Goal: Task Accomplishment & Management: Manage account settings

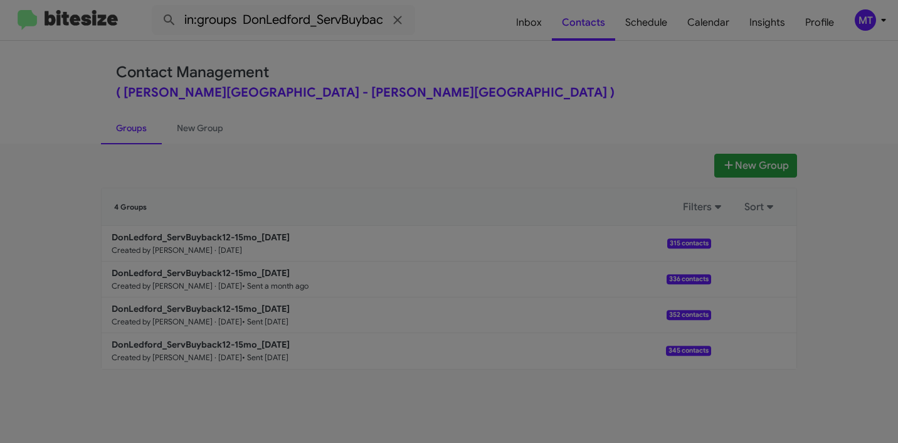
click at [883, 24] on modal-container "Contacts Don Ledford Auto Center - DonLedford_ServBuyback12-15mo_10-01-25 Excel…" at bounding box center [449, 221] width 898 height 443
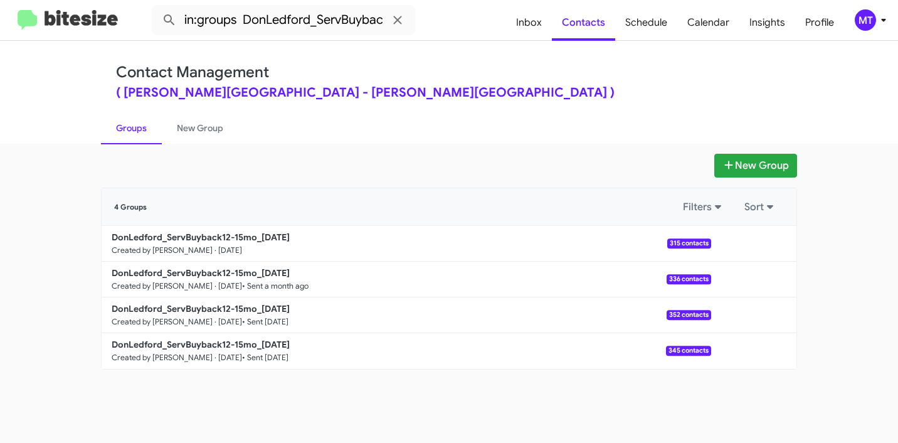
click at [883, 24] on icon at bounding box center [883, 20] width 15 height 15
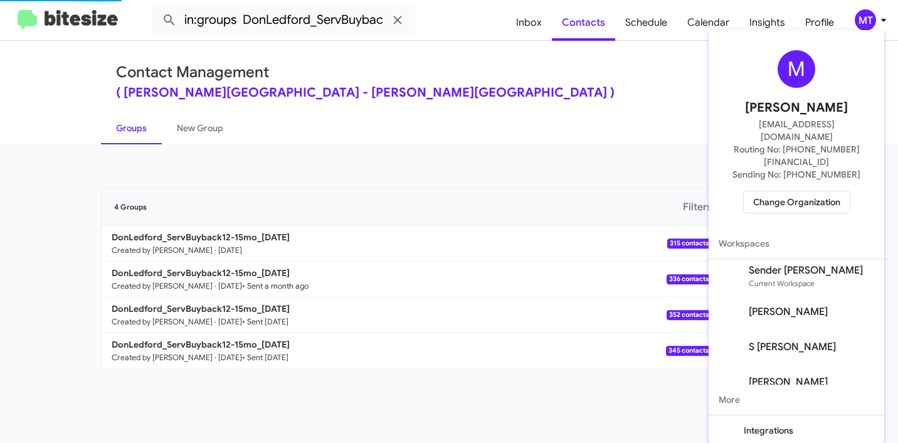
click at [802, 191] on span "Change Organization" at bounding box center [796, 201] width 87 height 21
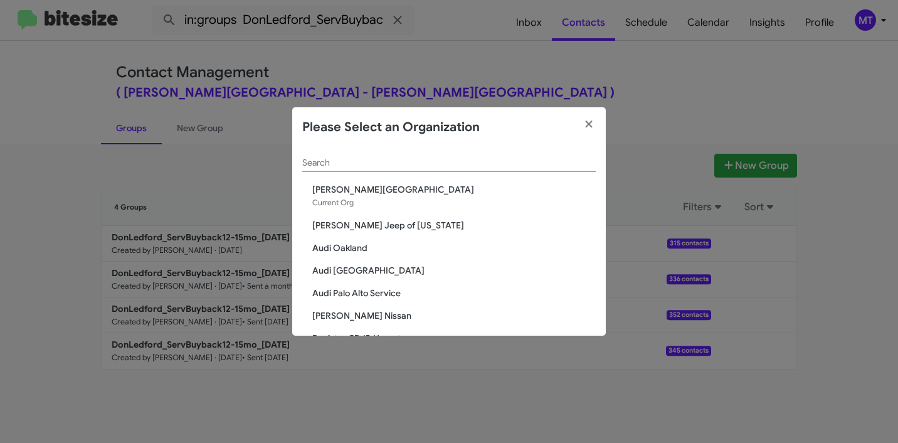
click at [414, 156] on div "Search" at bounding box center [449, 159] width 294 height 24
paste input "Adams Jeep of Maryland"
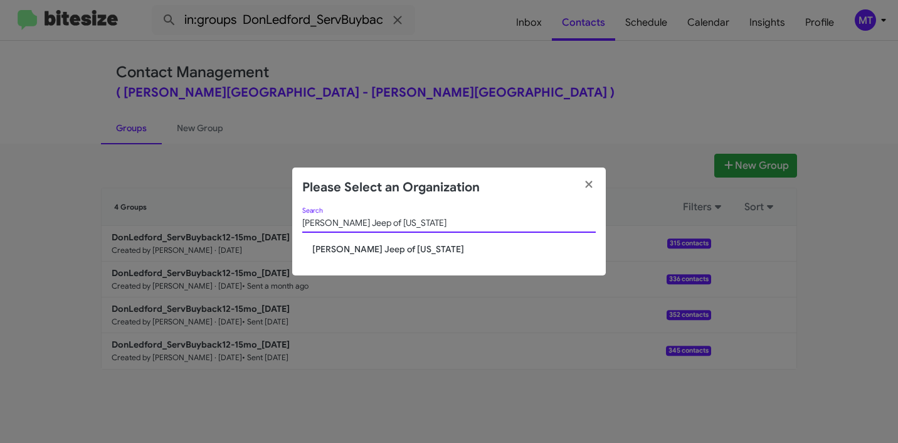
type input "Adams Jeep of Maryland"
click at [375, 252] on span "Adams Jeep of Maryland" at bounding box center [454, 249] width 284 height 13
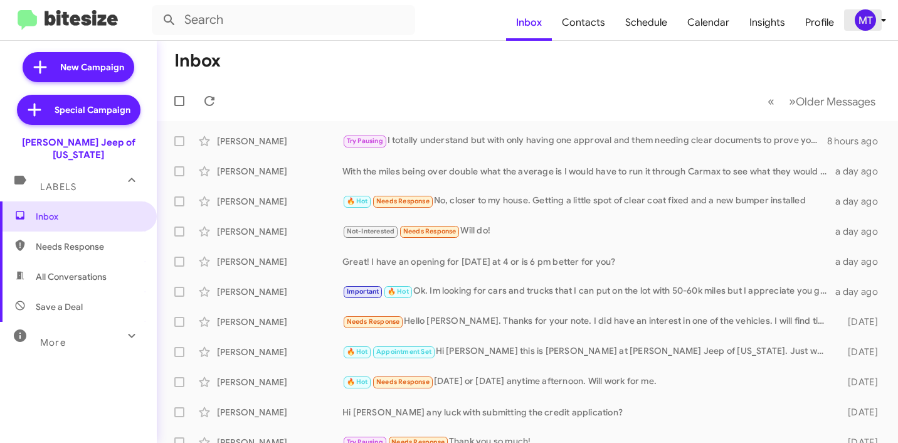
click at [867, 15] on div "MT" at bounding box center [865, 19] width 21 height 21
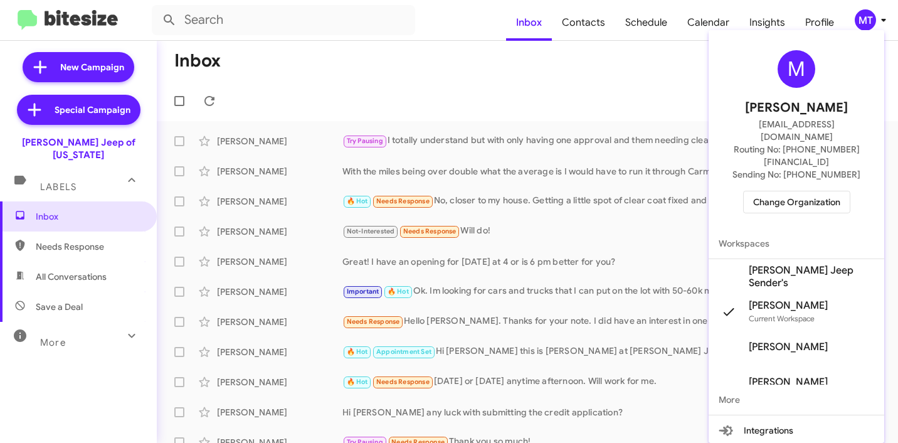
click at [767, 264] on span "Adams Jeep Sender's" at bounding box center [811, 276] width 125 height 25
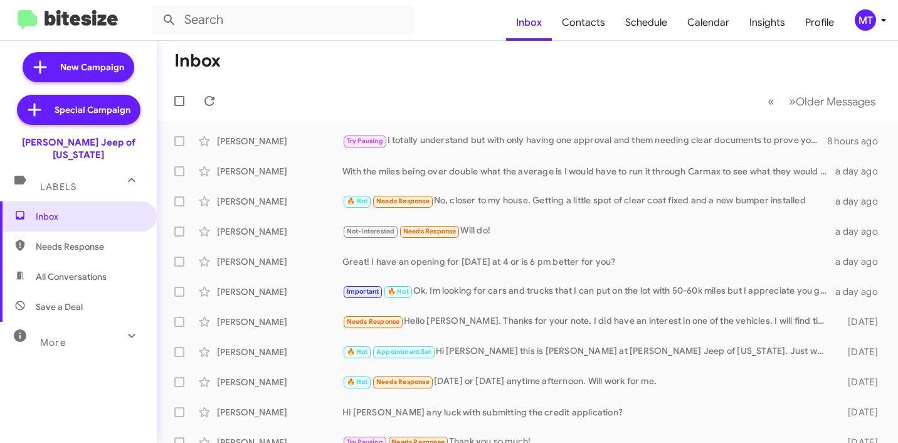
click at [886, 19] on icon at bounding box center [883, 20] width 15 height 15
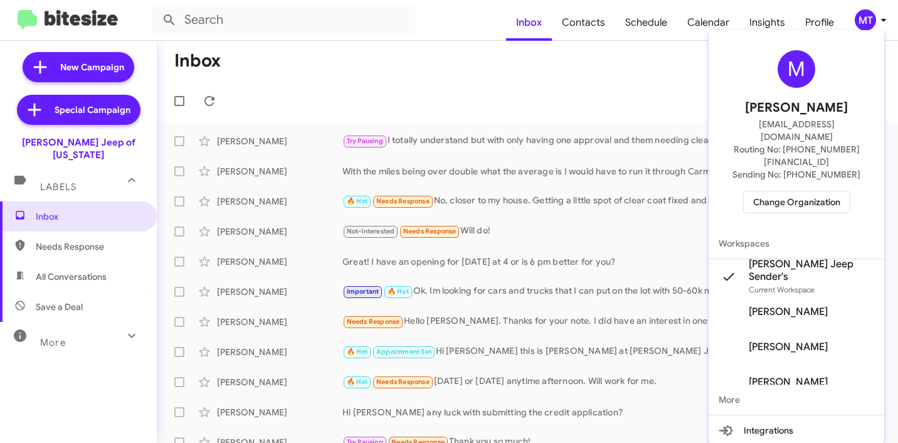
click at [886, 19] on div at bounding box center [449, 221] width 898 height 443
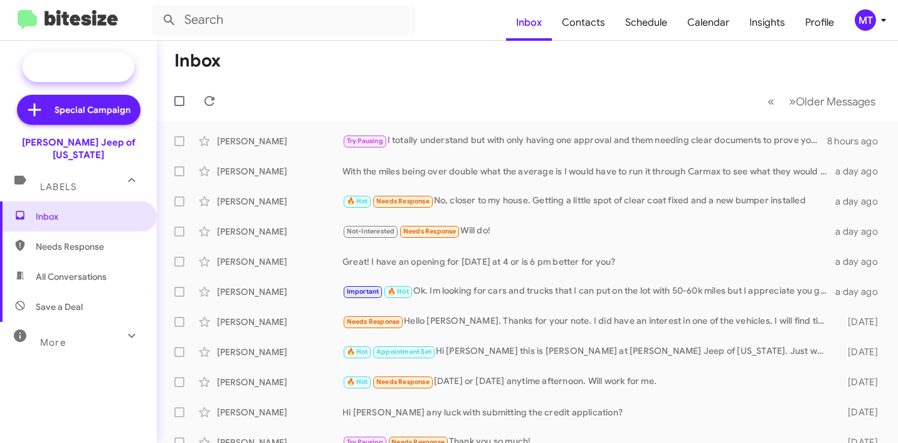
click at [69, 74] on span "New Campaign" at bounding box center [79, 67] width 112 height 30
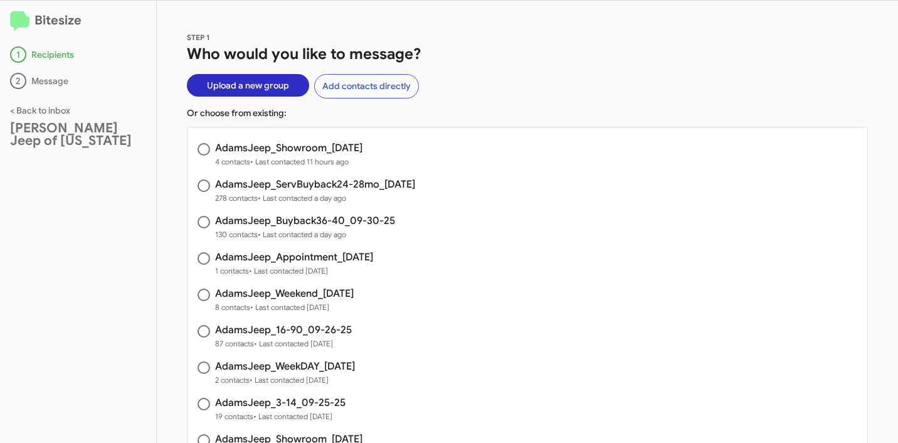
click at [280, 90] on span "Upload a new group" at bounding box center [248, 85] width 82 height 23
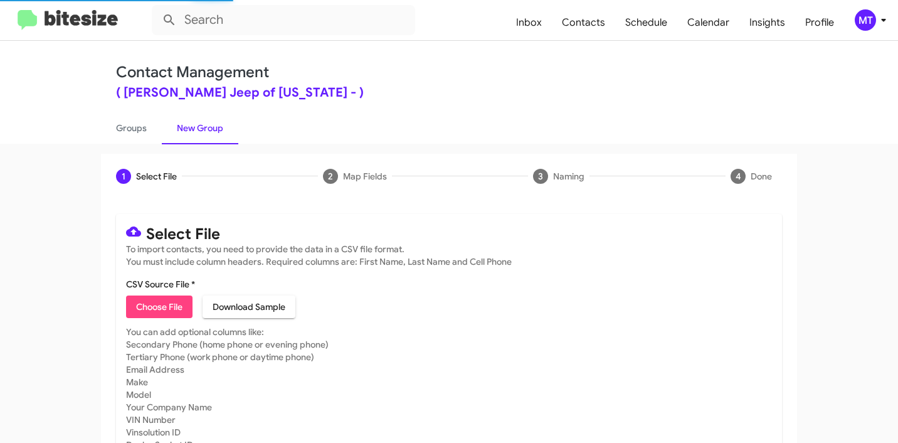
click at [161, 310] on span "Choose File" at bounding box center [159, 306] width 46 height 23
type input "AdamsJeep_WeekDAY_10-02-25"
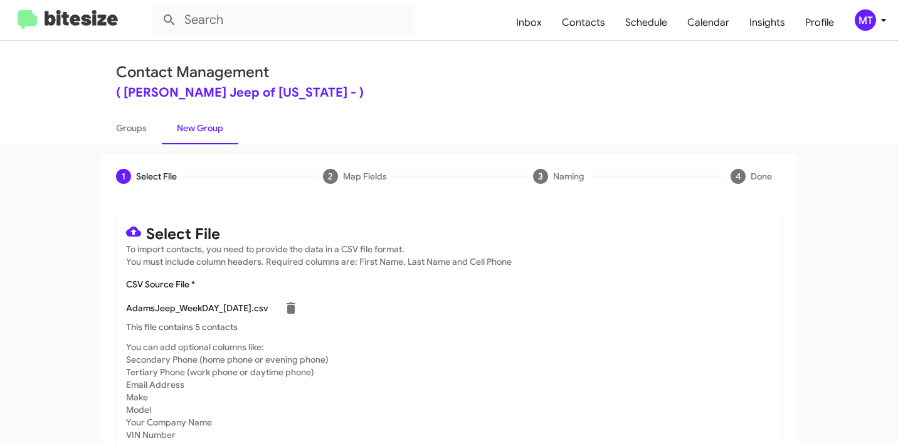
click at [883, 24] on icon at bounding box center [883, 20] width 15 height 15
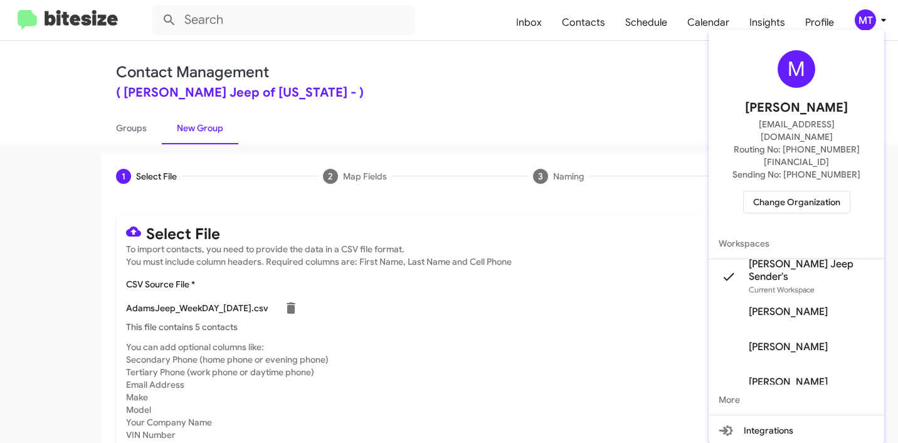
click at [591, 80] on div at bounding box center [449, 221] width 898 height 443
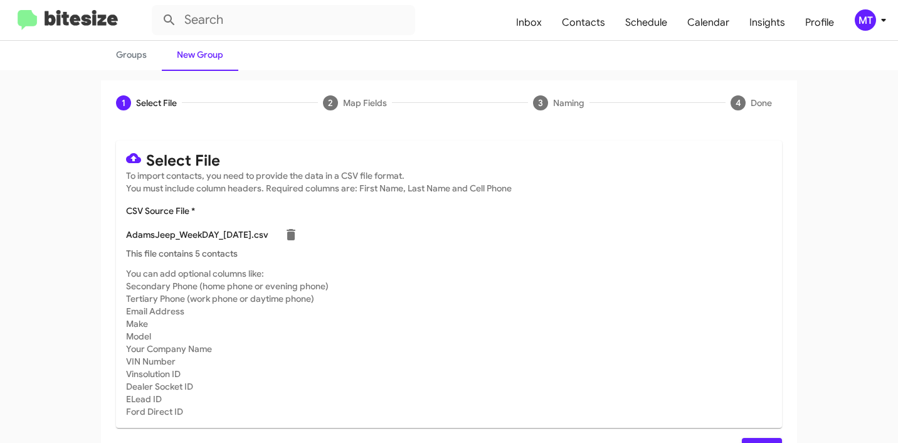
scroll to position [106, 0]
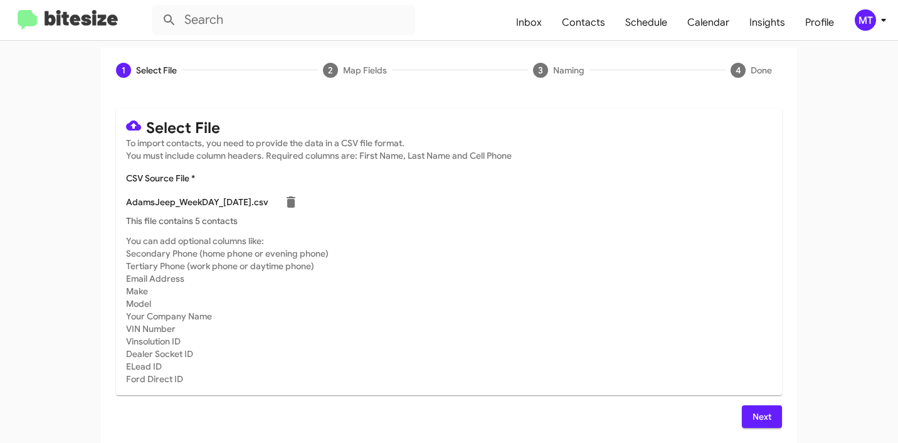
click at [745, 413] on button "Next" at bounding box center [762, 416] width 40 height 23
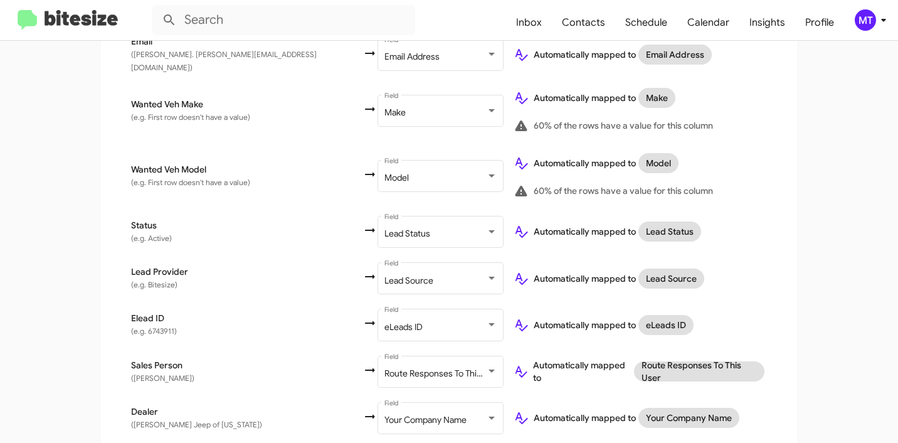
scroll to position [587, 0]
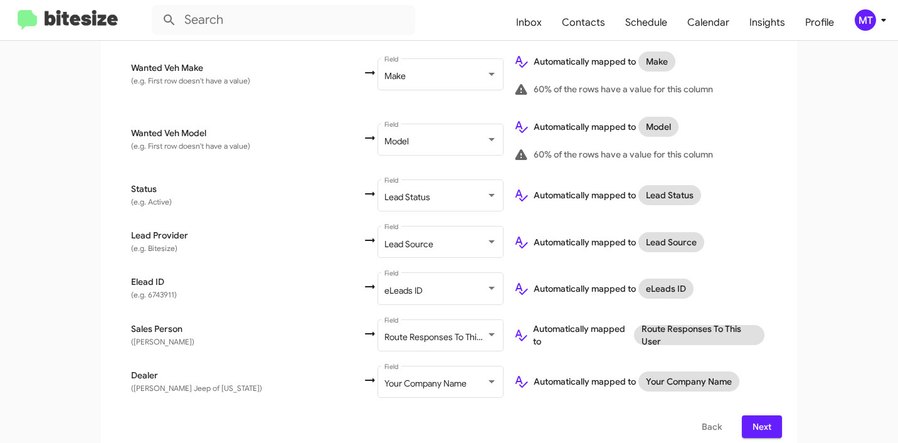
click at [759, 419] on span "Next" at bounding box center [762, 426] width 20 height 23
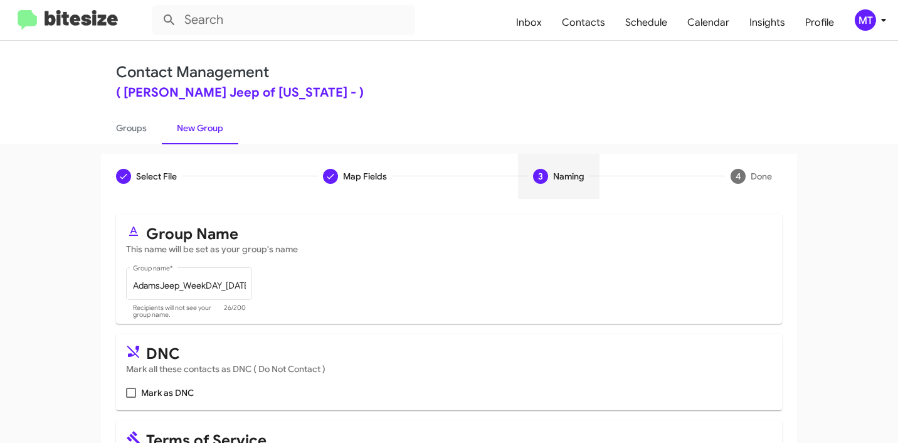
scroll to position [112, 0]
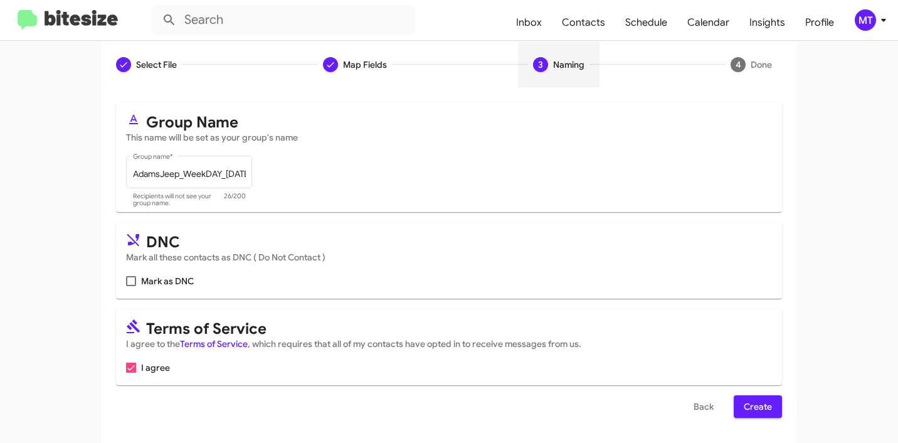
click at [756, 400] on span "Create" at bounding box center [758, 406] width 28 height 23
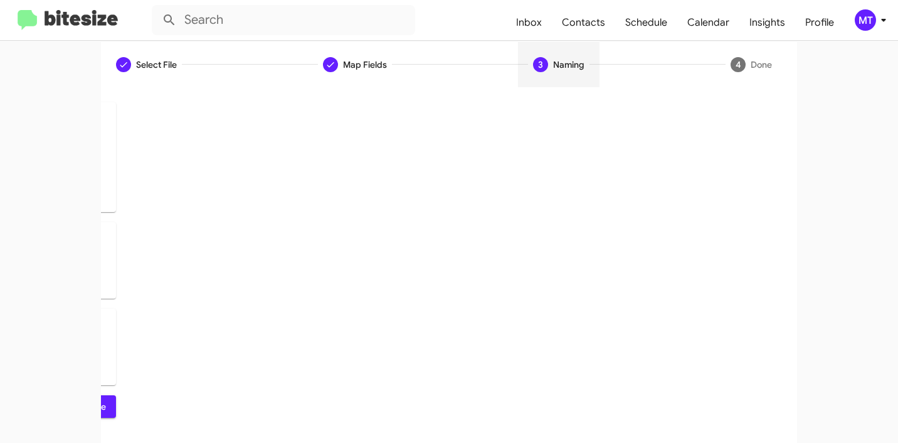
scroll to position [0, 0]
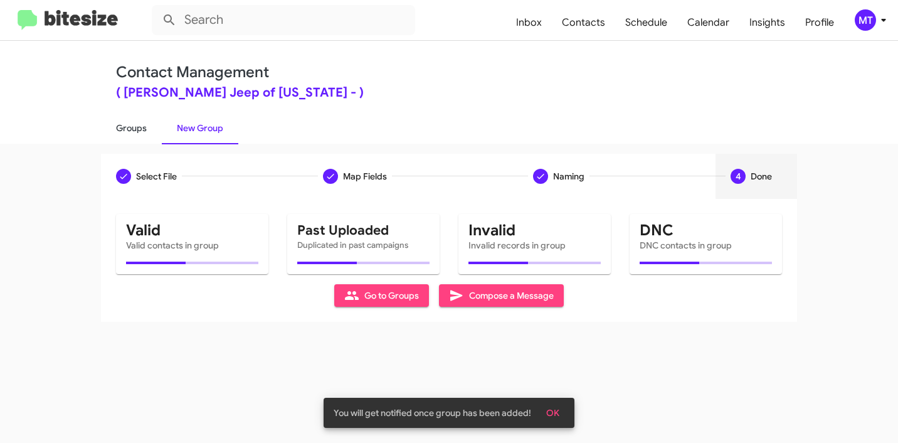
click at [134, 130] on link "Groups" at bounding box center [131, 128] width 61 height 33
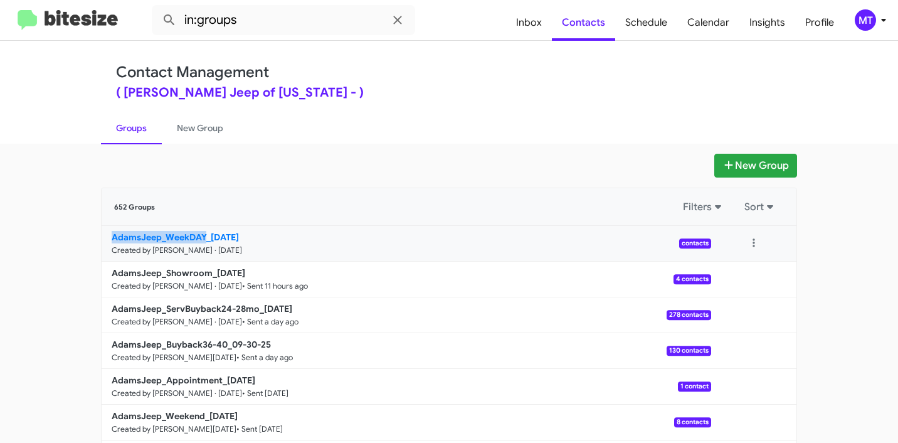
drag, startPoint x: 80, startPoint y: 238, endPoint x: 198, endPoint y: 238, distance: 118.0
click at [198, 238] on app-groups "New Group 652 Groups Filters Sort AdamsJeep_WeekDAY_10-02-25 Created by Mariem …" at bounding box center [449, 385] width 898 height 463
copy b "AdamsJeep_WeekDAY"
click at [285, 14] on input "in:groups" at bounding box center [284, 20] width 264 height 30
paste input "AdamsJeep_WeekDAY"
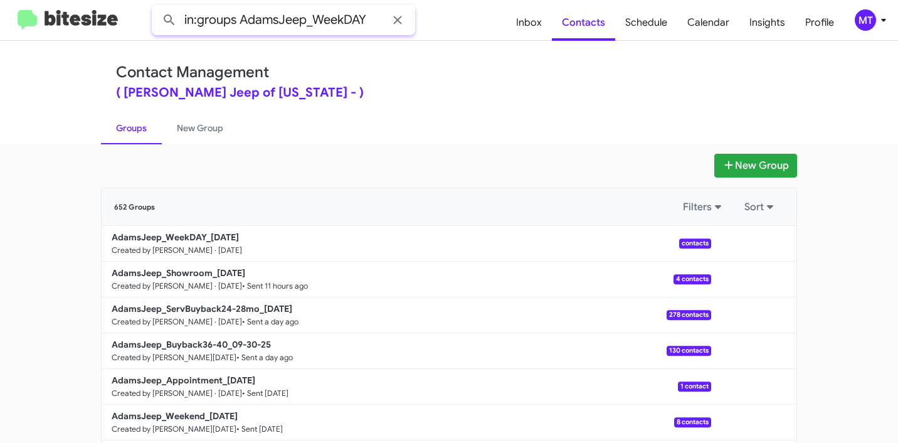
type input "in:groups AdamsJeep_WeekDAY"
click at [157, 8] on button at bounding box center [169, 20] width 25 height 25
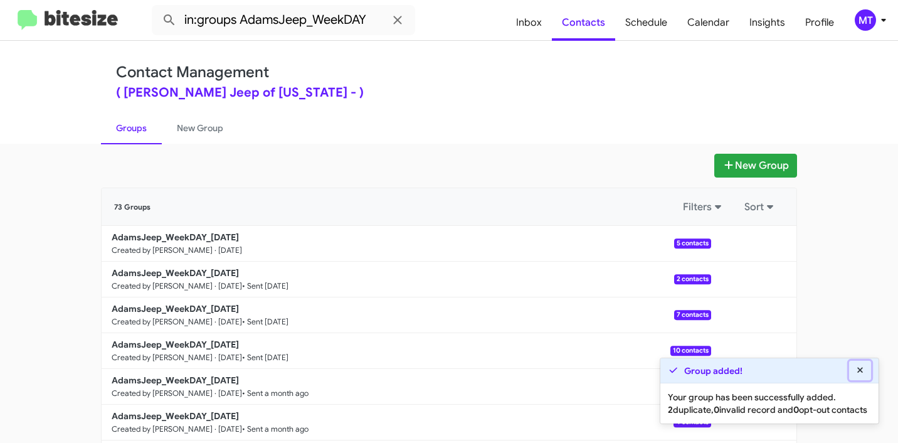
click at [866, 361] on button at bounding box center [860, 370] width 23 height 19
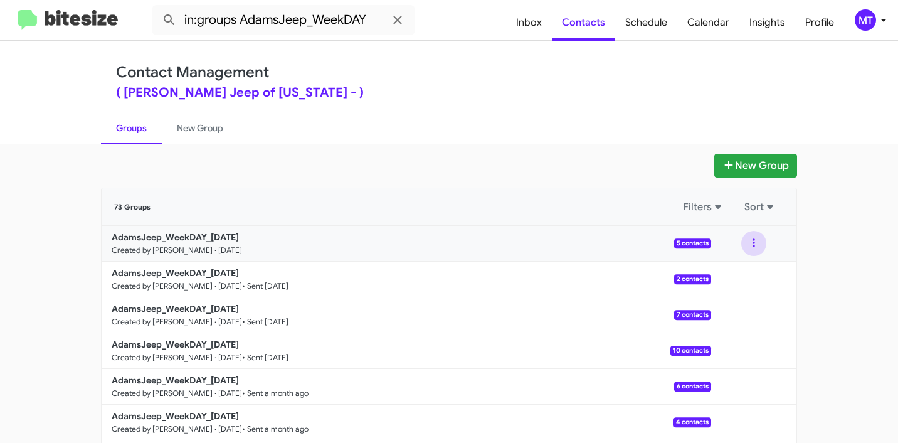
click at [750, 245] on button at bounding box center [754, 243] width 25 height 25
click at [721, 275] on button "View contacts" at bounding box center [716, 277] width 100 height 30
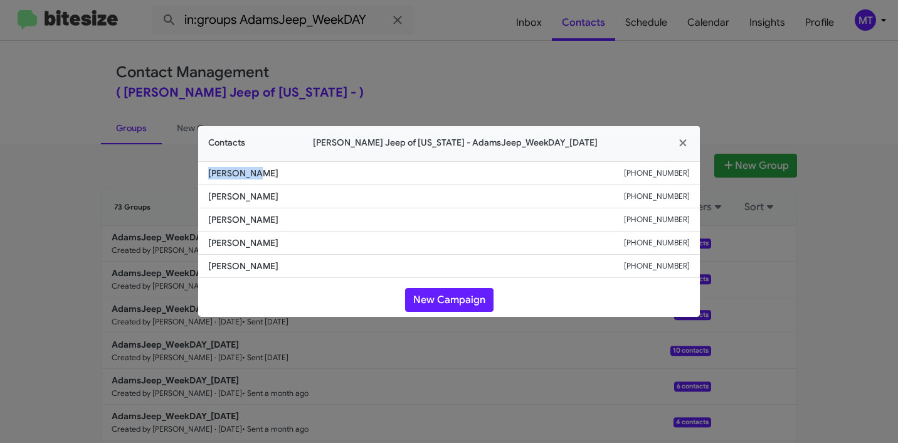
drag, startPoint x: 252, startPoint y: 173, endPoint x: 204, endPoint y: 178, distance: 48.6
click at [204, 178] on li "Tyler Lisa +14435297702" at bounding box center [449, 173] width 502 height 24
copy span "Tyler Lisa"
click at [680, 142] on icon "button" at bounding box center [683, 142] width 14 height 11
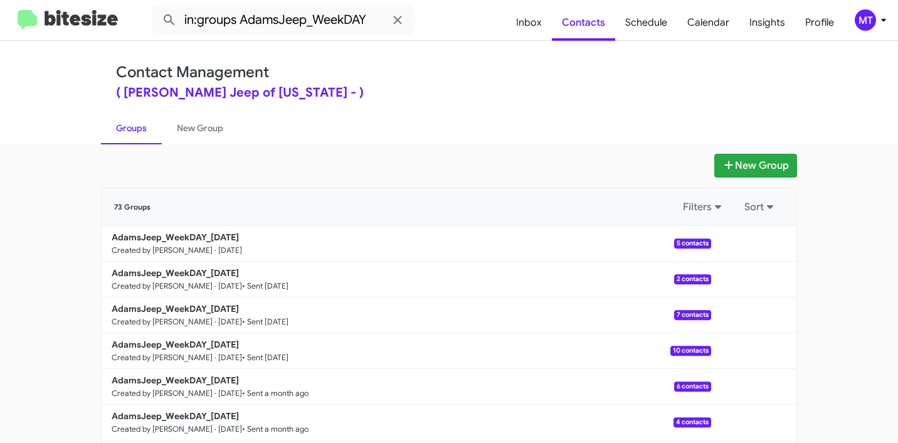
click at [439, 87] on div "( Adams Jeep of Maryland - )" at bounding box center [449, 93] width 666 height 13
click at [174, 237] on b "AdamsJeep_WeekDAY_10-02-25" at bounding box center [175, 237] width 127 height 11
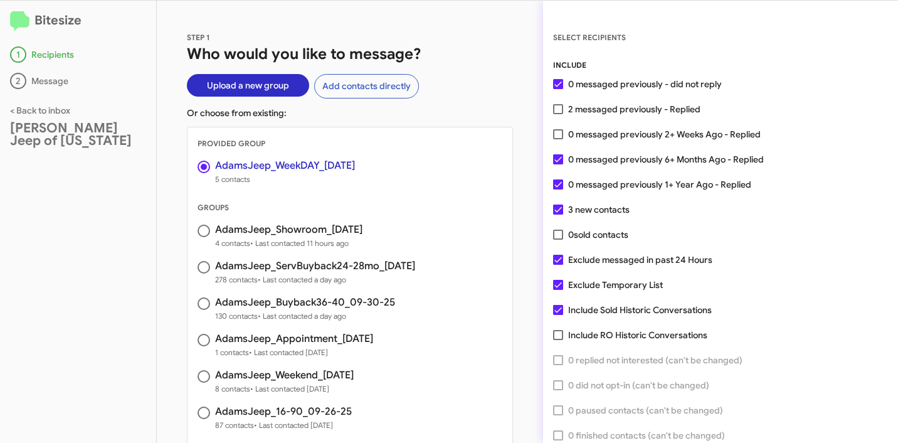
click at [558, 136] on span at bounding box center [558, 134] width 10 height 10
click at [558, 139] on input "0 messaged previously 2+ Weeks Ago - Replied" at bounding box center [558, 139] width 1 height 1
checkbox input "true"
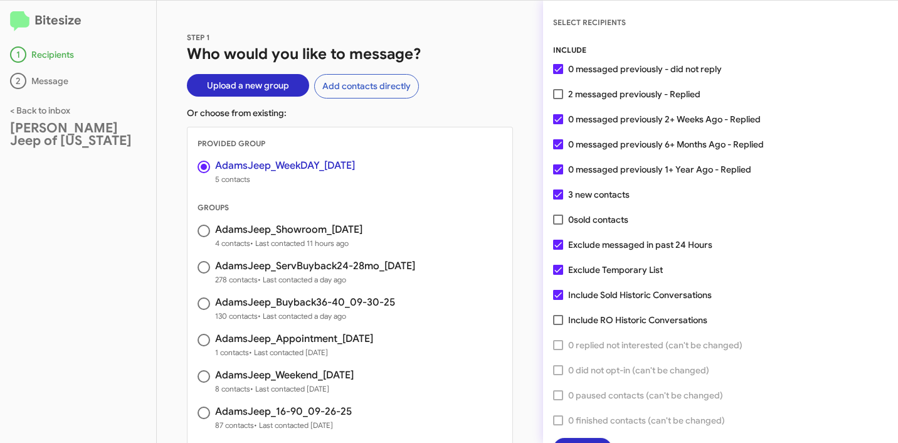
scroll to position [32, 0]
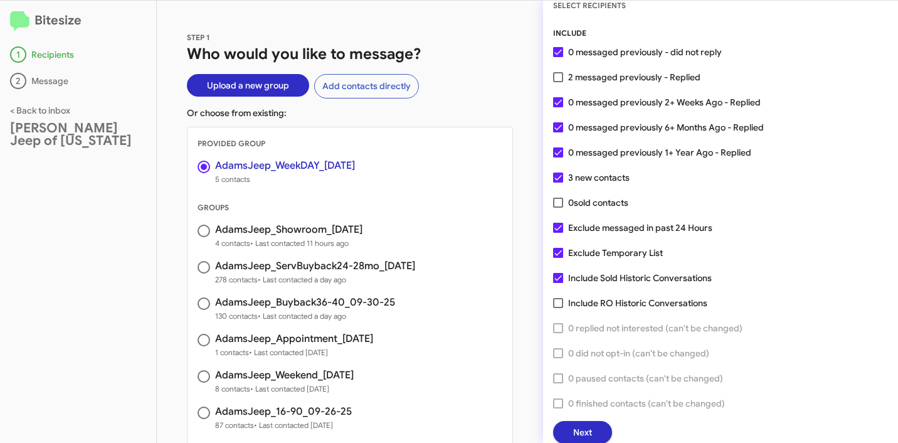
click at [597, 423] on button "Next" at bounding box center [582, 432] width 59 height 23
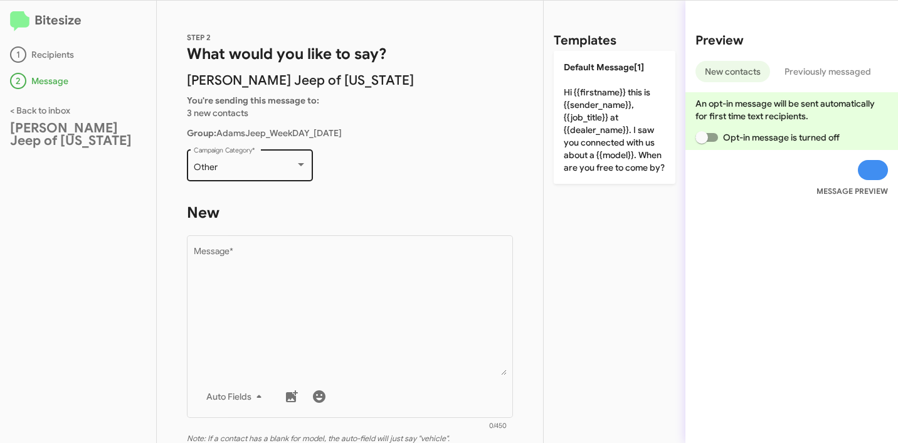
click at [218, 157] on div "Other Campaign Category *" at bounding box center [250, 164] width 113 height 35
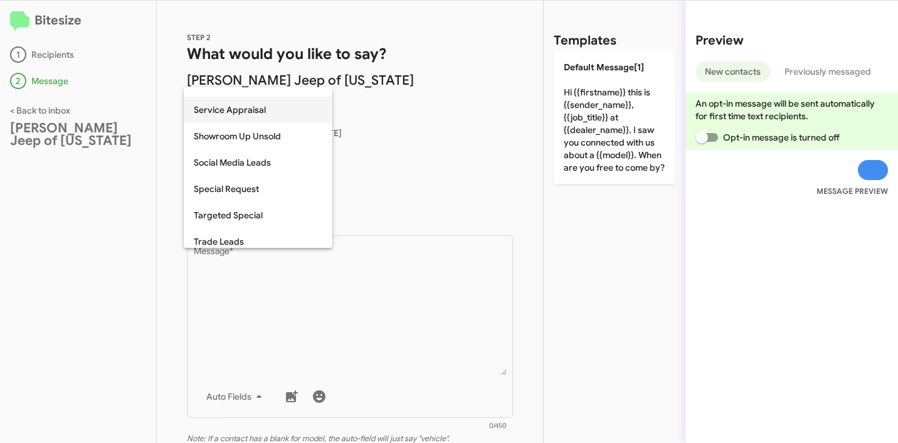
scroll to position [479, 0]
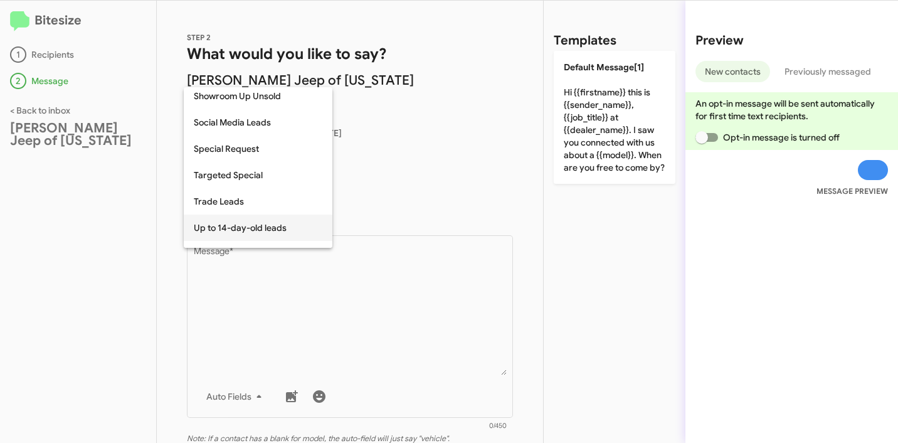
click at [262, 228] on span "Up to 14-day-old leads" at bounding box center [258, 228] width 129 height 26
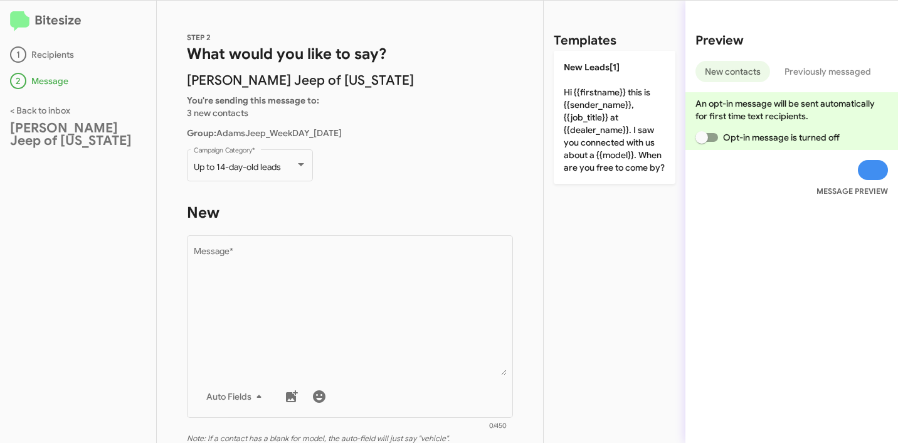
click at [417, 186] on p "Up to 14-day-old leads Campaign Category *" at bounding box center [350, 171] width 326 height 48
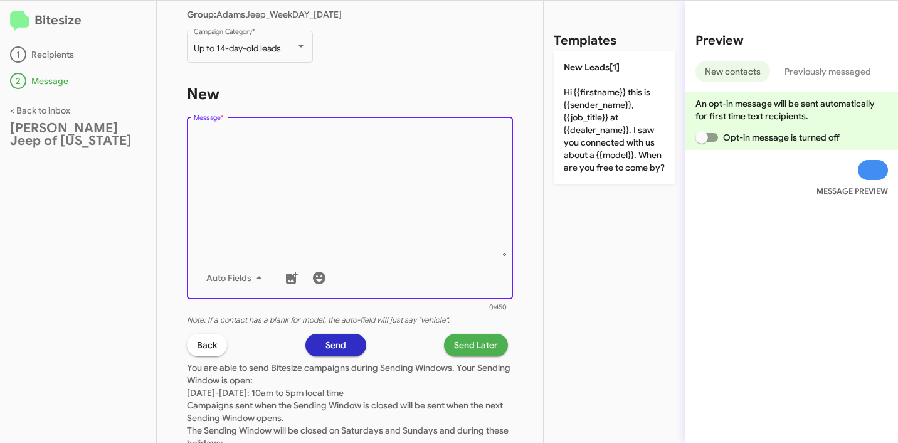
click at [368, 183] on textarea "Message *" at bounding box center [350, 193] width 313 height 128
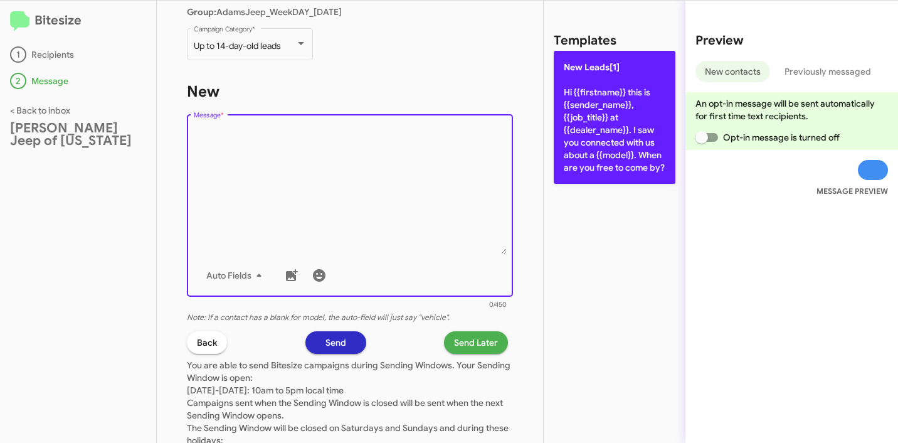
click at [581, 133] on p "New Leads[1] Hi {{firstname}} this is {{sender_name}}, {{job_title}} at {{deale…" at bounding box center [615, 117] width 122 height 133
type textarea "Hi {{firstname}} this is {{sender_name}}, {{job_title}} at {{dealer_name}}. I s…"
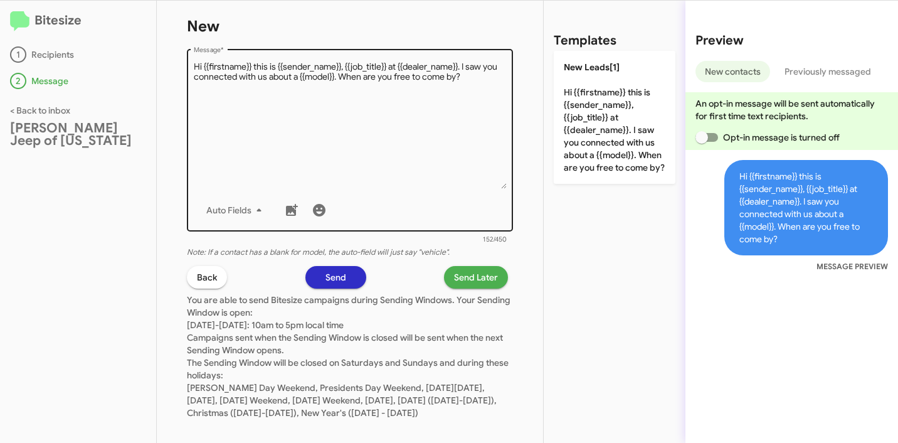
scroll to position [208, 0]
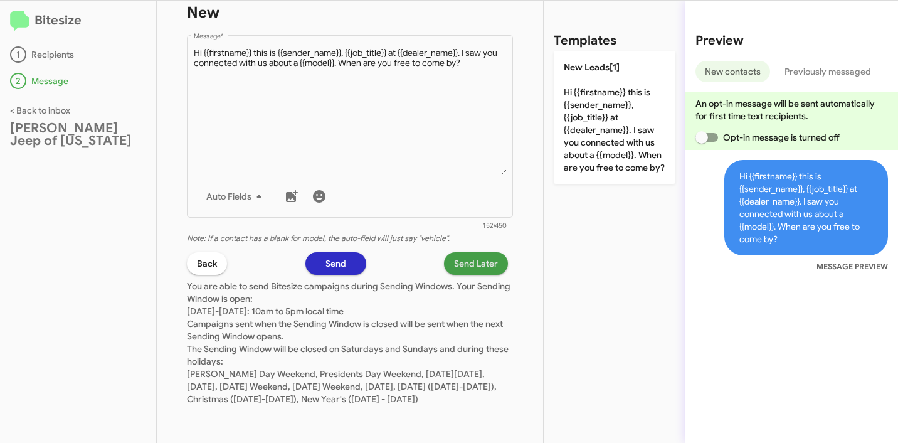
click at [467, 258] on span "Send Later" at bounding box center [476, 263] width 44 height 23
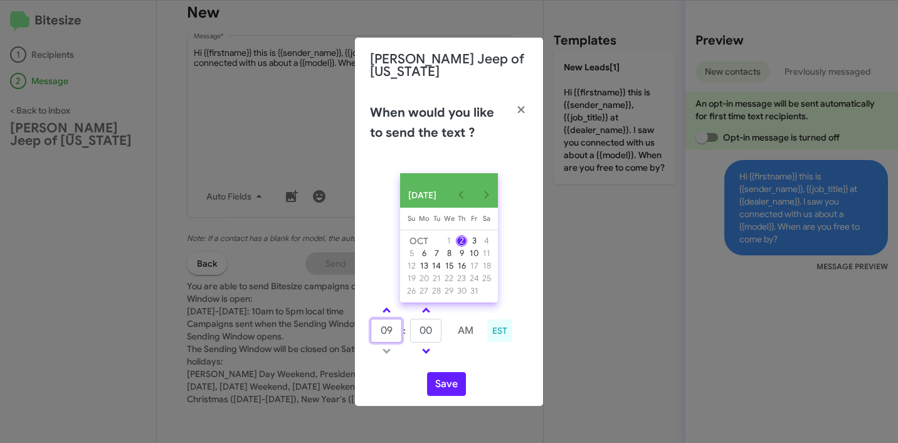
click at [383, 331] on input "09" at bounding box center [386, 331] width 31 height 24
type input "10"
type input "1"
type input "45"
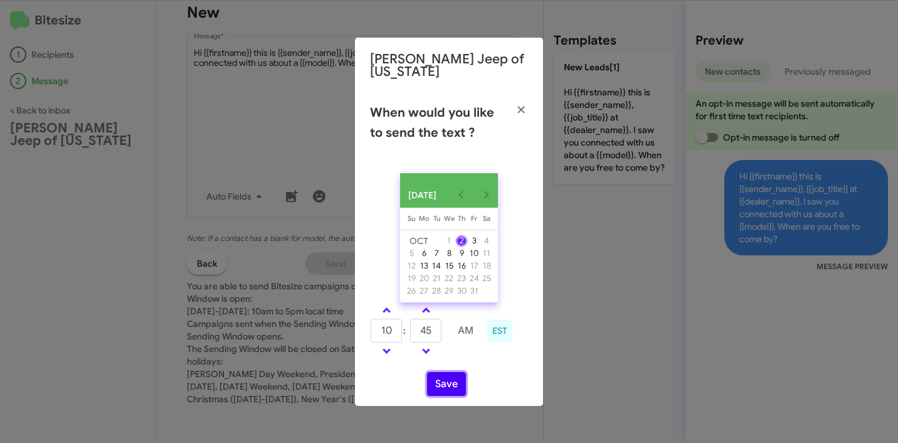
click at [441, 388] on button "Save" at bounding box center [446, 384] width 39 height 24
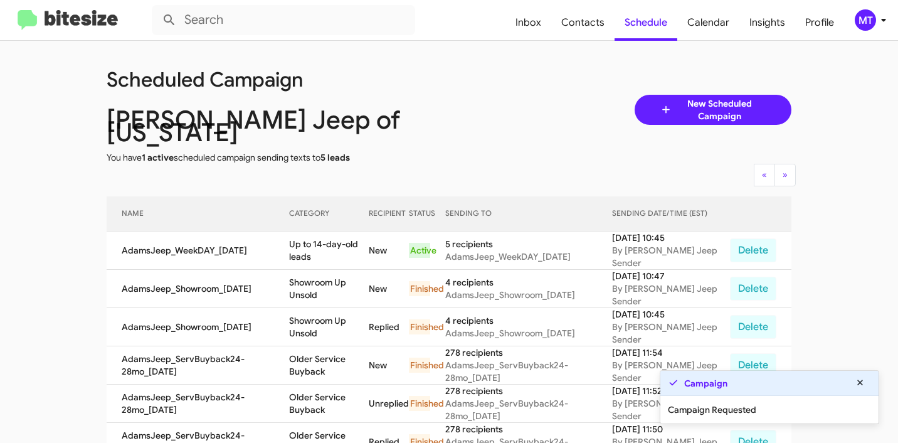
click at [888, 28] on span "MT" at bounding box center [874, 19] width 38 height 21
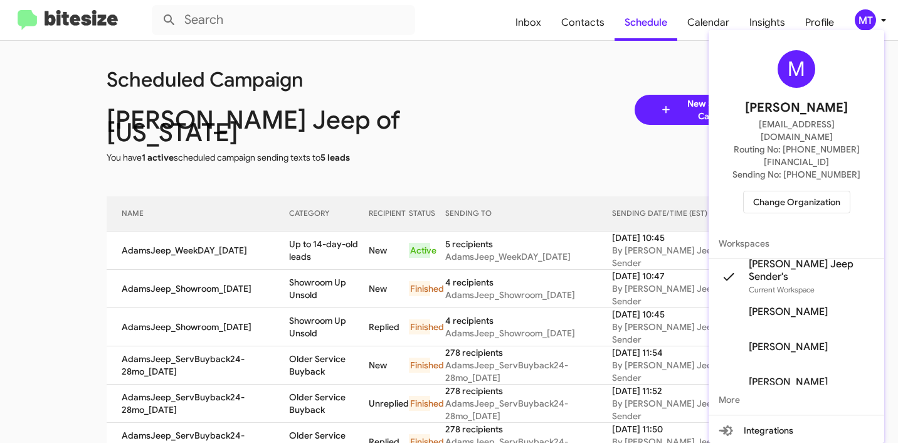
click at [544, 85] on div at bounding box center [449, 221] width 898 height 443
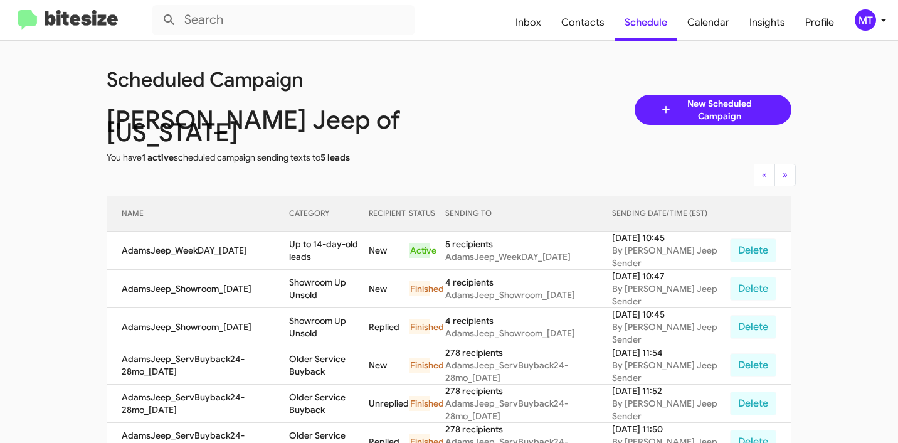
click at [886, 24] on icon at bounding box center [883, 20] width 15 height 15
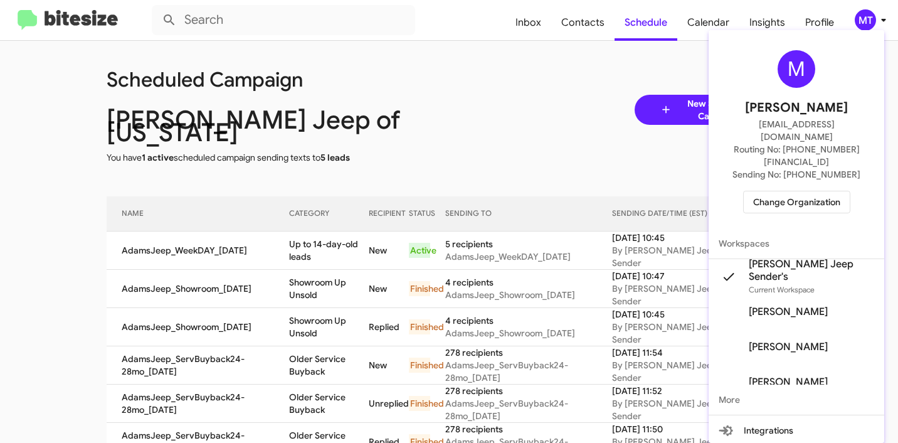
click at [812, 191] on span "Change Organization" at bounding box center [796, 201] width 87 height 21
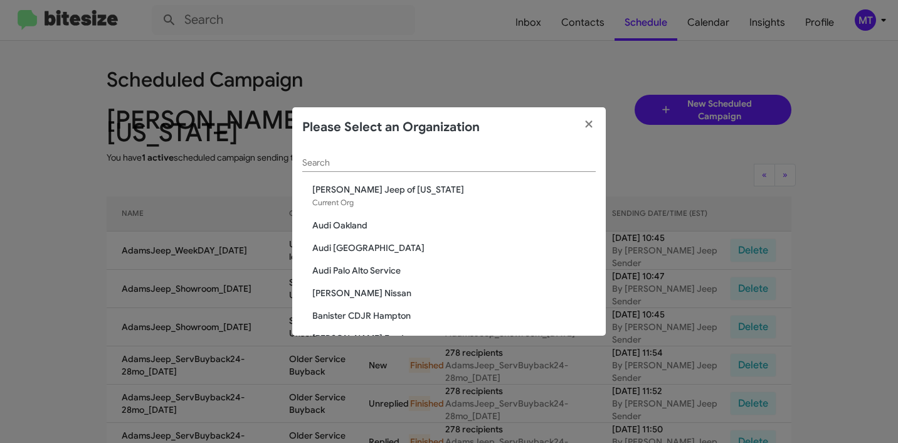
click at [385, 163] on input "Search" at bounding box center [449, 163] width 294 height 10
paste input "Audi Oakland"
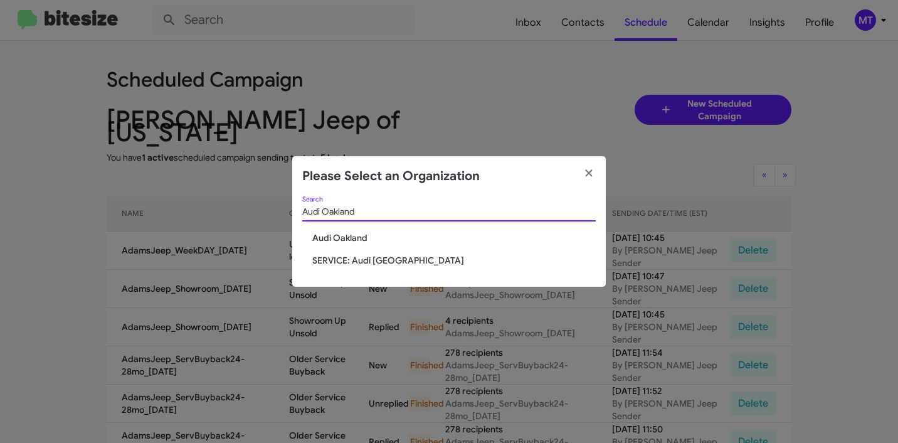
type input "Audi Oakland"
click at [363, 238] on span "Audi Oakland" at bounding box center [454, 238] width 284 height 13
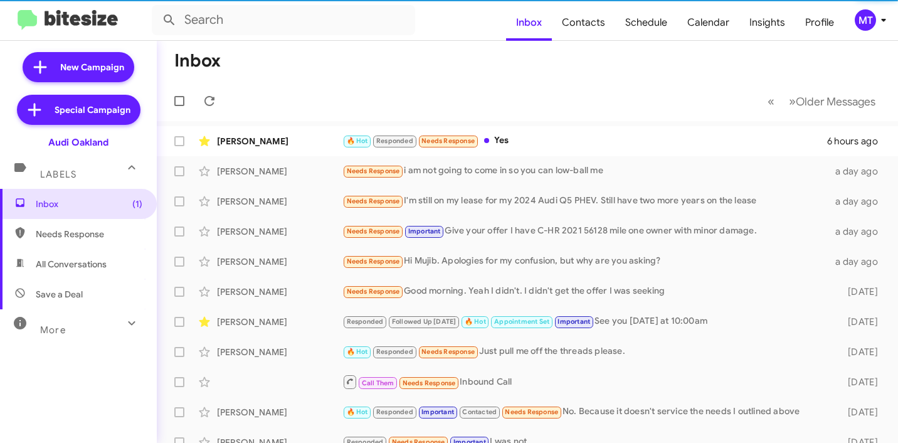
click at [877, 21] on icon at bounding box center [883, 20] width 15 height 15
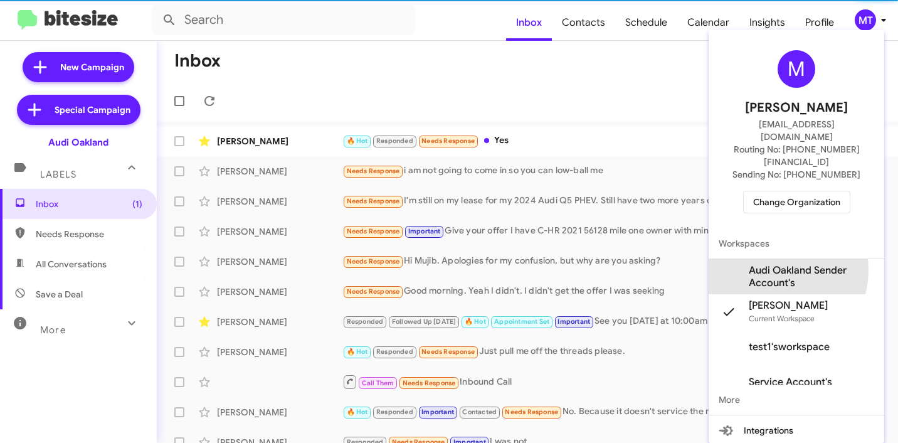
click at [774, 264] on span "Audi Oakland Sender Account's" at bounding box center [811, 276] width 125 height 25
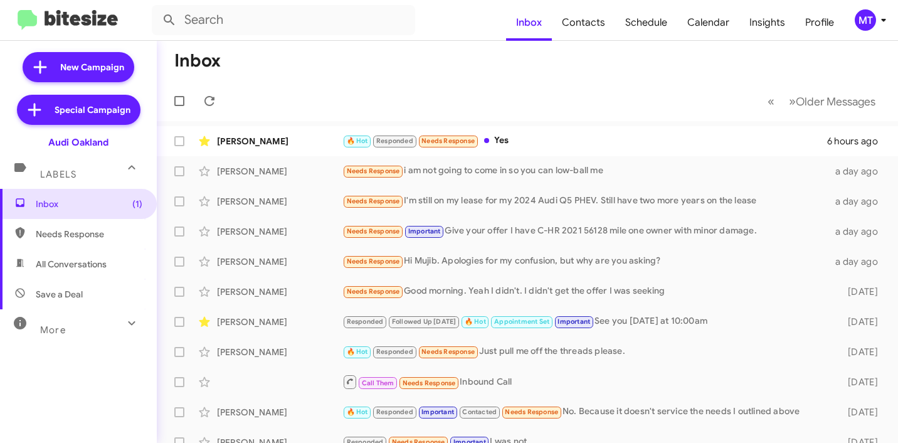
click at [883, 25] on icon at bounding box center [883, 20] width 15 height 15
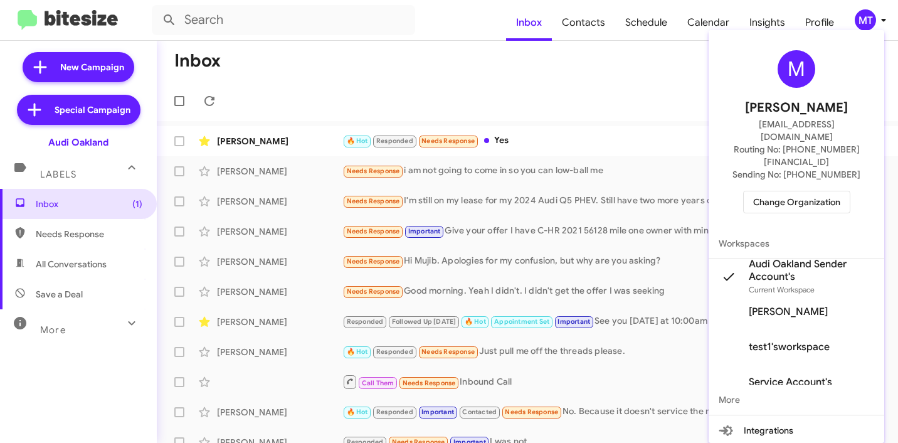
click at [120, 77] on div at bounding box center [449, 221] width 898 height 443
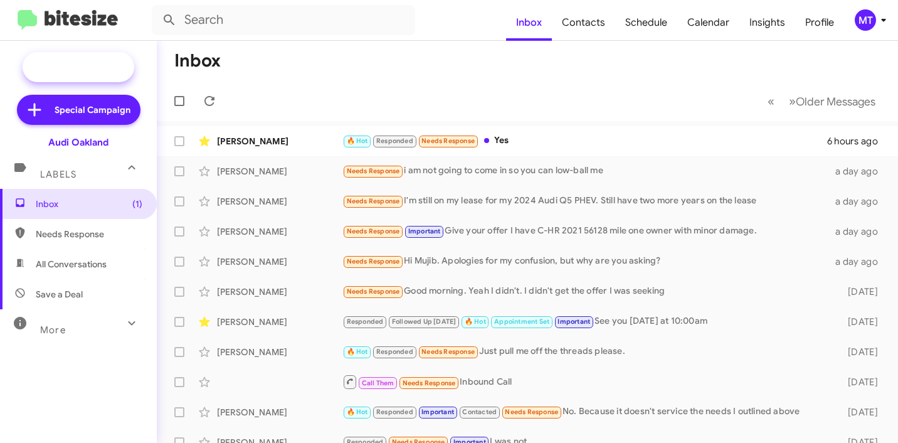
click at [95, 72] on span "New Campaign" at bounding box center [92, 67] width 64 height 13
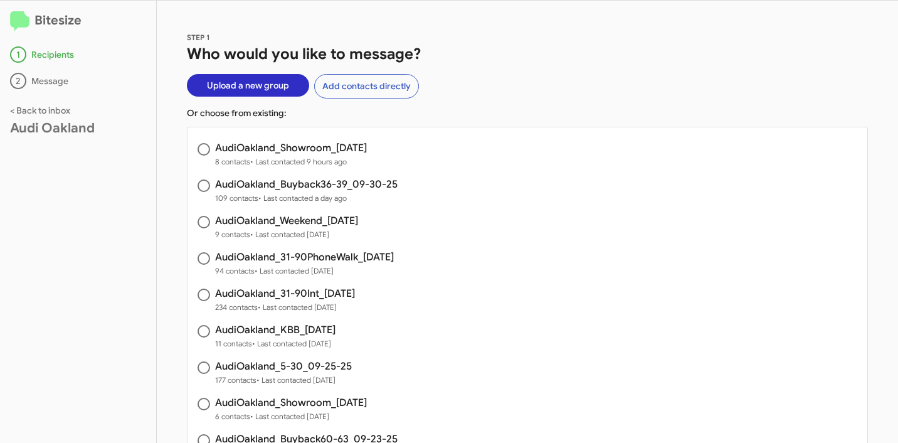
click at [252, 89] on span "Upload a new group" at bounding box center [248, 85] width 82 height 23
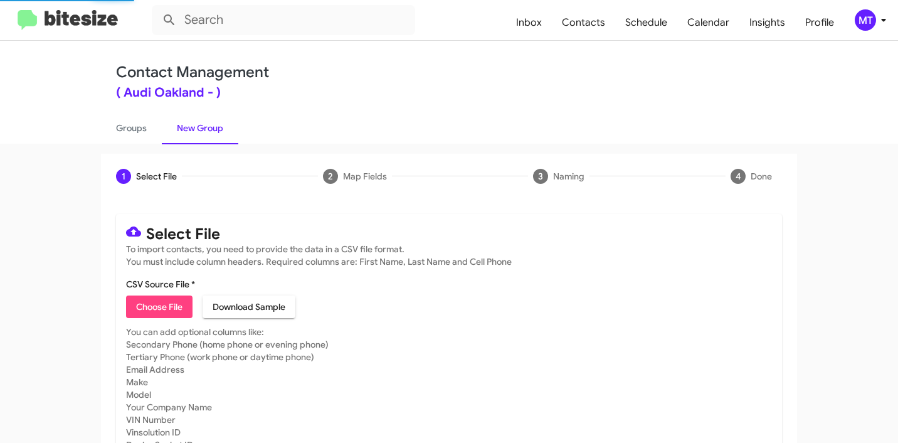
click at [149, 299] on span "Choose File" at bounding box center [159, 306] width 46 height 23
type input "AudiOakland_5-30_10-02-25"
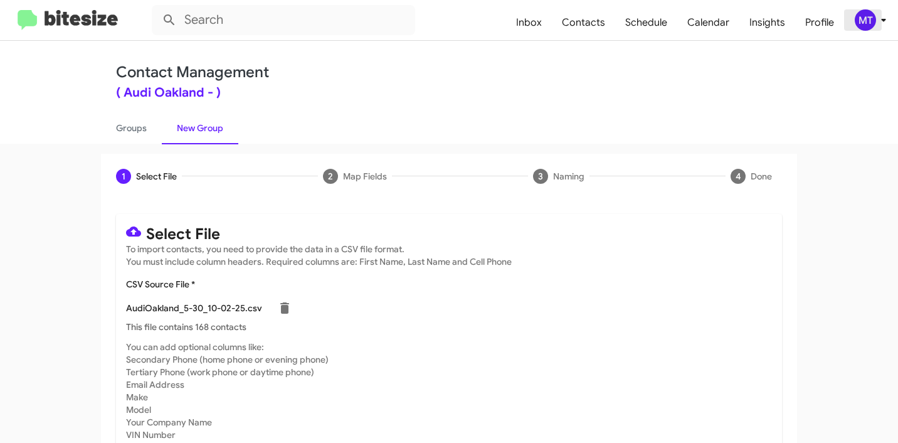
click at [875, 20] on div "MT" at bounding box center [865, 19] width 21 height 21
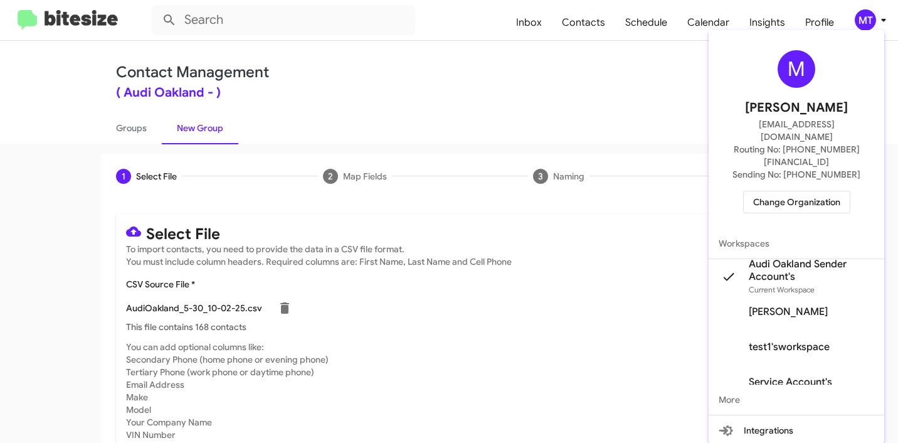
click at [564, 100] on div at bounding box center [449, 221] width 898 height 443
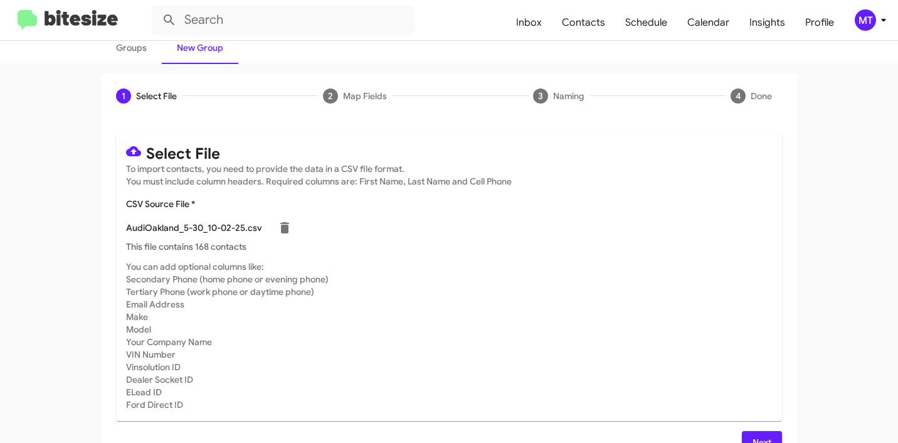
scroll to position [106, 0]
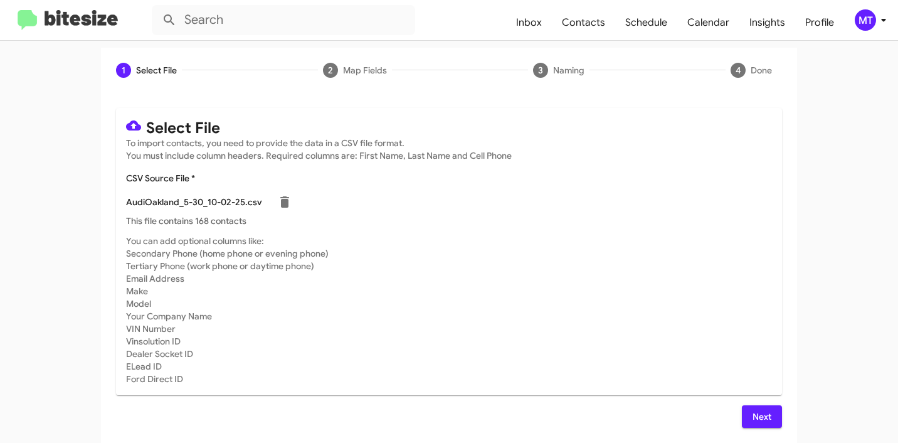
click at [760, 413] on span "Next" at bounding box center [762, 416] width 20 height 23
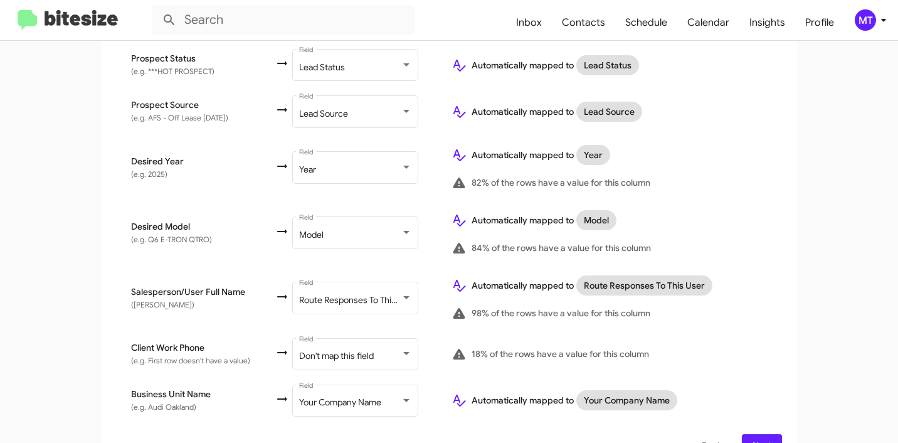
scroll to position [671, 0]
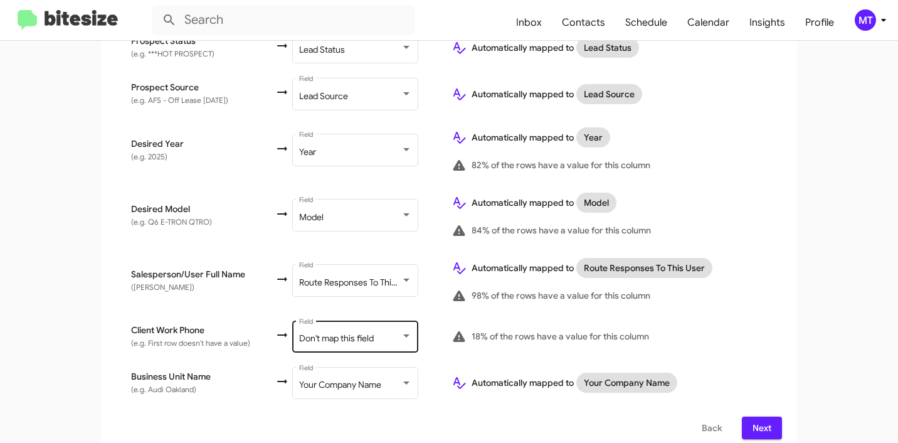
click at [366, 318] on div "Don't map this field Field" at bounding box center [355, 335] width 113 height 35
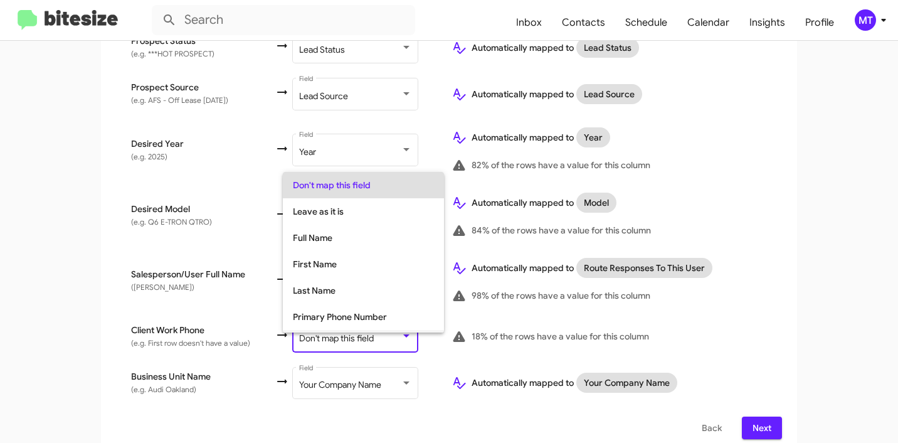
scroll to position [50, 0]
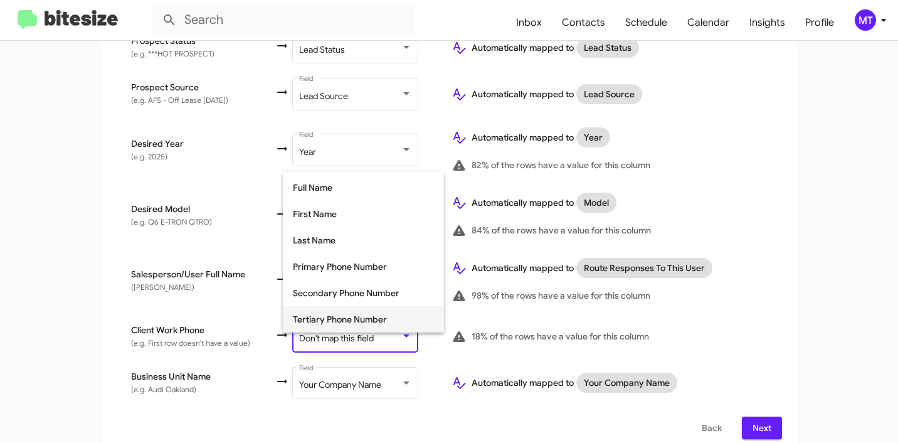
click at [336, 317] on span "Tertiary Phone Number" at bounding box center [363, 319] width 141 height 26
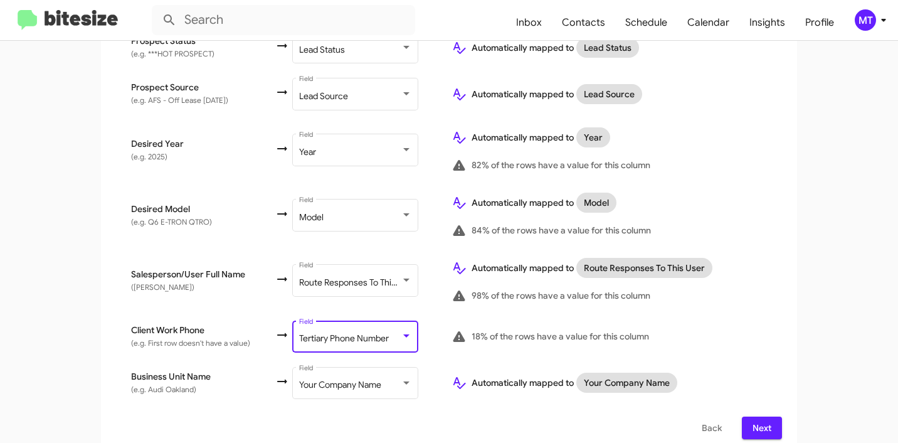
click at [756, 417] on span "Next" at bounding box center [762, 428] width 20 height 23
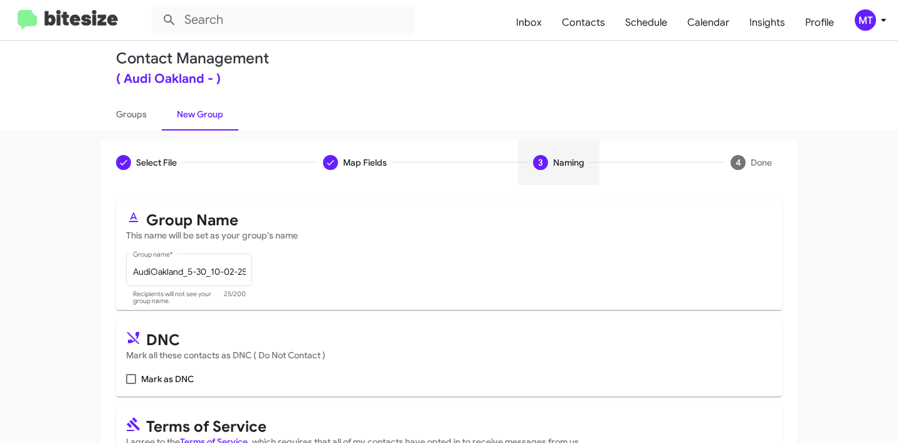
scroll to position [112, 0]
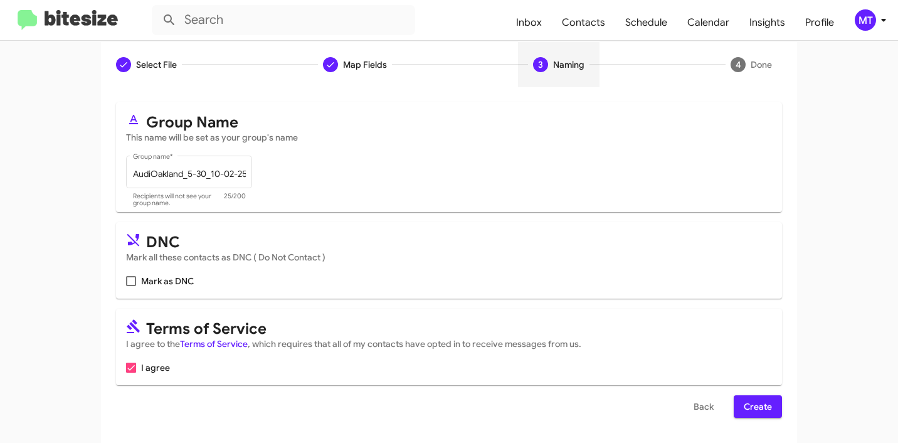
click at [755, 411] on span "Create" at bounding box center [758, 406] width 28 height 23
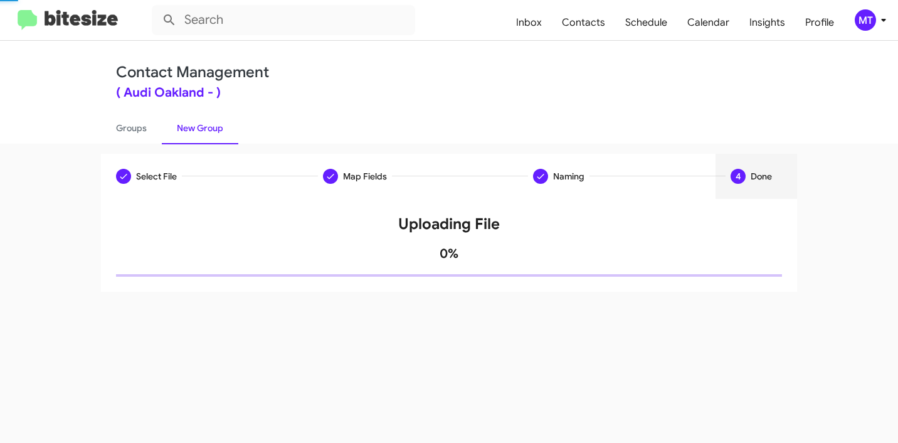
scroll to position [0, 0]
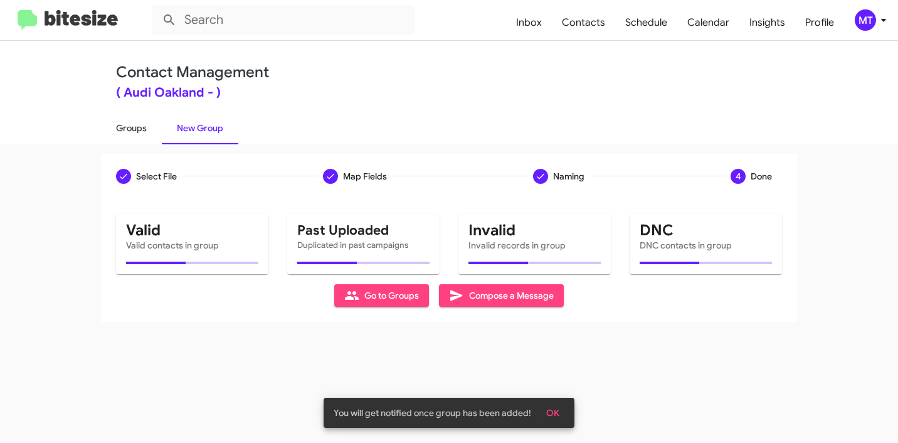
click at [130, 122] on link "Groups" at bounding box center [131, 128] width 61 height 33
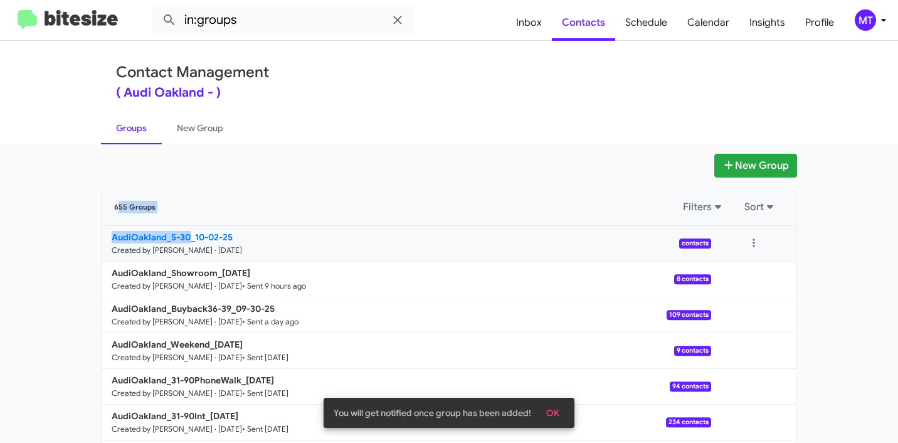
drag, startPoint x: 65, startPoint y: 220, endPoint x: 184, endPoint y: 235, distance: 120.1
click at [184, 235] on app-groups "New Group 655 Groups Filters Sort AudiOakland_5-30_10-02-25 Created by Mariem T…" at bounding box center [449, 385] width 898 height 463
copy div "655 Groups Filters Sort AudiOakland_5-30"
click at [297, 26] on input "in:groups" at bounding box center [284, 20] width 264 height 30
paste input "655 Groups AudiOakland_5-30"
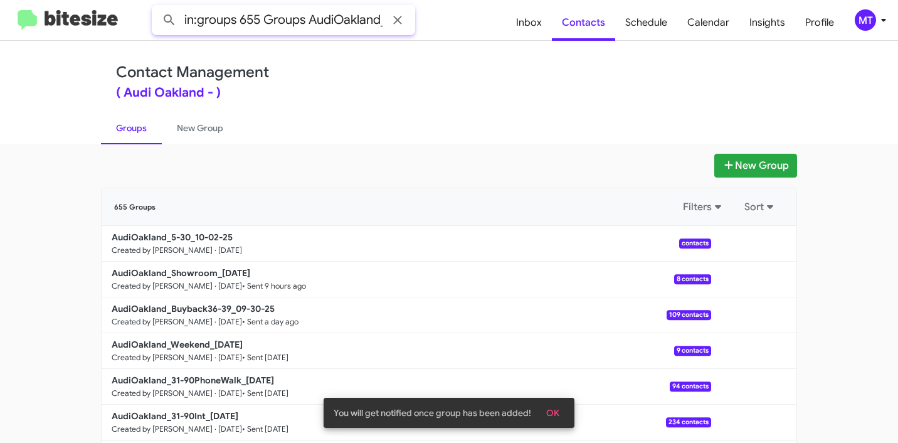
scroll to position [0, 32]
click at [157, 8] on button at bounding box center [169, 20] width 25 height 25
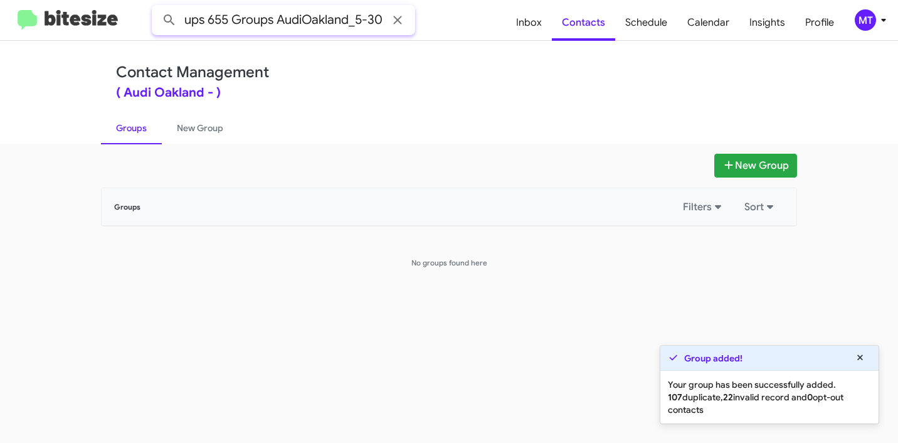
click at [239, 28] on input "in:groups 655 Groups AudiOakland_5-30" at bounding box center [284, 20] width 264 height 30
drag, startPoint x: 206, startPoint y: 21, endPoint x: 427, endPoint y: 21, distance: 221.5
click at [427, 21] on form "in:groups 655 Groups AudiOakland_5-30" at bounding box center [329, 20] width 354 height 30
drag, startPoint x: 274, startPoint y: 21, endPoint x: 210, endPoint y: 18, distance: 64.1
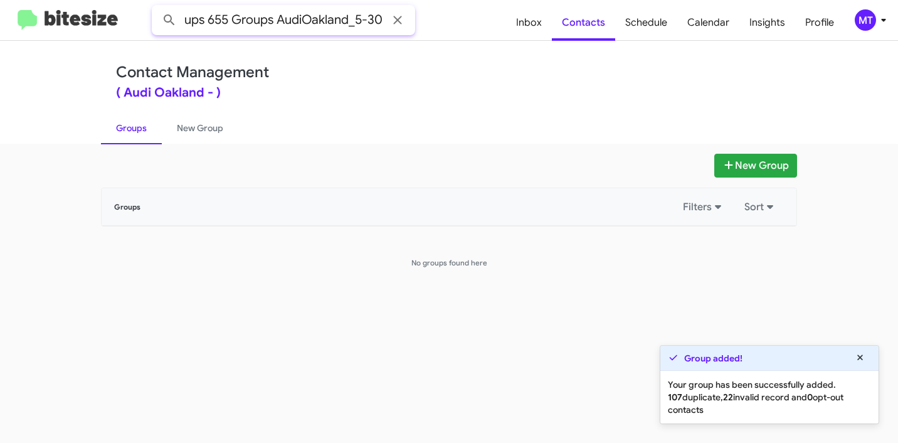
click at [210, 18] on input "in:groups 655 Groups AudiOakland_5-30" at bounding box center [284, 20] width 264 height 30
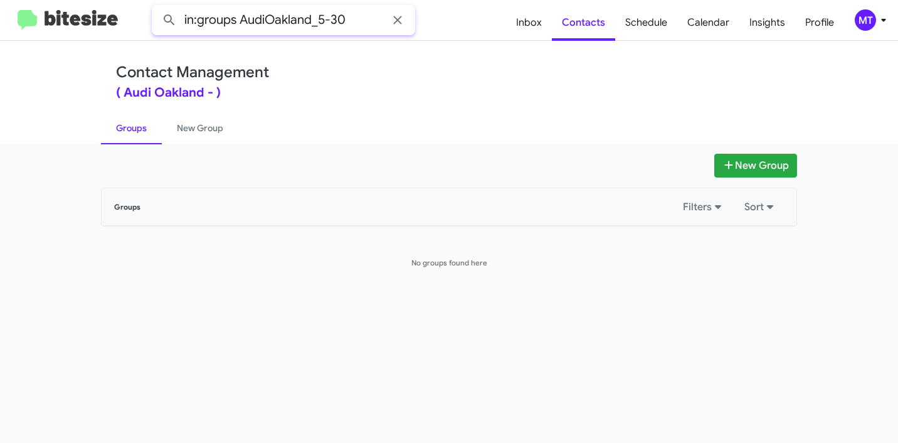
type input "in:groups AudiOakland_5-30"
click at [157, 8] on button at bounding box center [169, 20] width 25 height 25
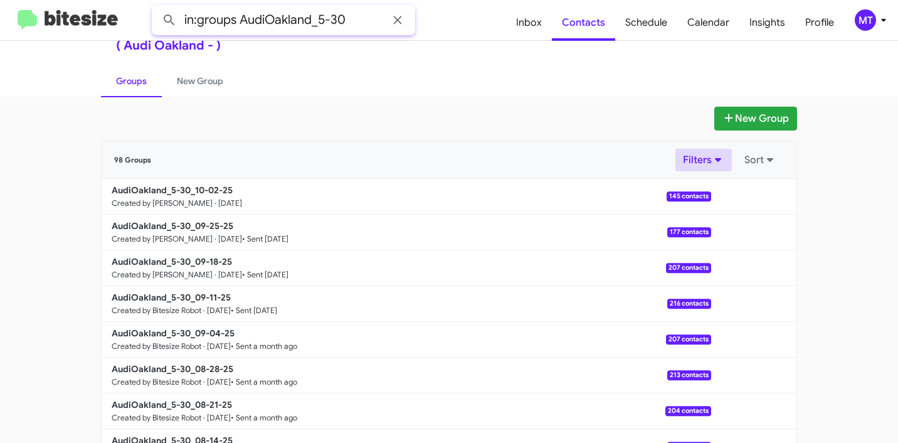
scroll to position [45, 0]
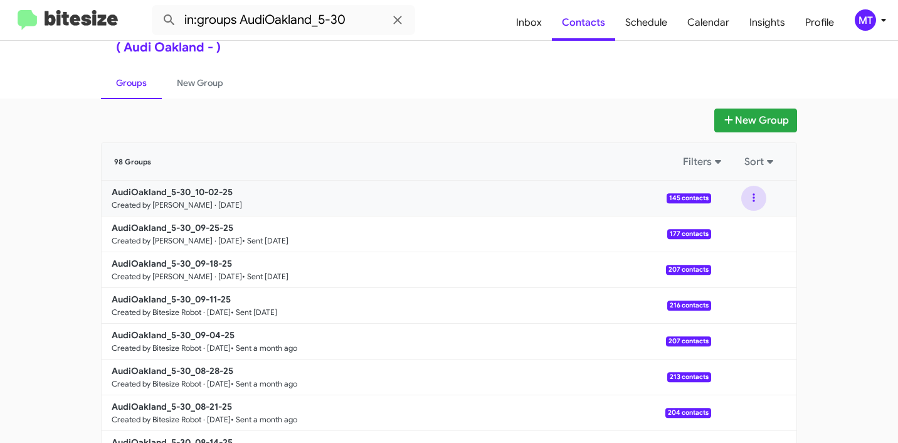
click at [759, 196] on button at bounding box center [754, 198] width 25 height 25
click at [548, 129] on div "New Group" at bounding box center [449, 121] width 696 height 24
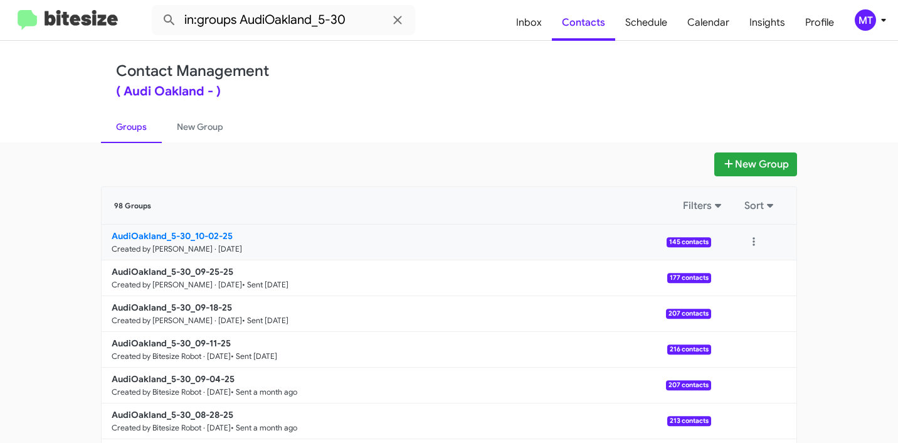
scroll to position [0, 0]
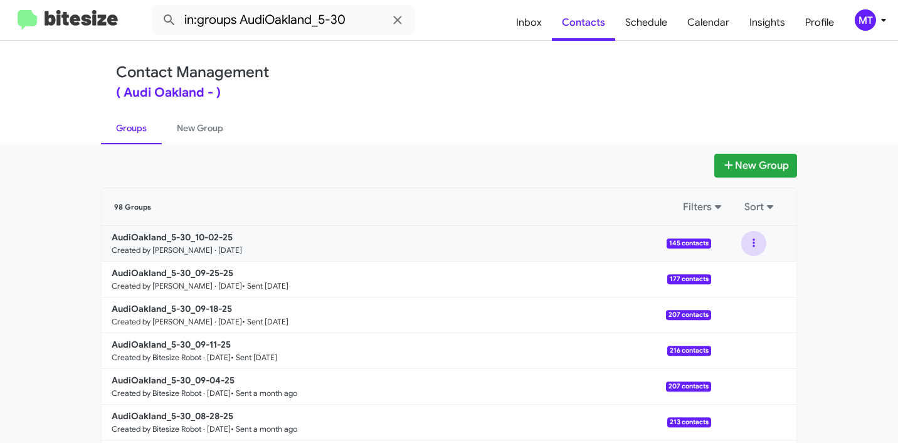
click at [754, 243] on button at bounding box center [754, 243] width 25 height 25
click at [722, 274] on button "View contacts" at bounding box center [716, 277] width 100 height 30
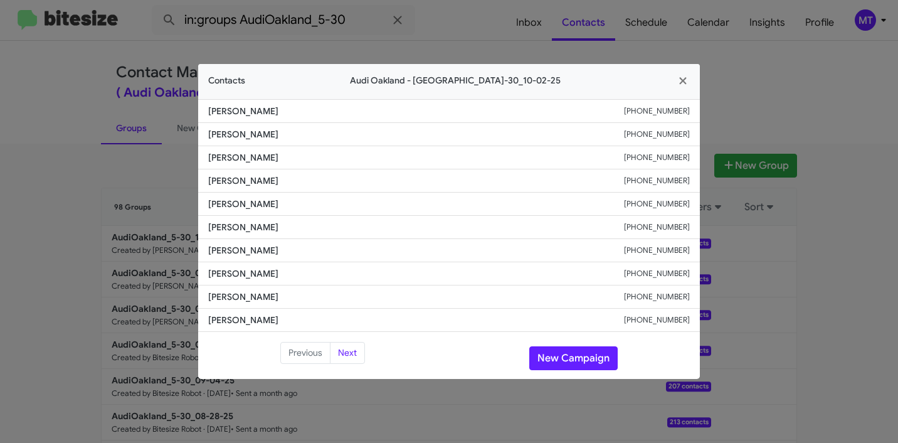
drag, startPoint x: 289, startPoint y: 113, endPoint x: 210, endPoint y: 110, distance: 79.1
click at [210, 110] on span "Stephen Laszlo" at bounding box center [416, 111] width 416 height 13
copy span "Stephen Laszlo"
drag, startPoint x: 291, startPoint y: 137, endPoint x: 203, endPoint y: 135, distance: 88.5
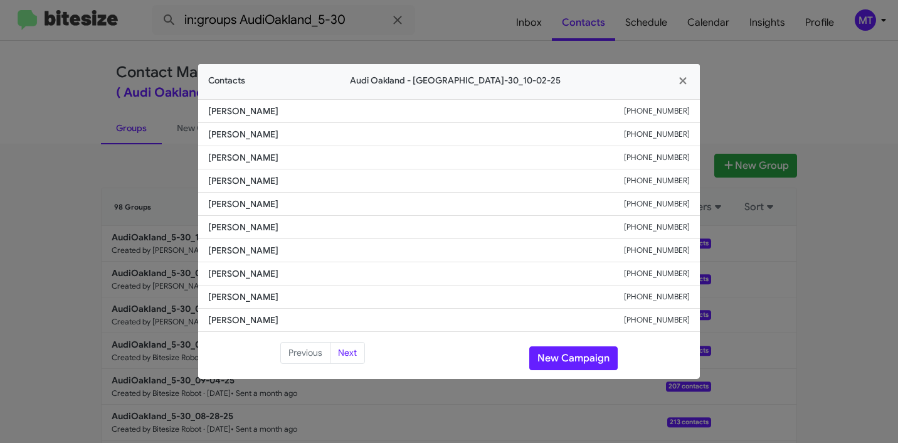
click at [203, 135] on li "Sowjanya Vutukur +15102292121" at bounding box center [449, 134] width 502 height 23
copy span "Sowjanya Vutukur"
click at [685, 83] on icon "button" at bounding box center [682, 80] width 7 height 7
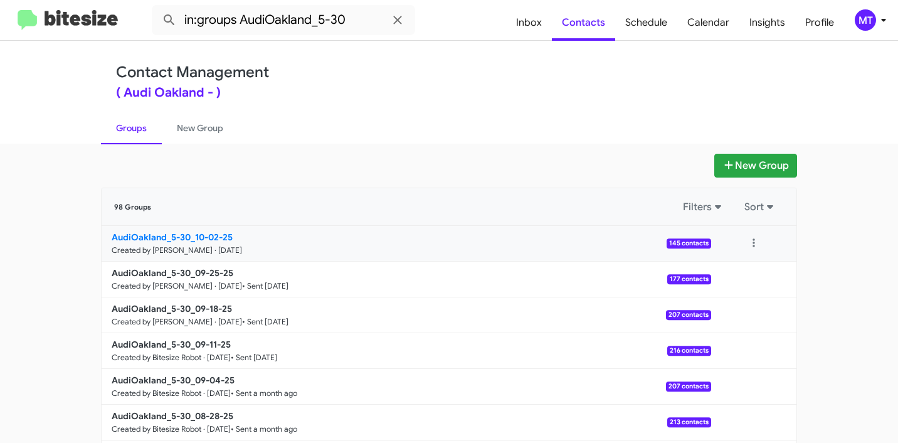
click at [187, 239] on b "AudiOakland_5-30_10-02-25" at bounding box center [172, 237] width 121 height 11
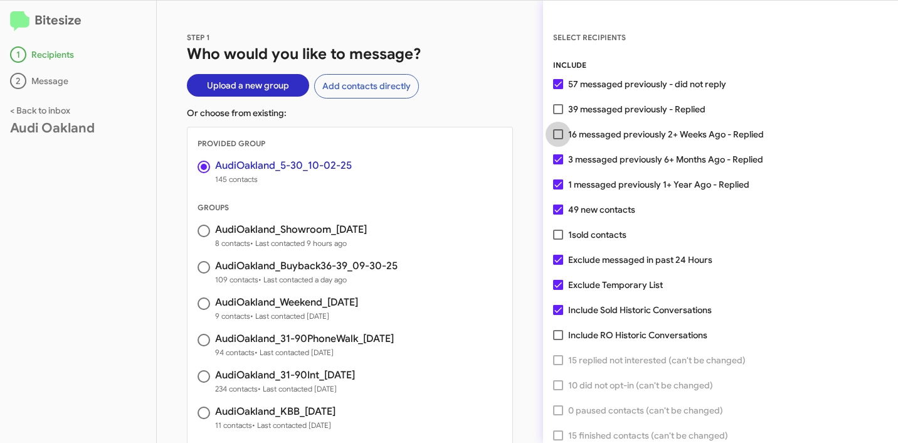
click at [563, 136] on span at bounding box center [558, 134] width 10 height 10
click at [558, 139] on input "16 messaged previously 2+ Weeks Ago - Replied" at bounding box center [558, 139] width 1 height 1
checkbox input "true"
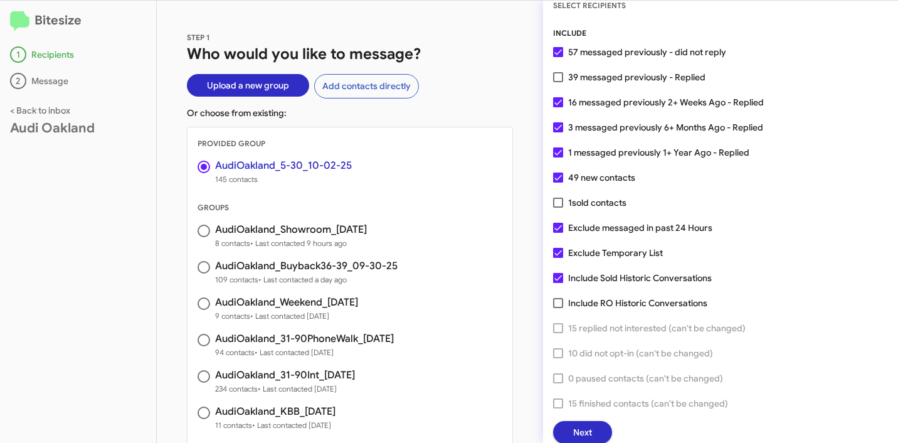
scroll to position [32, 0]
click at [585, 425] on span "Next" at bounding box center [582, 432] width 19 height 23
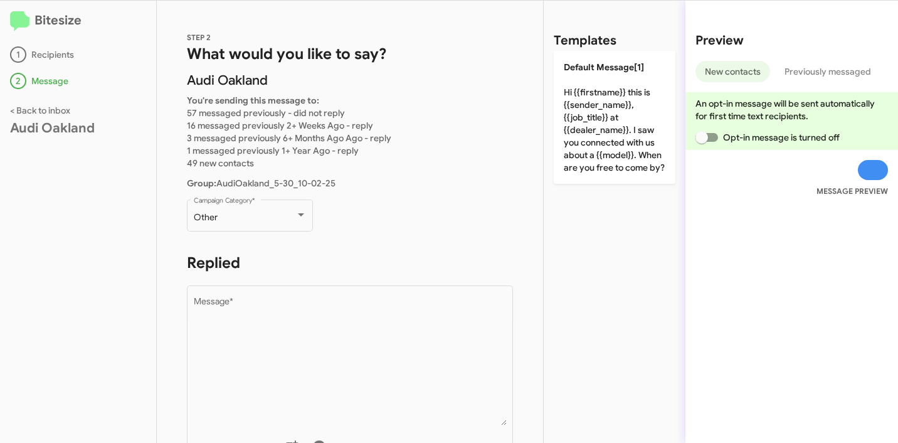
click at [237, 232] on div "Other Campaign Category *" at bounding box center [250, 222] width 126 height 44
click at [238, 225] on div "Other Campaign Category *" at bounding box center [250, 214] width 113 height 35
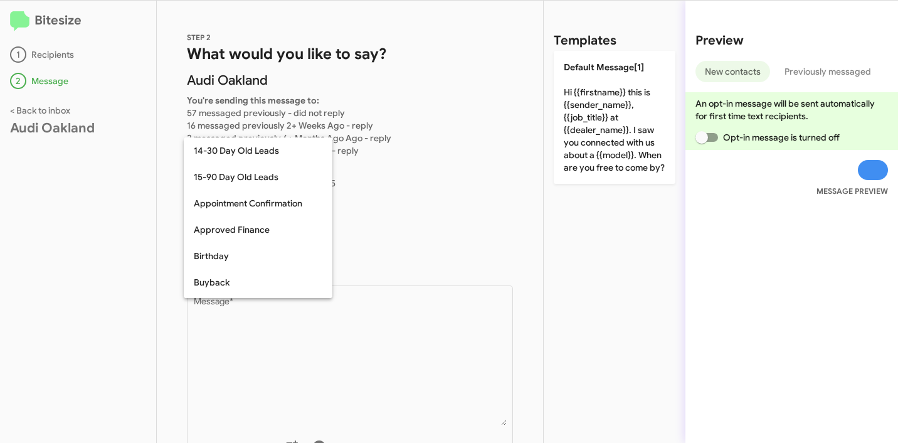
scroll to position [472, 0]
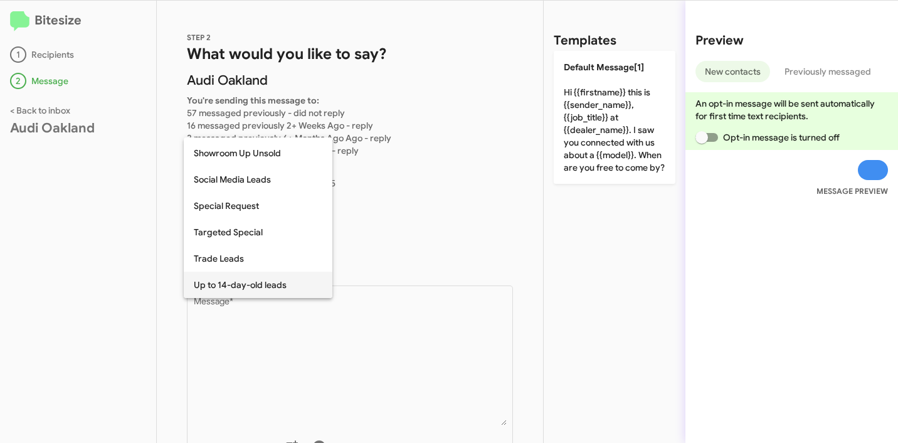
click at [250, 288] on span "Up to 14-day-old leads" at bounding box center [258, 285] width 129 height 26
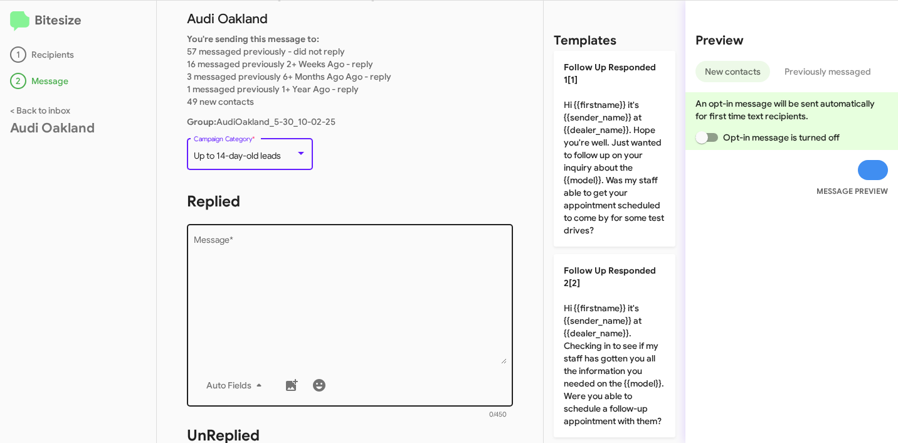
scroll to position [228, 0]
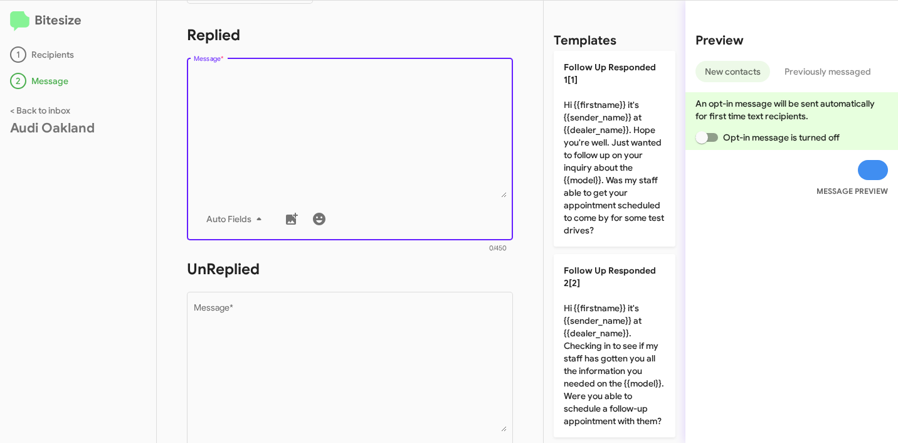
click at [349, 174] on textarea "Message *" at bounding box center [350, 134] width 313 height 128
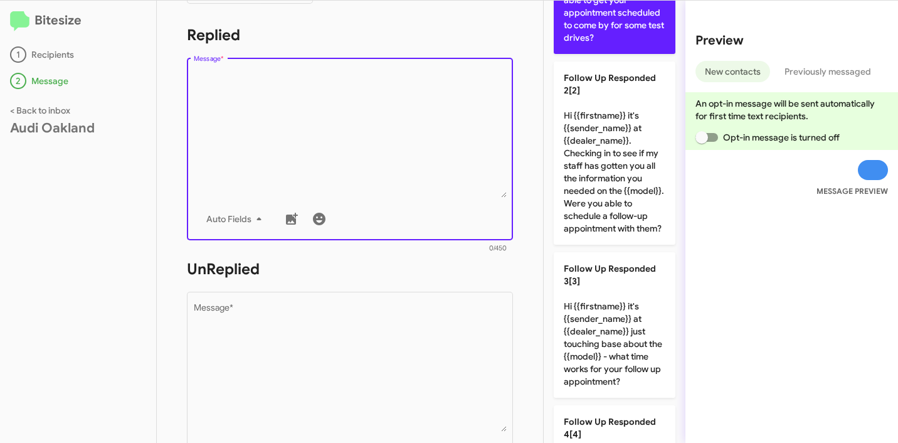
scroll to position [0, 0]
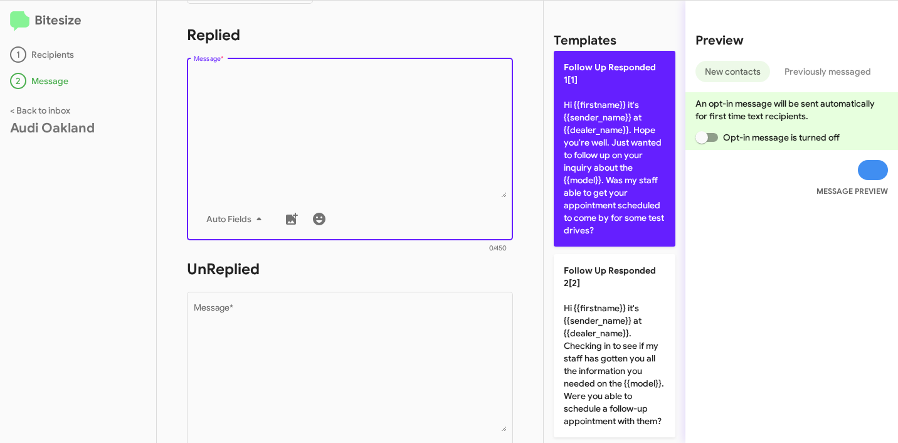
click at [614, 104] on p "Follow Up Responded 1[1] Hi {{firstname}} it's {{sender_name}} at {{dealer_name…" at bounding box center [615, 149] width 122 height 196
type textarea "Hi {{firstname}} it's {{sender_name}} at {{dealer_name}}. Hope you're well. Jus…"
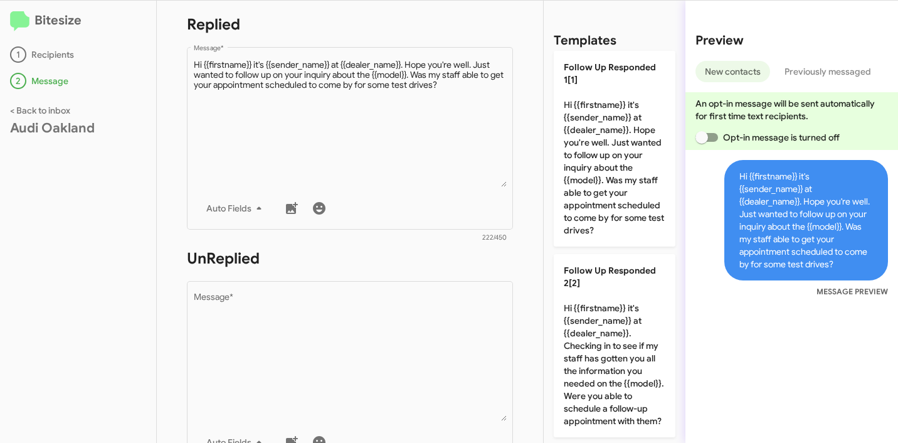
scroll to position [253, 0]
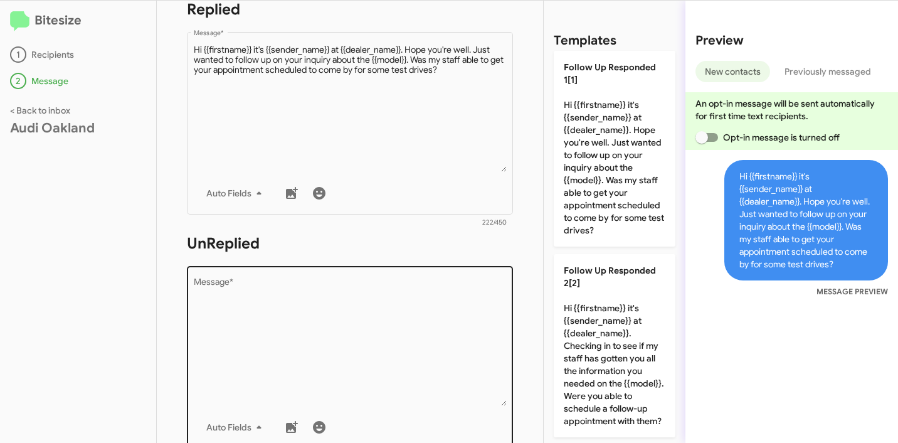
click at [341, 275] on div "Drop image here to insert Auto Fields Message *" at bounding box center [350, 356] width 313 height 185
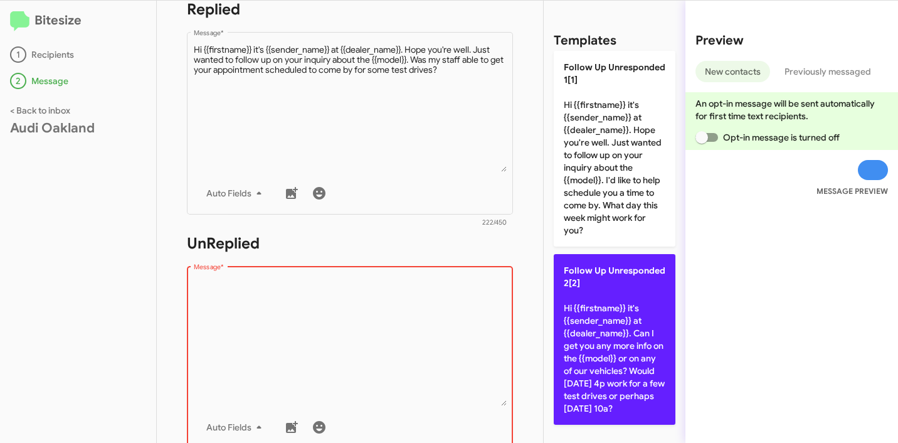
scroll to position [2, 0]
click at [600, 338] on p "Follow Up Unresponded 2[2] Hi {{firstname}} it's {{sender_name}} at {{dealer_na…" at bounding box center [615, 339] width 122 height 171
type textarea "Hi {{firstname}} it's {{sender_name}} at {{dealer_name}}. Can I get you any mor…"
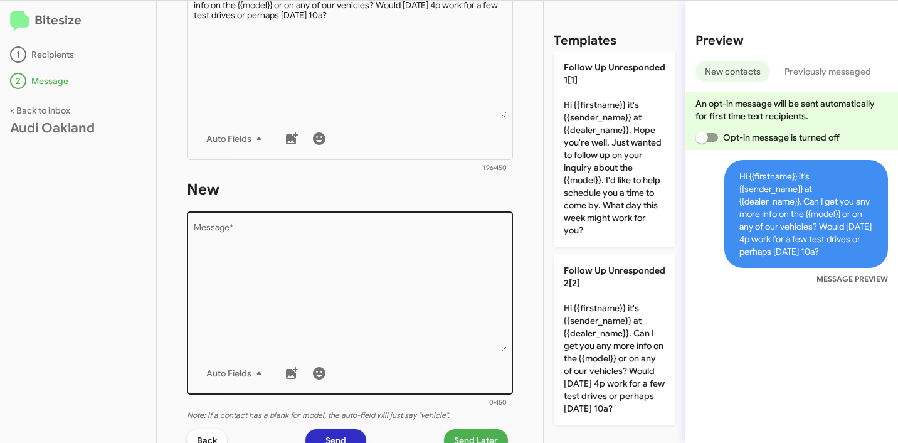
scroll to position [671, 0]
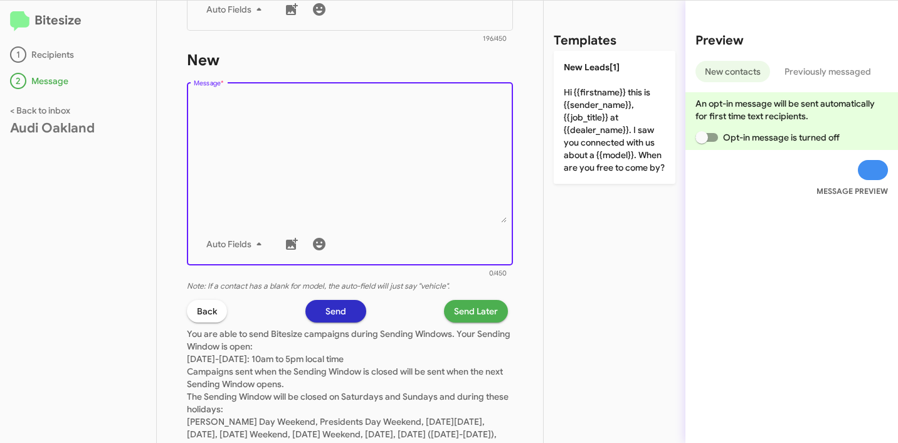
click at [348, 189] on textarea "Message *" at bounding box center [350, 159] width 313 height 128
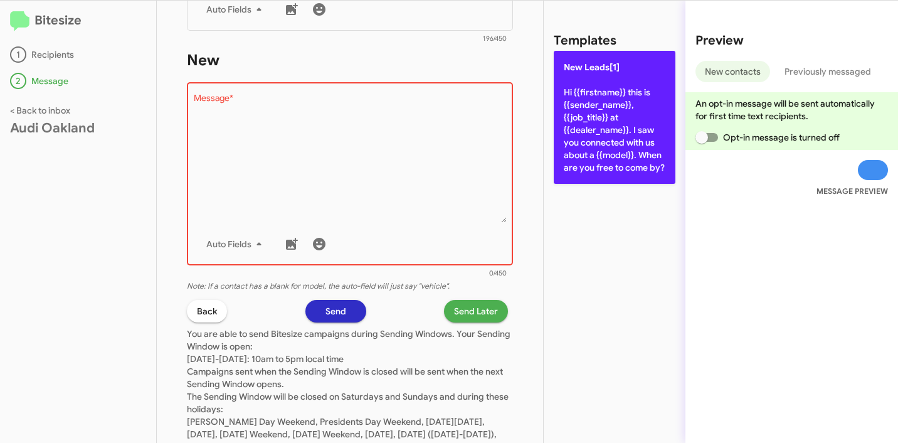
click at [582, 139] on p "New Leads[1] Hi {{firstname}} this is {{sender_name}}, {{job_title}} at {{deale…" at bounding box center [615, 117] width 122 height 133
type textarea "Hi {{firstname}} this is {{sender_name}}, {{job_title}} at {{dealer_name}}. I s…"
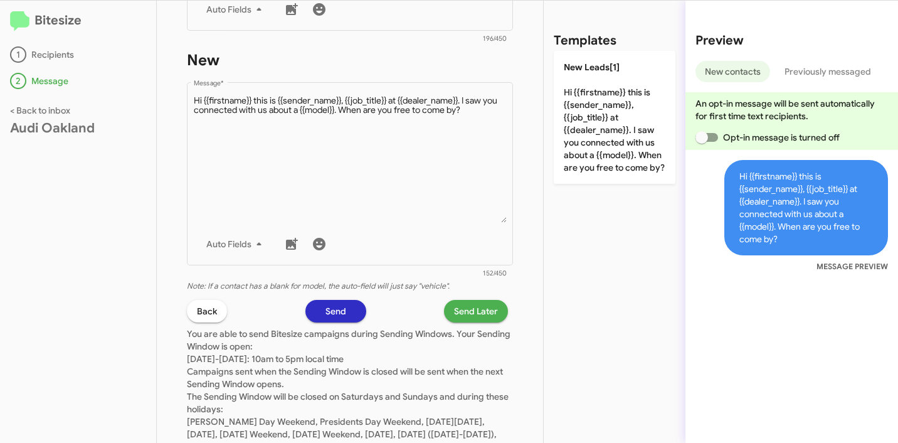
click at [463, 312] on span "Send Later" at bounding box center [476, 311] width 44 height 23
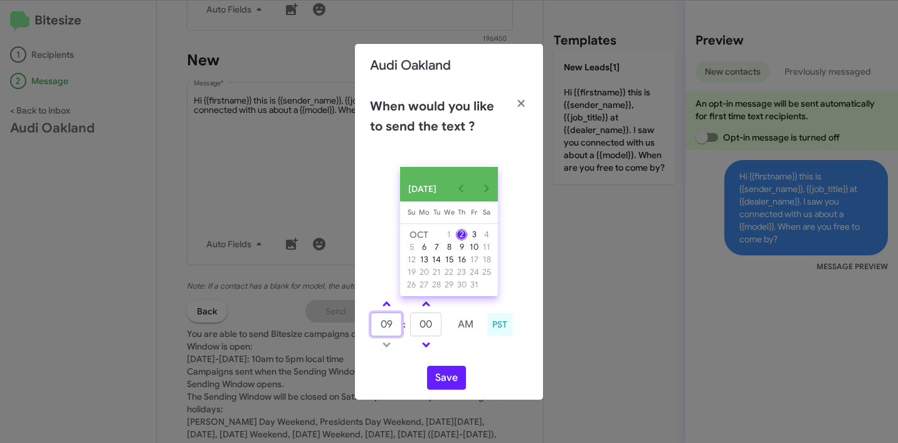
click at [388, 323] on input "09" at bounding box center [386, 324] width 31 height 24
type input "10"
click at [436, 386] on button "Save" at bounding box center [446, 378] width 39 height 24
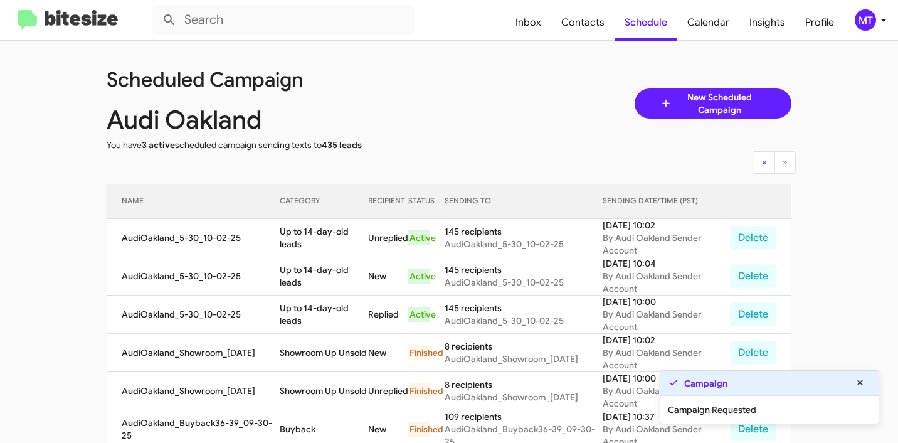
click at [880, 23] on icon at bounding box center [883, 20] width 15 height 15
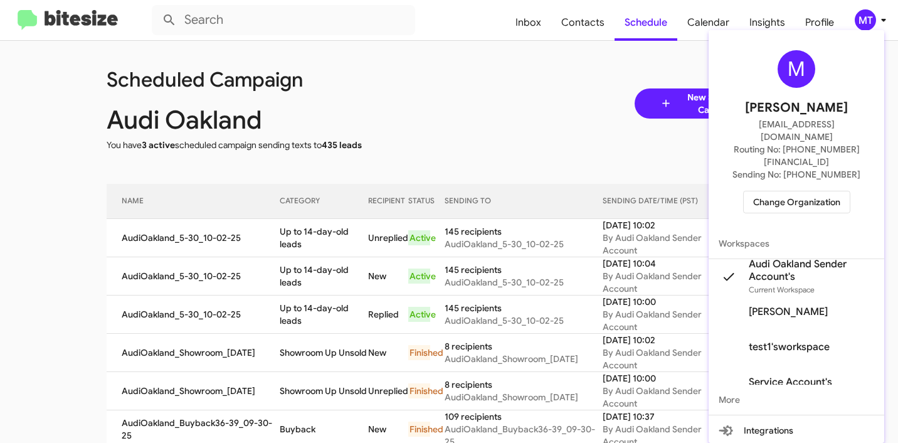
click at [551, 97] on div at bounding box center [449, 221] width 898 height 443
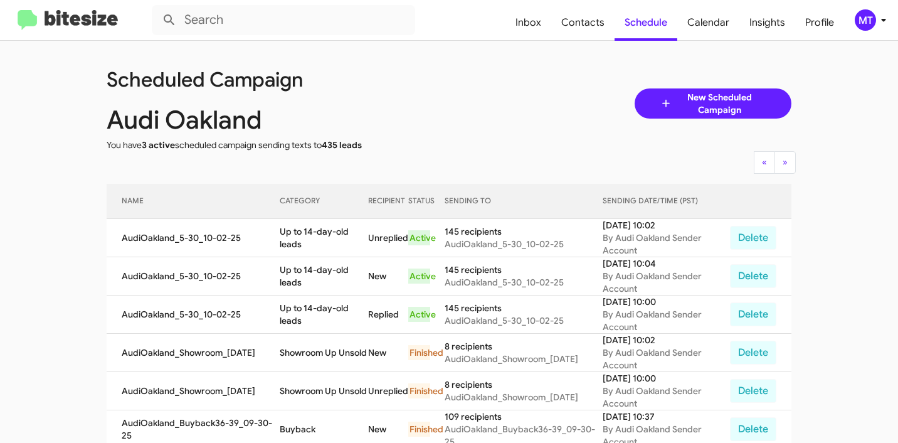
click at [870, 29] on div "MT" at bounding box center [865, 19] width 21 height 21
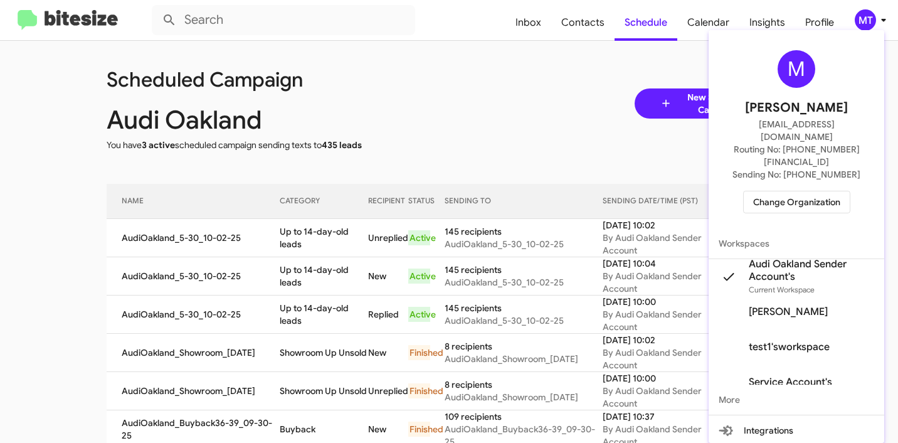
click at [629, 87] on div at bounding box center [449, 221] width 898 height 443
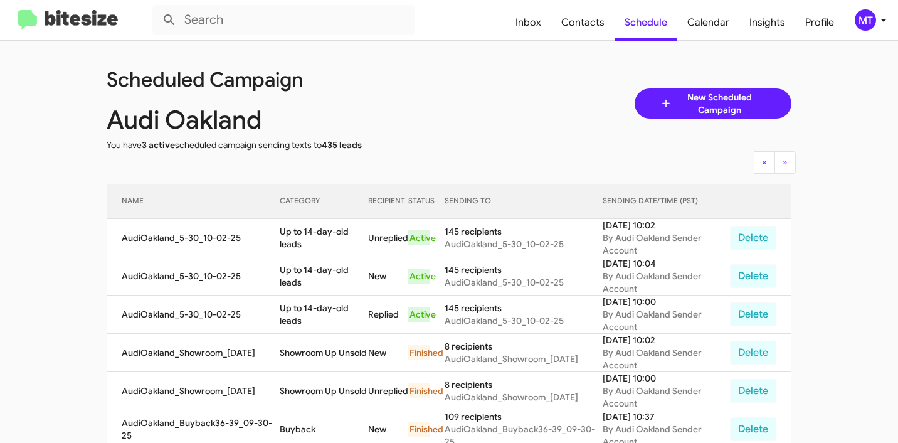
click at [727, 107] on span "New Scheduled Campaign" at bounding box center [720, 103] width 94 height 25
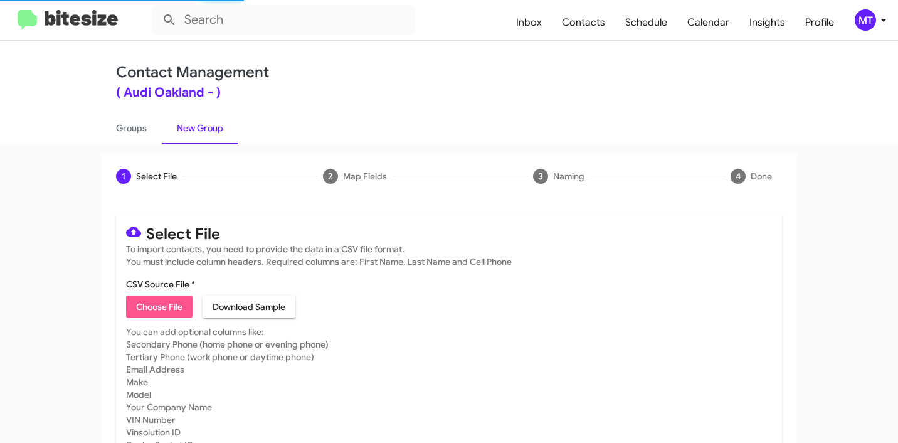
click at [151, 307] on span "Choose File" at bounding box center [159, 306] width 46 height 23
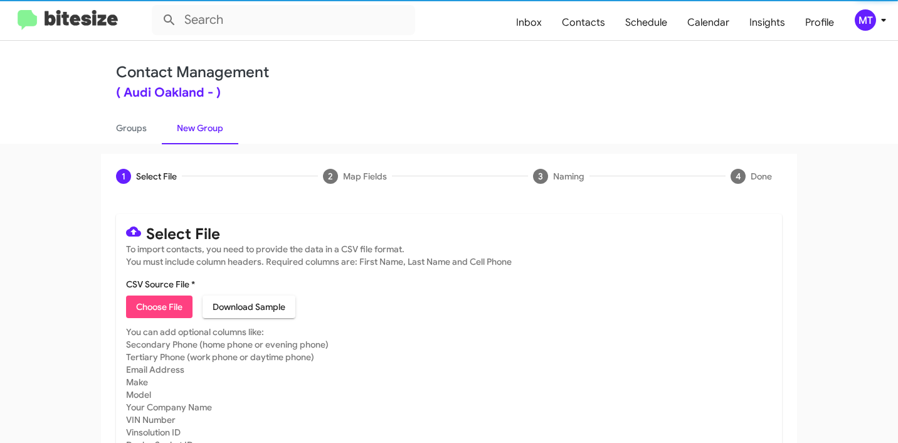
type input "AudiOakland_KBB_10-02-25"
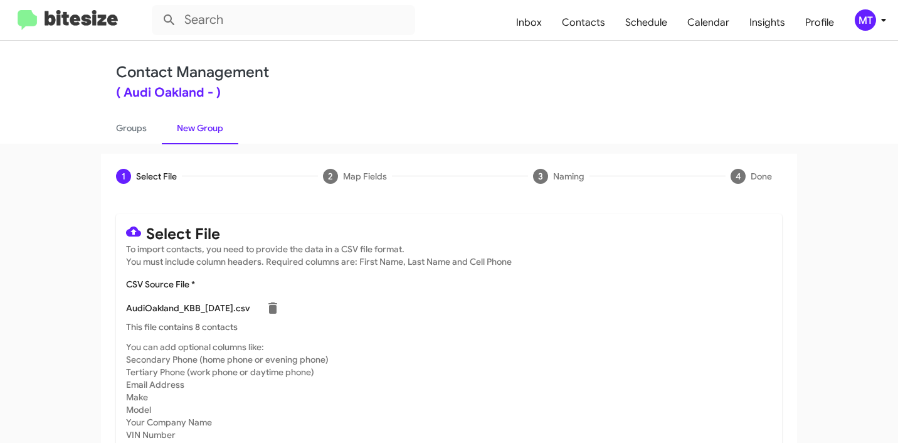
click at [884, 20] on icon at bounding box center [883, 20] width 4 height 3
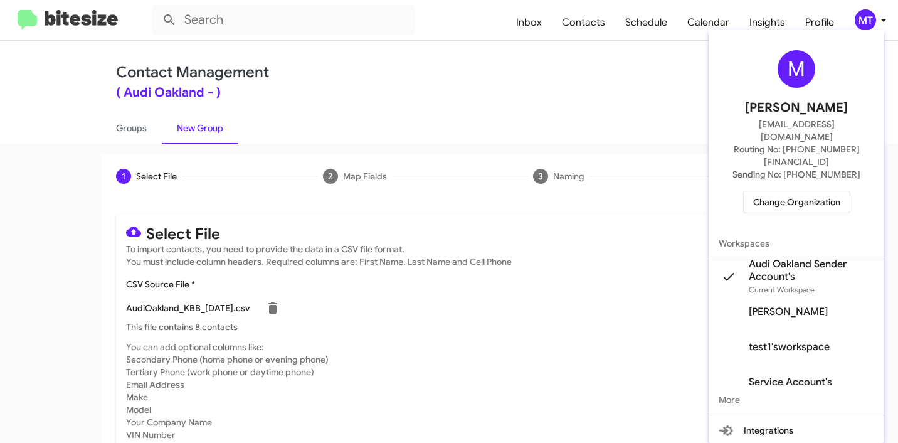
drag, startPoint x: 519, startPoint y: 93, endPoint x: 517, endPoint y: 104, distance: 10.8
click at [519, 93] on div at bounding box center [449, 221] width 898 height 443
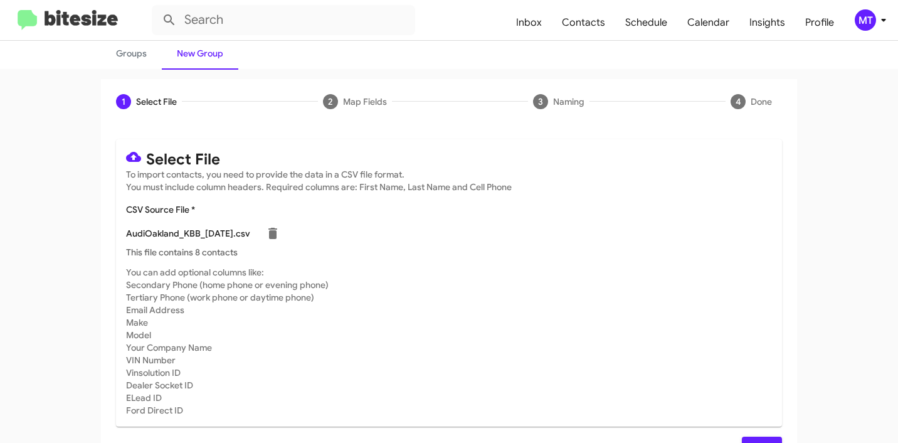
scroll to position [106, 0]
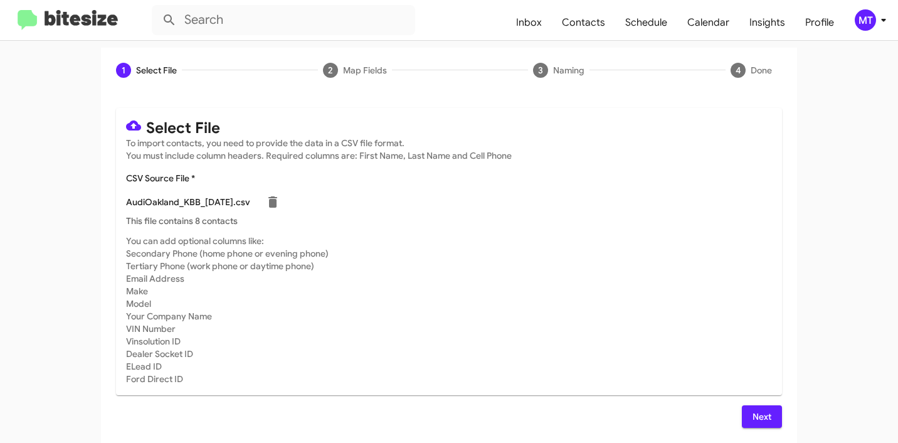
click at [759, 410] on span "Next" at bounding box center [762, 416] width 20 height 23
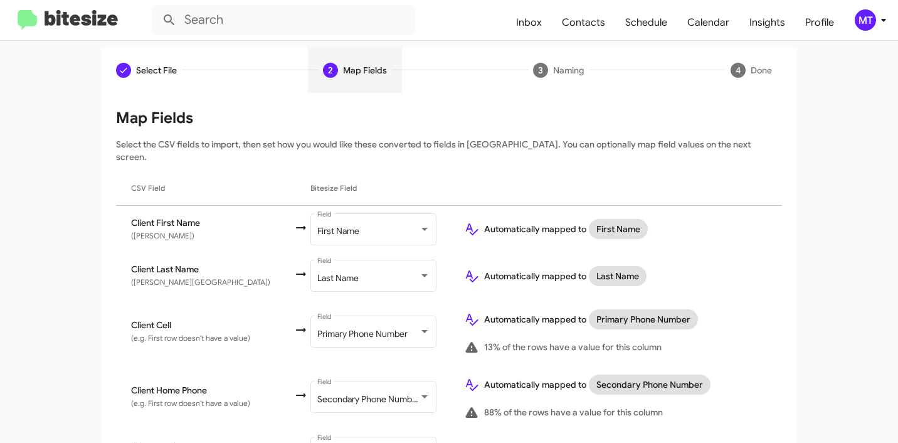
scroll to position [615, 0]
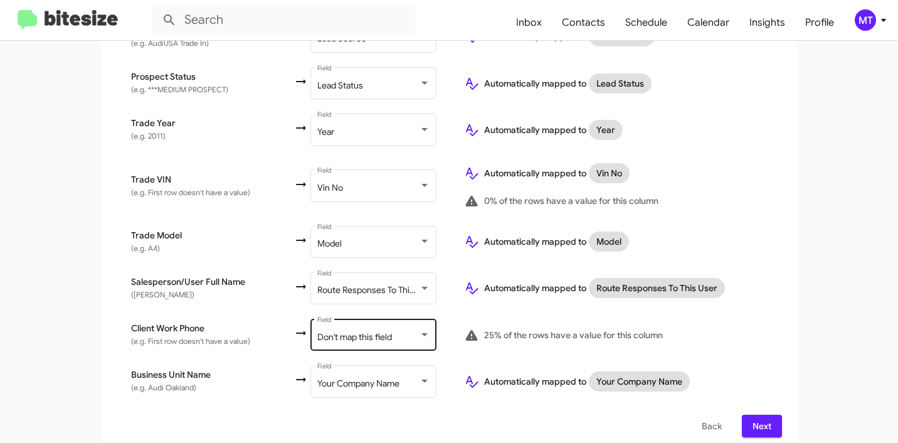
click at [345, 331] on span "Don't map this field" at bounding box center [354, 336] width 75 height 11
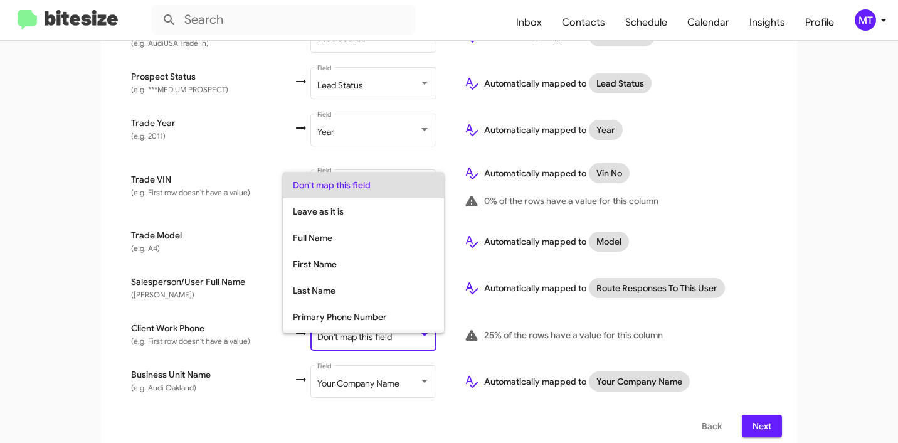
scroll to position [50, 0]
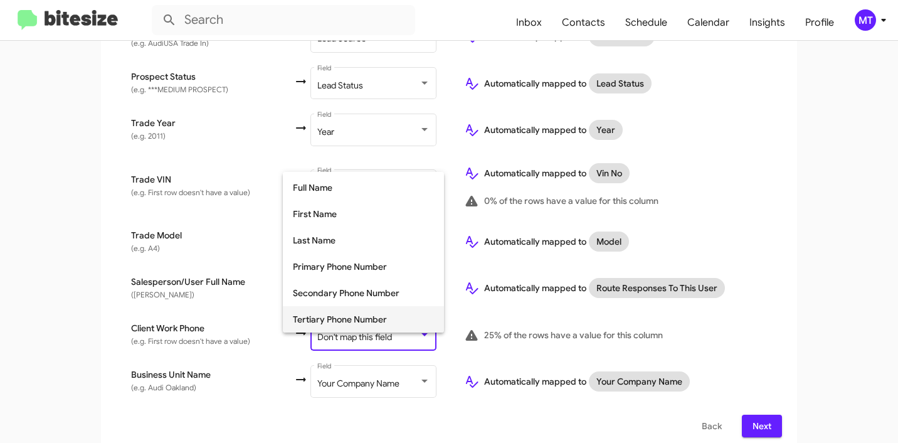
click at [337, 314] on span "Tertiary Phone Number" at bounding box center [363, 319] width 141 height 26
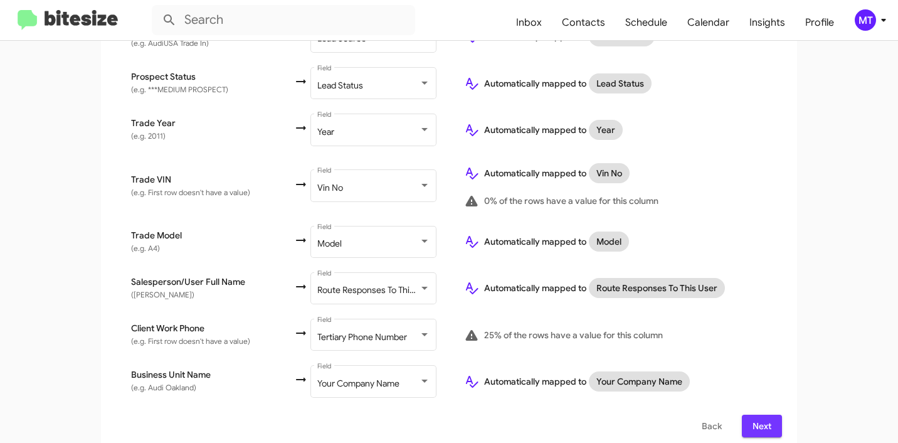
click at [765, 417] on span "Next" at bounding box center [762, 426] width 20 height 23
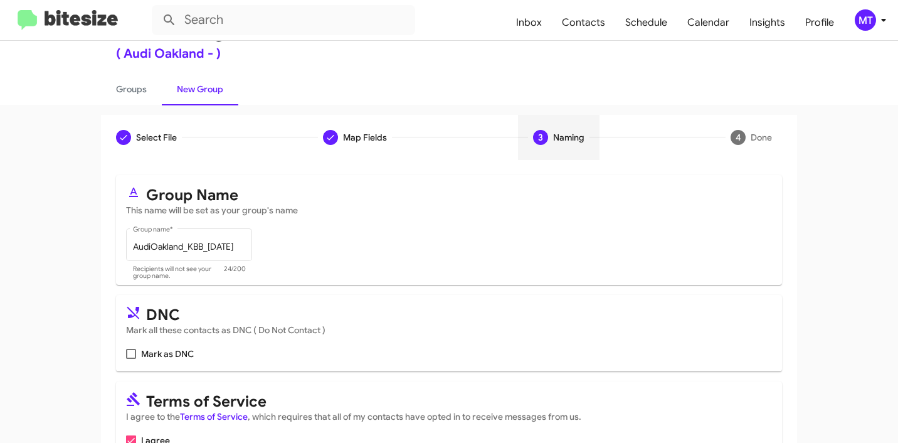
scroll to position [105, 0]
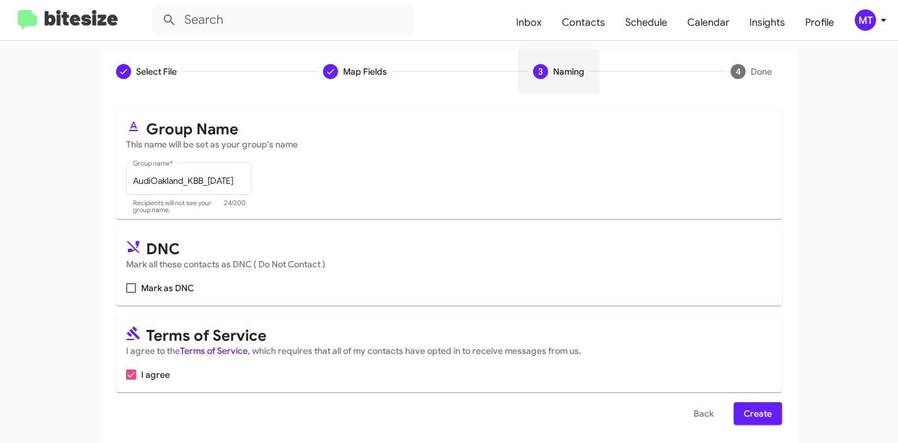
click at [757, 408] on span "Create" at bounding box center [758, 413] width 28 height 23
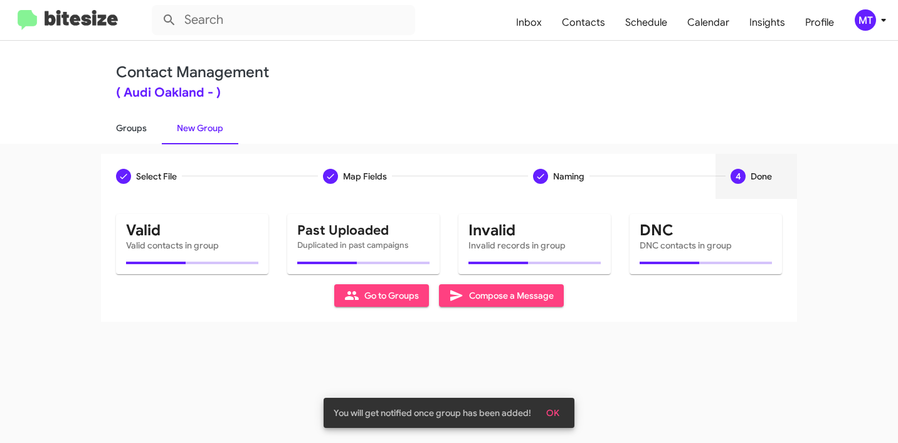
click at [124, 125] on link "Groups" at bounding box center [131, 128] width 61 height 33
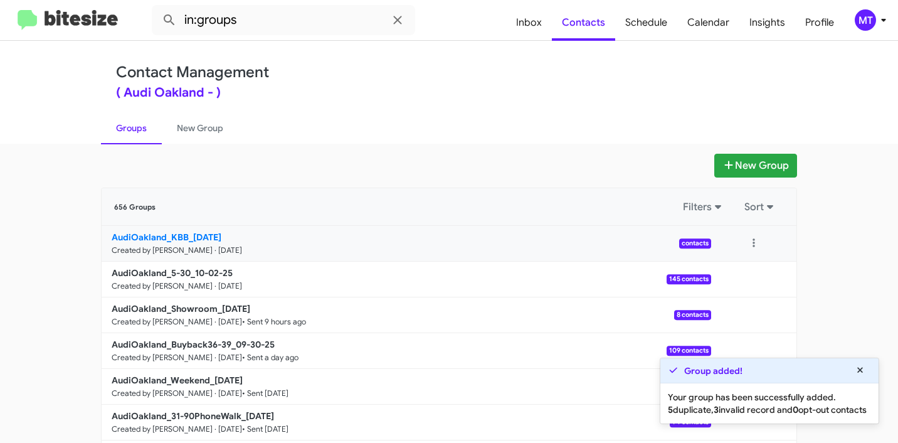
drag, startPoint x: 75, startPoint y: 242, endPoint x: 183, endPoint y: 238, distance: 108.0
click at [183, 238] on app-groups "New Group 656 Groups Filters Sort AudiOakland_KBB_10-02-25 Created by Mariem Ta…" at bounding box center [449, 385] width 898 height 463
copy b "AudiOakland_KBB"
click at [295, 26] on input "in:groups" at bounding box center [284, 20] width 264 height 30
paste input "AudiOakland_KBB"
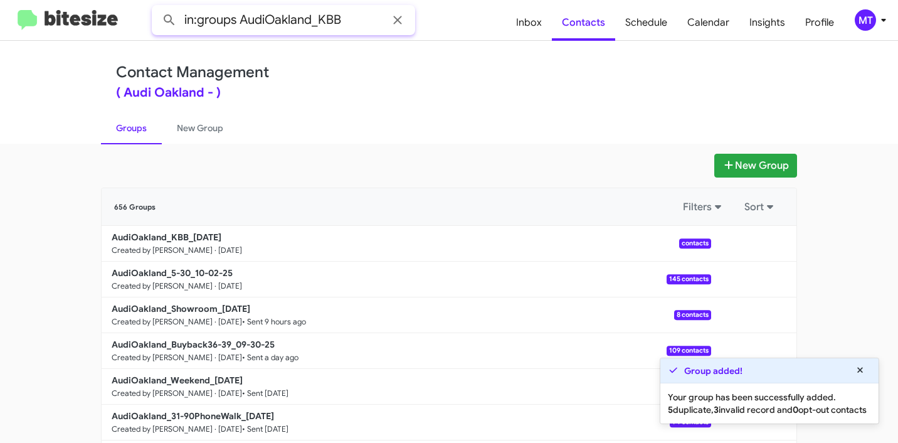
type input "in:groups AudiOakland_KBB"
click at [157, 8] on button at bounding box center [169, 20] width 25 height 25
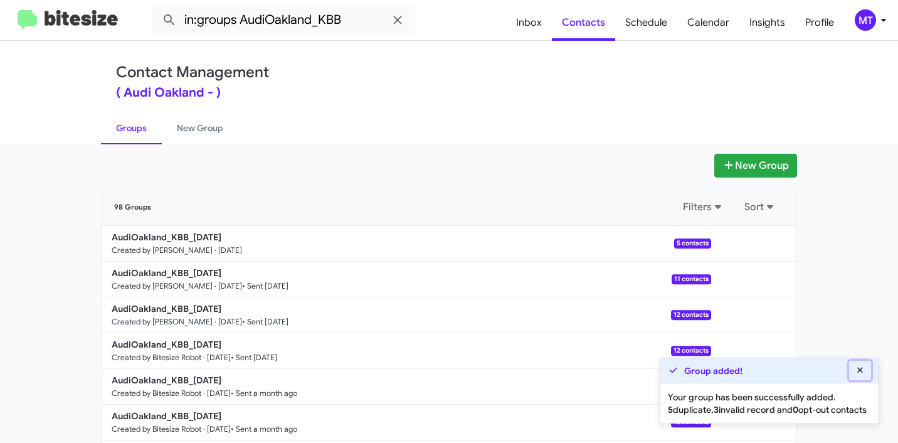
click at [863, 366] on icon at bounding box center [860, 370] width 11 height 9
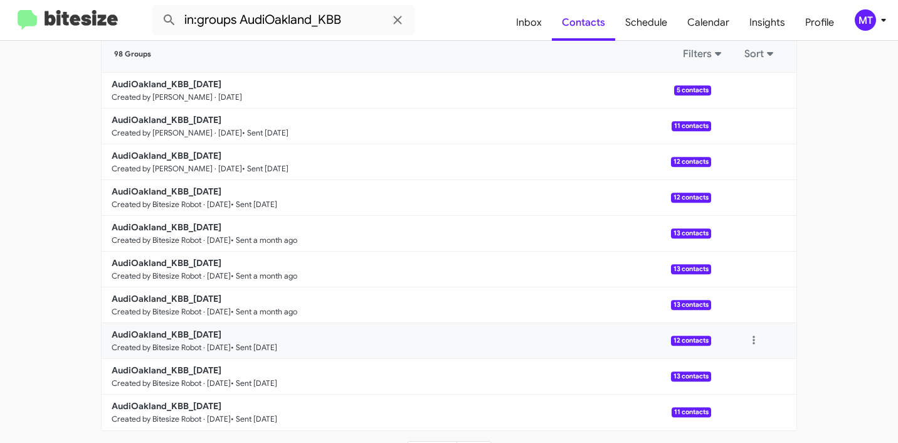
scroll to position [87, 0]
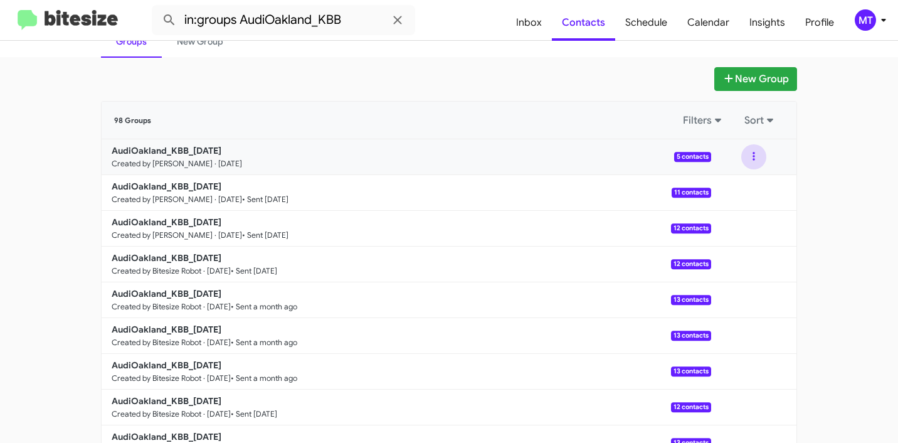
click at [744, 157] on button at bounding box center [754, 156] width 25 height 25
click at [697, 189] on button "View contacts" at bounding box center [716, 191] width 100 height 30
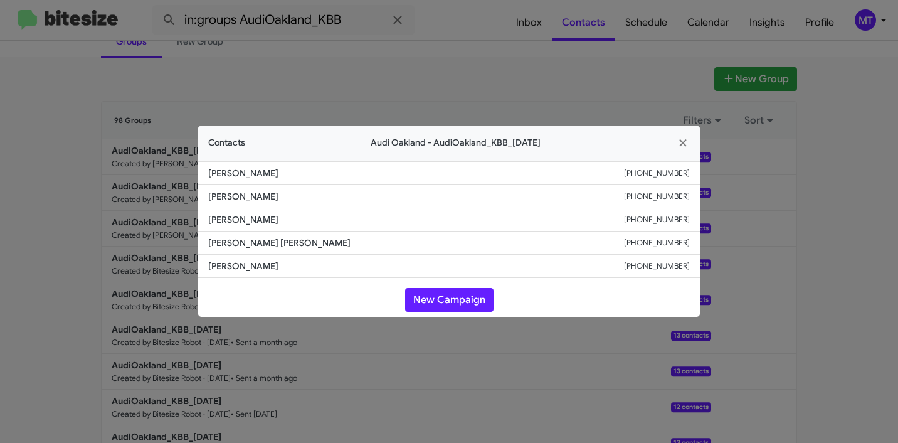
drag, startPoint x: 272, startPoint y: 176, endPoint x: 197, endPoint y: 170, distance: 74.9
click at [197, 170] on modal-container "Contacts Audi Oakland - AudiOakland_KBB_10-02-25 Jacayla Francis +15104184360 C…" at bounding box center [449, 221] width 898 height 443
drag, startPoint x: 288, startPoint y: 175, endPoint x: 203, endPoint y: 169, distance: 84.9
click at [203, 169] on li "Jacayla Francis +15104184360" at bounding box center [449, 173] width 502 height 24
copy span "Jacayla Francis"
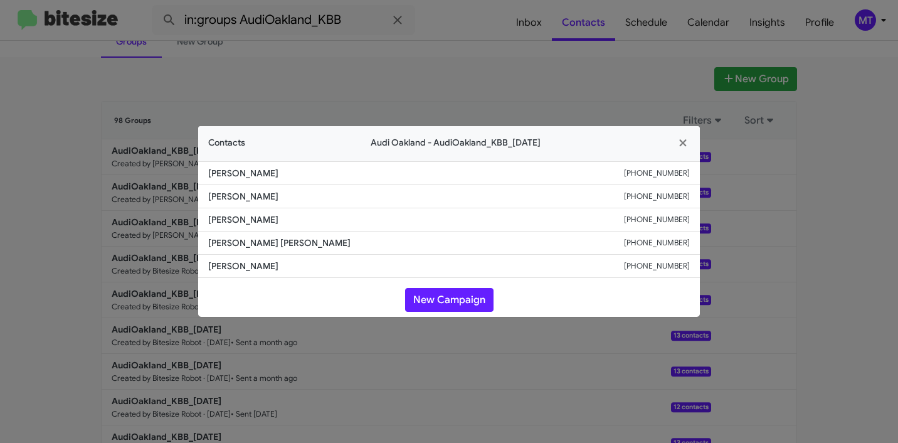
click at [509, 86] on modal-container "Contacts Audi Oakland - AudiOakland_KBB_10-02-25 Jacayla Francis +15104184360 C…" at bounding box center [449, 221] width 898 height 443
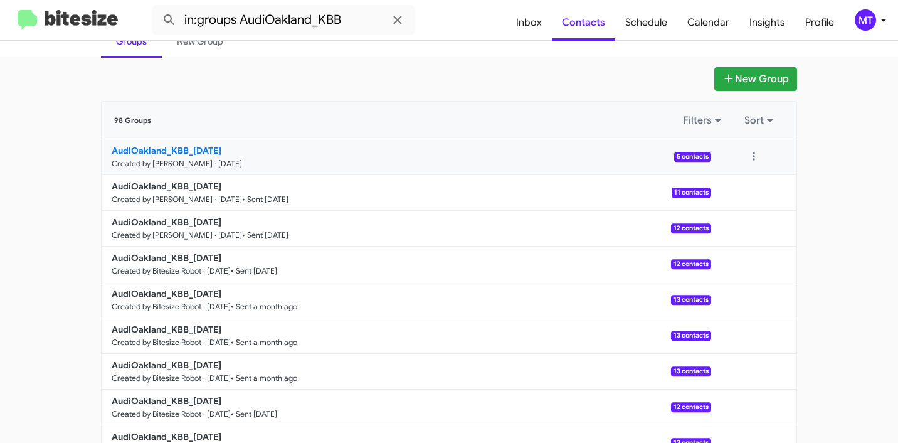
click at [188, 151] on b "AudiOakland_KBB_10-02-25" at bounding box center [167, 150] width 110 height 11
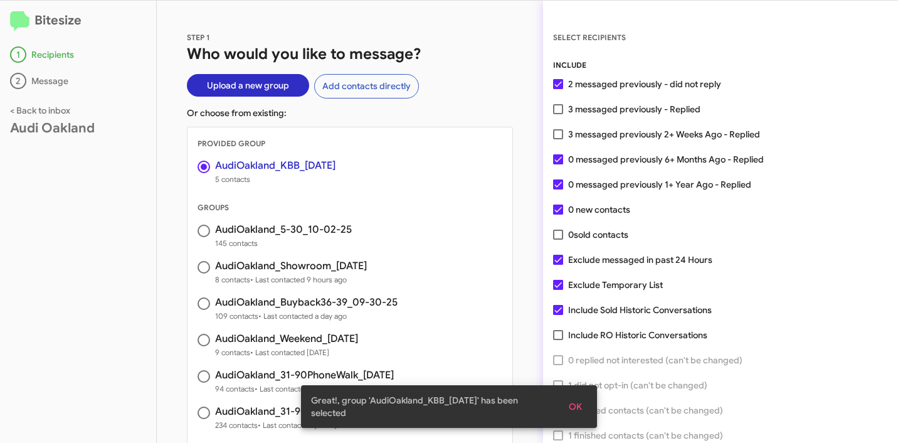
click at [573, 404] on span "OK" at bounding box center [575, 406] width 13 height 23
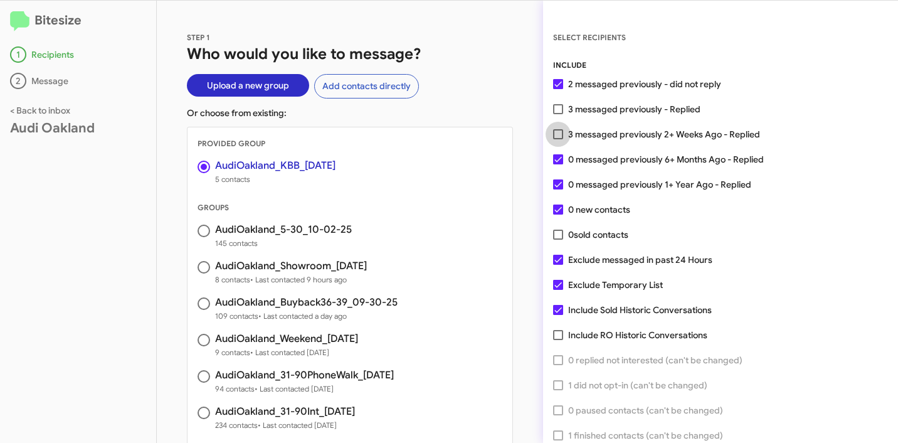
click at [560, 133] on span at bounding box center [558, 134] width 10 height 10
click at [558, 139] on input "3 messaged previously 2+ Weeks Ago - Replied" at bounding box center [558, 139] width 1 height 1
checkbox input "true"
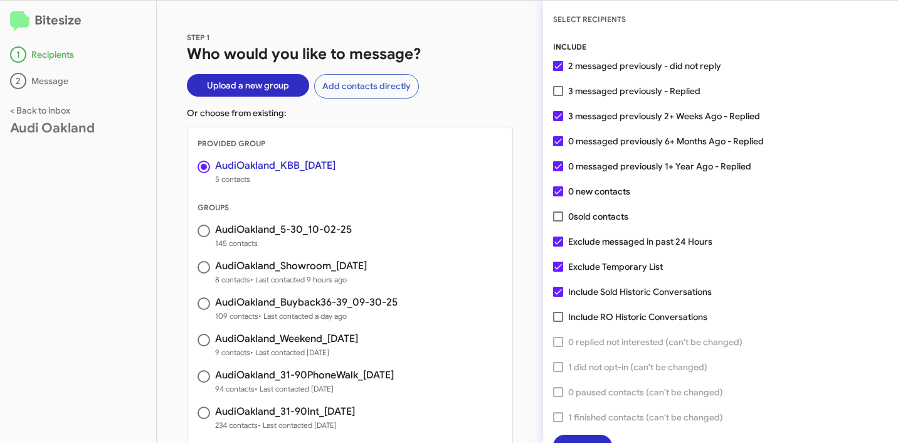
scroll to position [32, 0]
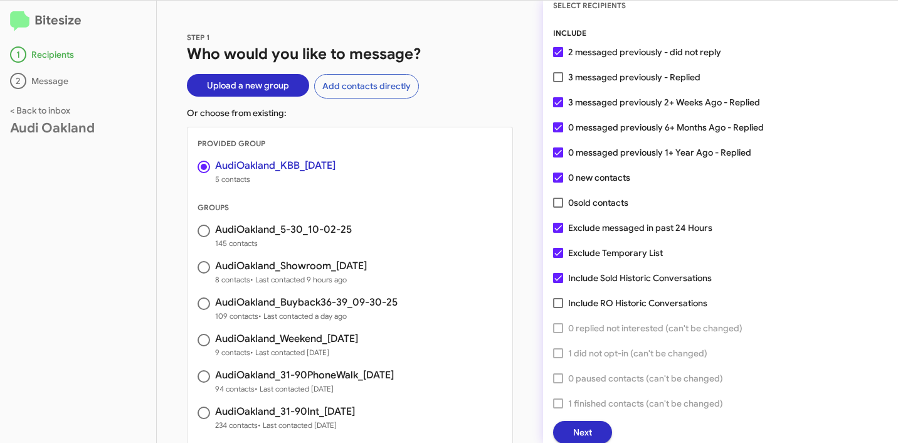
click at [591, 427] on span "Next" at bounding box center [582, 432] width 19 height 23
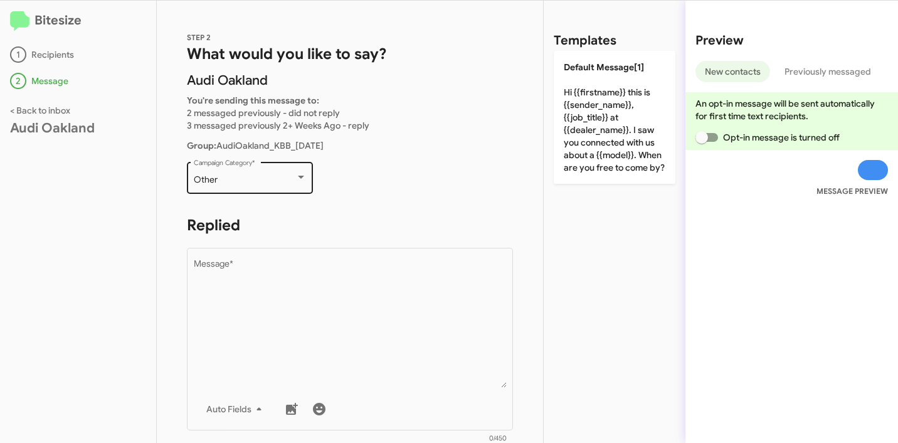
click at [265, 169] on div "Other Campaign Category *" at bounding box center [250, 176] width 113 height 35
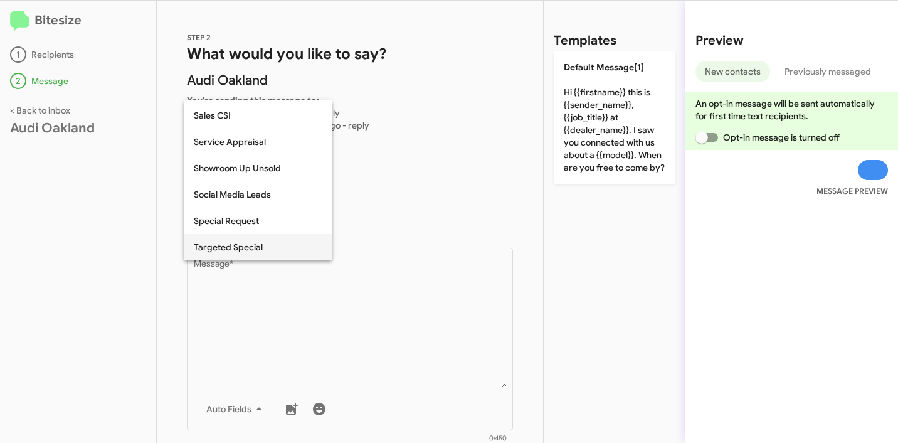
scroll to position [517, 0]
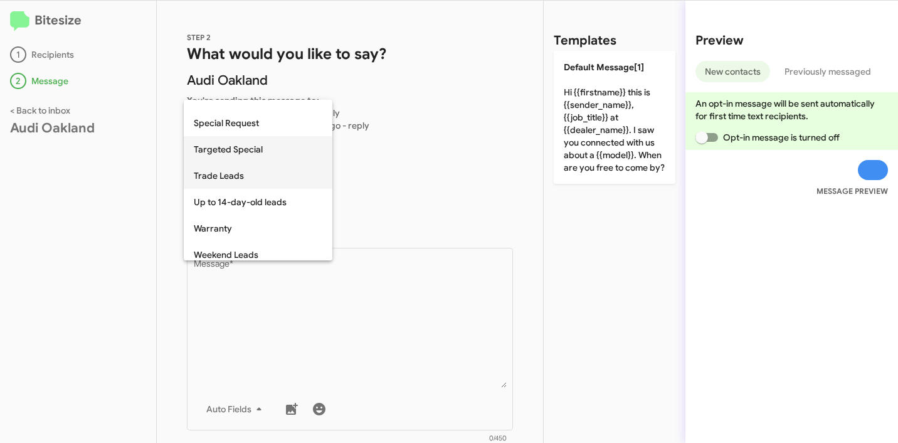
click at [243, 174] on span "Trade Leads" at bounding box center [258, 175] width 129 height 26
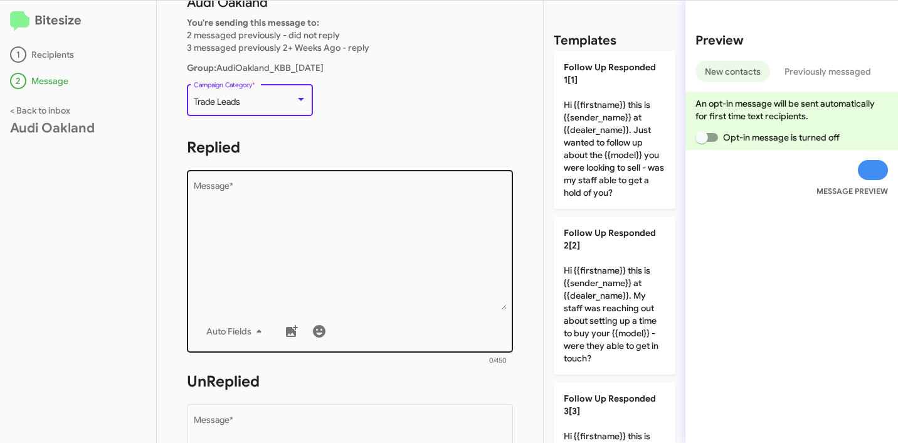
scroll to position [108, 0]
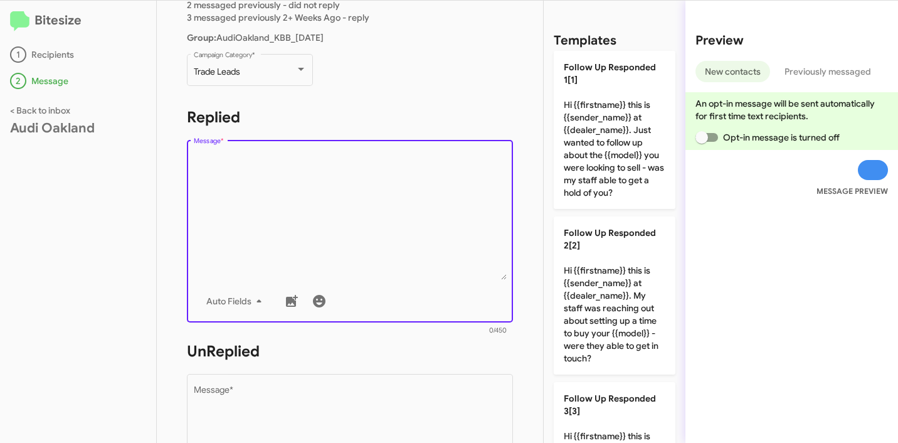
click at [353, 212] on textarea "Message *" at bounding box center [350, 216] width 313 height 128
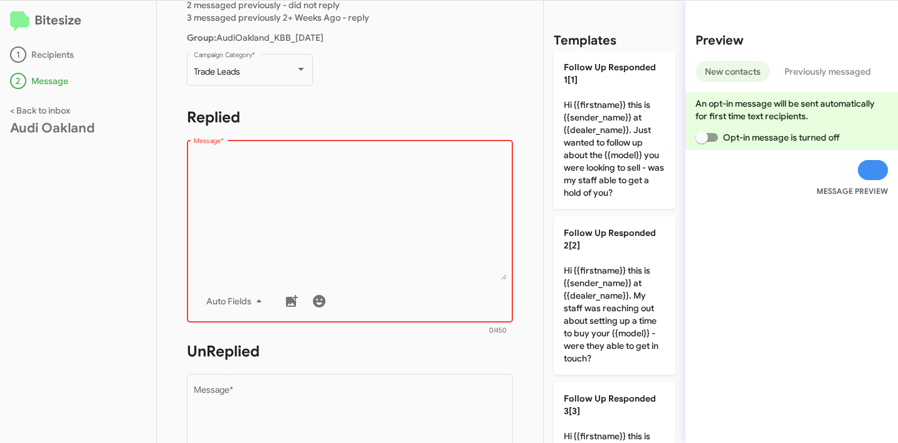
click at [299, 171] on textarea "Message *" at bounding box center [350, 216] width 313 height 128
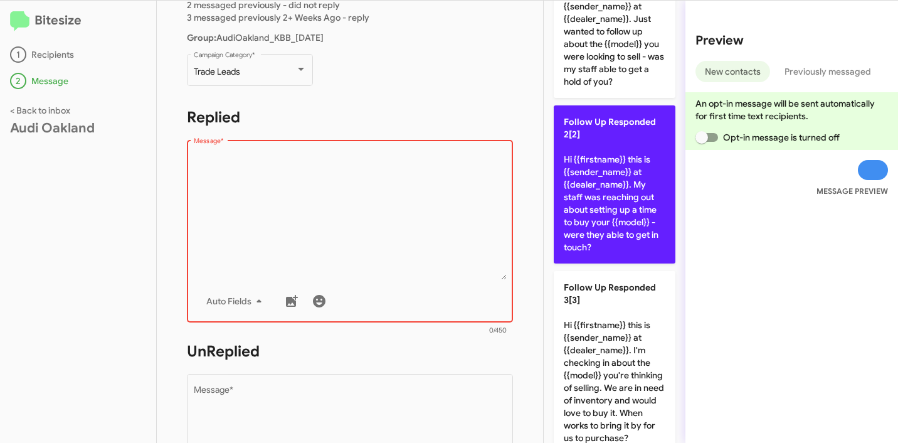
scroll to position [0, 0]
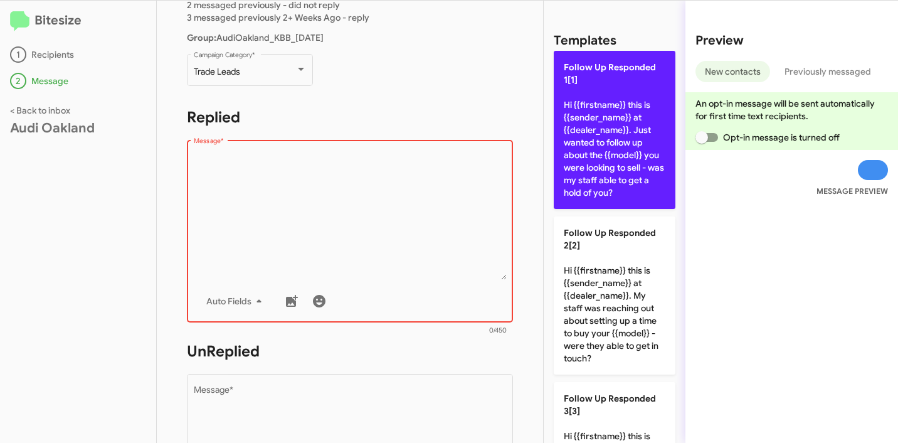
click at [599, 130] on p "Follow Up Responded 1[1] Hi {{firstname}} this is {{sender_name}} at {{dealer_n…" at bounding box center [615, 130] width 122 height 158
type textarea "Hi {{firstname}} this is {{sender_name}} at {{dealer_name}}. Just wanted to fol…"
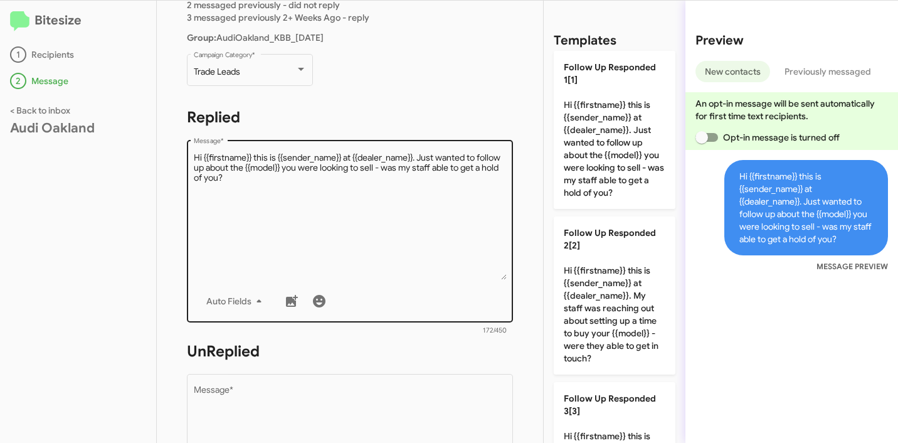
scroll to position [218, 0]
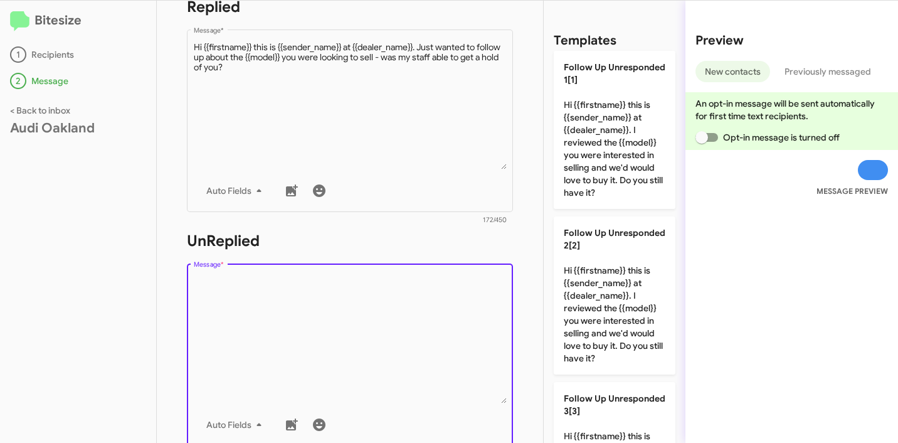
click at [321, 298] on textarea "Message *" at bounding box center [350, 339] width 313 height 128
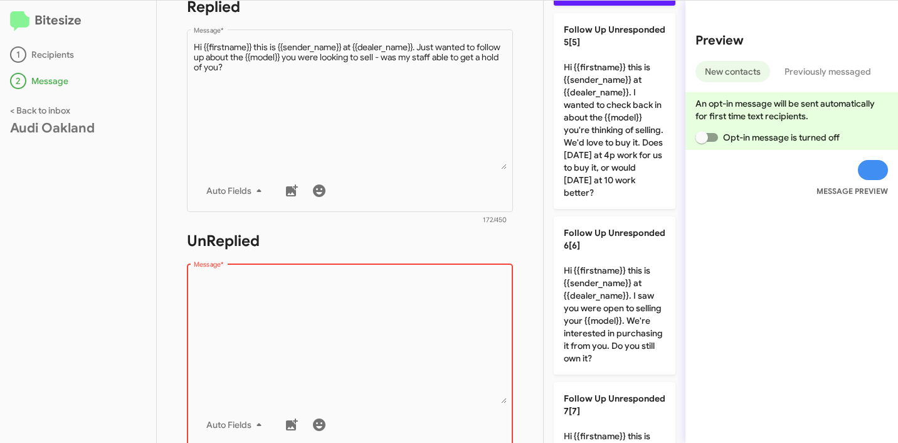
scroll to position [876, 0]
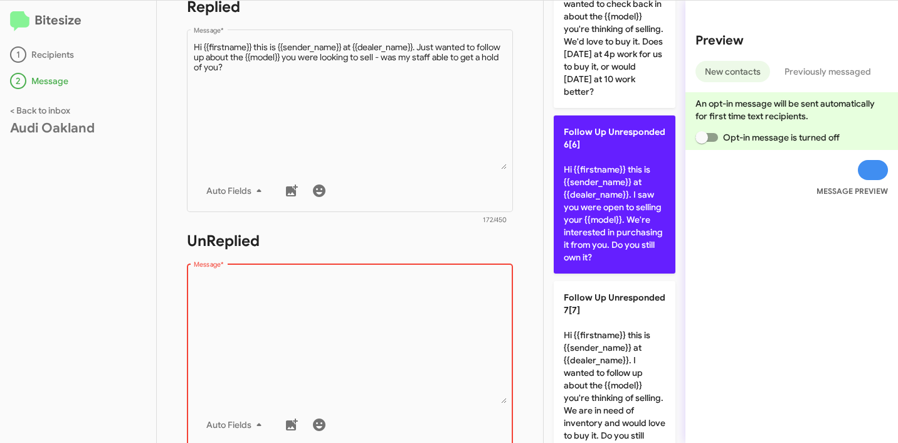
click at [609, 230] on p "Follow Up Unresponded 6[6] Hi {{firstname}} this is {{sender_name}} at {{dealer…" at bounding box center [615, 194] width 122 height 158
type textarea "Hi {{firstname}} this is {{sender_name}} at {{dealer_name}}. I saw you were ope…"
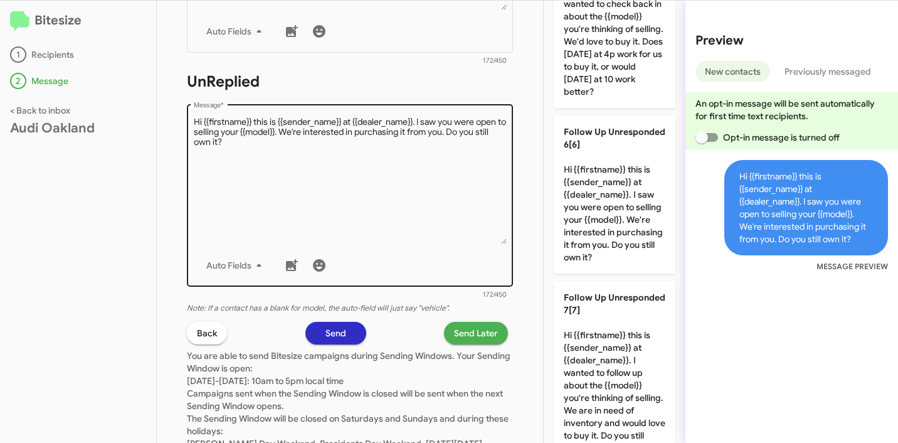
scroll to position [460, 0]
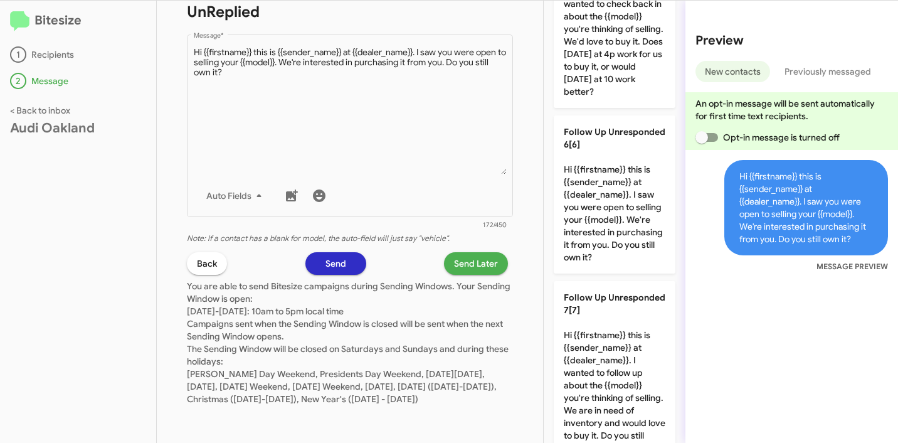
click at [477, 252] on span "Send Later" at bounding box center [476, 263] width 44 height 23
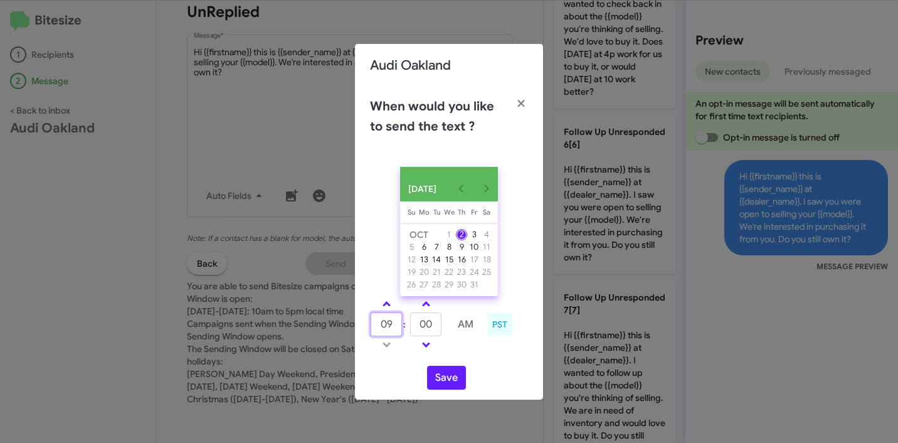
click at [388, 324] on input "09" at bounding box center [386, 324] width 31 height 24
type input "10"
type input "15"
click at [445, 386] on button "Save" at bounding box center [446, 378] width 39 height 24
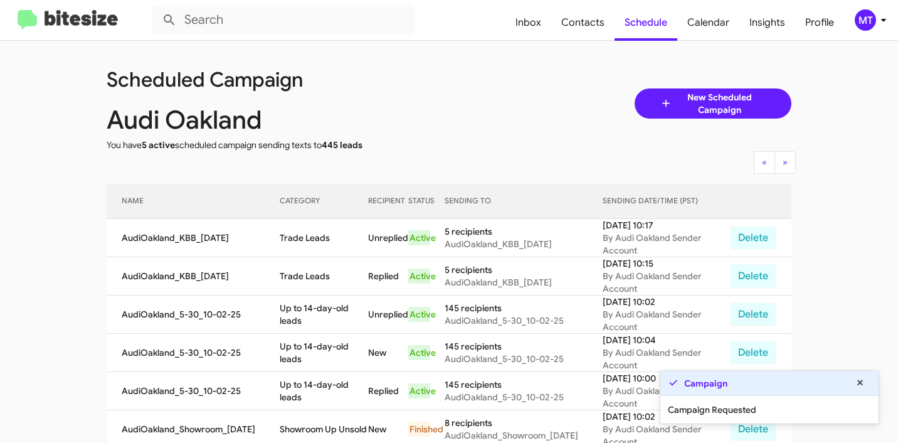
click at [880, 18] on icon at bounding box center [883, 20] width 15 height 15
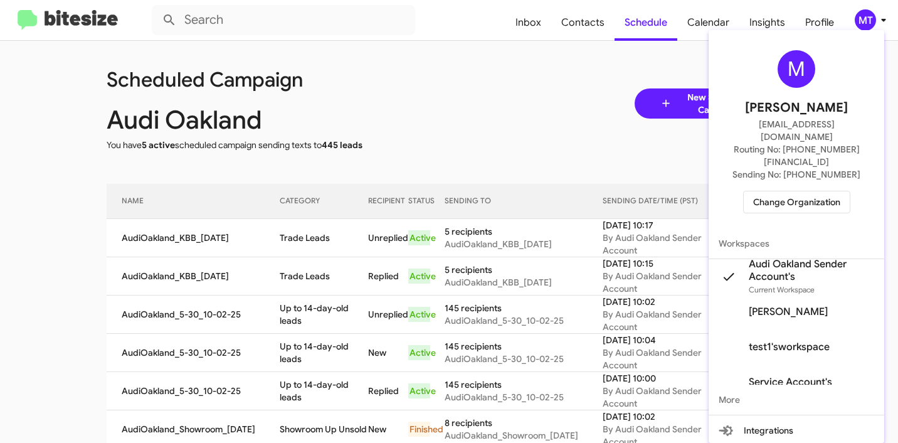
click at [546, 83] on div at bounding box center [449, 221] width 898 height 443
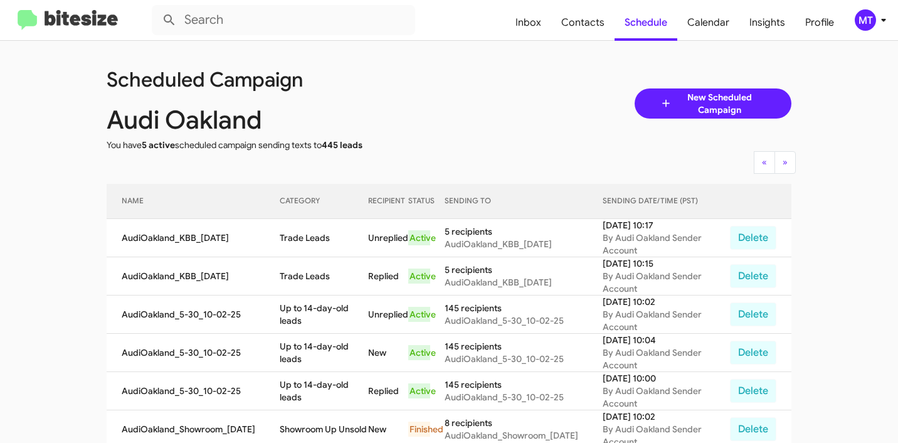
click at [449, 114] on div "Audi Oakland" at bounding box center [277, 120] width 361 height 13
click at [894, 29] on mat-toolbar "Inbox Contacts Schedule Calendar Insights Profile MT" at bounding box center [449, 20] width 898 height 40
click at [881, 25] on icon at bounding box center [883, 20] width 15 height 15
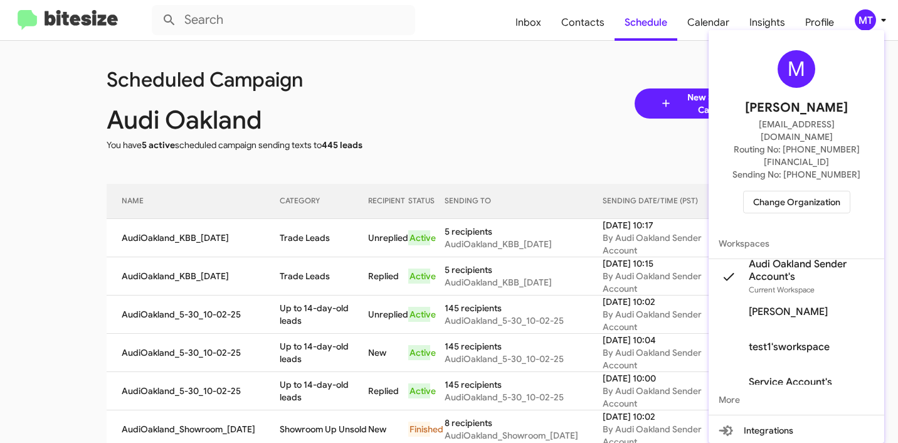
click at [799, 191] on span "Change Organization" at bounding box center [796, 201] width 87 height 21
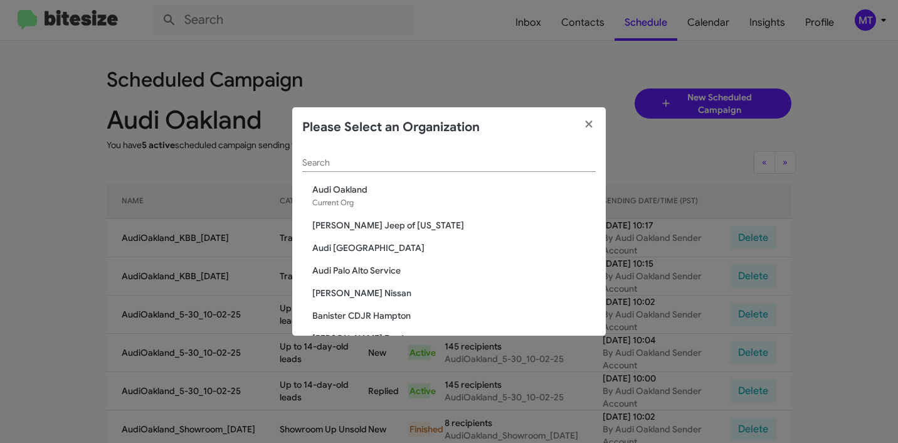
click at [368, 159] on input "Search" at bounding box center [449, 163] width 294 height 10
paste input "Franklin Sussex Hyundai"
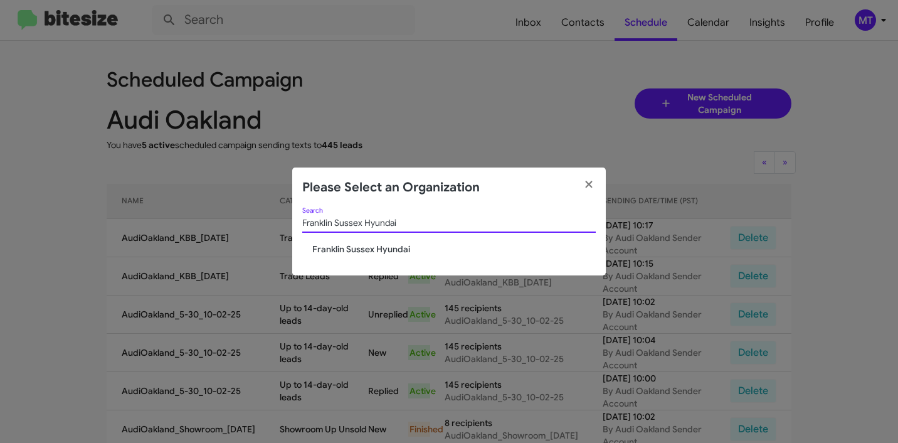
type input "Franklin Sussex Hyundai"
click at [384, 252] on span "Franklin Sussex Hyundai" at bounding box center [454, 249] width 284 height 13
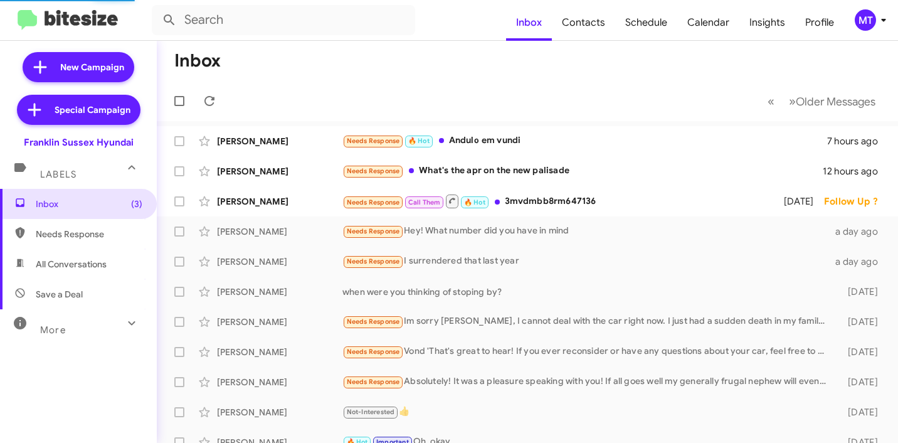
click at [875, 18] on div "MT" at bounding box center [865, 19] width 21 height 21
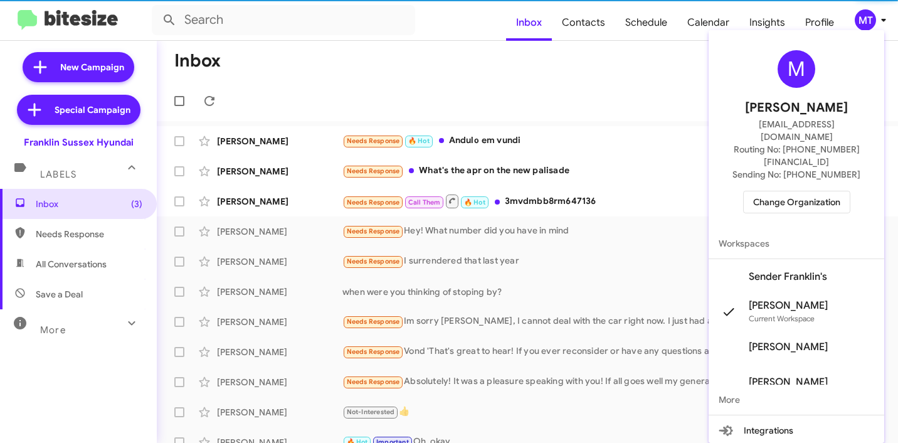
click at [804, 270] on span "Sender Franklin's" at bounding box center [788, 276] width 78 height 13
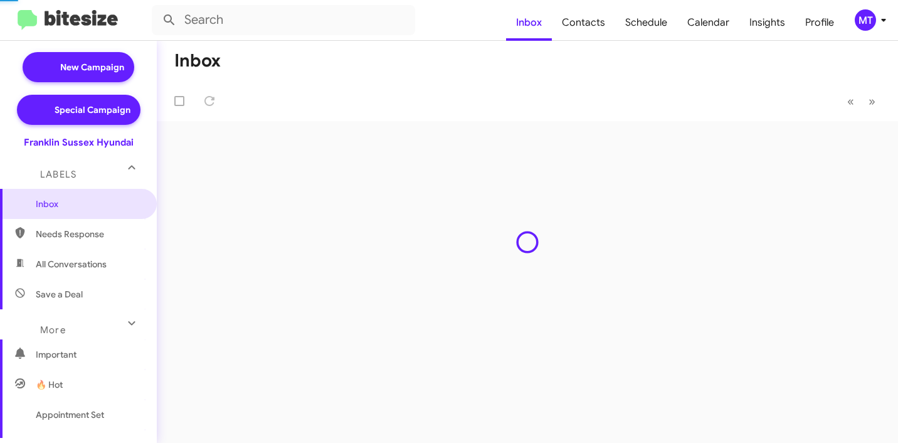
click at [876, 23] on icon at bounding box center [883, 20] width 15 height 15
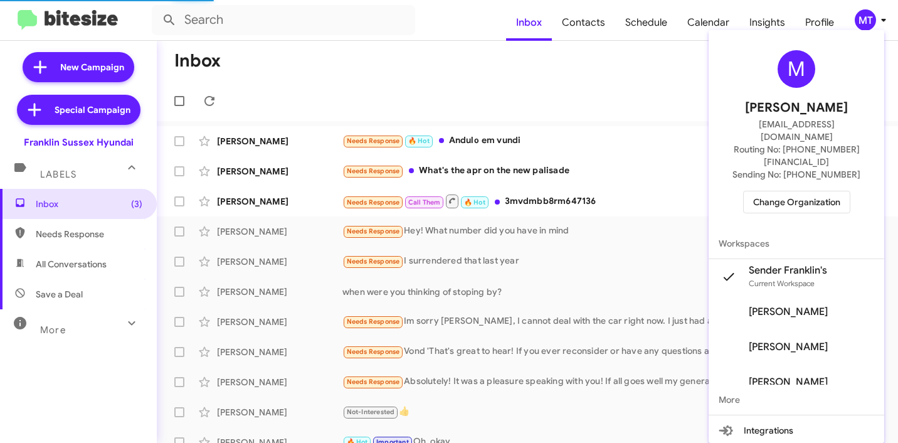
click at [364, 83] on div at bounding box center [449, 221] width 898 height 443
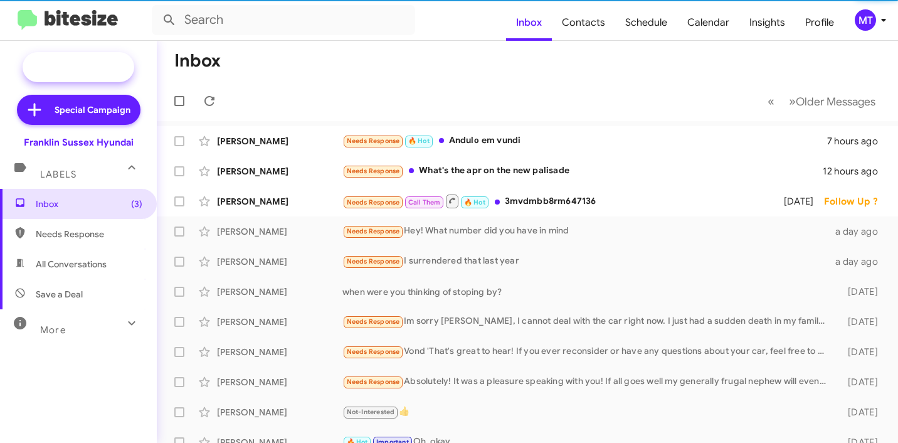
click at [103, 75] on span "New Campaign" at bounding box center [79, 67] width 112 height 30
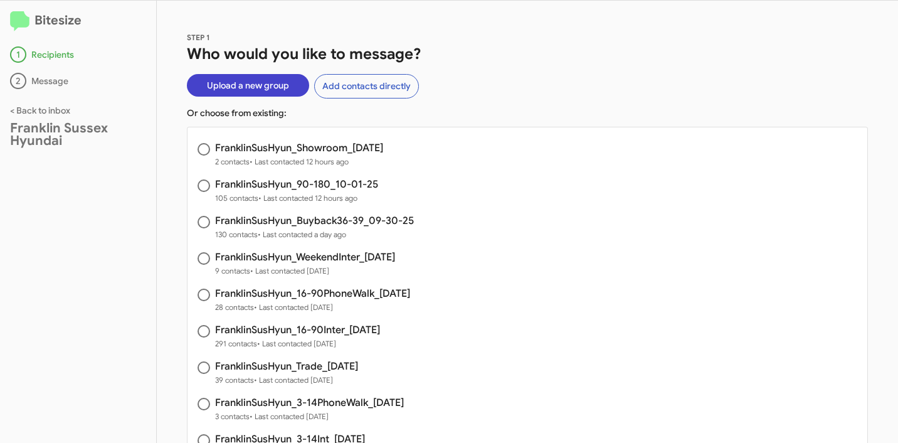
click at [265, 88] on span "Upload a new group" at bounding box center [248, 85] width 82 height 23
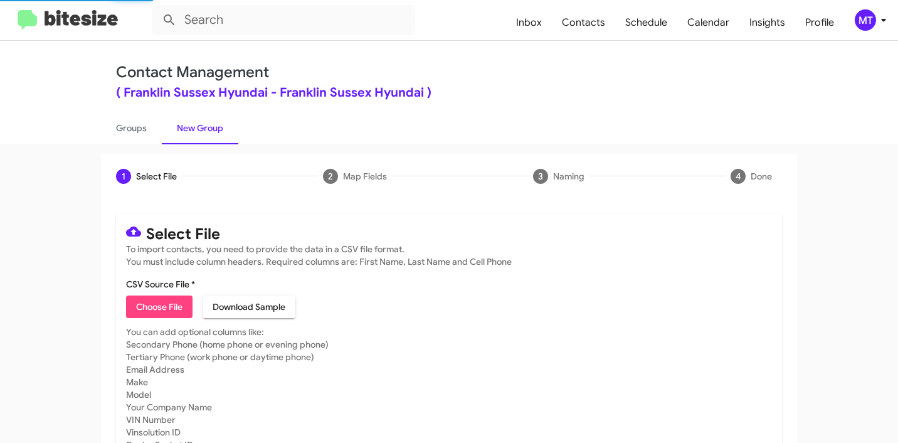
click at [166, 307] on span "Choose File" at bounding box center [159, 306] width 46 height 23
type input "FranklinSusHyun_3-14Int_[DATE]"
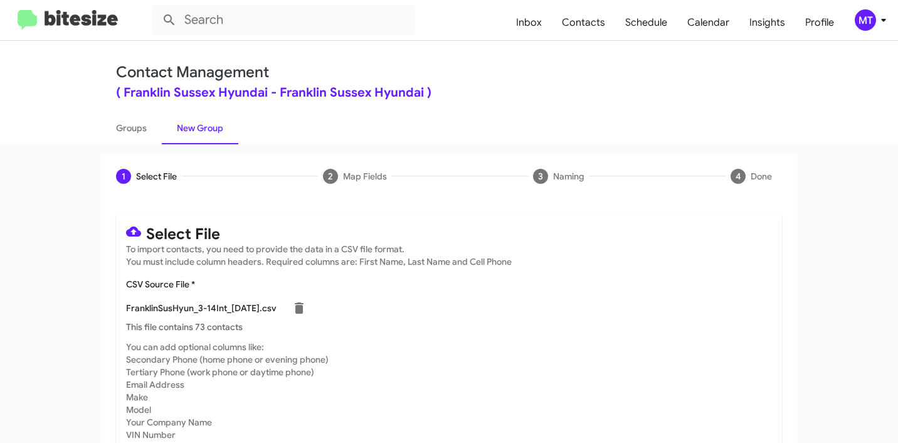
click at [882, 29] on span "MT" at bounding box center [874, 19] width 38 height 21
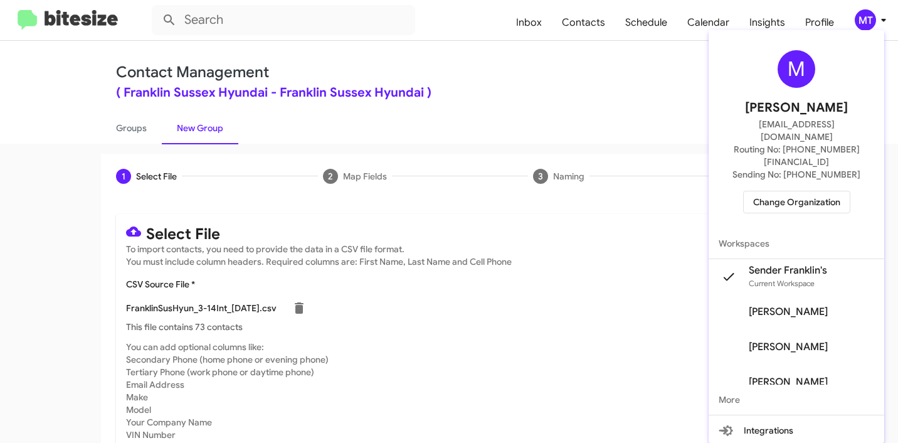
click at [462, 82] on div at bounding box center [449, 221] width 898 height 443
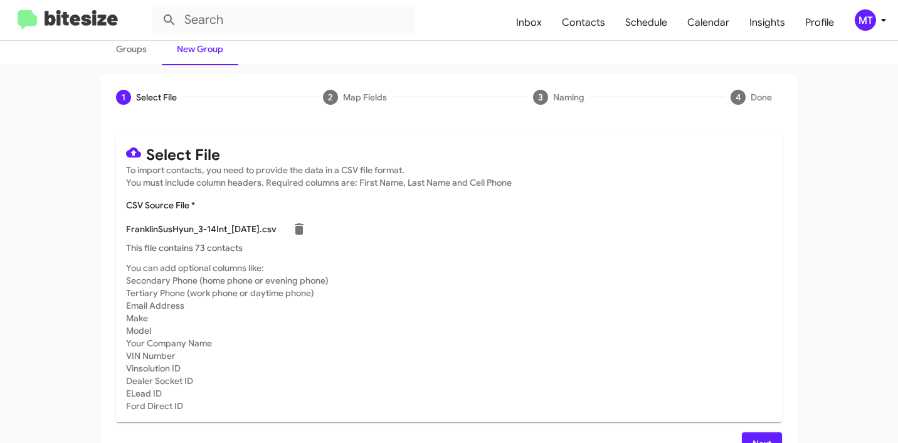
scroll to position [106, 0]
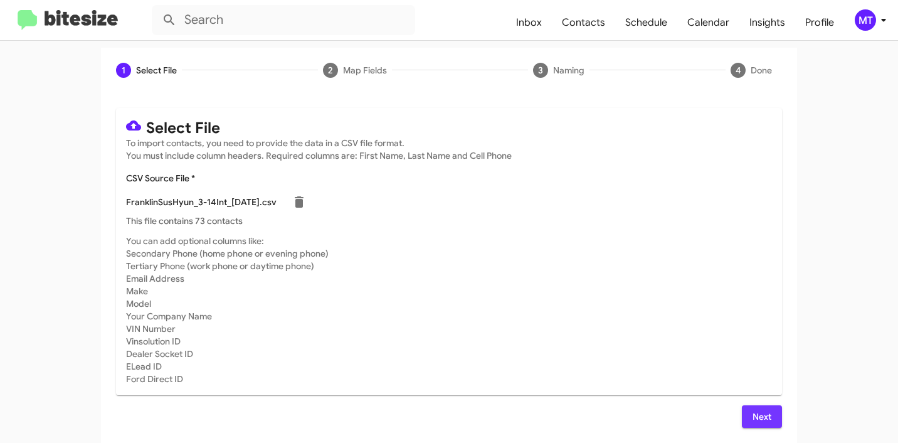
click at [758, 412] on span "Next" at bounding box center [762, 416] width 20 height 23
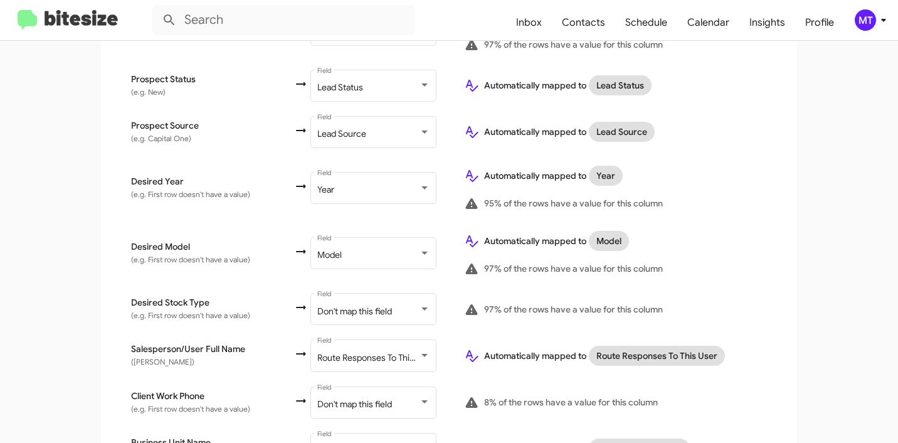
scroll to position [652, 0]
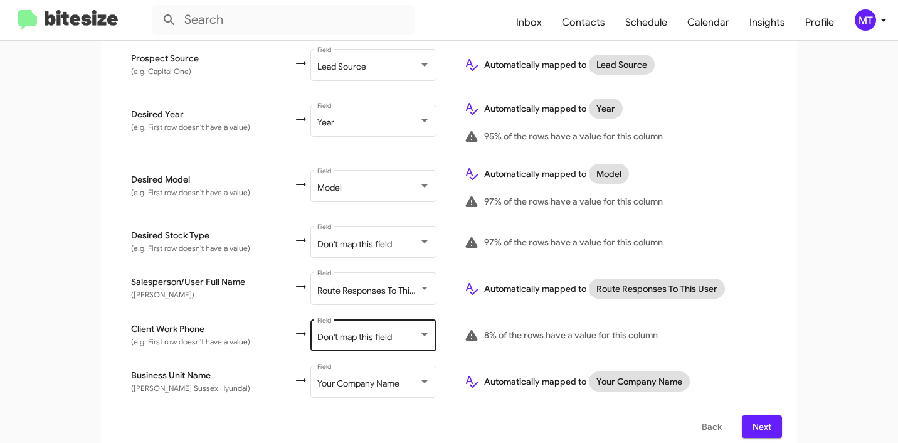
click at [333, 331] on span "Don't map this field" at bounding box center [354, 336] width 75 height 11
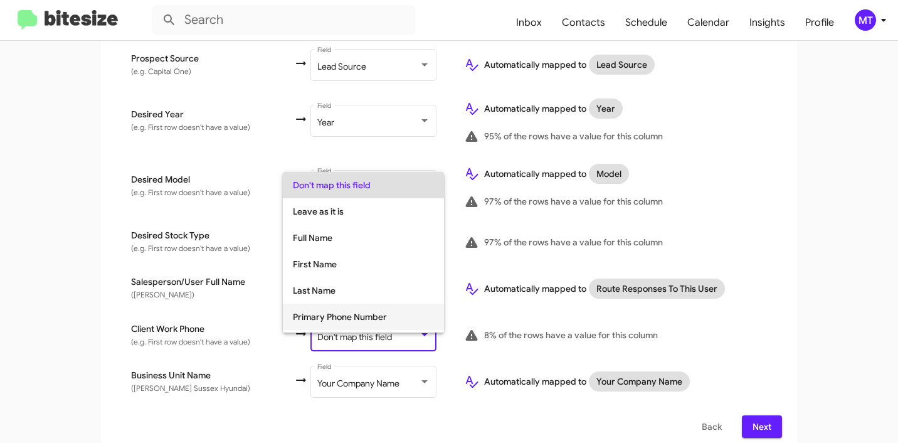
scroll to position [50, 0]
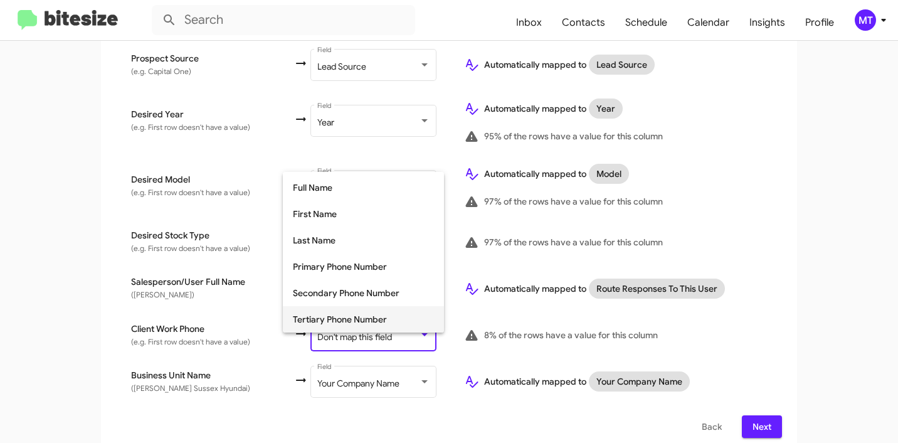
click at [333, 313] on span "Tertiary Phone Number" at bounding box center [363, 319] width 141 height 26
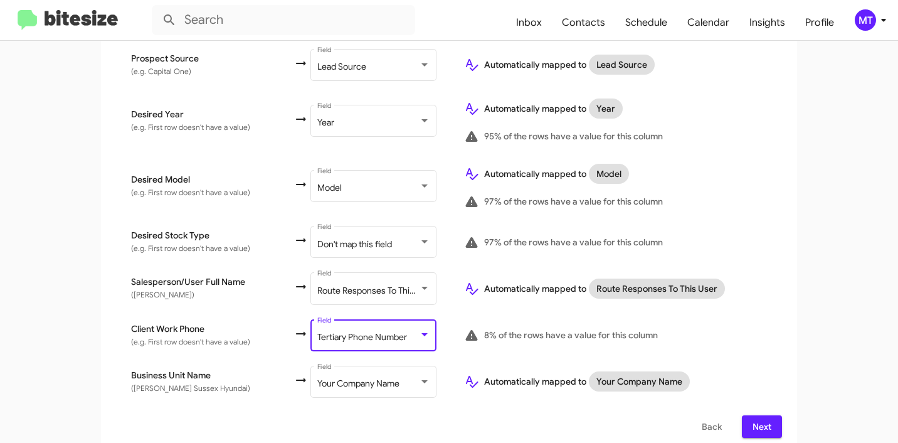
click at [754, 415] on span "Next" at bounding box center [762, 426] width 20 height 23
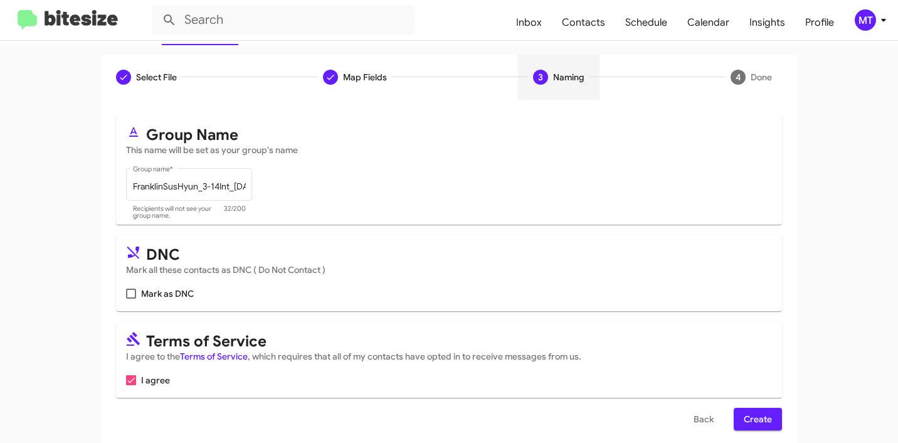
scroll to position [112, 0]
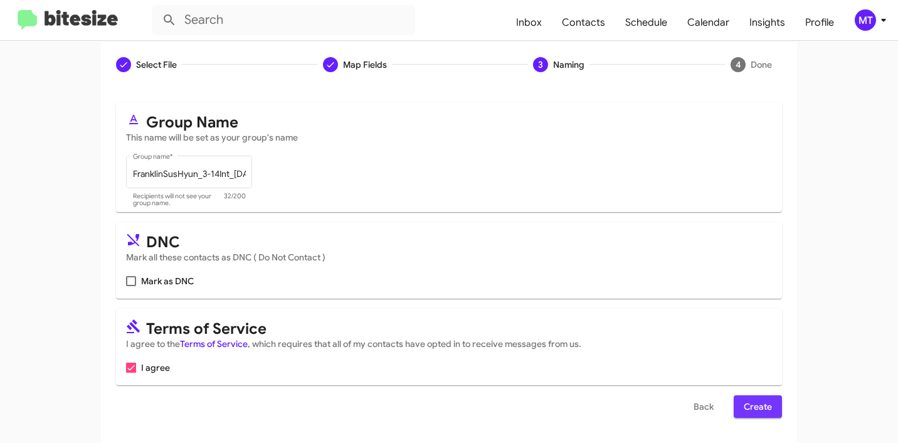
click at [747, 407] on span "Create" at bounding box center [758, 406] width 28 height 23
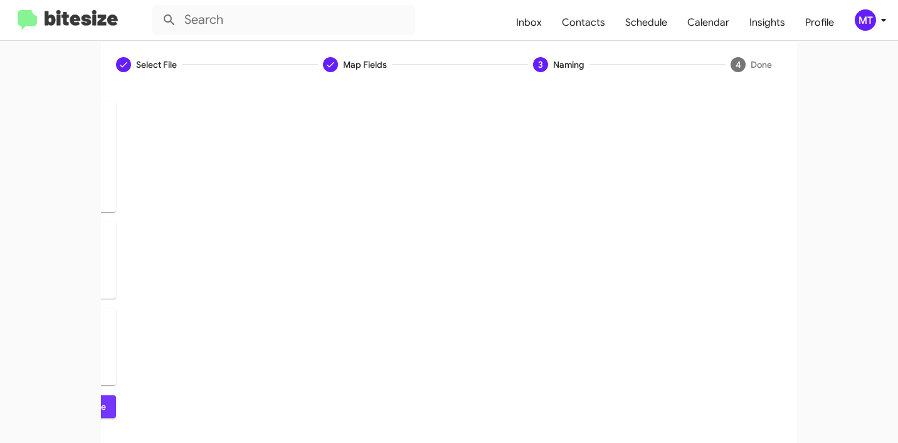
scroll to position [0, 0]
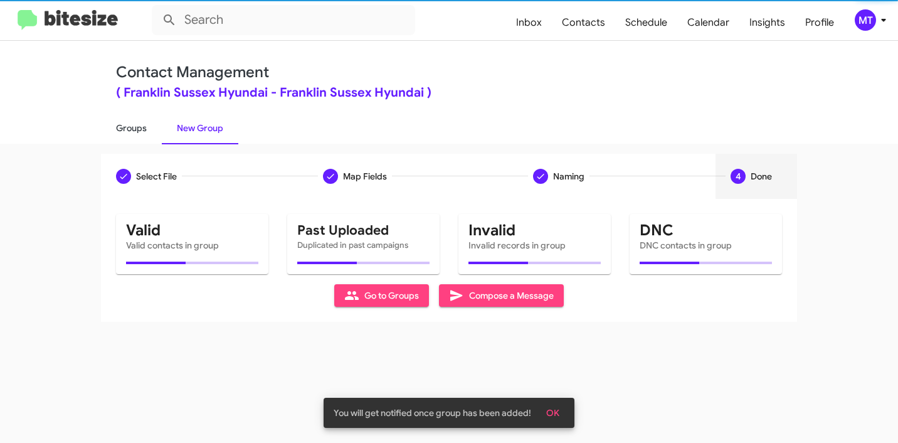
click at [142, 130] on link "Groups" at bounding box center [131, 128] width 61 height 33
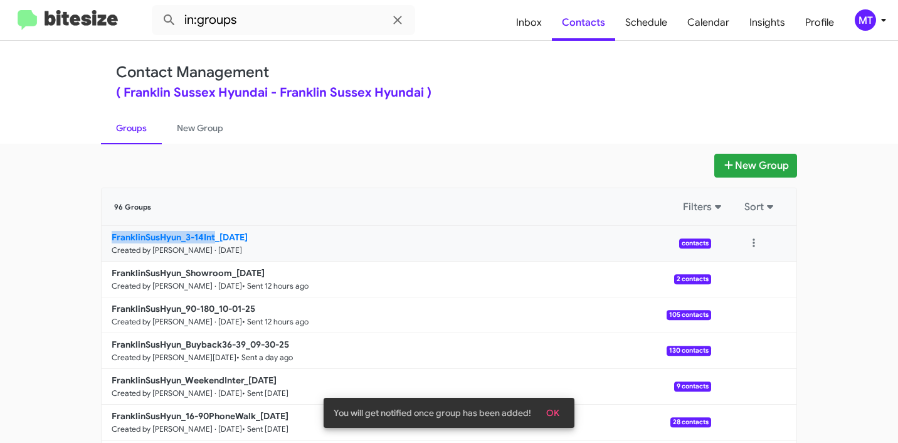
drag, startPoint x: 97, startPoint y: 242, endPoint x: 210, endPoint y: 232, distance: 113.3
click at [210, 232] on div "New Group 96 Groups Filters Sort FranklinSusHyun_3-14Int_10-02-25 Created by Ma…" at bounding box center [449, 385] width 715 height 463
copy b "FranklinSusHyun_3-14Int"
click at [286, 28] on input "in:groups" at bounding box center [284, 20] width 264 height 30
paste input "FranklinSusHyun_3-14Int"
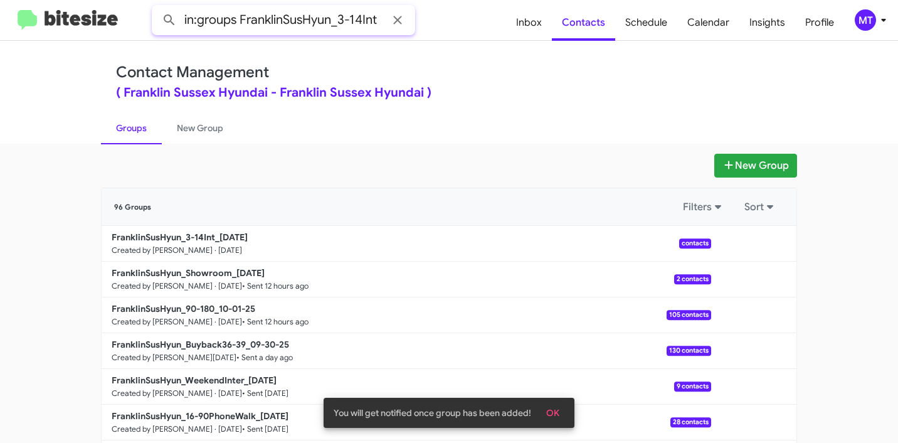
type input "in:groups FranklinSusHyun_3-14Int"
click at [157, 8] on button at bounding box center [169, 20] width 25 height 25
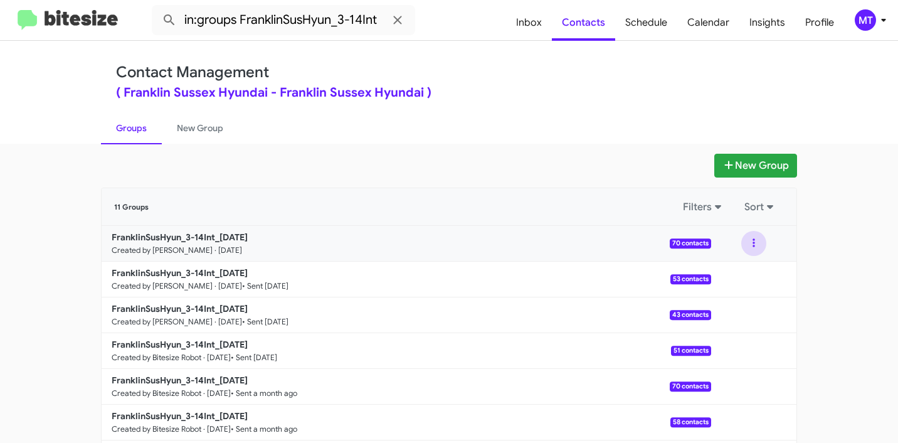
click at [743, 238] on button at bounding box center [754, 243] width 25 height 25
click at [708, 287] on button "View contacts" at bounding box center [716, 277] width 100 height 30
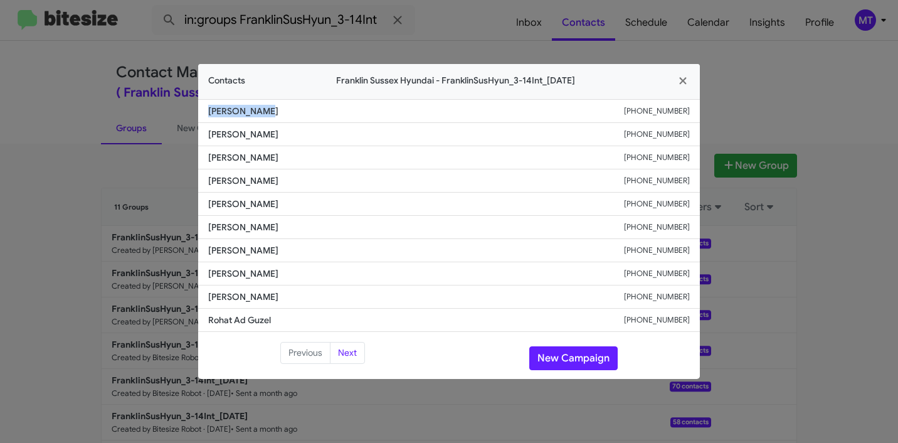
drag, startPoint x: 272, startPoint y: 109, endPoint x: 178, endPoint y: 107, distance: 94.1
click at [178, 107] on modal-container "Contacts Franklin Sussex Hyundai - FranklinSusHyun_3-14Int_[DATE] [PERSON_NAME]…" at bounding box center [449, 221] width 898 height 443
copy span "[PERSON_NAME]"
click at [680, 77] on icon "button" at bounding box center [682, 80] width 7 height 7
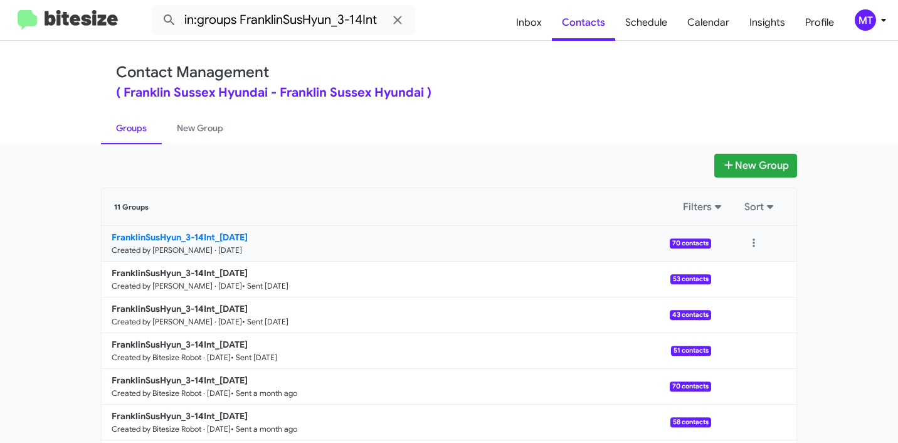
click at [201, 235] on b "FranklinSusHyun_3-14Int_[DATE]" at bounding box center [180, 237] width 136 height 11
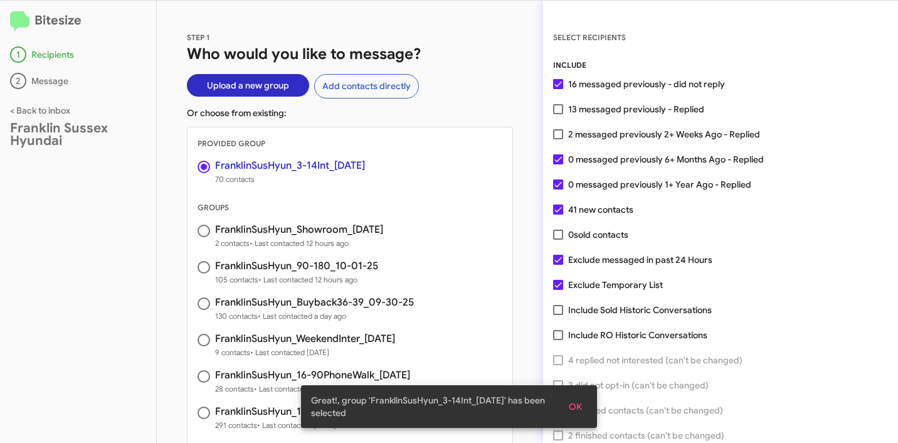
click at [579, 407] on span "OK" at bounding box center [575, 406] width 13 height 23
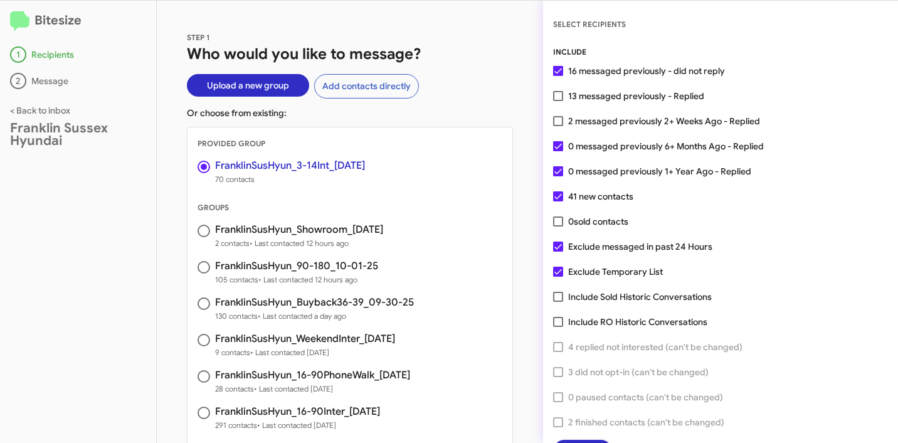
scroll to position [32, 0]
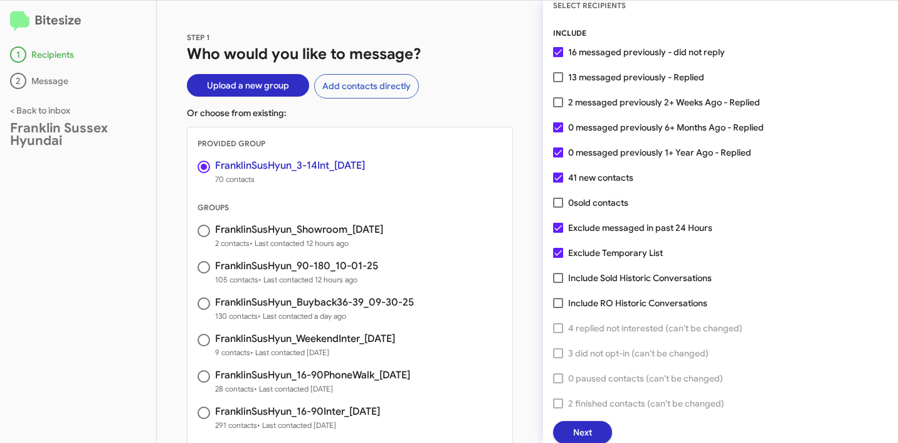
click at [594, 435] on button "Next" at bounding box center [582, 432] width 59 height 23
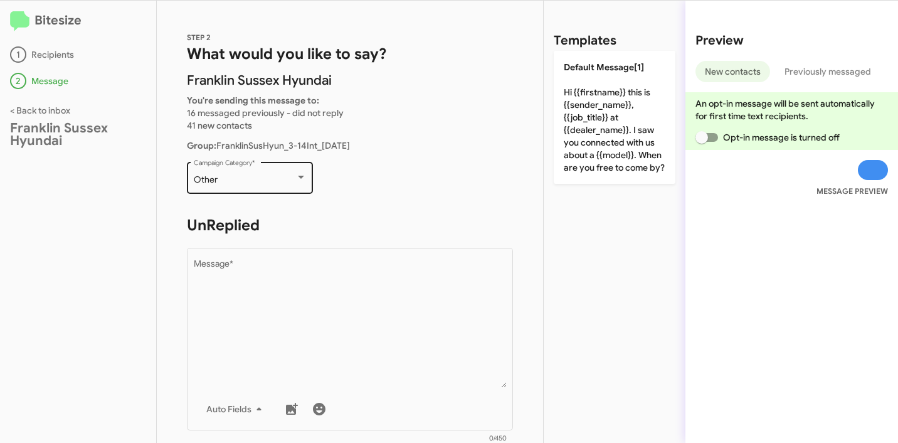
click at [264, 189] on div "Other Campaign Category *" at bounding box center [250, 176] width 113 height 35
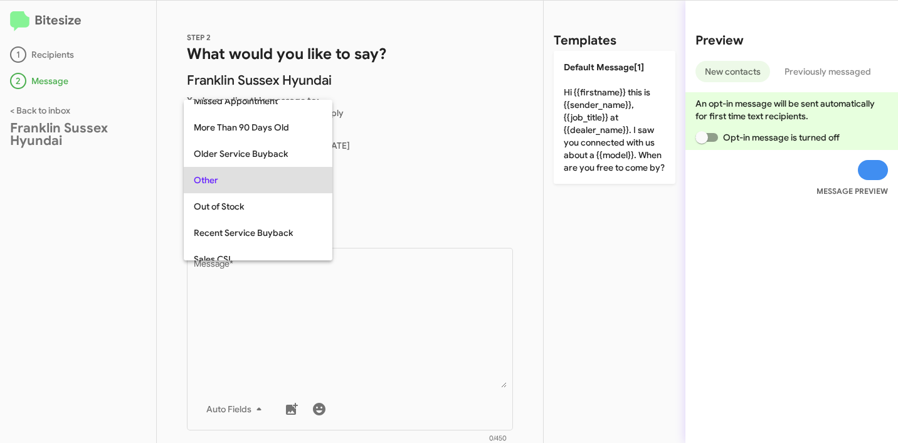
scroll to position [472, 0]
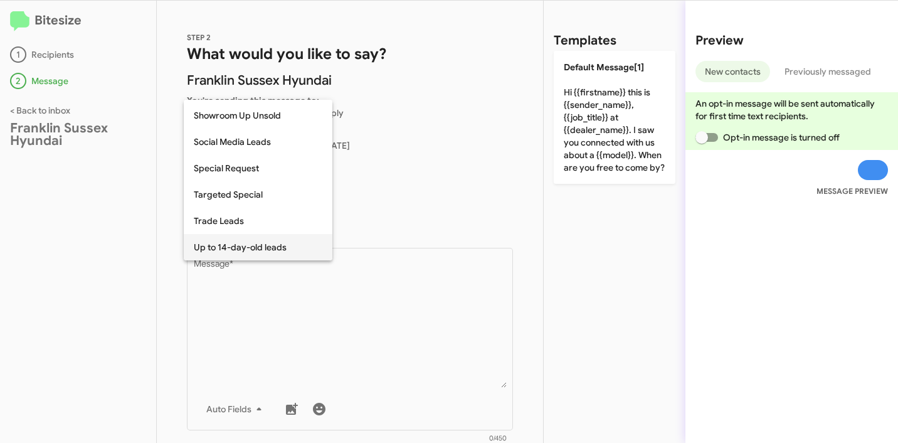
click at [241, 245] on span "Up to 14-day-old leads" at bounding box center [258, 247] width 129 height 26
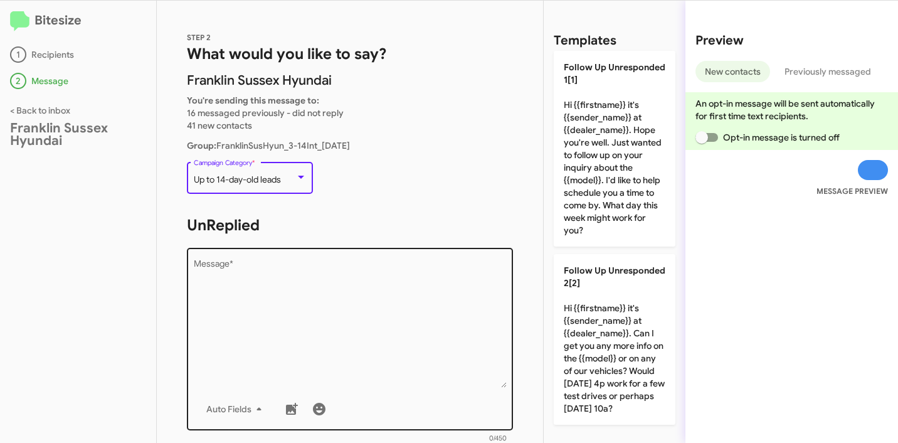
click at [261, 274] on textarea "Message *" at bounding box center [350, 324] width 313 height 128
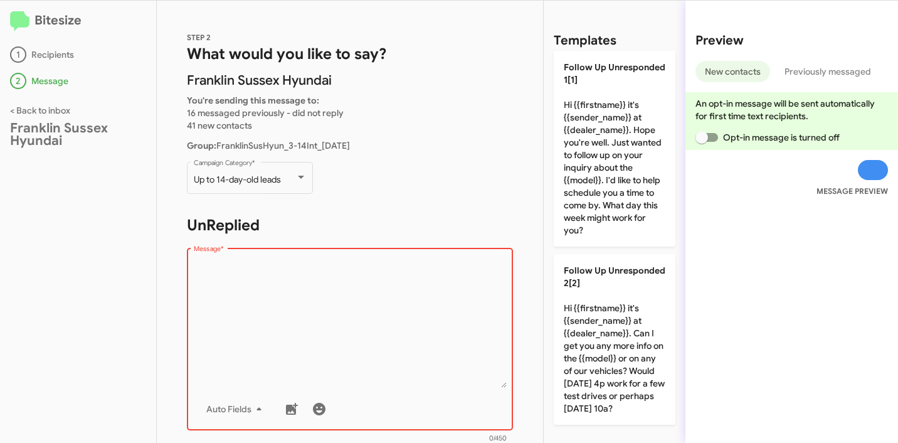
click at [339, 289] on textarea "Message *" at bounding box center [350, 324] width 313 height 128
click at [327, 277] on textarea "Message *" at bounding box center [350, 324] width 313 height 128
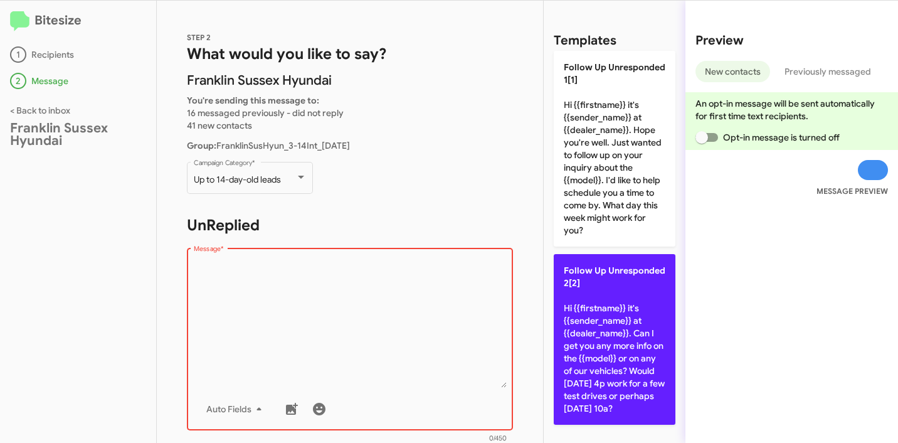
click at [617, 304] on p "Follow Up Unresponded 2[2] Hi {{firstname}} it's {{sender_name}} at {{dealer_na…" at bounding box center [615, 339] width 122 height 171
type textarea "Hi {{firstname}} it's {{sender_name}} at {{dealer_name}}. Can I get you any mor…"
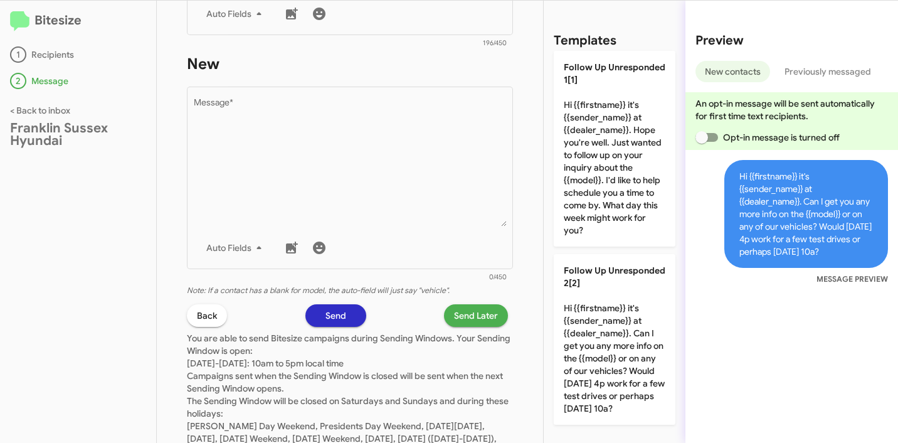
scroll to position [460, 0]
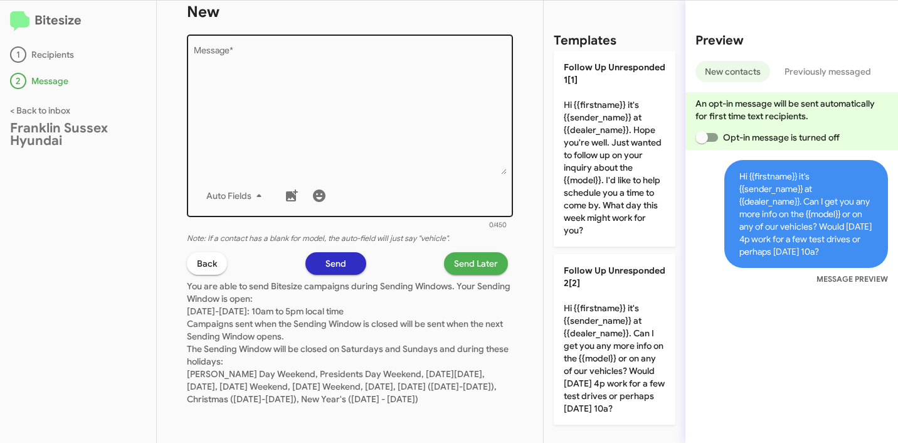
click at [376, 129] on textarea "Message *" at bounding box center [350, 110] width 313 height 128
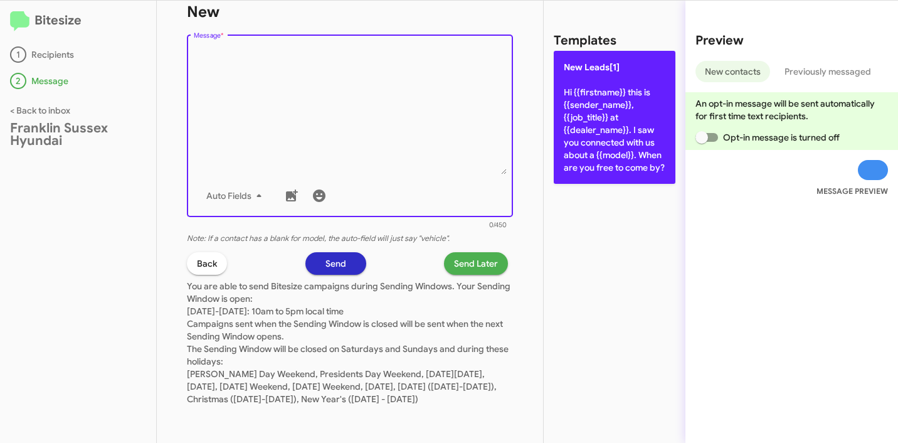
click at [601, 117] on p "New Leads[1] Hi {{firstname}} this is {{sender_name}}, {{job_title}} at {{deale…" at bounding box center [615, 117] width 122 height 133
type textarea "Hi {{firstname}} this is {{sender_name}}, {{job_title}} at {{dealer_name}}. I s…"
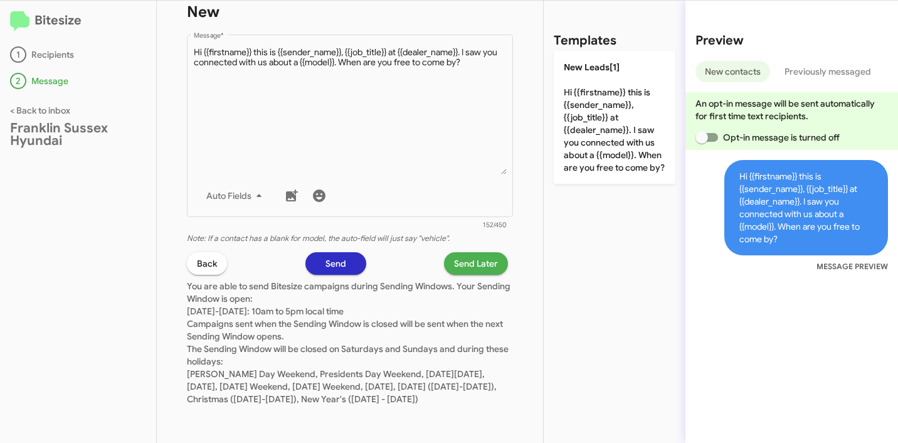
click at [460, 253] on span "Send Later" at bounding box center [476, 263] width 44 height 23
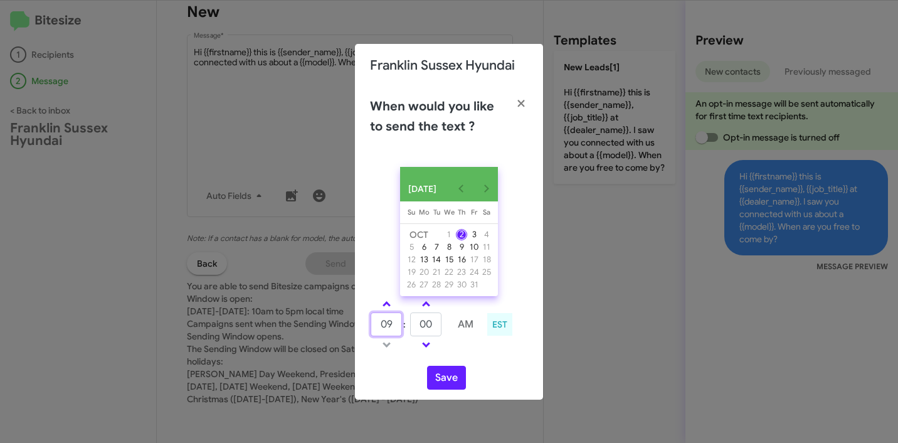
click at [395, 331] on input "09" at bounding box center [386, 324] width 31 height 24
type input "10"
type input "07"
click at [443, 383] on button "Save" at bounding box center [446, 378] width 39 height 24
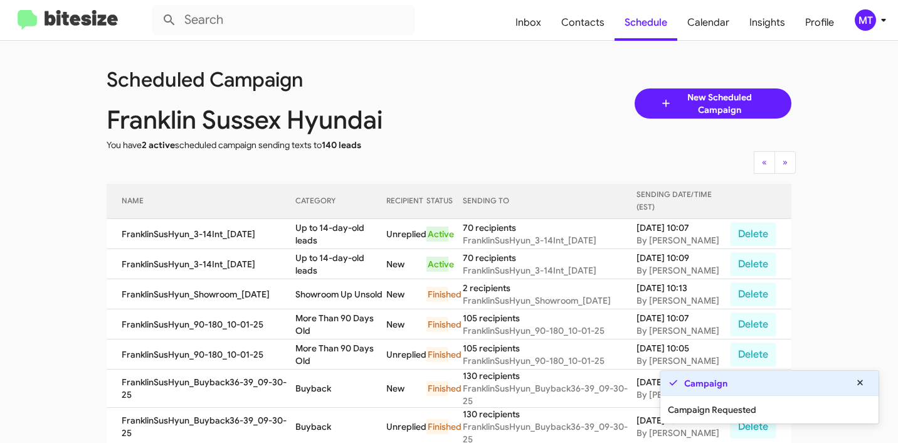
click at [883, 25] on icon at bounding box center [883, 20] width 15 height 15
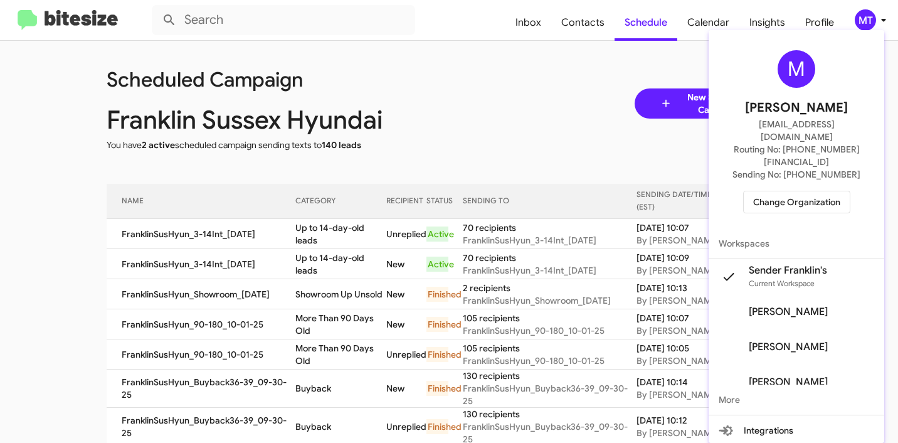
click at [482, 95] on div at bounding box center [449, 221] width 898 height 443
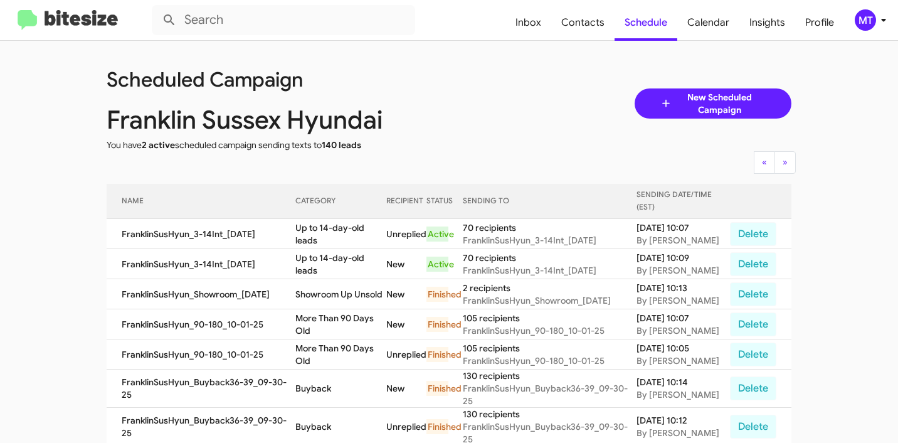
click at [886, 14] on icon at bounding box center [883, 20] width 15 height 15
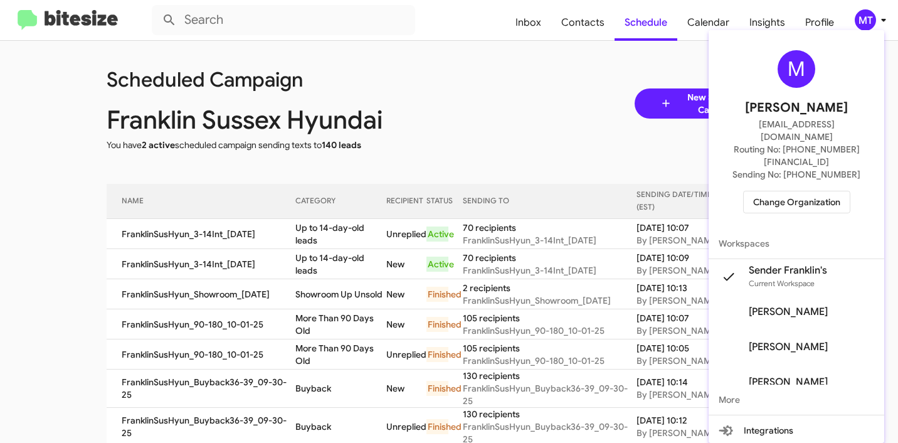
click at [554, 135] on div at bounding box center [449, 221] width 898 height 443
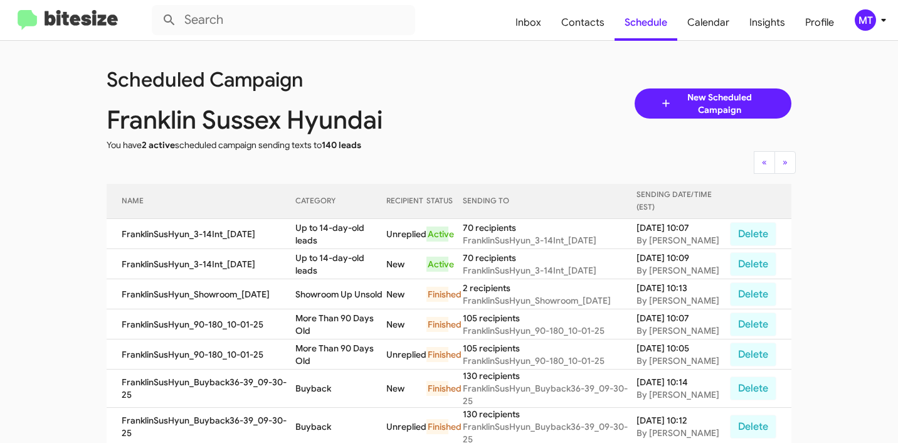
click at [673, 106] on span "New Scheduled Campaign" at bounding box center [720, 103] width 94 height 25
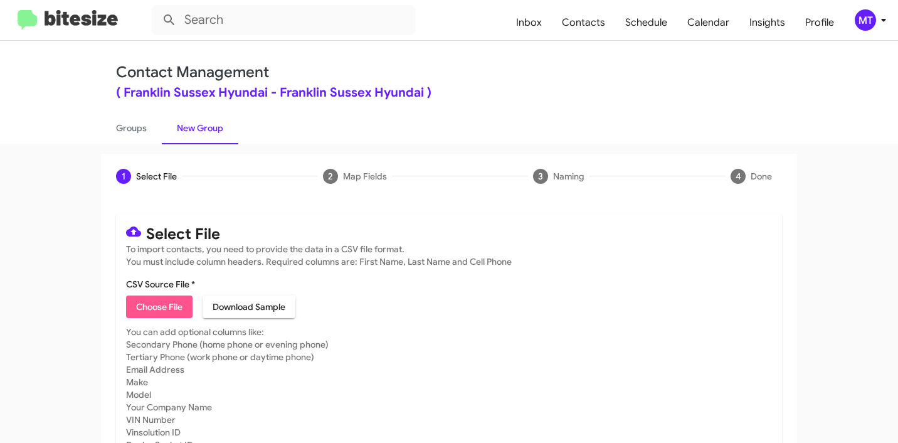
click at [161, 302] on span "Choose File" at bounding box center [159, 306] width 46 height 23
type input "FranklinSusHyun_3-14PhoneWalk_10-02-25"
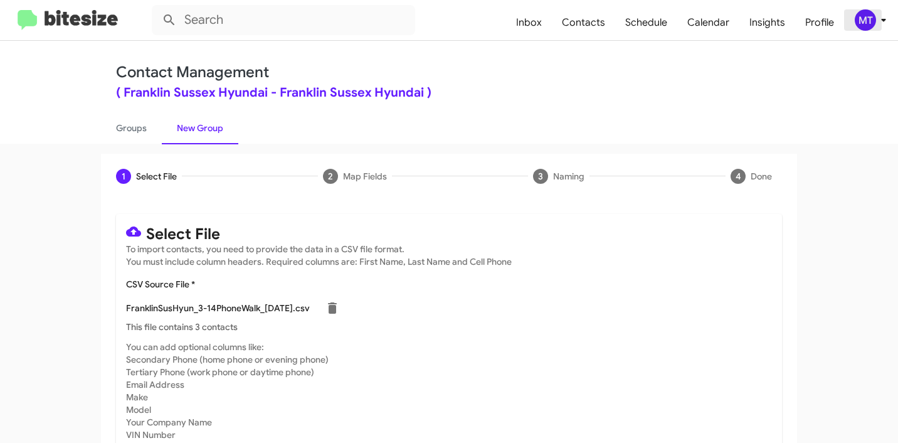
click at [883, 23] on icon at bounding box center [883, 20] width 15 height 15
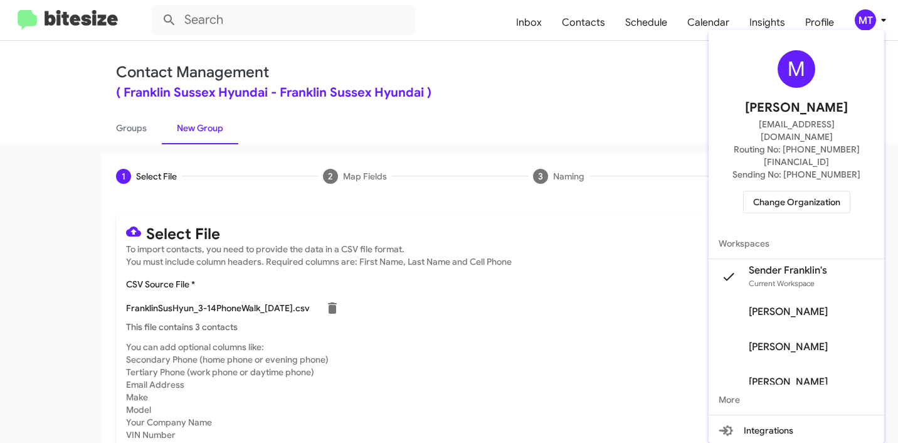
click at [599, 129] on div at bounding box center [449, 221] width 898 height 443
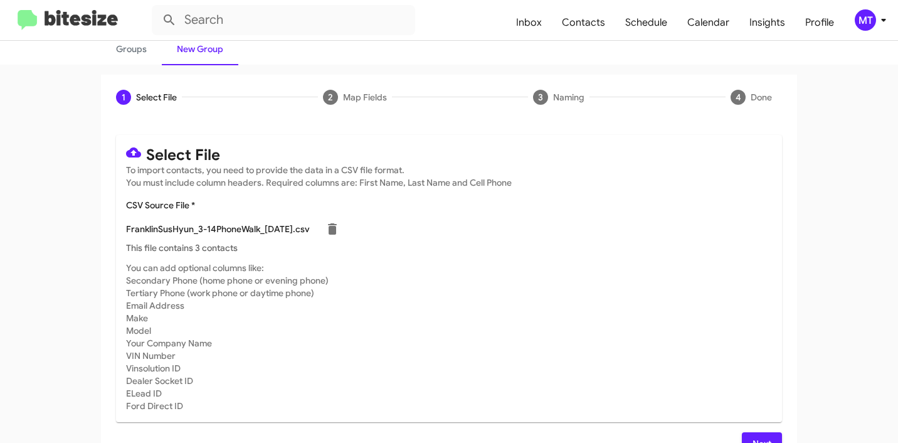
scroll to position [106, 0]
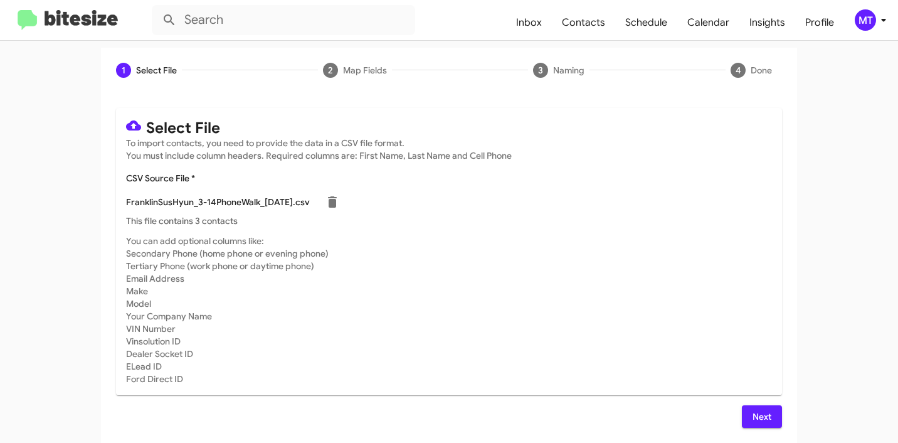
click at [765, 417] on span "Next" at bounding box center [762, 416] width 20 height 23
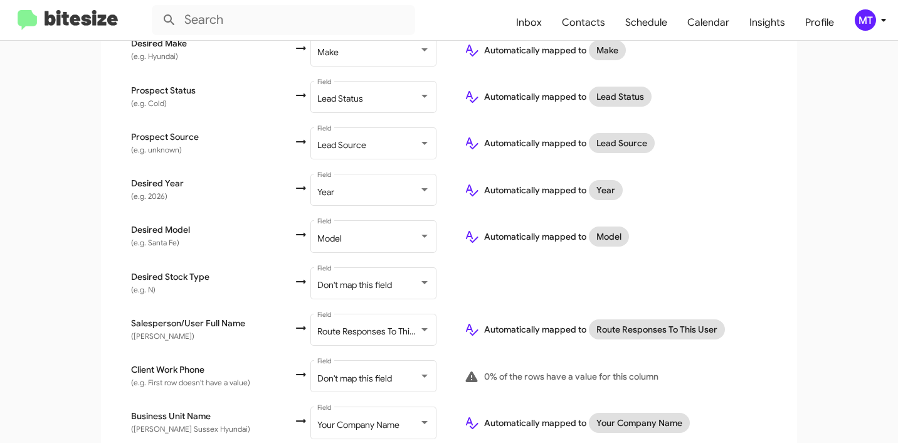
scroll to position [615, 0]
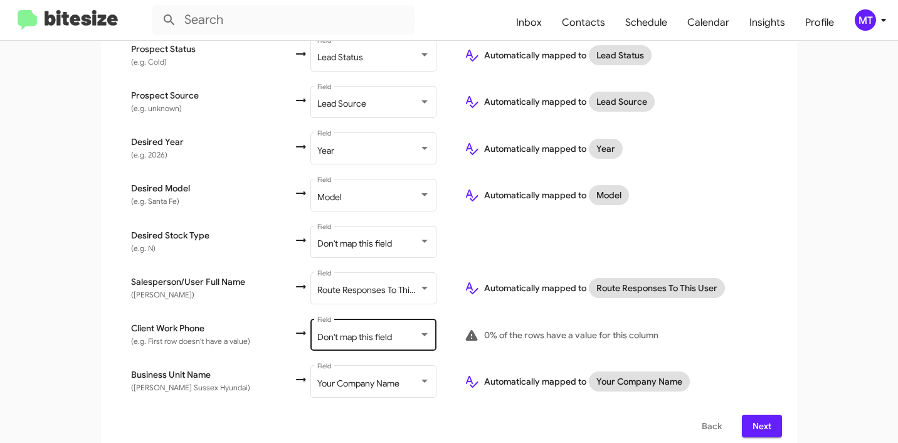
click at [327, 331] on span "Don't map this field" at bounding box center [354, 336] width 75 height 11
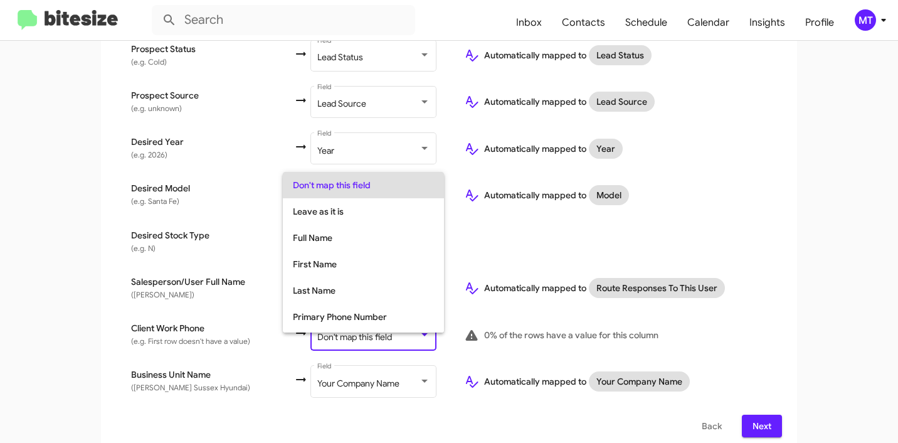
scroll to position [50, 0]
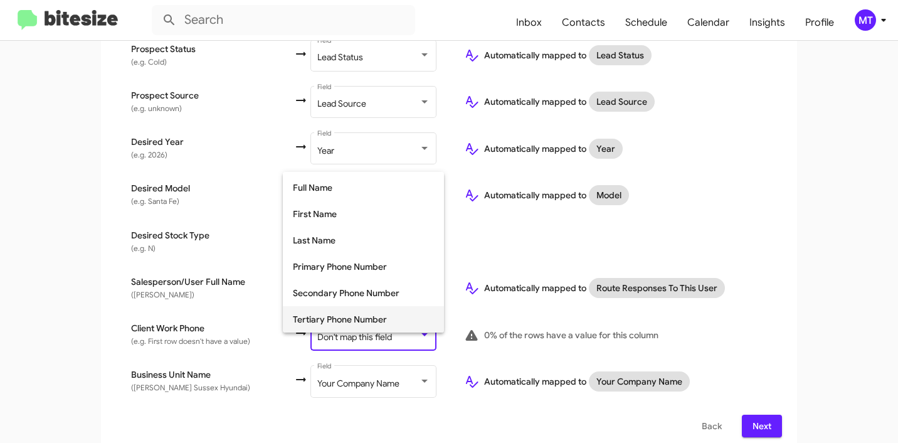
click at [326, 319] on span "Tertiary Phone Number" at bounding box center [363, 319] width 141 height 26
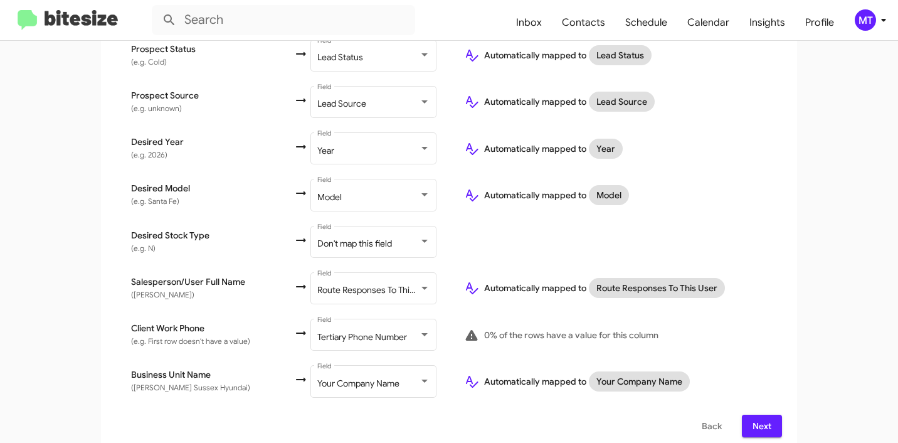
drag, startPoint x: 221, startPoint y: 230, endPoint x: 123, endPoint y: 223, distance: 98.2
click at [123, 223] on td "Desired Stock Type (e.g. N)" at bounding box center [205, 241] width 178 height 46
copy span "Desired Stock Type"
click at [110, 188] on div "Select File To import contacts, you need to provide the data in a CSV file form…" at bounding box center [449, 17] width 696 height 869
click at [103, 246] on div "Select File To import contacts, you need to provide the data in a CSV file form…" at bounding box center [449, 17] width 696 height 869
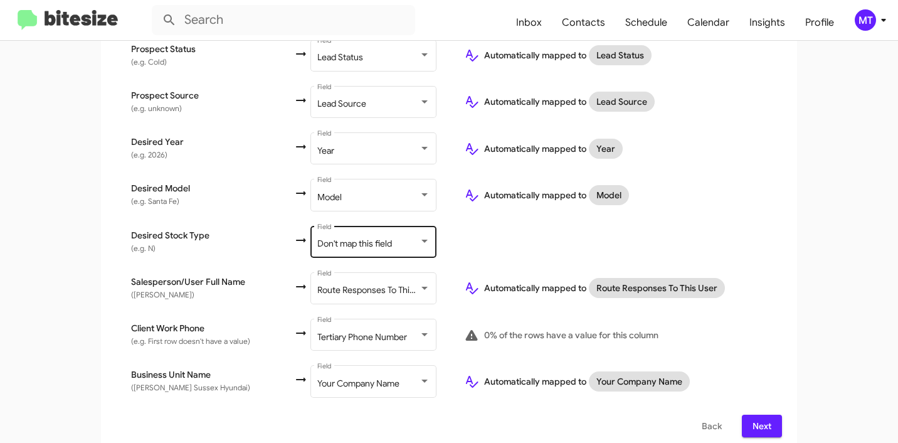
click at [374, 239] on div "Don't map this field" at bounding box center [368, 244] width 102 height 10
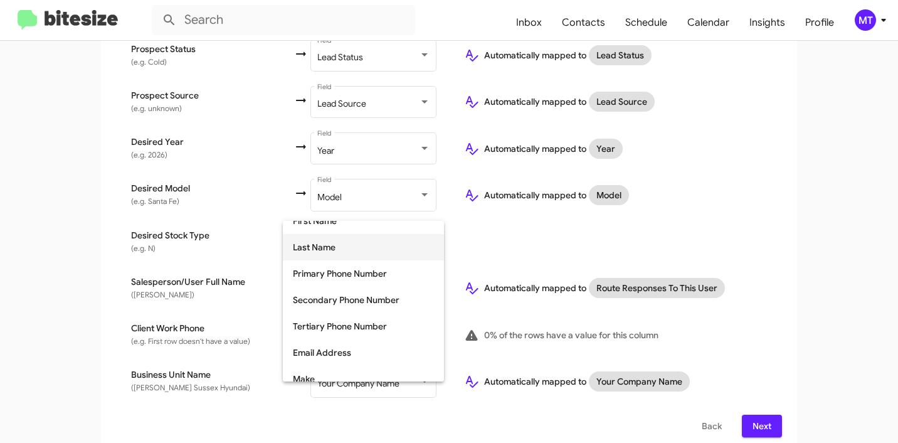
scroll to position [0, 0]
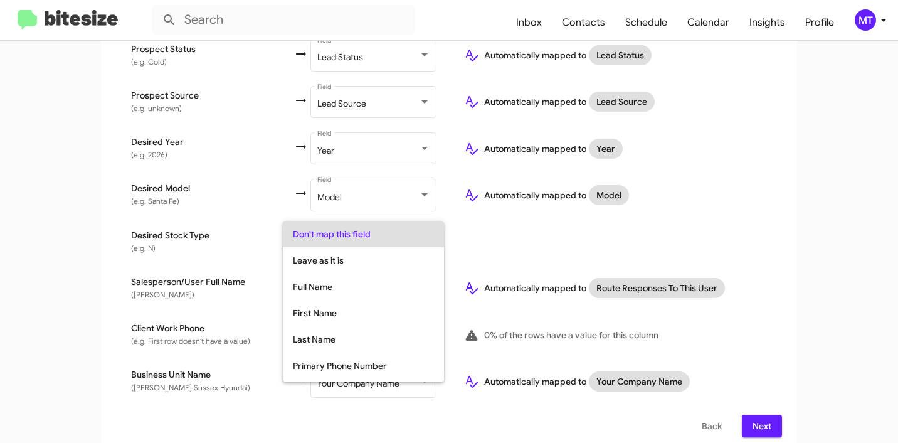
click at [57, 223] on div at bounding box center [449, 221] width 898 height 443
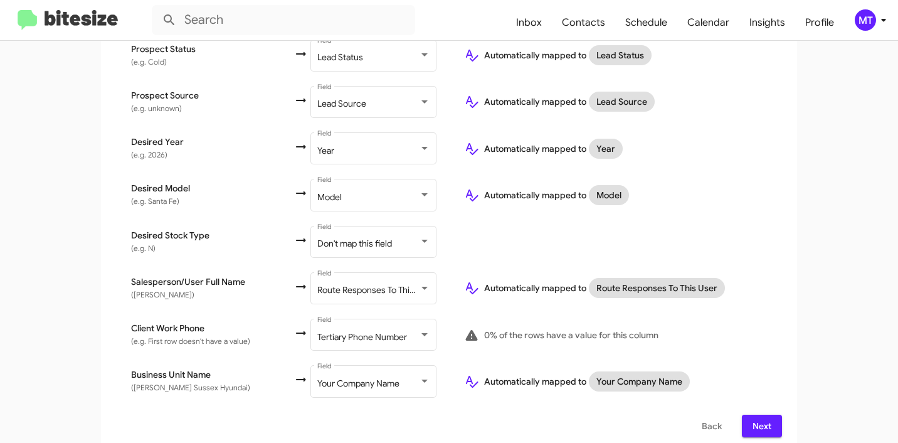
click at [753, 420] on span "Next" at bounding box center [762, 426] width 20 height 23
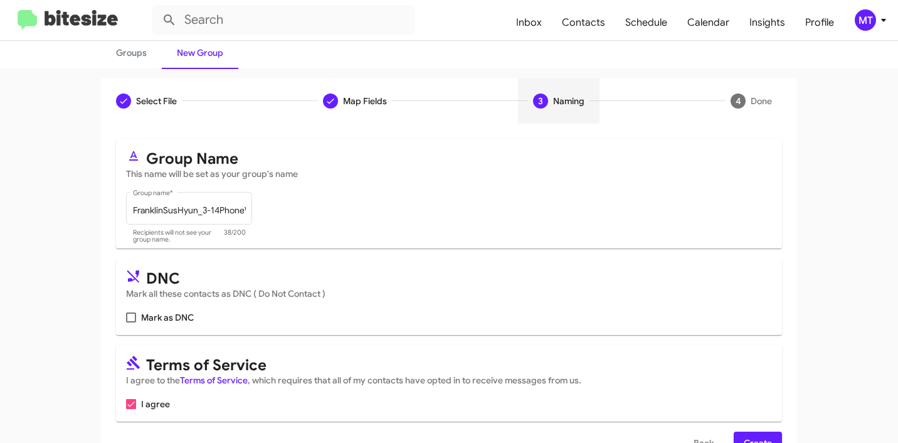
scroll to position [112, 0]
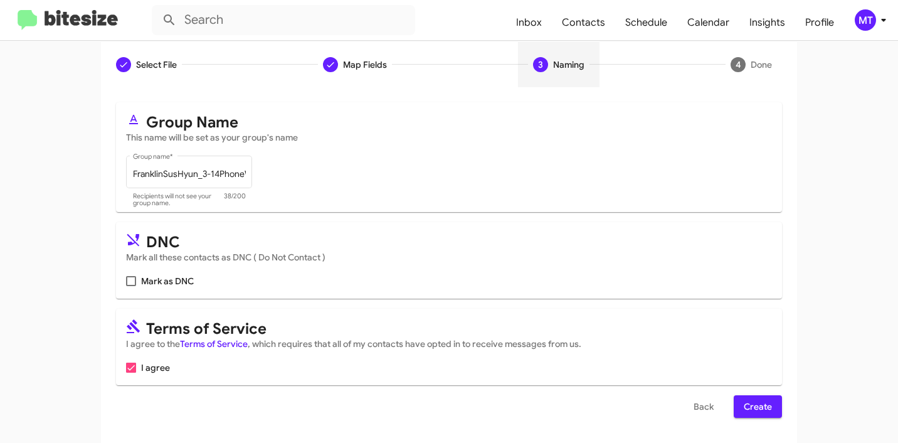
click at [744, 402] on span "Create" at bounding box center [758, 406] width 28 height 23
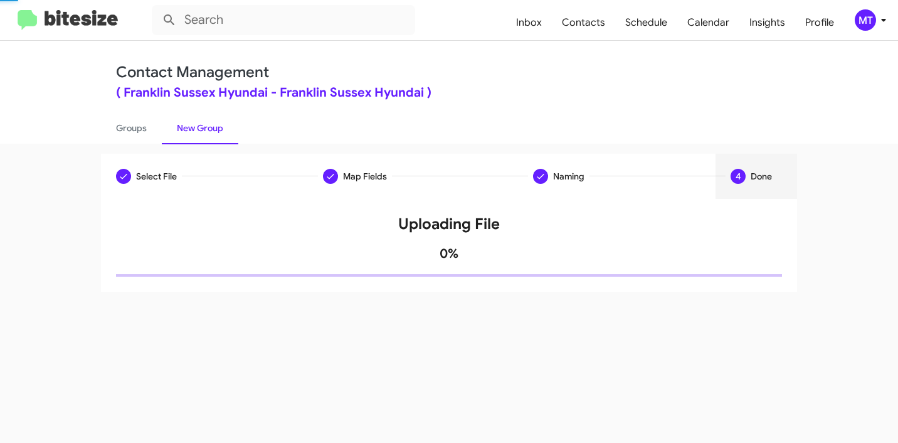
scroll to position [0, 0]
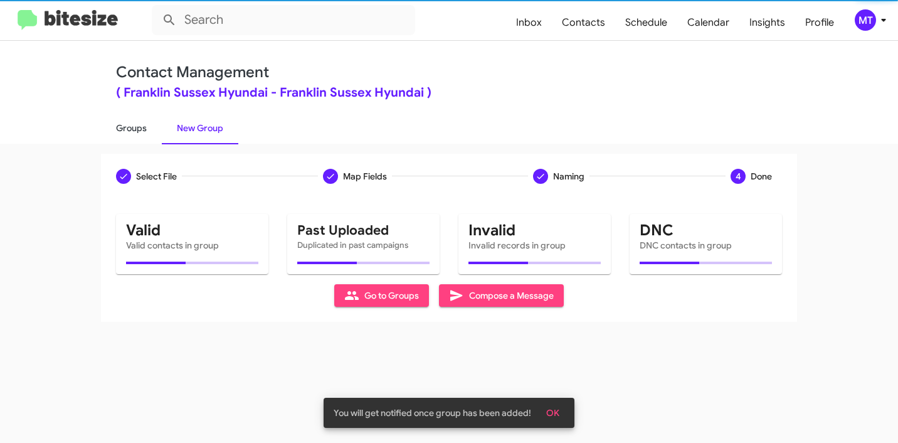
click at [122, 125] on link "Groups" at bounding box center [131, 128] width 61 height 33
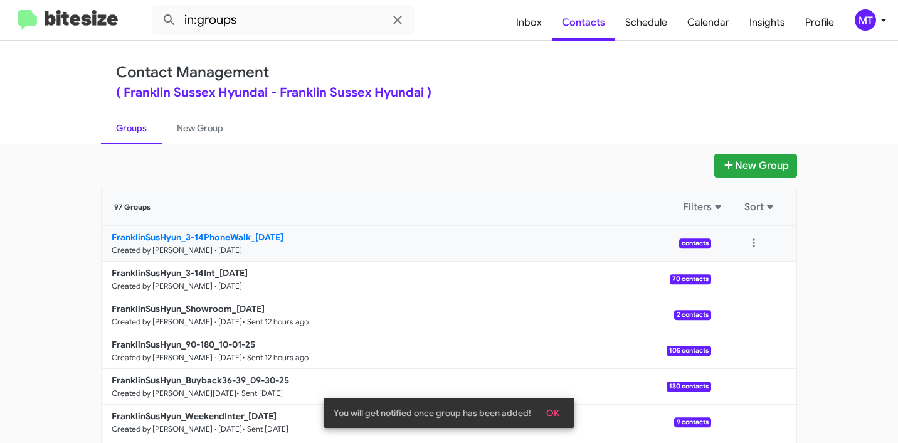
drag, startPoint x: 110, startPoint y: 243, endPoint x: 112, endPoint y: 233, distance: 10.1
click at [112, 233] on div "New Group 97 Groups Filters Sort FranklinSusHyun_3-14PhoneWalk_10-02-25 Created…" at bounding box center [449, 385] width 715 height 463
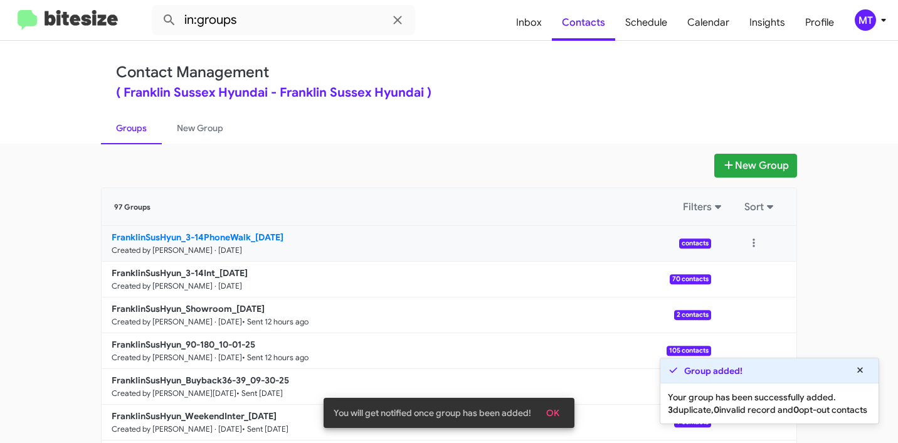
drag, startPoint x: 83, startPoint y: 232, endPoint x: 247, endPoint y: 233, distance: 163.1
click at [247, 233] on app-groups "New Group 97 Groups Filters Sort FranklinSusHyun_3-14PhoneWalk_10-02-25 Created…" at bounding box center [449, 385] width 898 height 463
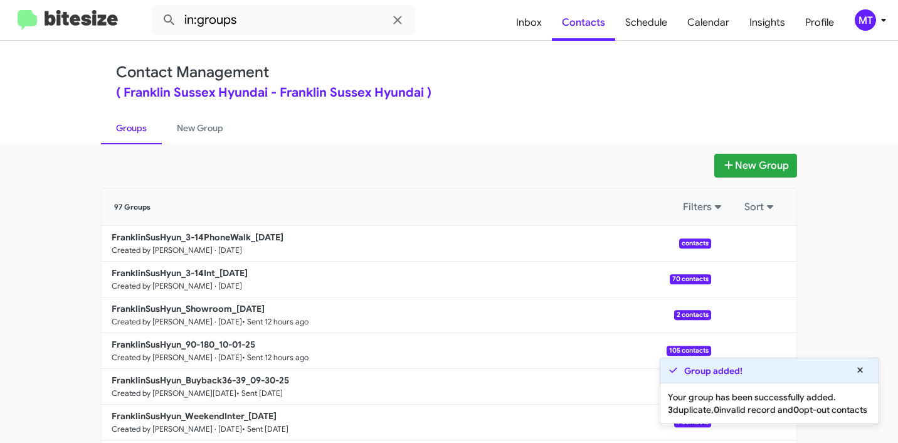
copy div "Filters Sort FranklinSusHyun_3-14PhoneWalk"
click at [318, 13] on input "in:groups" at bounding box center [284, 20] width 264 height 30
paste input "FranklinSusHyun_3-14PhoneWalk"
type input "in:groups FranklinSusHyun_3-14PhoneWalk"
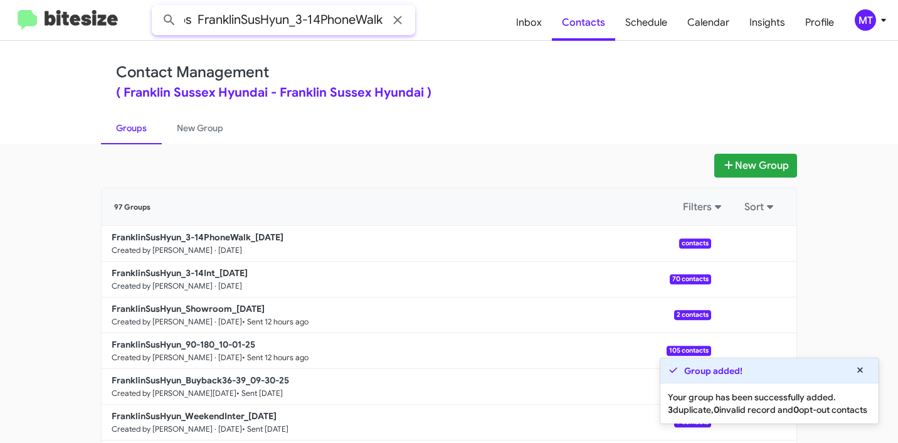
click at [157, 8] on button at bounding box center [169, 20] width 25 height 25
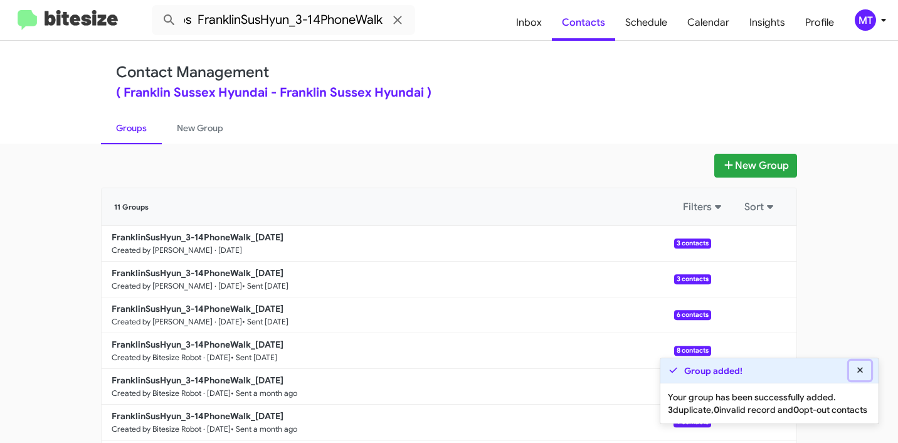
click at [857, 366] on icon at bounding box center [860, 370] width 11 height 9
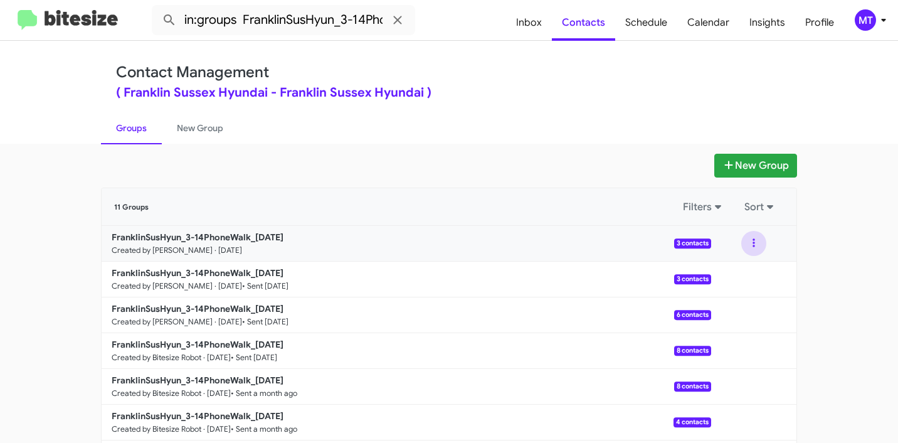
click at [756, 243] on button at bounding box center [754, 243] width 25 height 25
click at [721, 273] on button "View contacts" at bounding box center [716, 277] width 100 height 30
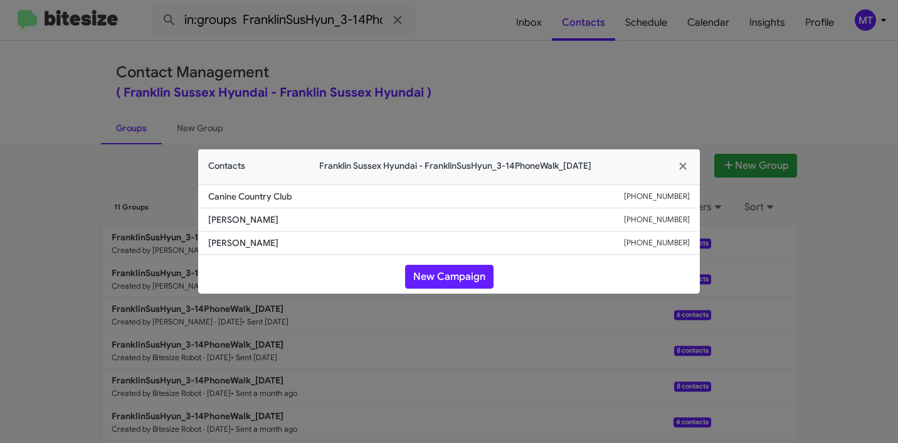
drag, startPoint x: 211, startPoint y: 198, endPoint x: 306, endPoint y: 196, distance: 94.8
click at [306, 196] on li "Canine Country Club +12014013941" at bounding box center [449, 196] width 502 height 24
copy span "Canine Country Club"
click at [682, 166] on icon "button" at bounding box center [682, 165] width 7 height 7
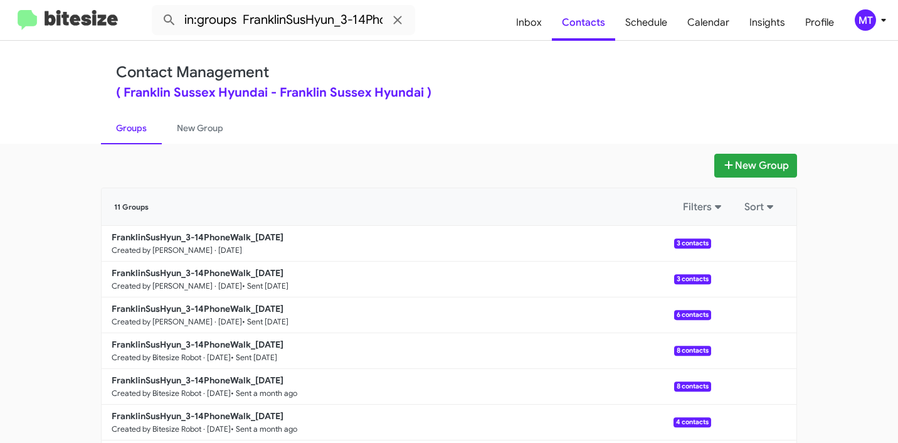
click at [196, 237] on b "FranklinSusHyun_3-14PhoneWalk_10-02-25" at bounding box center [198, 237] width 172 height 11
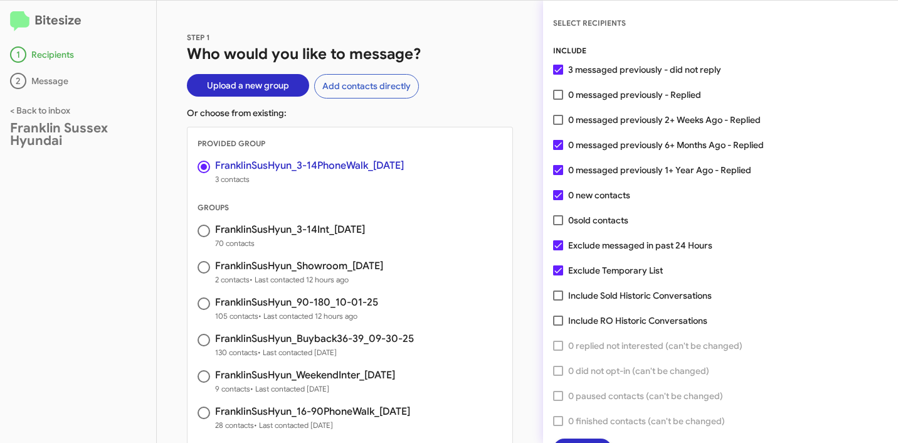
scroll to position [32, 0]
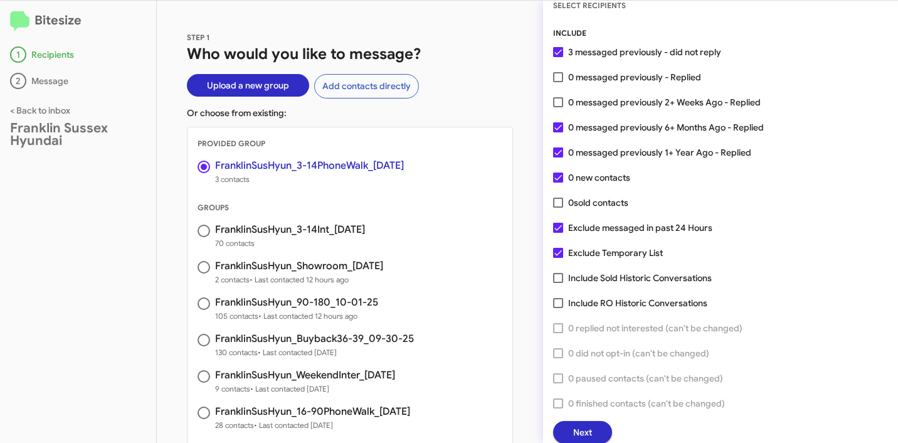
click at [591, 430] on span "Next" at bounding box center [582, 432] width 19 height 23
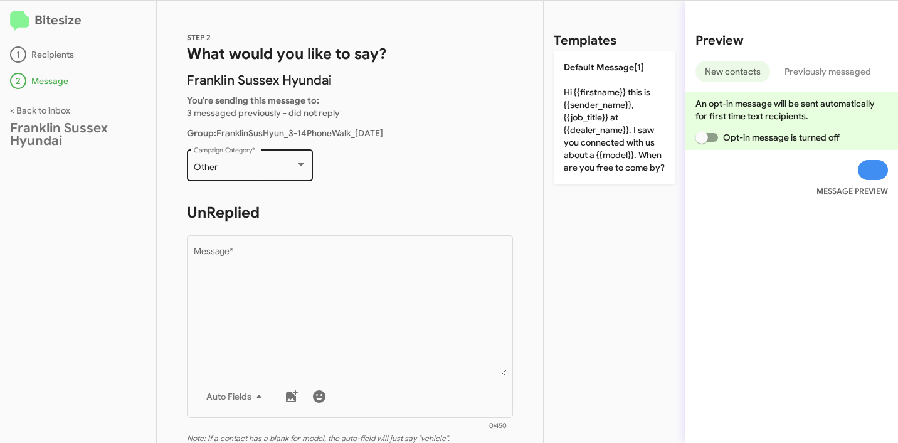
click at [274, 160] on div "Other Campaign Category *" at bounding box center [250, 164] width 113 height 35
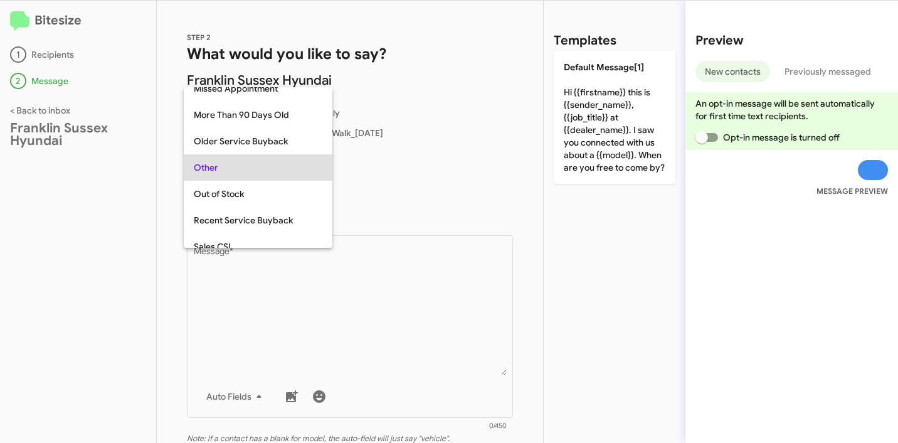
scroll to position [472, 0]
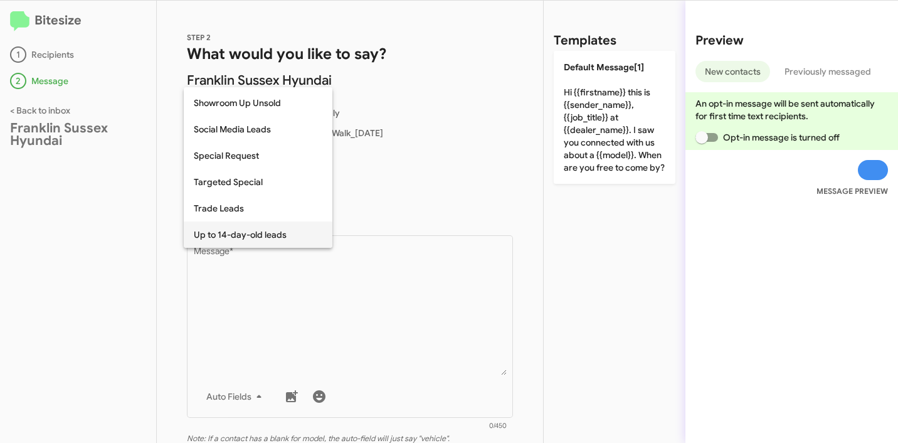
click at [250, 237] on span "Up to 14-day-old leads" at bounding box center [258, 234] width 129 height 26
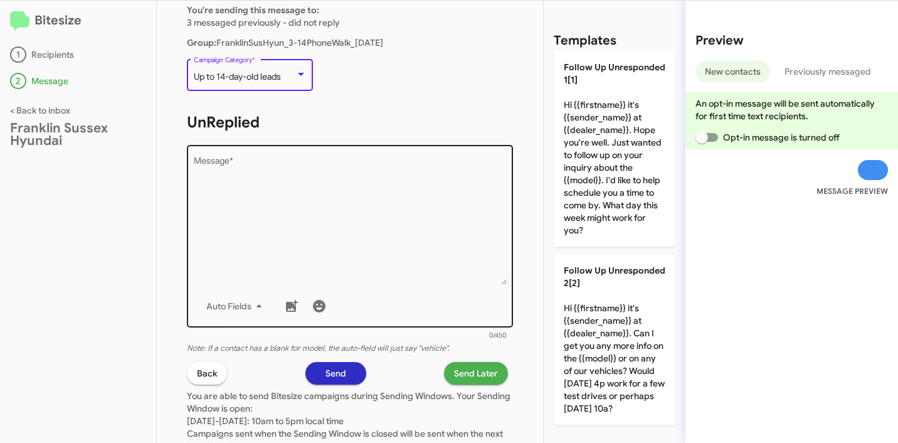
scroll to position [92, 0]
click at [418, 260] on textarea "Message *" at bounding box center [350, 220] width 313 height 128
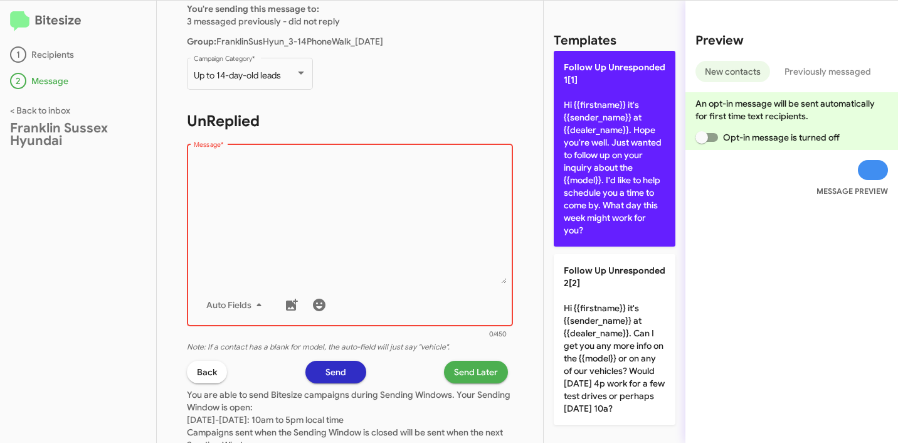
click at [609, 198] on p "Follow Up Unresponded 1[1] Hi {{firstname}} it's {{sender_name}} at {{dealer_na…" at bounding box center [615, 149] width 122 height 196
type textarea "Hi {{firstname}} it's {{sender_name}} at {{dealer_name}}. Hope you're well. Jus…"
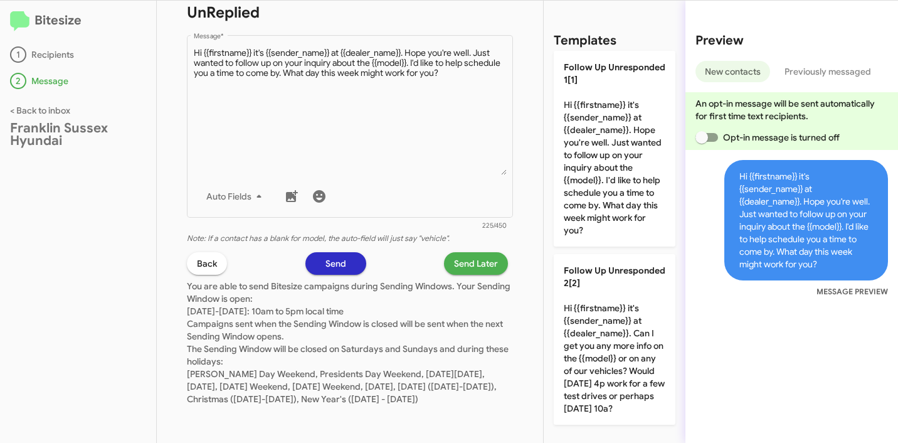
scroll to position [213, 0]
click at [471, 252] on span "Send Later" at bounding box center [476, 263] width 44 height 23
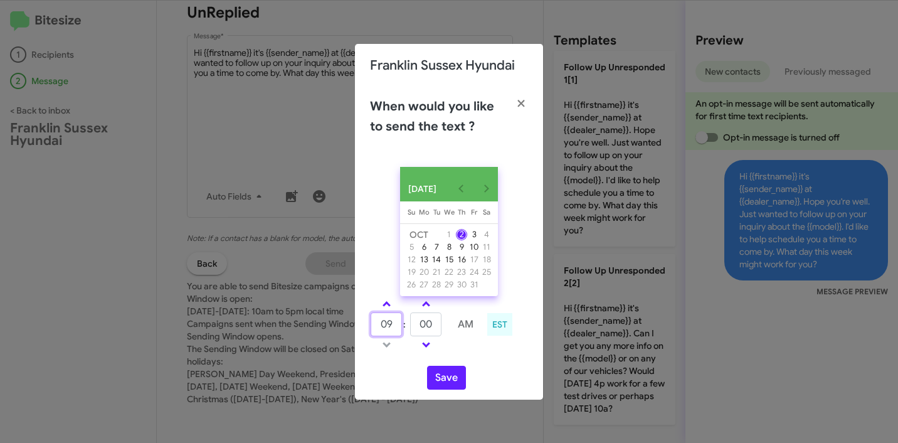
click at [390, 328] on input "09" at bounding box center [386, 324] width 31 height 24
type input "10"
type input "17"
click at [442, 378] on button "Save" at bounding box center [446, 378] width 39 height 24
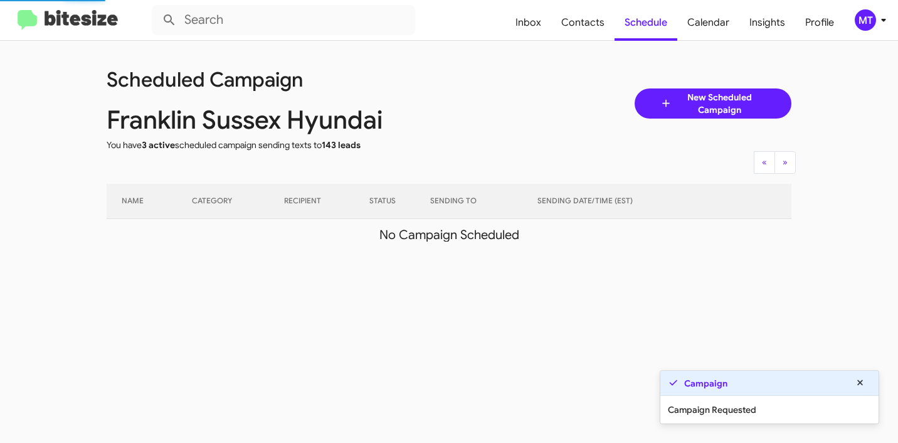
click at [885, 17] on icon at bounding box center [883, 20] width 15 height 15
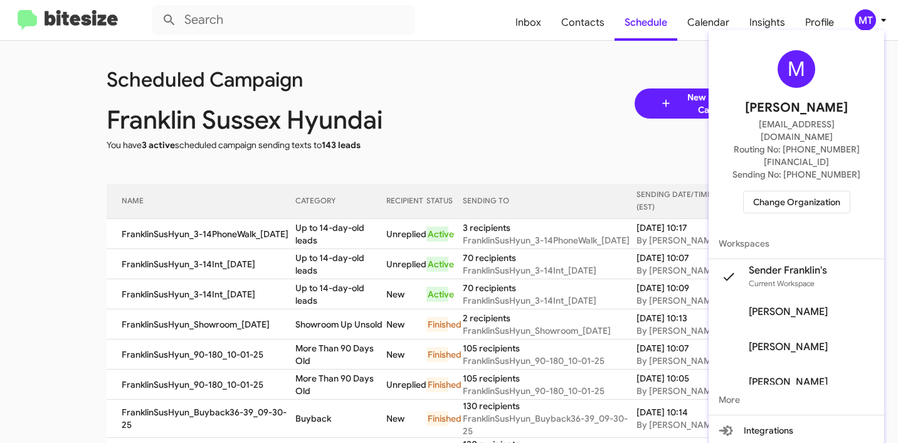
click at [541, 69] on div at bounding box center [449, 221] width 898 height 443
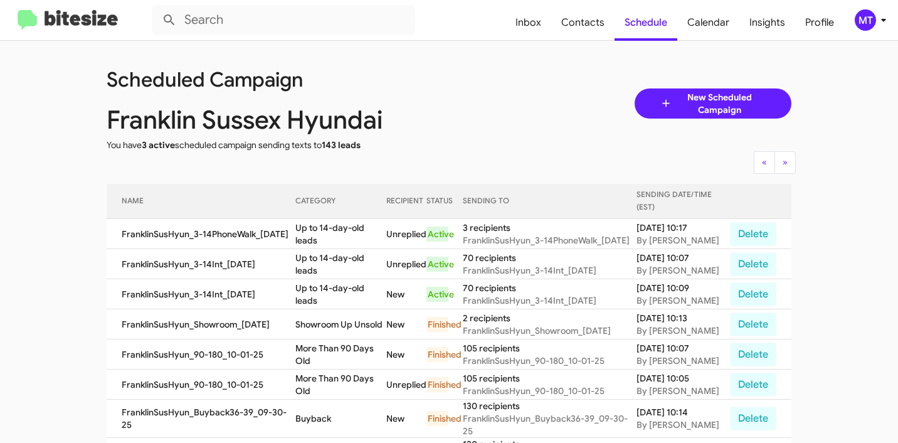
click at [420, 116] on div "Franklin Sussex Hyundai" at bounding box center [277, 120] width 361 height 13
click at [736, 101] on span "New Scheduled Campaign" at bounding box center [720, 103] width 94 height 25
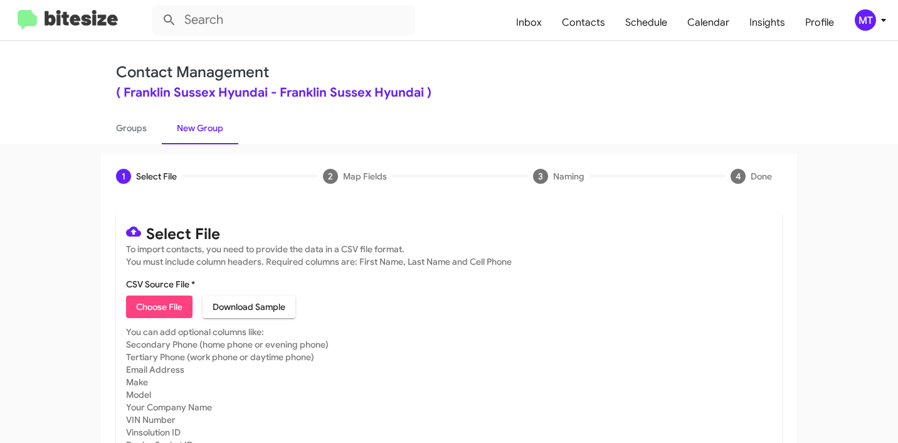
click at [161, 305] on span "Choose File" at bounding box center [159, 306] width 46 height 23
type input "FranklinSusHyun_Trade_10-02-25"
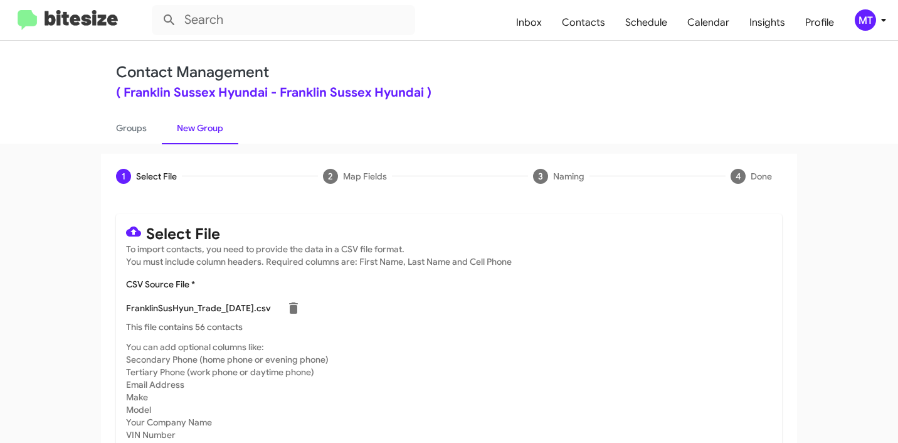
click at [876, 25] on span "MT" at bounding box center [874, 19] width 38 height 21
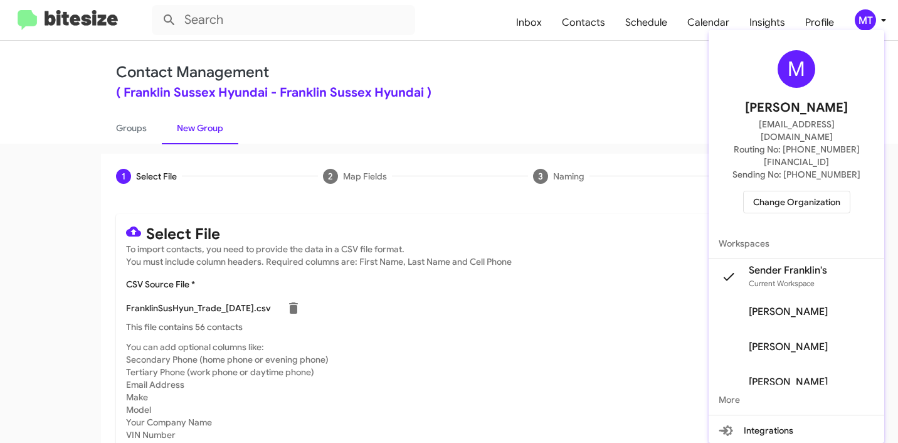
click at [515, 104] on div at bounding box center [449, 221] width 898 height 443
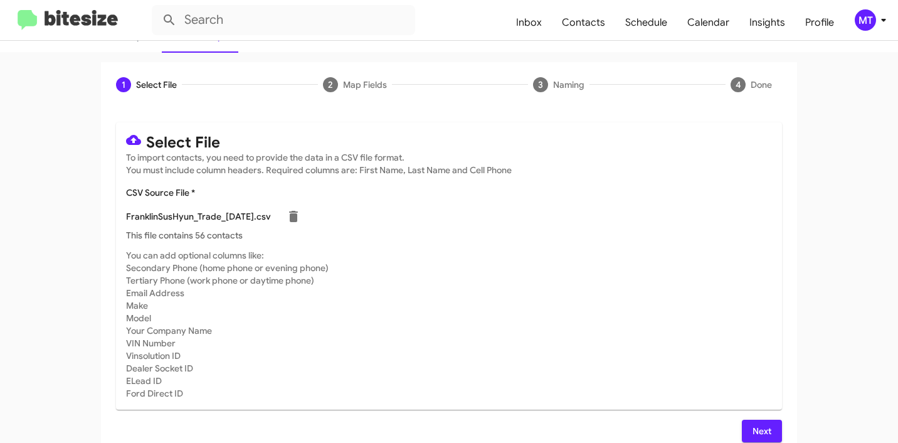
scroll to position [106, 0]
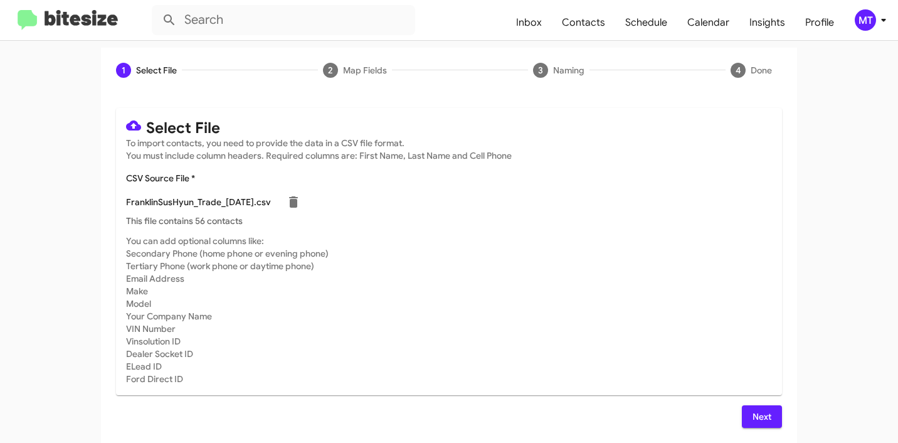
click at [752, 414] on span "Next" at bounding box center [762, 416] width 20 height 23
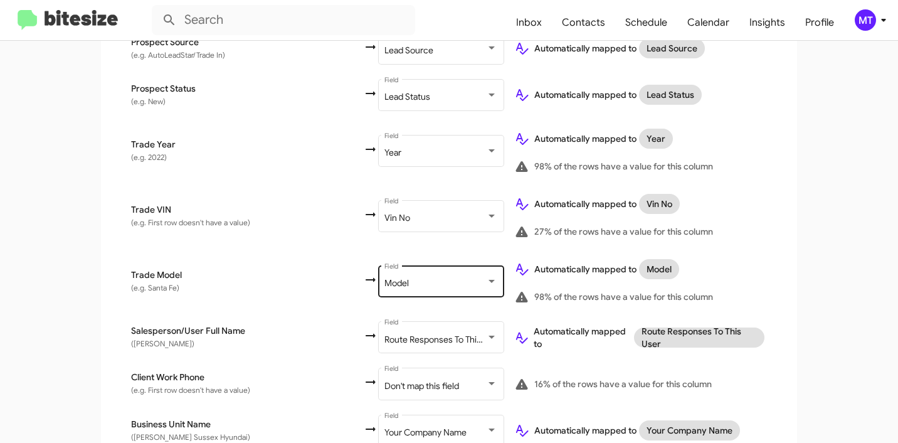
scroll to position [671, 0]
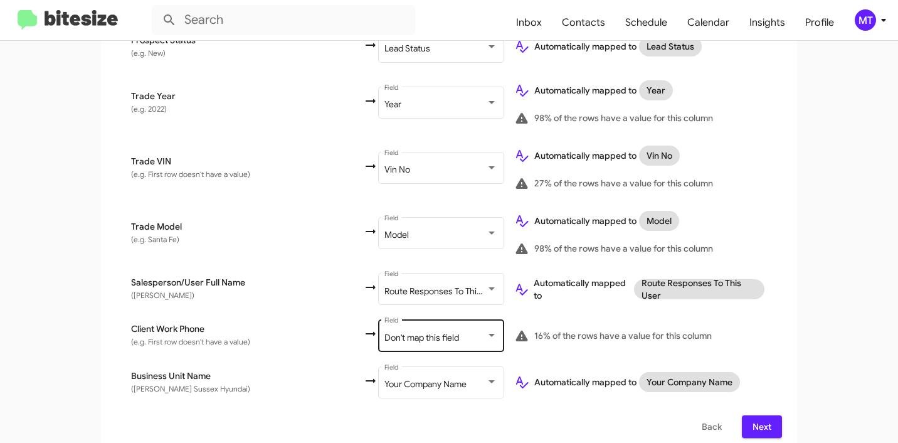
click at [385, 332] on span "Don't map this field" at bounding box center [422, 337] width 75 height 11
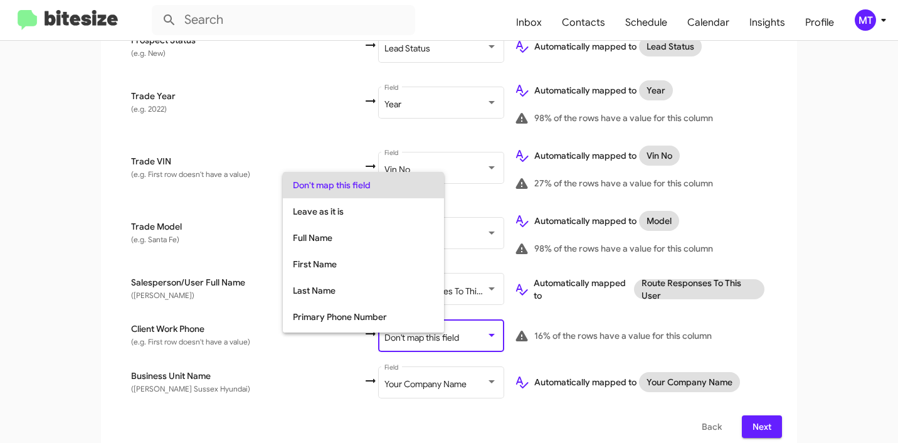
scroll to position [50, 0]
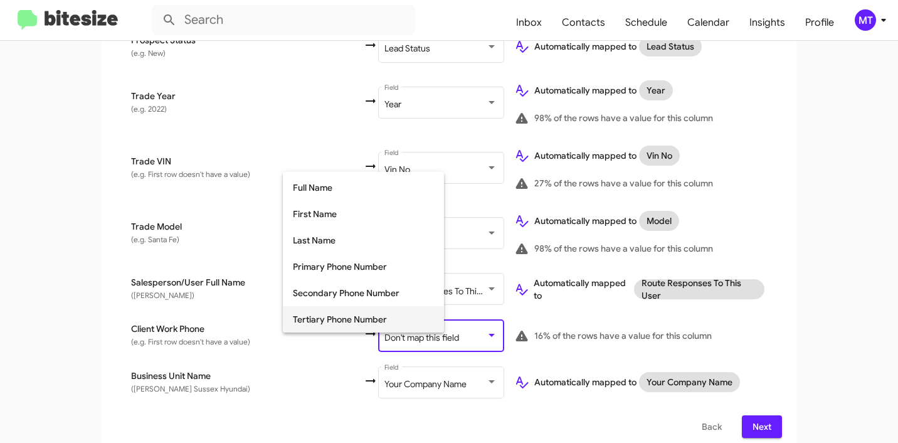
click at [358, 316] on span "Tertiary Phone Number" at bounding box center [363, 319] width 141 height 26
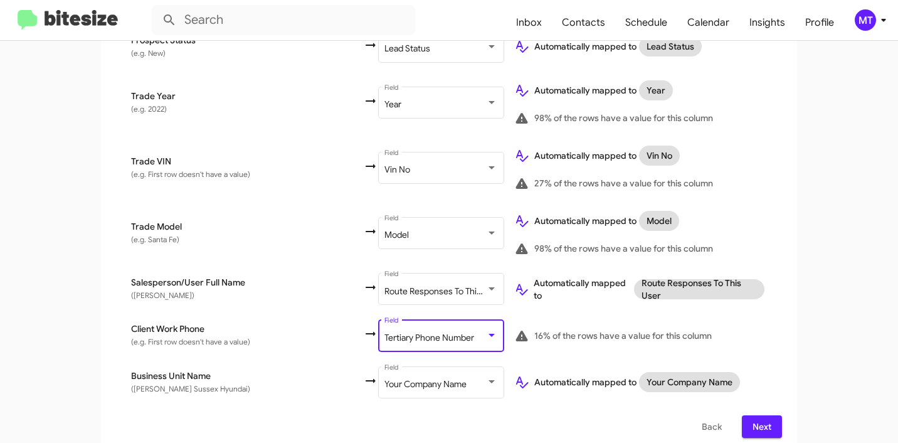
click at [770, 415] on button "Next" at bounding box center [762, 426] width 40 height 23
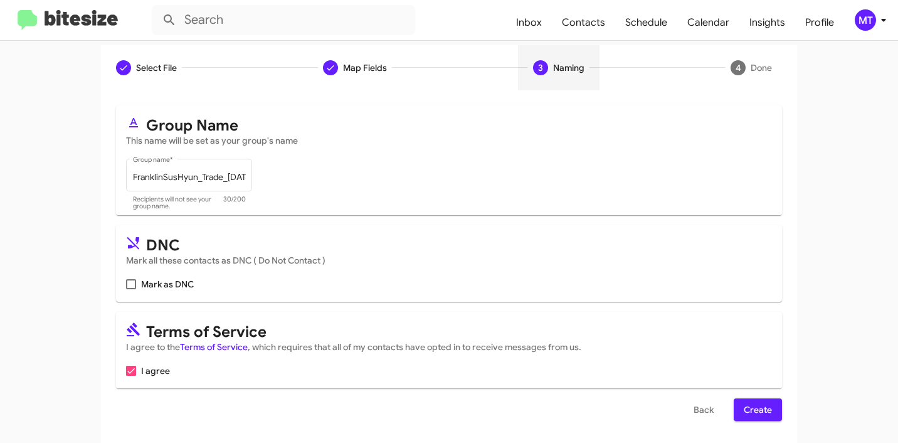
scroll to position [112, 0]
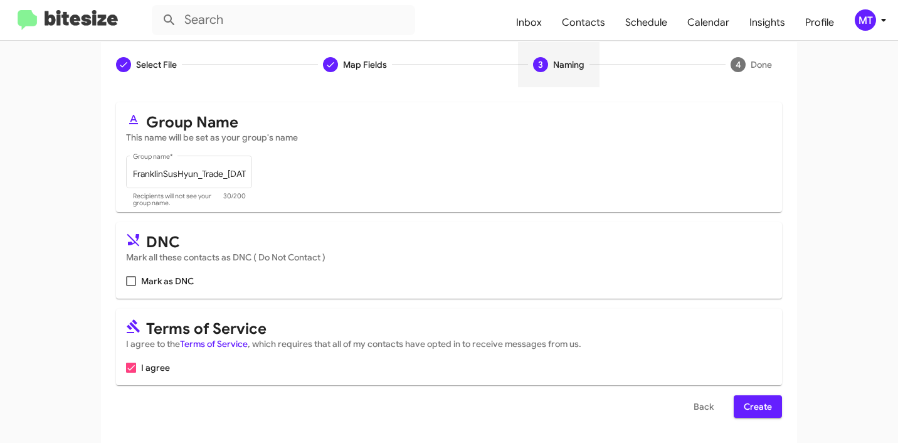
click at [754, 400] on span "Create" at bounding box center [758, 406] width 28 height 23
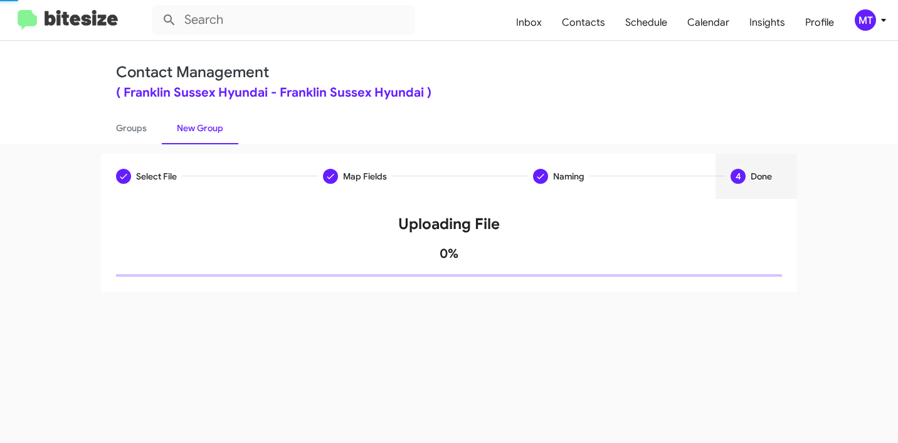
scroll to position [0, 0]
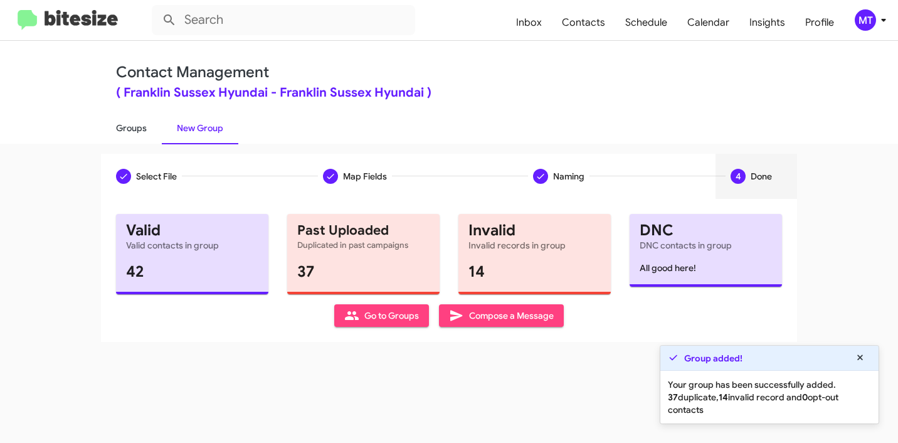
click at [118, 128] on link "Groups" at bounding box center [131, 128] width 61 height 33
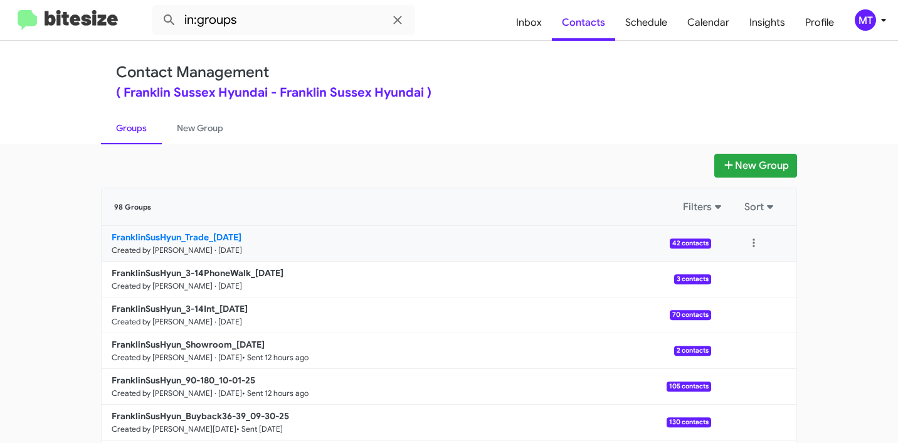
drag, startPoint x: 75, startPoint y: 237, endPoint x: 205, endPoint y: 234, distance: 130.5
click at [205, 234] on app-groups "New Group 98 Groups Filters Sort FranklinSusHyun_Trade_10-02-25 Created by Mari…" at bounding box center [449, 385] width 898 height 463
copy b "FranklinSusHyun_Trade"
click at [314, 33] on input "in:groups" at bounding box center [284, 20] width 264 height 30
paste input "FranklinSusHyun_Trade"
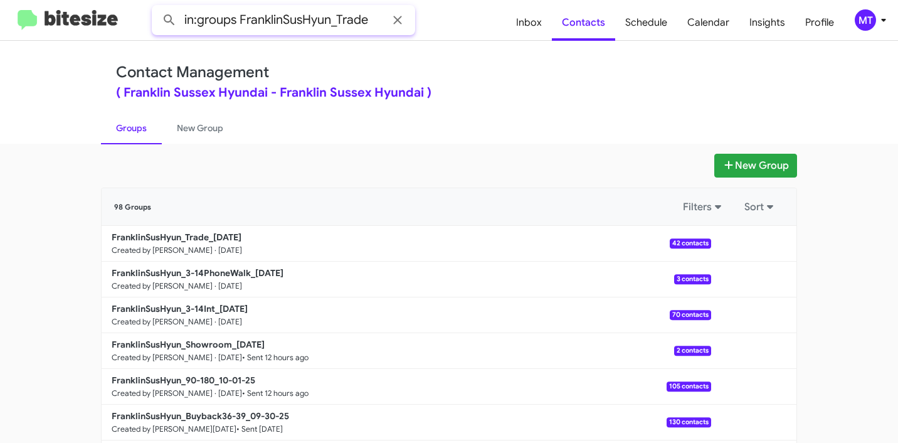
type input "in:groups FranklinSusHyun_Trade"
click at [157, 8] on button at bounding box center [169, 20] width 25 height 25
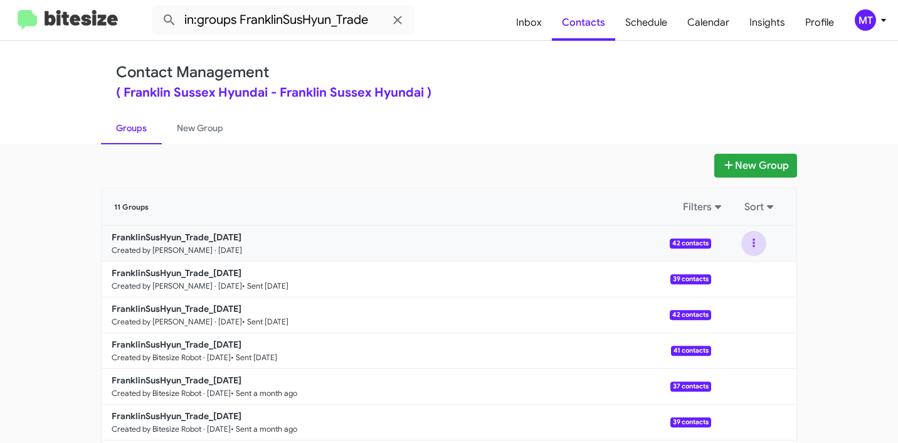
click at [750, 241] on button at bounding box center [754, 243] width 25 height 25
click at [697, 277] on button "View contacts" at bounding box center [716, 277] width 100 height 30
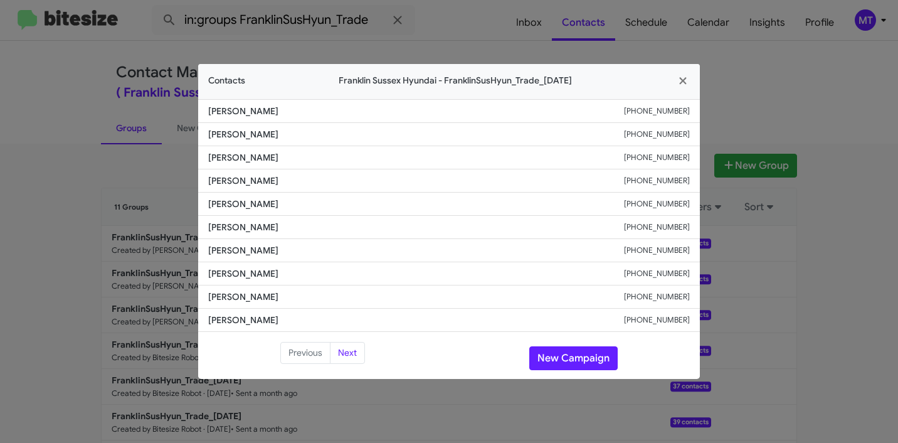
drag, startPoint x: 282, startPoint y: 109, endPoint x: 191, endPoint y: 104, distance: 91.1
click at [187, 107] on modal-container "Contacts Franklin Sussex Hyundai - FranklinSusHyun_Trade_10-02-25 Rebecca Riede…" at bounding box center [449, 221] width 898 height 443
copy span "Rebecca Riedel"
click at [688, 80] on icon "button" at bounding box center [683, 80] width 14 height 11
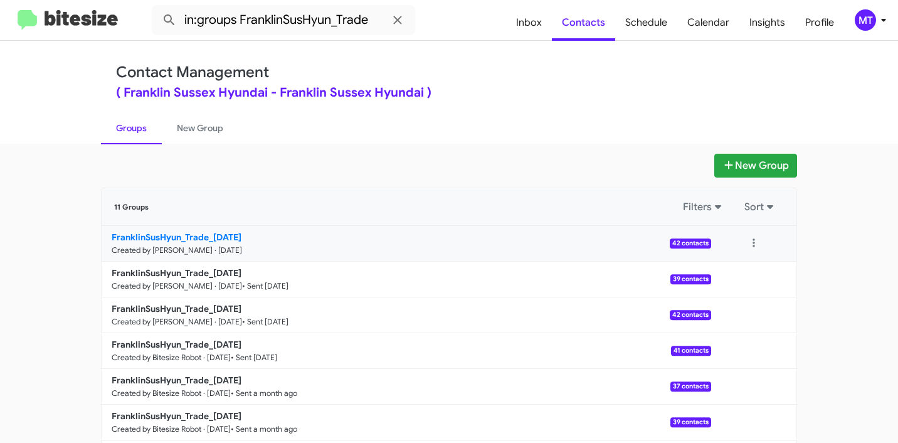
click at [165, 234] on b "FranklinSusHyun_Trade_10-02-25" at bounding box center [177, 237] width 130 height 11
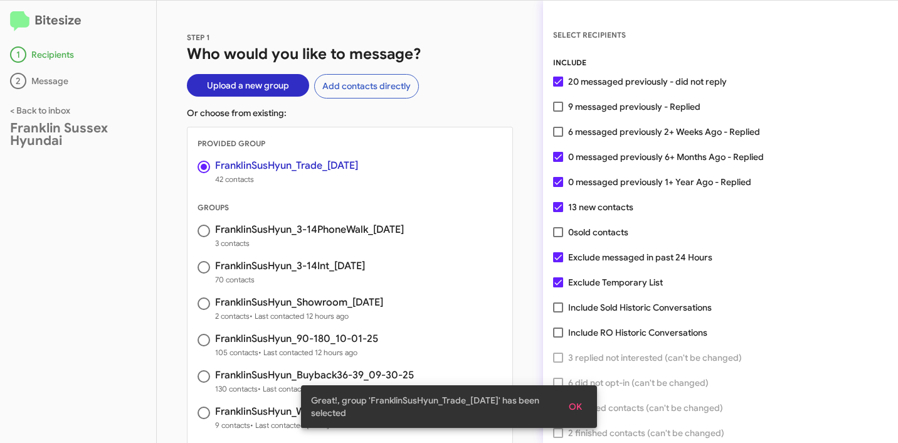
click at [572, 405] on span "OK" at bounding box center [575, 406] width 13 height 23
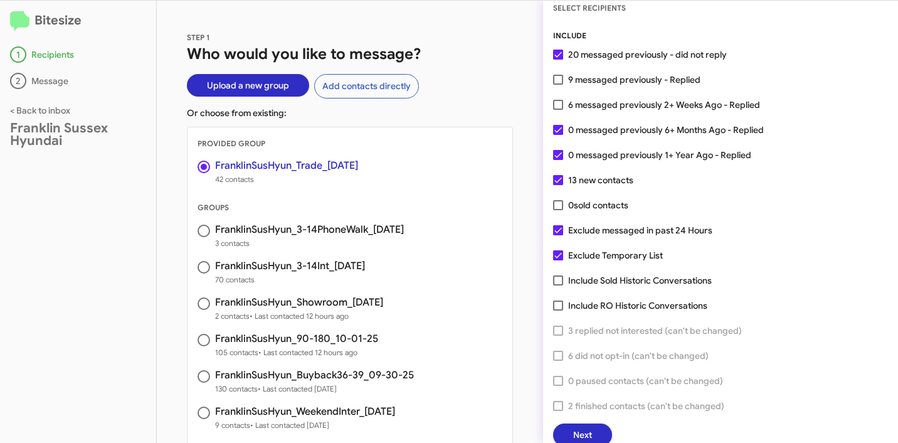
scroll to position [32, 0]
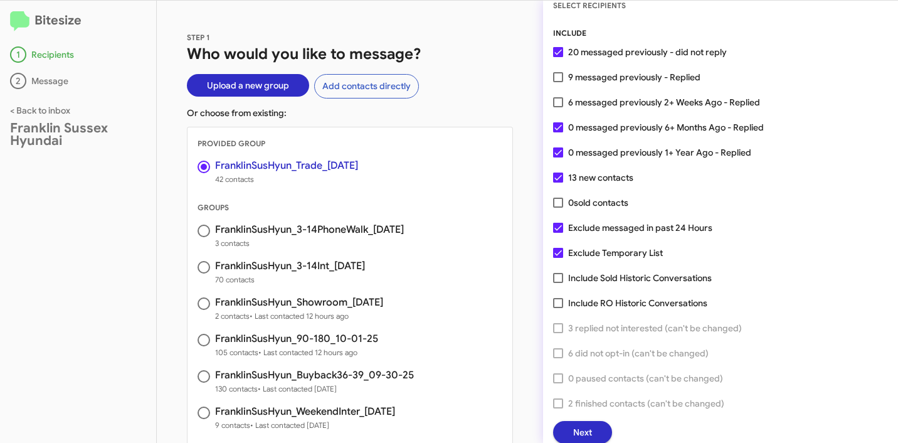
click at [592, 429] on span "Next" at bounding box center [582, 432] width 19 height 23
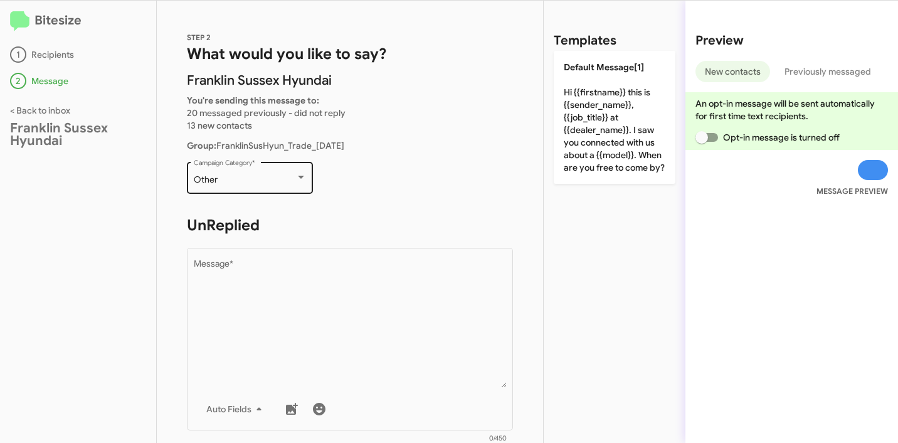
click at [290, 174] on div "Other Campaign Category *" at bounding box center [250, 176] width 113 height 35
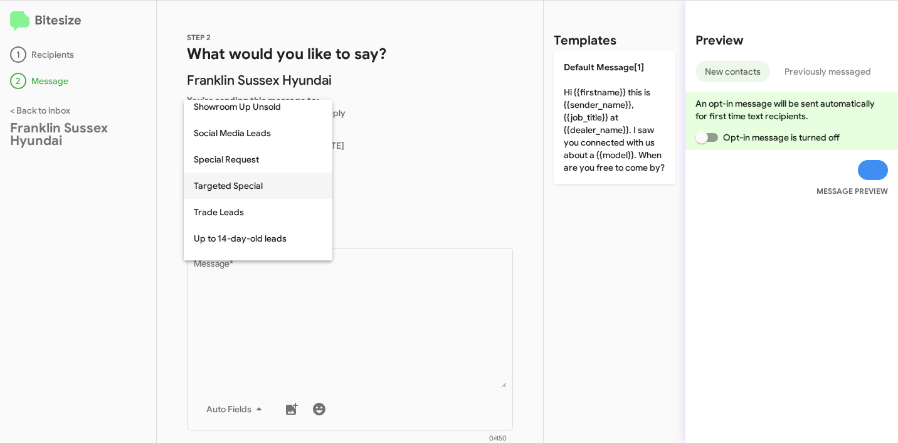
scroll to position [487, 0]
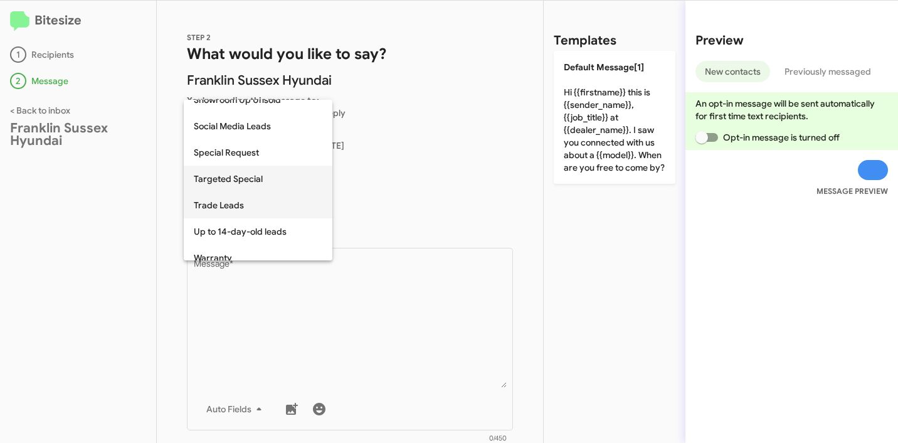
click at [240, 210] on span "Trade Leads" at bounding box center [258, 205] width 129 height 26
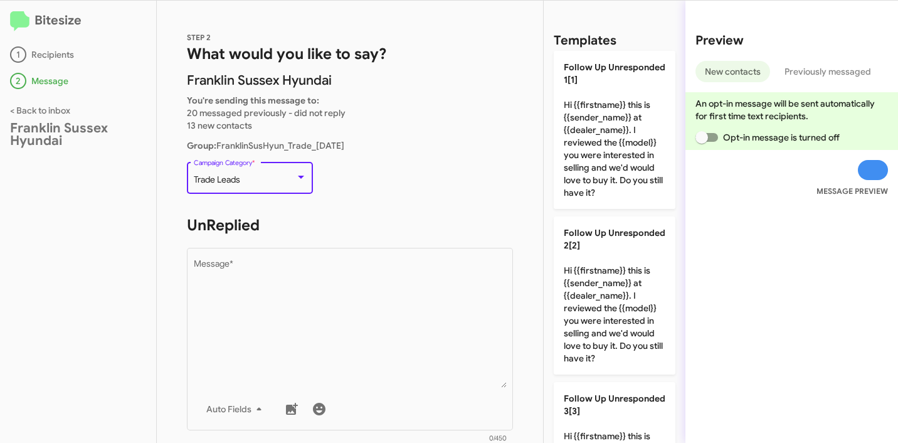
click at [380, 200] on p "Trade Leads Campaign Category *" at bounding box center [350, 183] width 326 height 48
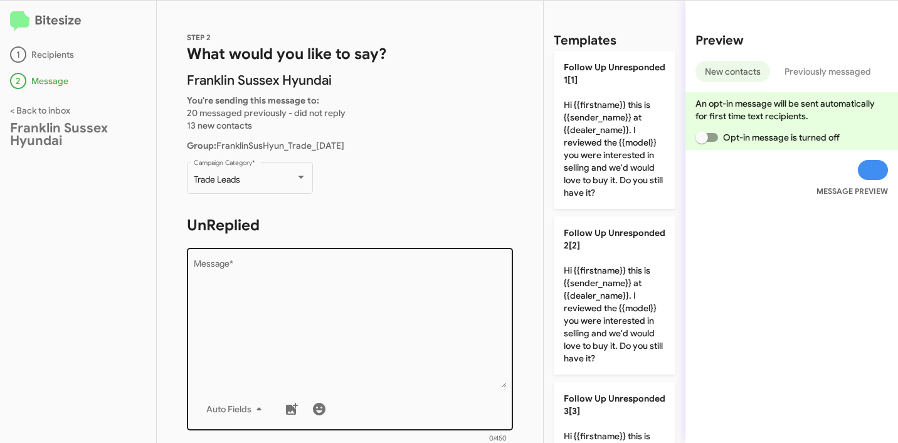
click at [329, 319] on textarea "Message *" at bounding box center [350, 324] width 313 height 128
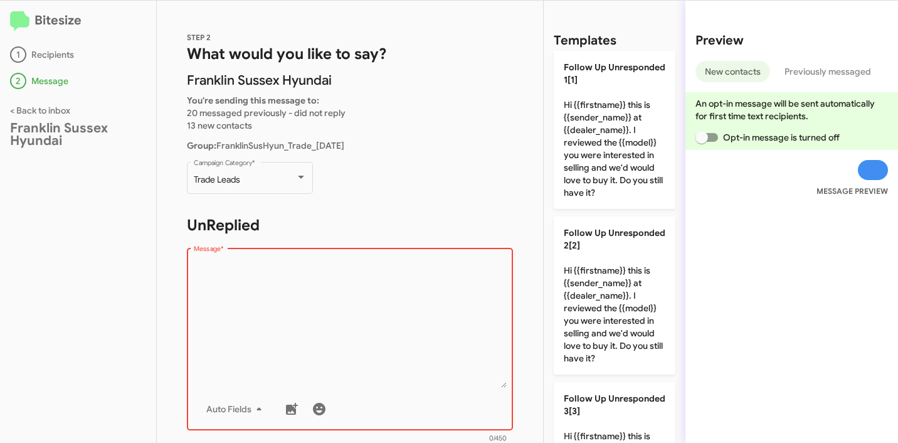
click at [391, 324] on textarea "Message *" at bounding box center [350, 324] width 313 height 128
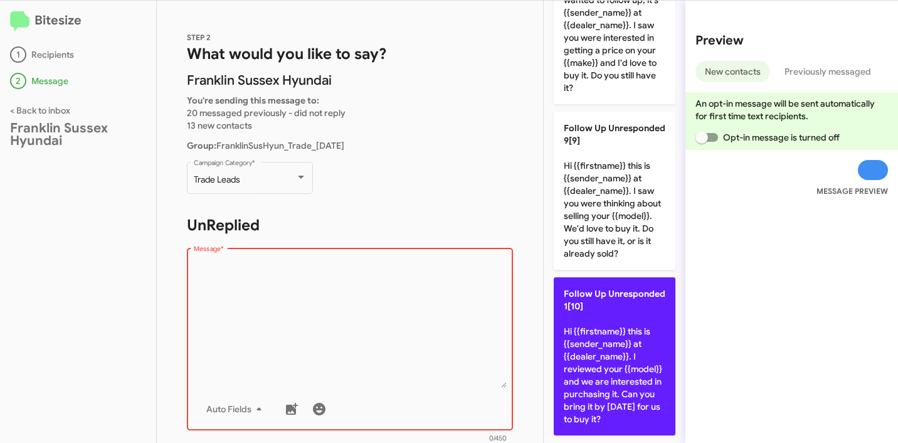
scroll to position [1465, 0]
click at [605, 333] on p "Follow Up Unresponded 1[10] Hi {{firstname}} this is {{sender_name}} at {{deale…" at bounding box center [615, 356] width 122 height 158
type textarea "Hi {{firstname}} this is {{sender_name}} at {{dealer_name}}. I reviewed your {{…"
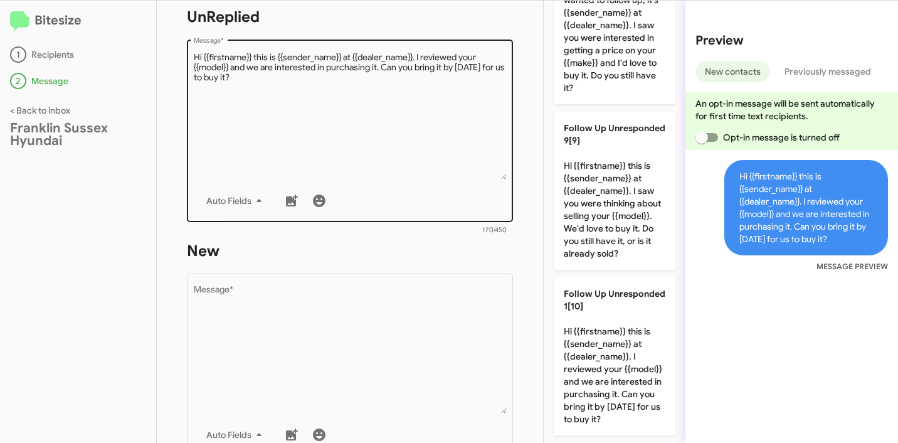
scroll to position [407, 0]
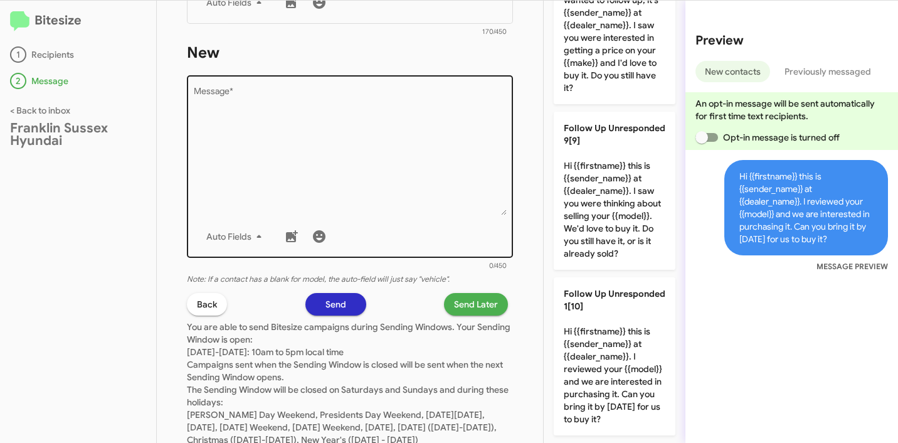
click at [377, 155] on textarea "Message *" at bounding box center [350, 151] width 313 height 128
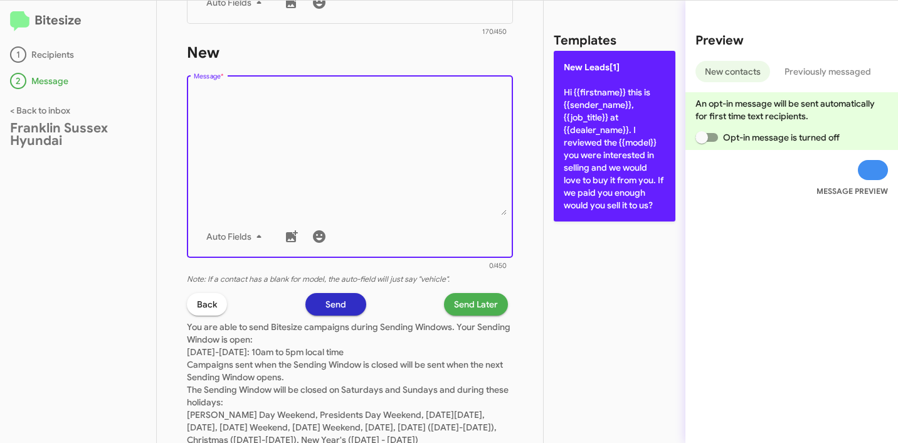
click at [619, 146] on p "New Leads[1] Hi {{firstname}} this is {{sender_name}}, {{job_title}} at {{deale…" at bounding box center [615, 136] width 122 height 171
type textarea "Hi {{firstname}} this is {{sender_name}}, {{job_title}} at {{dealer_name}}. I r…"
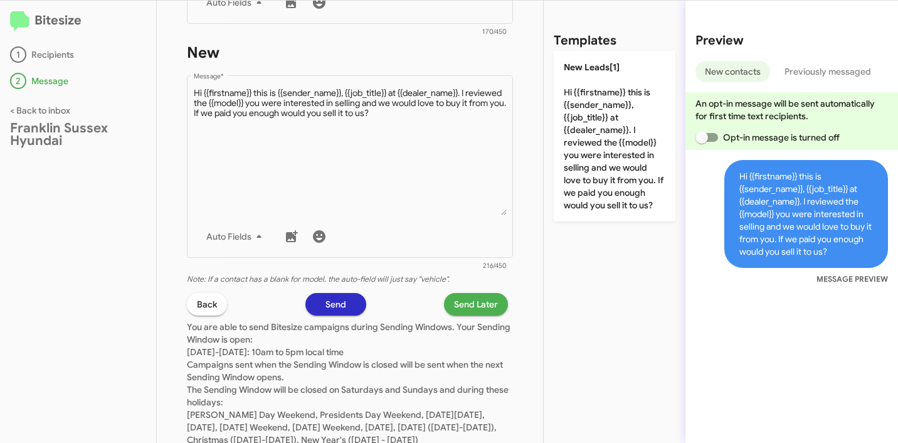
click at [470, 302] on span "Send Later" at bounding box center [476, 304] width 44 height 23
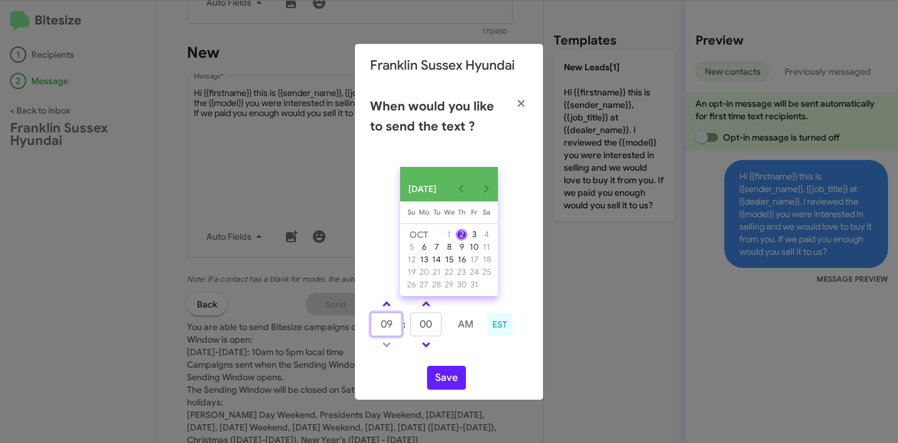
click at [384, 323] on input "09" at bounding box center [386, 324] width 31 height 24
type input "10"
type input "11"
click at [450, 385] on button "Save" at bounding box center [446, 378] width 39 height 24
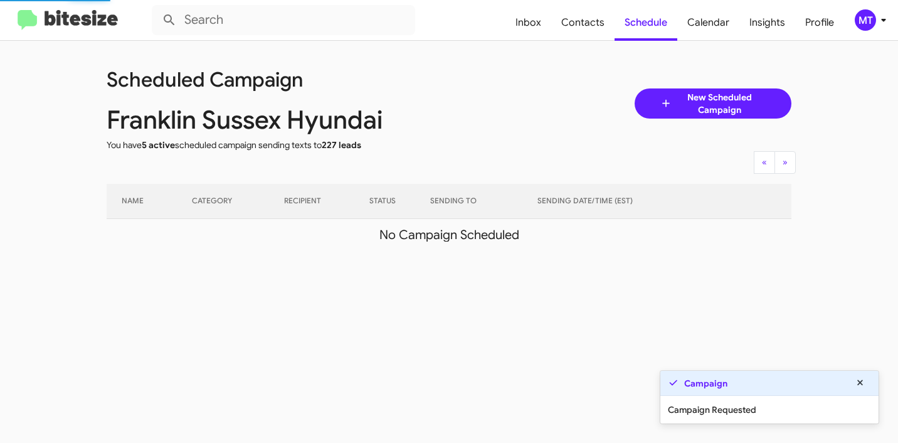
click at [892, 26] on span "MT" at bounding box center [874, 19] width 38 height 21
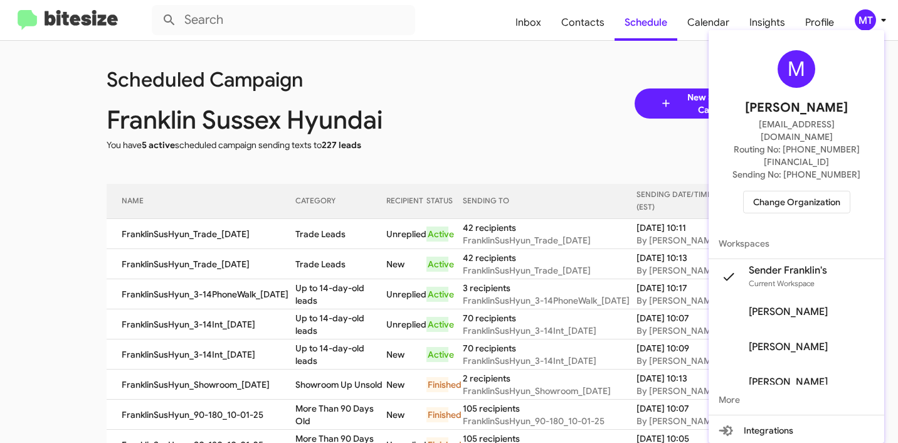
click at [498, 104] on div at bounding box center [449, 221] width 898 height 443
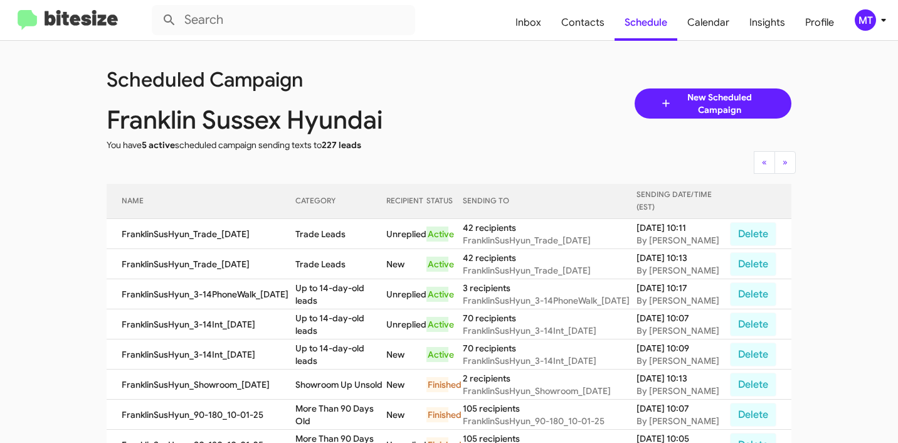
click at [860, 23] on div "MT" at bounding box center [865, 19] width 21 height 21
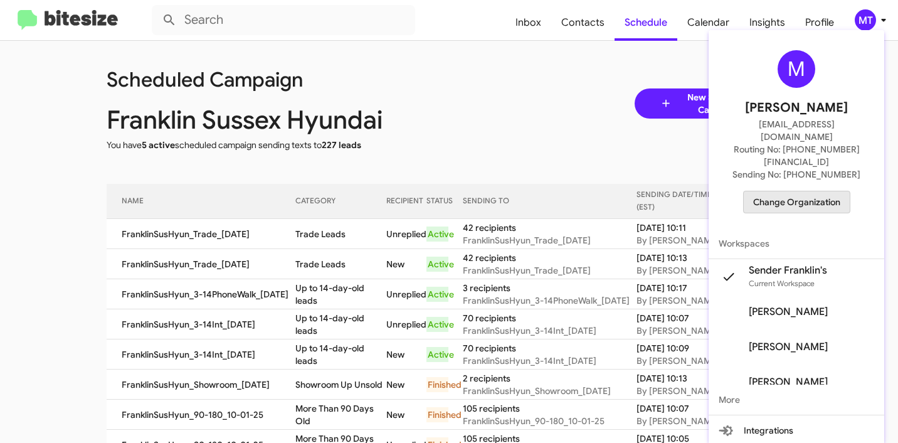
click at [819, 191] on span "Change Organization" at bounding box center [796, 201] width 87 height 21
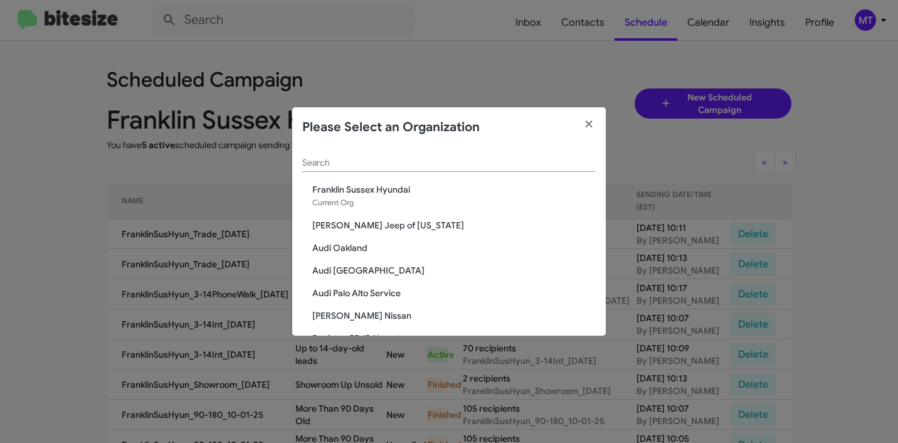
click at [407, 161] on input "Search" at bounding box center [449, 163] width 294 height 10
paste input "Mercedes Benz of Marin"
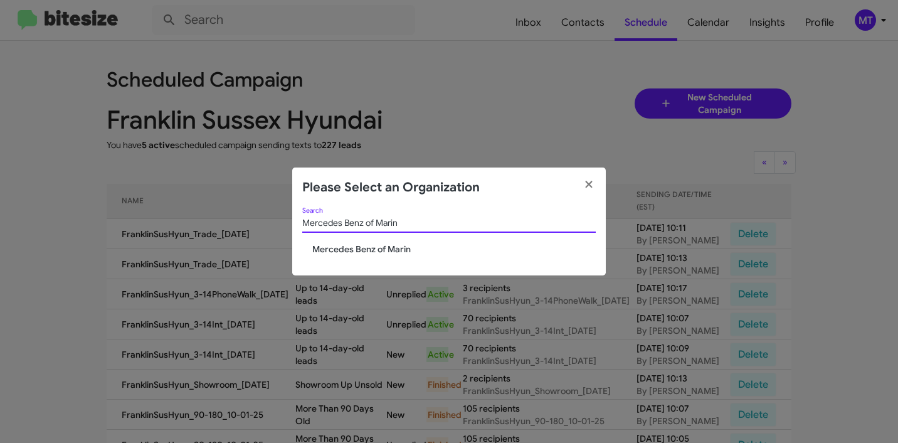
type input "Mercedes Benz of Marin"
click at [363, 253] on span "Mercedes Benz of Marin" at bounding box center [454, 249] width 284 height 13
click at [363, 250] on span "Mercedes Benz of Marin" at bounding box center [454, 249] width 284 height 13
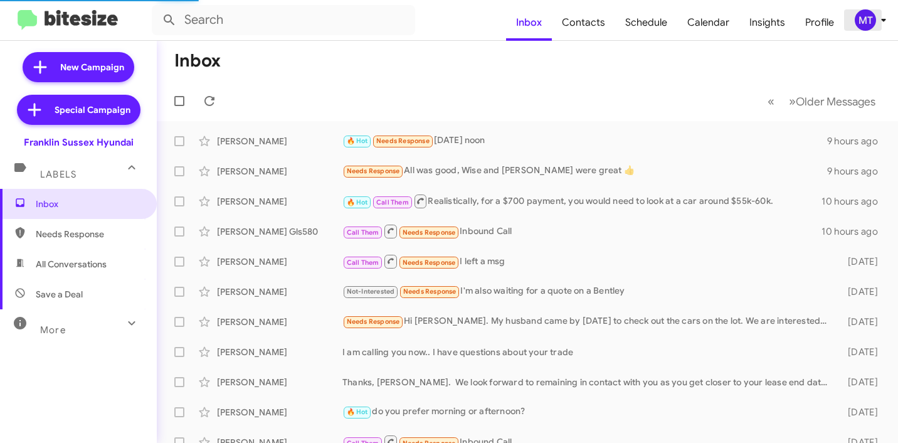
click at [883, 24] on icon at bounding box center [883, 20] width 15 height 15
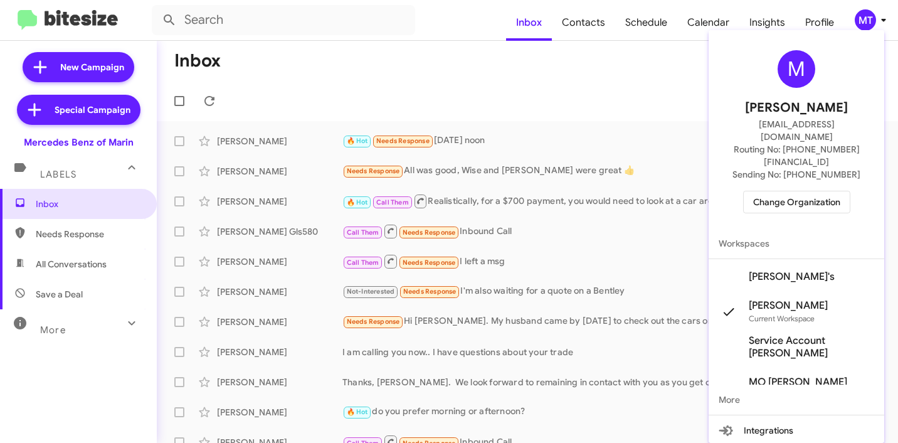
click at [728, 267] on mat-icon at bounding box center [729, 277] width 20 height 20
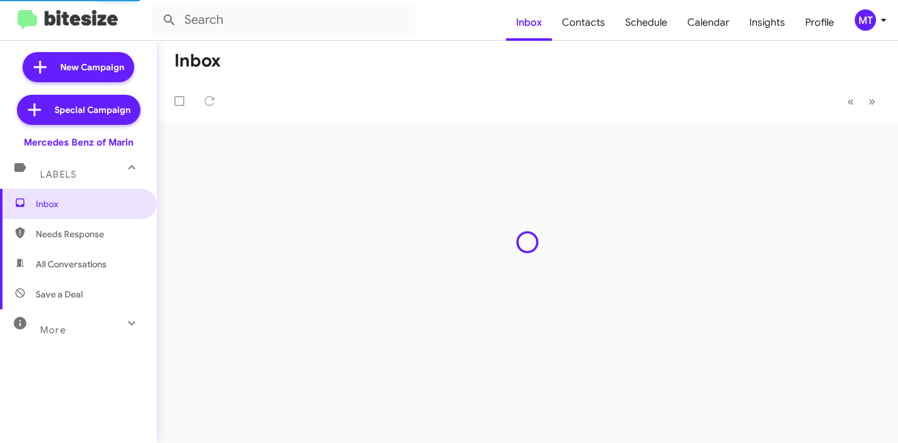
click at [881, 19] on icon at bounding box center [883, 20] width 4 height 3
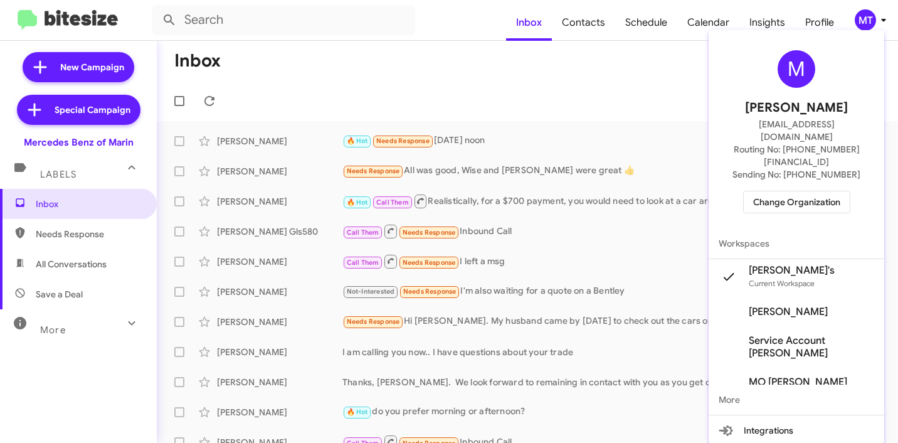
click at [403, 60] on div at bounding box center [449, 221] width 898 height 443
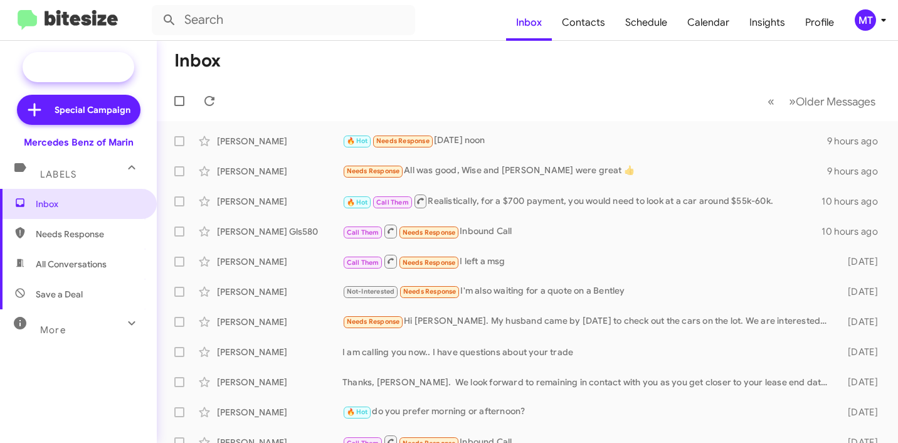
click at [102, 67] on span "New Campaign" at bounding box center [92, 67] width 64 height 13
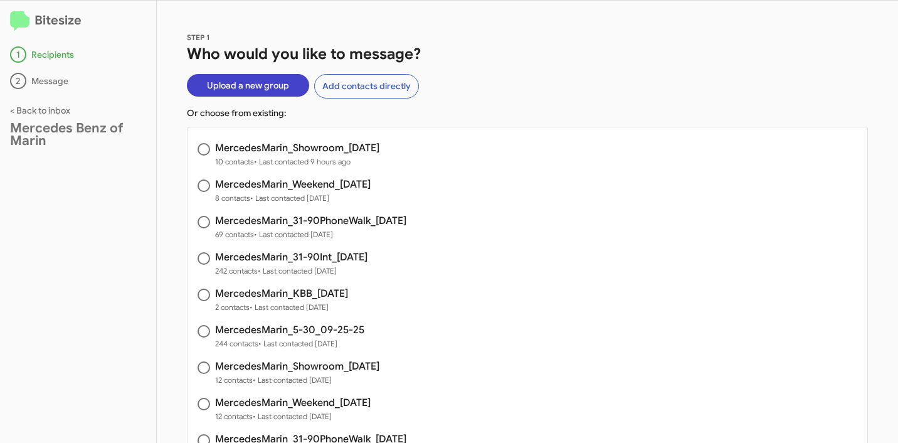
click at [220, 84] on span "Upload a new group" at bounding box center [248, 85] width 82 height 23
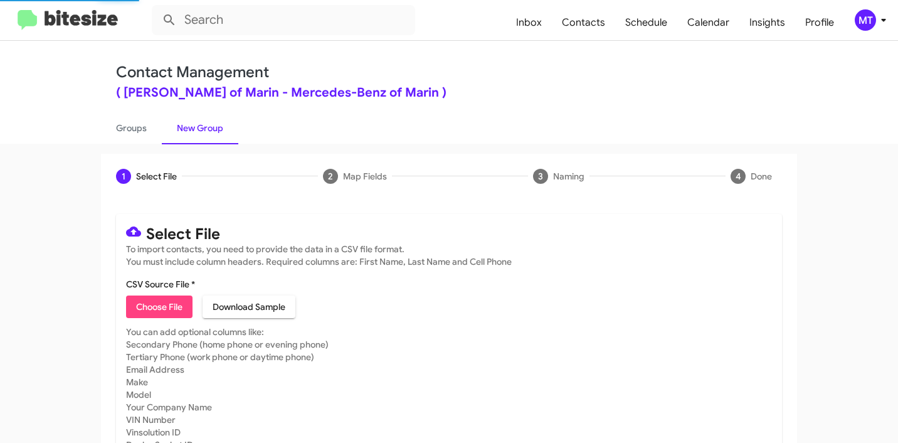
click at [162, 298] on span "Choose File" at bounding box center [159, 306] width 46 height 23
type input "MercedesMarin_5-30_10-02-25"
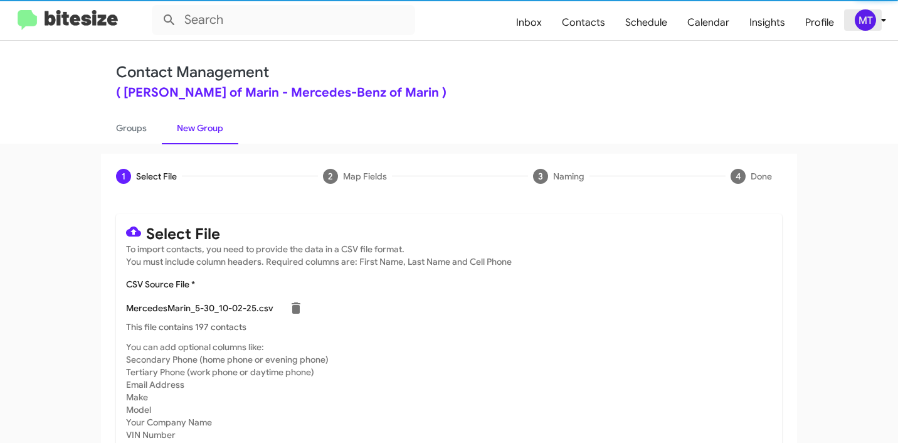
click at [885, 21] on icon at bounding box center [883, 20] width 15 height 15
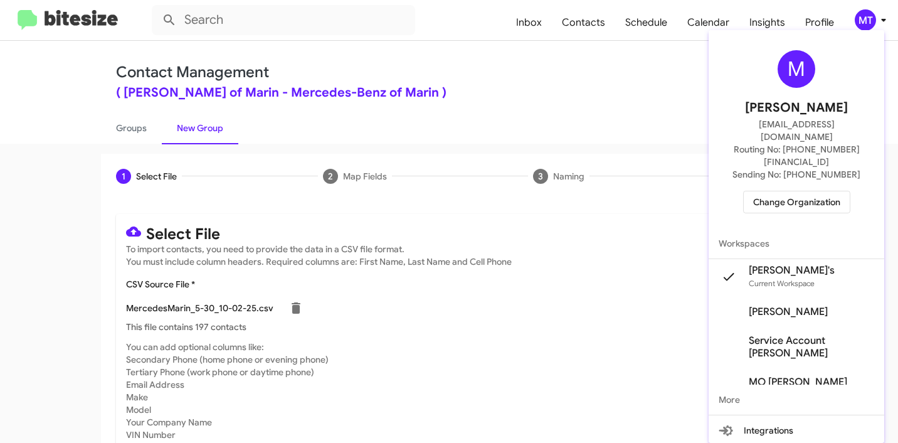
click at [556, 98] on div at bounding box center [449, 221] width 898 height 443
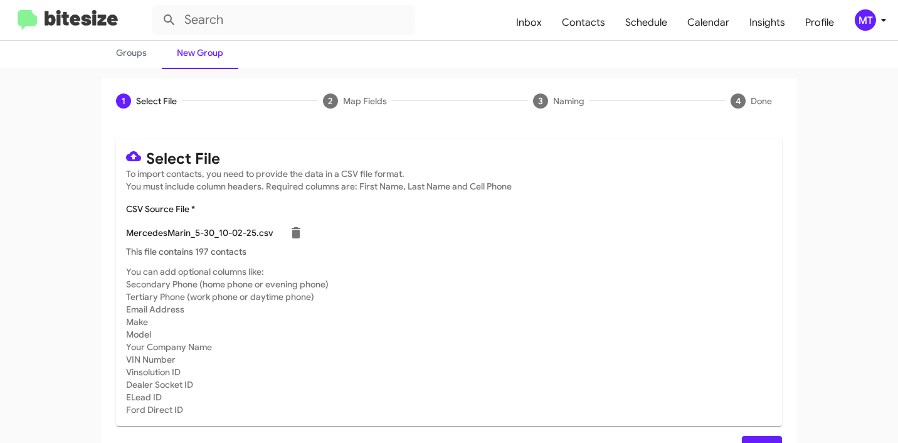
scroll to position [106, 0]
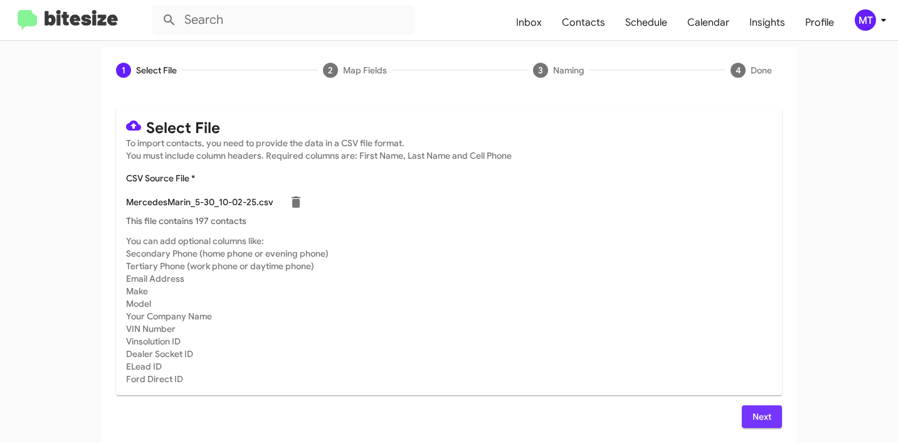
click at [766, 411] on span "Next" at bounding box center [762, 416] width 20 height 23
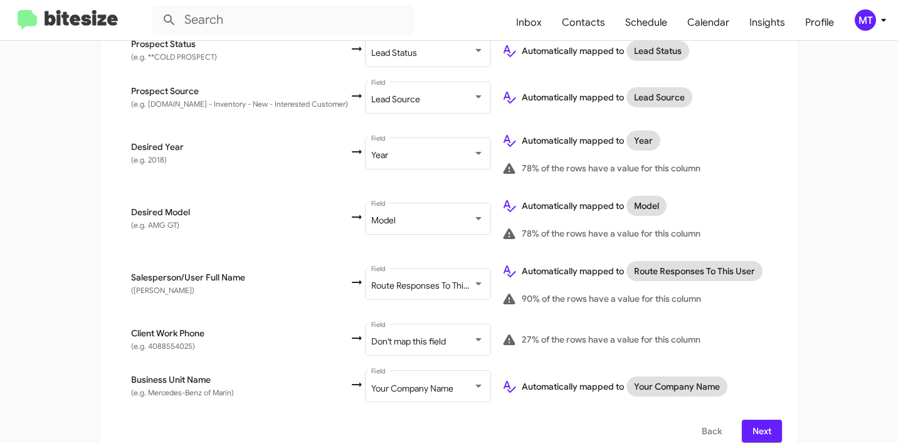
scroll to position [652, 0]
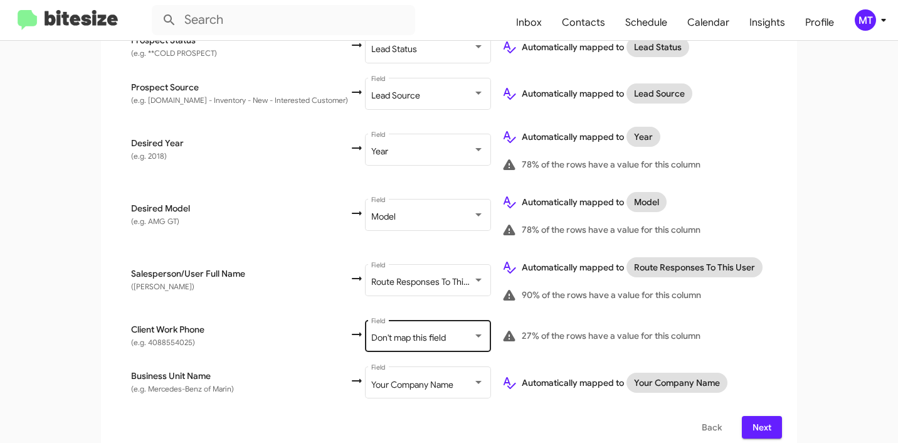
click at [424, 332] on span "Don't map this field" at bounding box center [408, 337] width 75 height 11
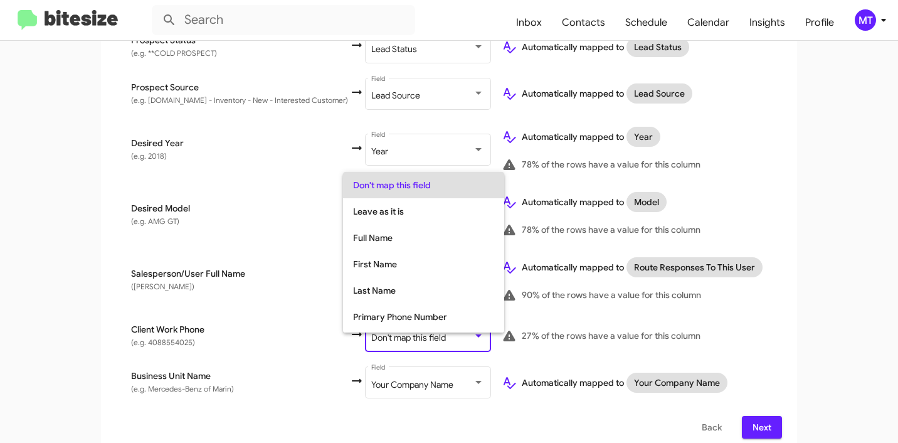
scroll to position [50, 0]
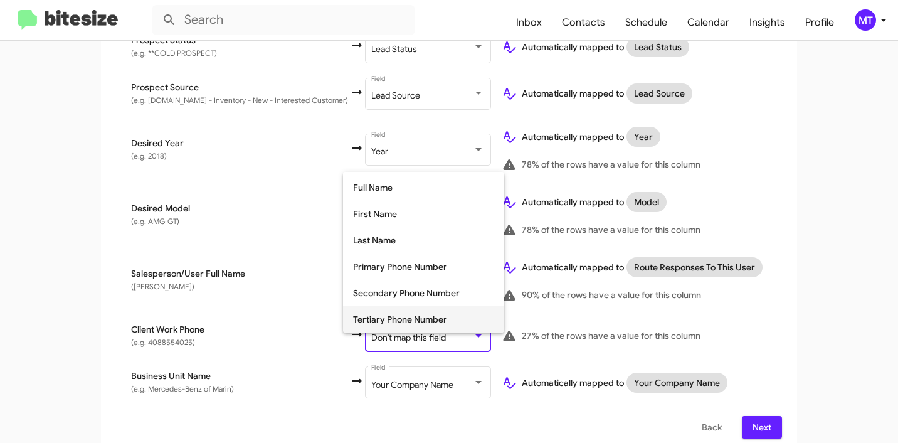
click at [388, 316] on span "Tertiary Phone Number" at bounding box center [423, 319] width 141 height 26
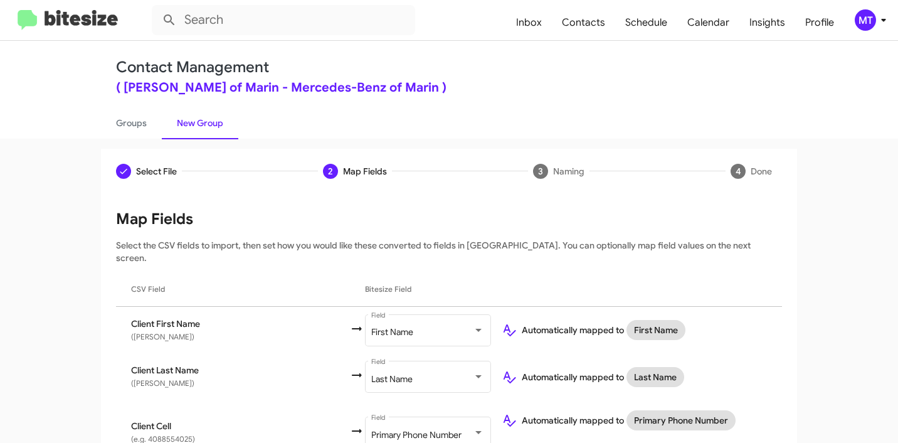
scroll to position [652, 0]
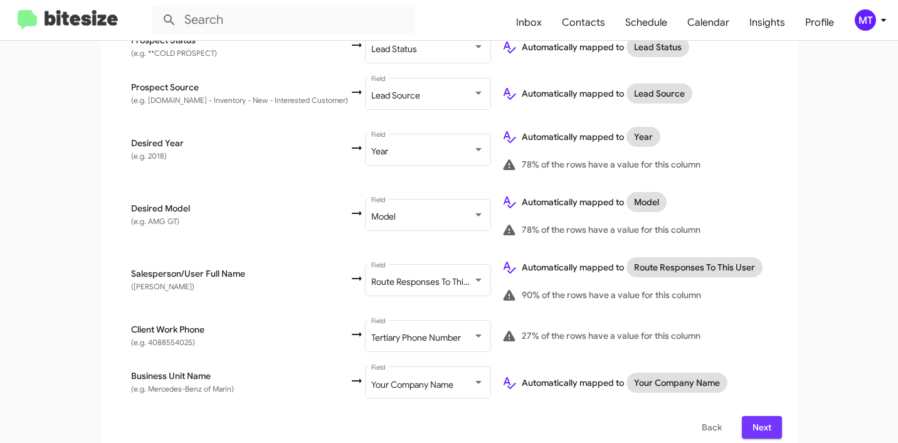
click at [766, 416] on span "Next" at bounding box center [762, 427] width 20 height 23
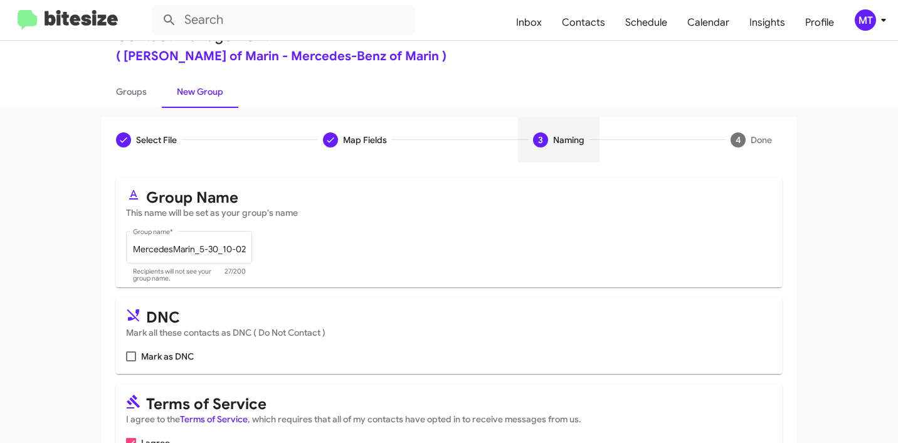
scroll to position [112, 0]
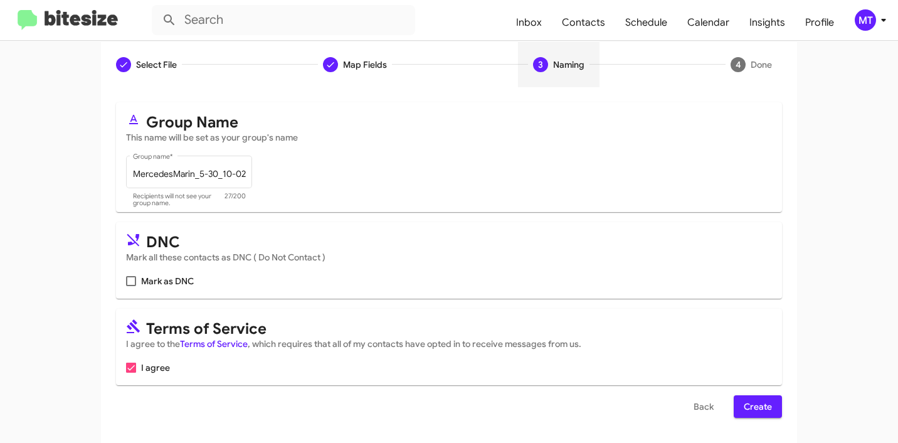
click at [763, 408] on span "Create" at bounding box center [758, 406] width 28 height 23
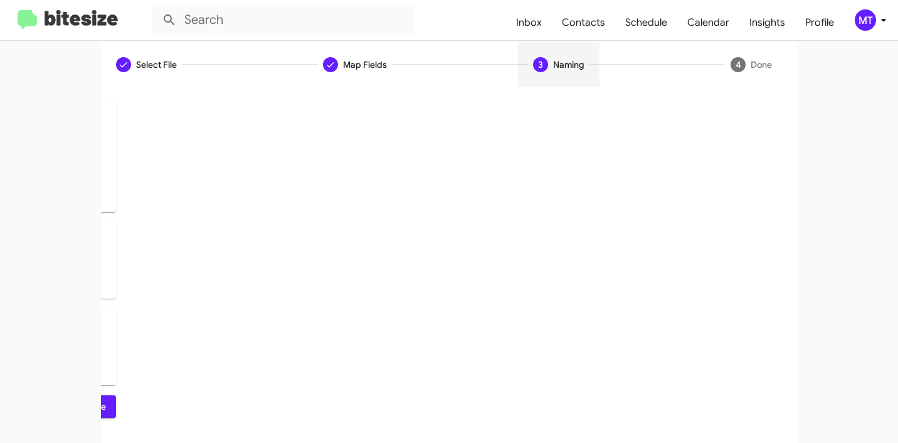
scroll to position [0, 0]
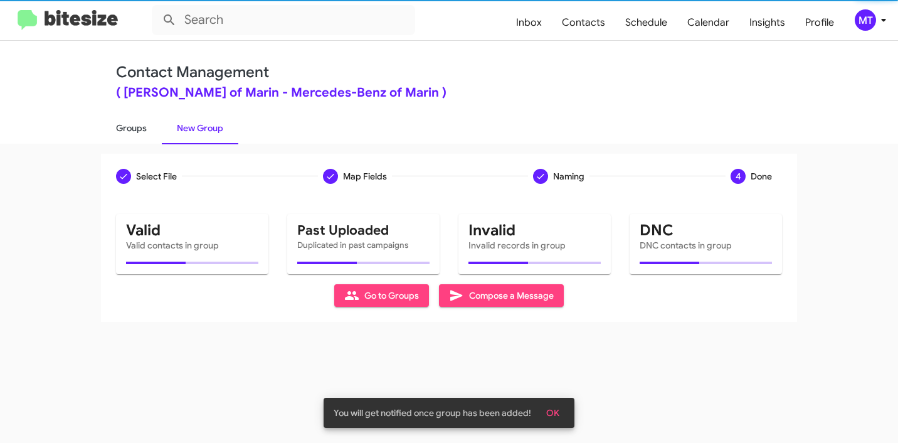
click at [118, 125] on link "Groups" at bounding box center [131, 128] width 61 height 33
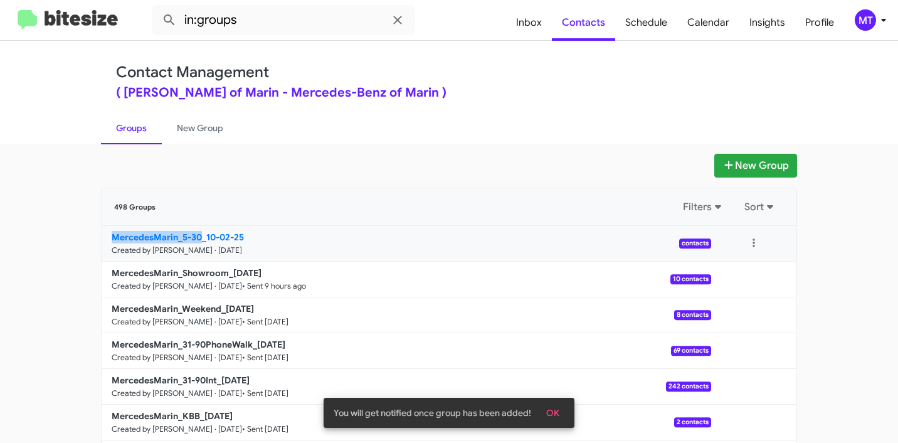
drag, startPoint x: 89, startPoint y: 230, endPoint x: 194, endPoint y: 232, distance: 104.8
click at [194, 232] on div "New Group 498 Groups Filters Sort MercedesMarin_5-30_10-02-25 Created by Mariem…" at bounding box center [449, 385] width 715 height 463
copy b "MercedesMarin_5-30"
click at [302, 18] on input "in:groups" at bounding box center [284, 20] width 264 height 30
paste input "MercedesMarin_5-30"
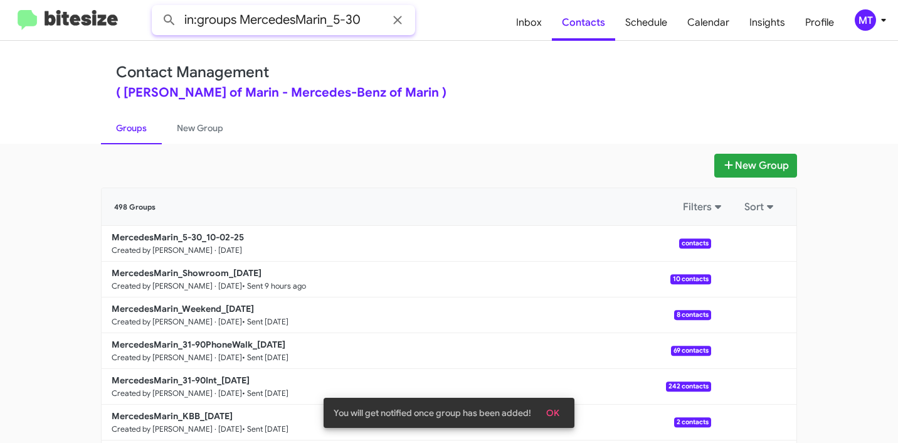
type input "in:groups MercedesMarin_5-30"
click at [157, 8] on button at bounding box center [169, 20] width 25 height 25
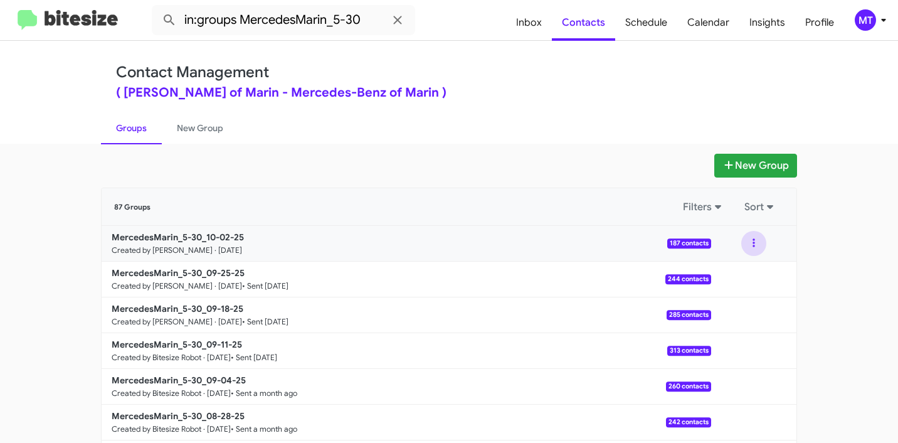
click at [751, 247] on button at bounding box center [754, 243] width 25 height 25
click at [705, 275] on button "View contacts" at bounding box center [716, 277] width 100 height 30
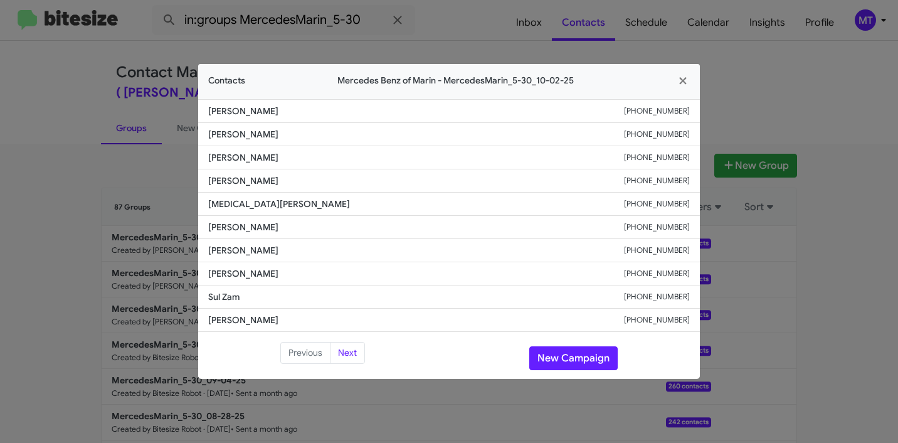
drag, startPoint x: 272, startPoint y: 112, endPoint x: 200, endPoint y: 110, distance: 72.2
click at [200, 110] on li "[PERSON_NAME] [PHONE_NUMBER]" at bounding box center [449, 111] width 502 height 24
copy span "[PERSON_NAME]"
click at [684, 76] on icon "button" at bounding box center [683, 80] width 14 height 11
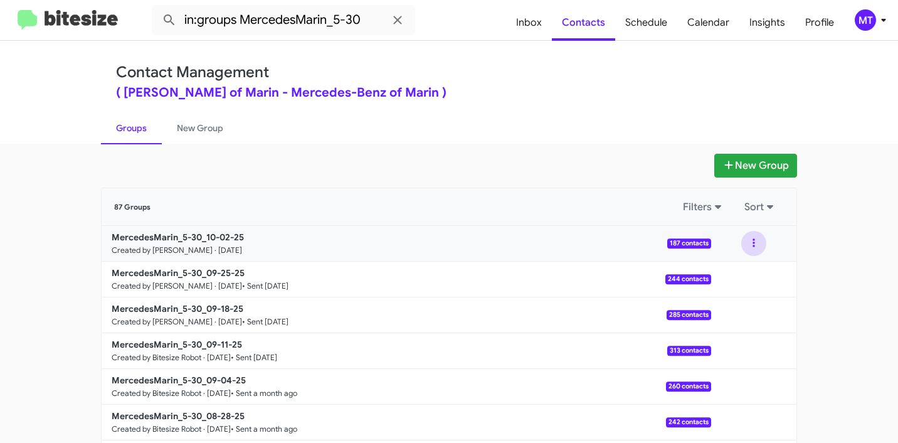
click at [751, 244] on button at bounding box center [754, 243] width 25 height 25
click at [693, 267] on button "View contacts" at bounding box center [716, 277] width 100 height 30
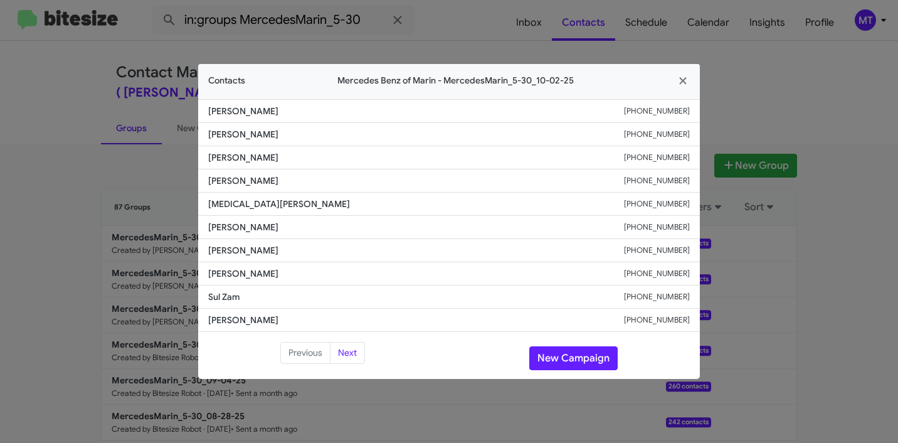
drag, startPoint x: 266, startPoint y: 114, endPoint x: 206, endPoint y: 111, distance: 59.7
click at [206, 111] on li "[PERSON_NAME] [PHONE_NUMBER]" at bounding box center [449, 111] width 502 height 24
copy span "[PERSON_NAME]"
click at [681, 80] on icon "button" at bounding box center [682, 80] width 7 height 7
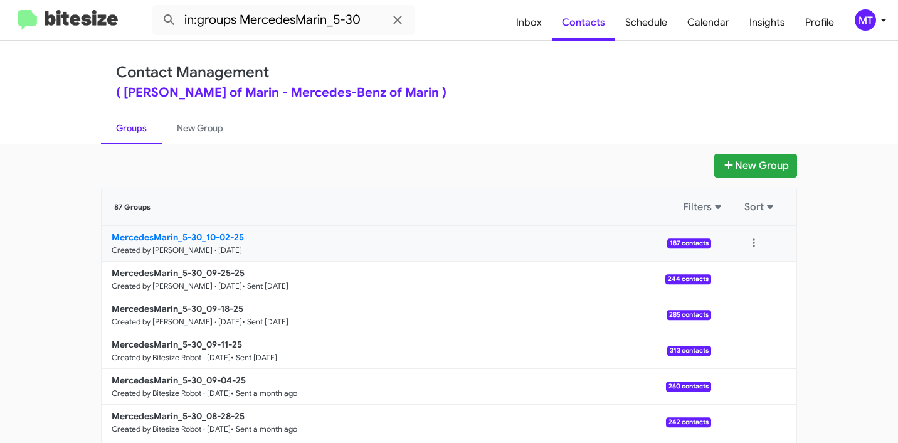
click at [169, 239] on b "MercedesMarin_5-30_10-02-25" at bounding box center [178, 237] width 132 height 11
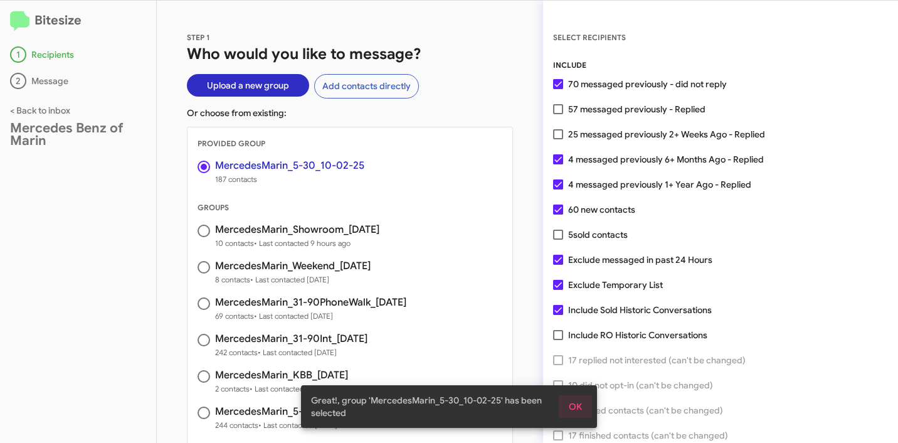
click at [575, 406] on span "OK" at bounding box center [575, 406] width 13 height 23
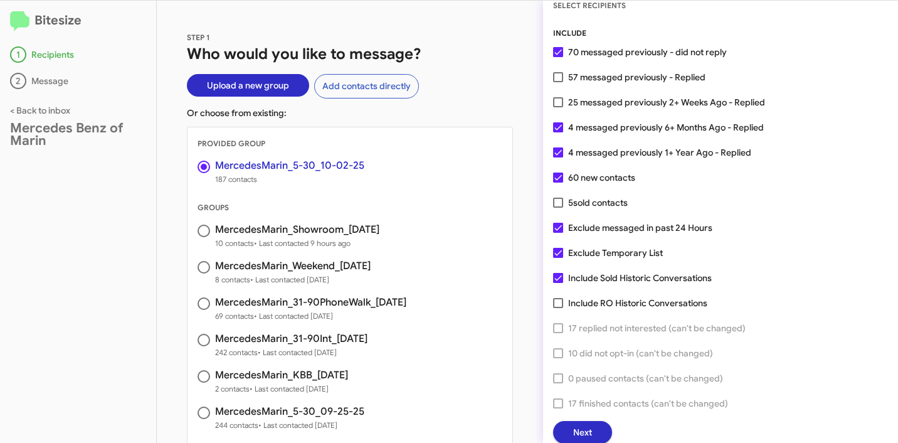
scroll to position [32, 0]
click at [589, 425] on span "Next" at bounding box center [582, 432] width 19 height 23
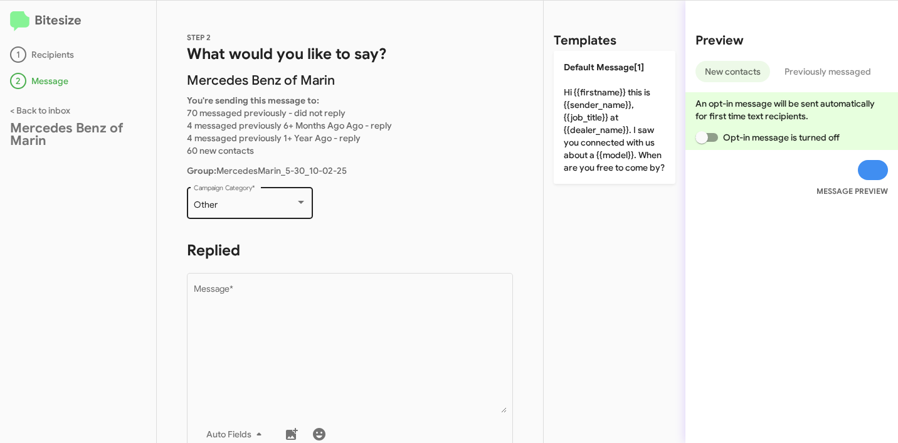
click at [299, 211] on div "Other Campaign Category *" at bounding box center [250, 201] width 113 height 35
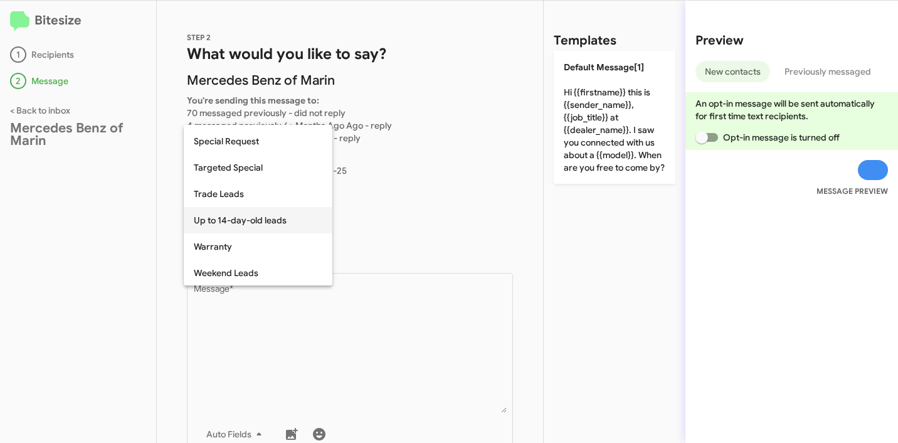
scroll to position [524, 0]
click at [267, 217] on span "Up to 14-day-old leads" at bounding box center [258, 219] width 129 height 26
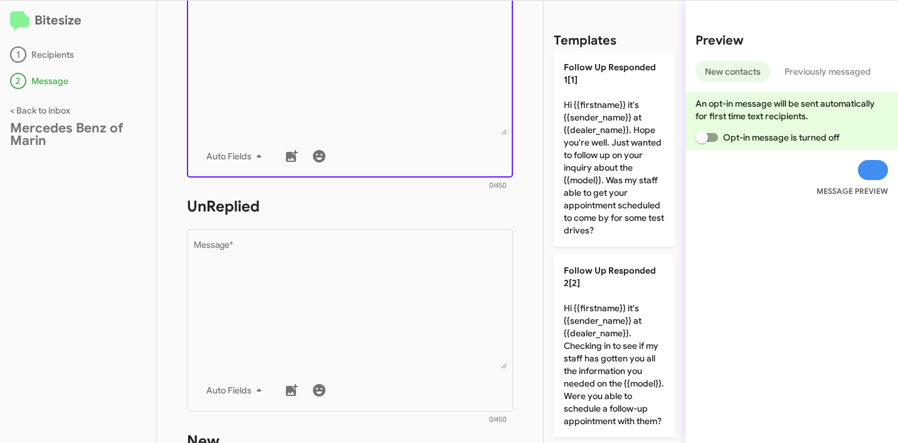
click at [361, 119] on textarea "Message *" at bounding box center [350, 71] width 313 height 128
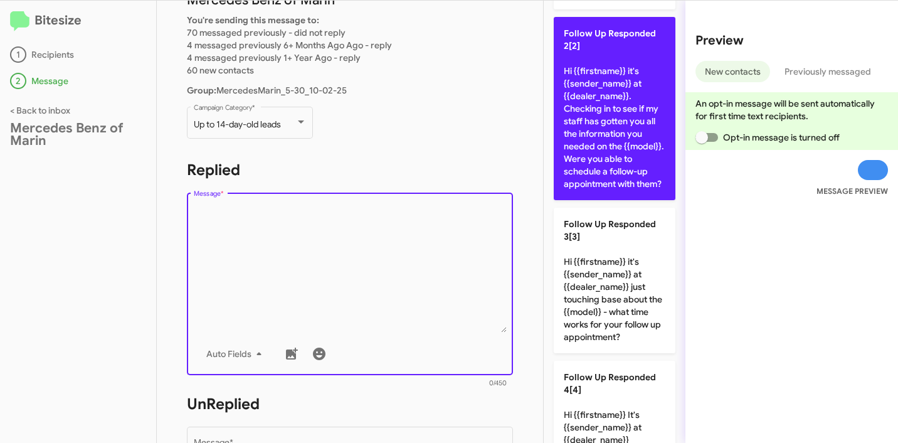
scroll to position [358, 0]
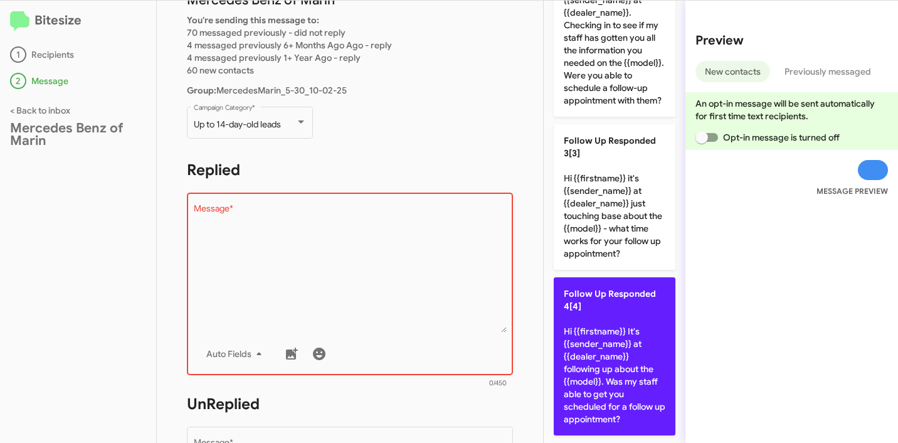
click at [615, 317] on p "Follow Up Responded 4[4] Hi {{firstname}} It's {{sender_name}} at {{dealer_name…" at bounding box center [615, 356] width 122 height 158
type textarea "Hi {{firstname}} It's {{sender_name}} at {{dealer_name}} following up about the…"
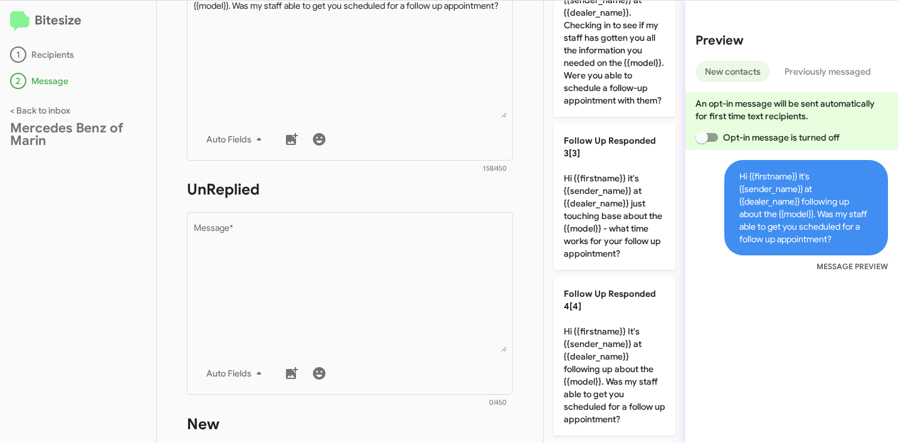
scroll to position [371, 0]
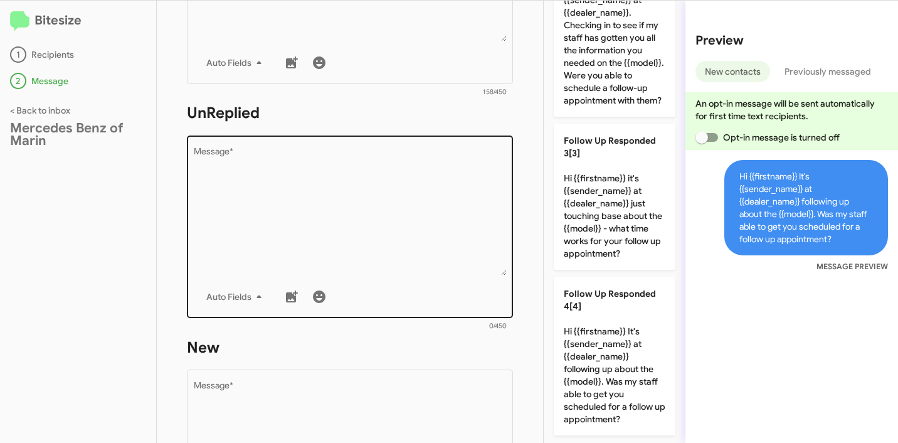
click at [351, 213] on textarea "Message *" at bounding box center [350, 211] width 313 height 128
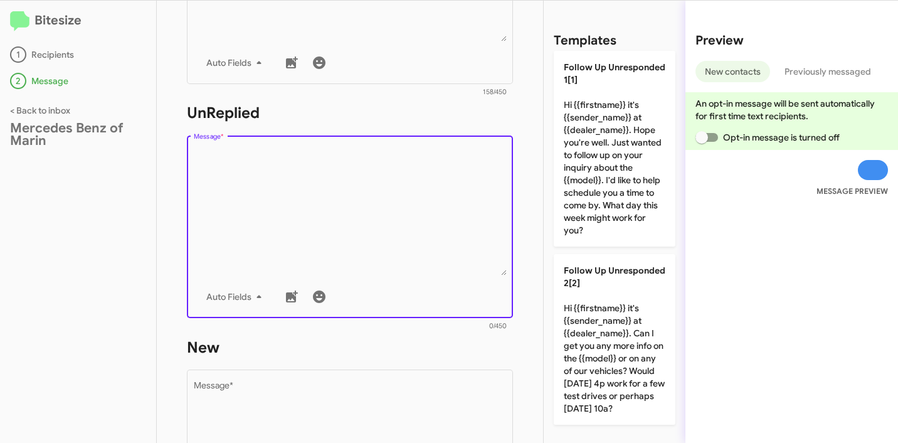
scroll to position [2, 0]
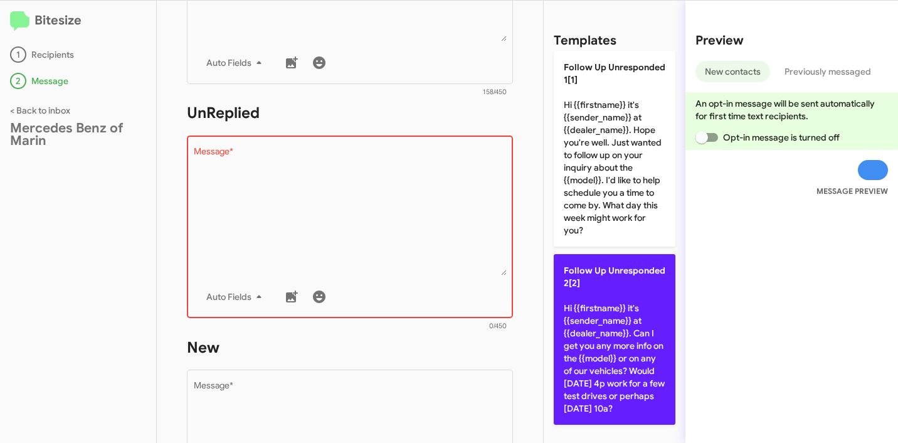
click at [621, 308] on p "Follow Up Unresponded 2[2] Hi {{firstname}} it's {{sender_name}} at {{dealer_na…" at bounding box center [615, 339] width 122 height 171
type textarea "Hi {{firstname}} it's {{sender_name}} at {{dealer_name}}. Can I get you any mor…"
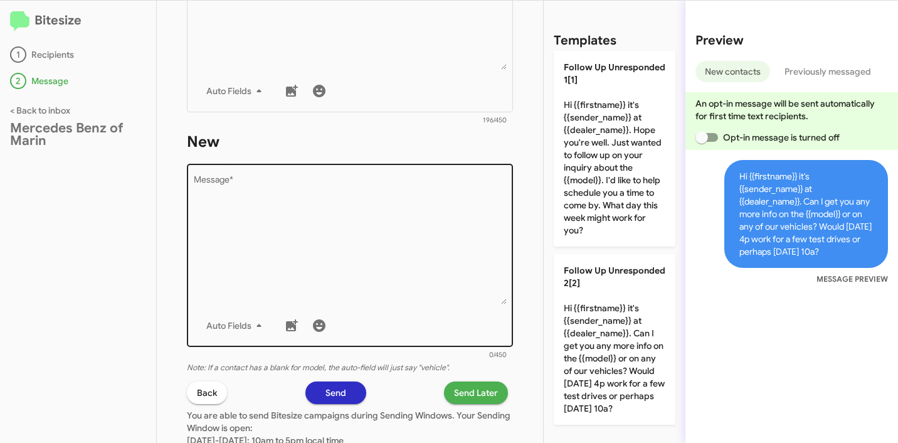
scroll to position [656, 0]
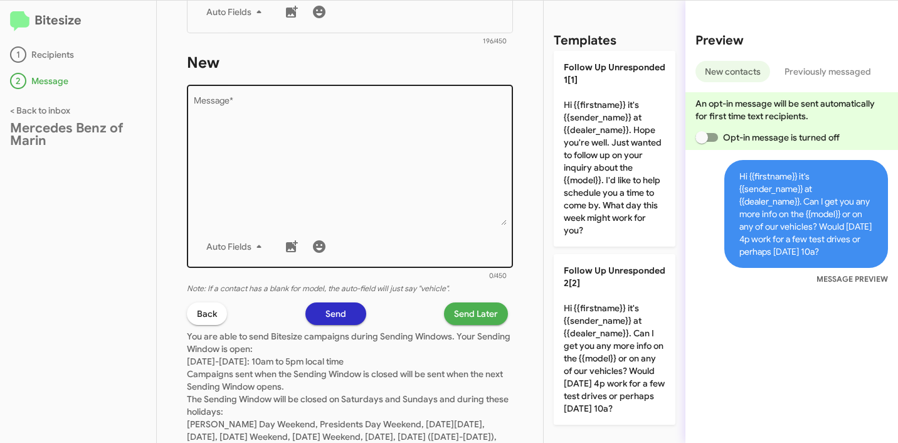
click at [348, 184] on textarea "Message *" at bounding box center [350, 161] width 313 height 128
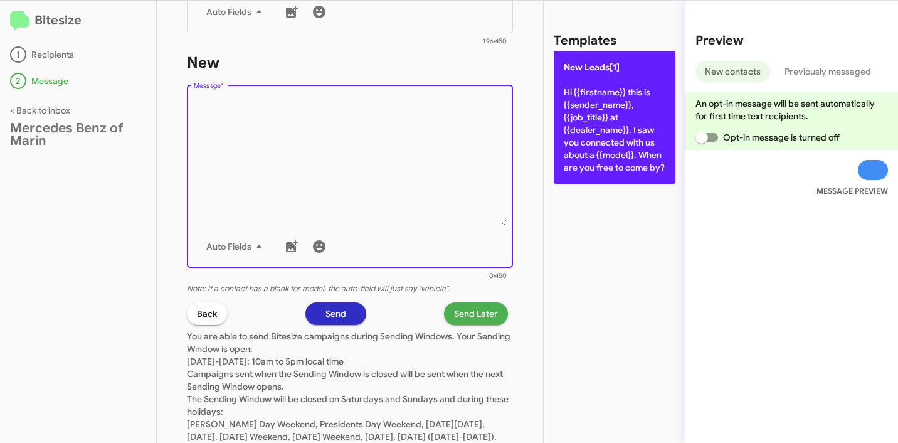
click at [610, 157] on p "New Leads[1] Hi {{firstname}} this is {{sender_name}}, {{job_title}} at {{deale…" at bounding box center [615, 117] width 122 height 133
type textarea "Hi {{firstname}} this is {{sender_name}}, {{job_title}} at {{dealer_name}}. I s…"
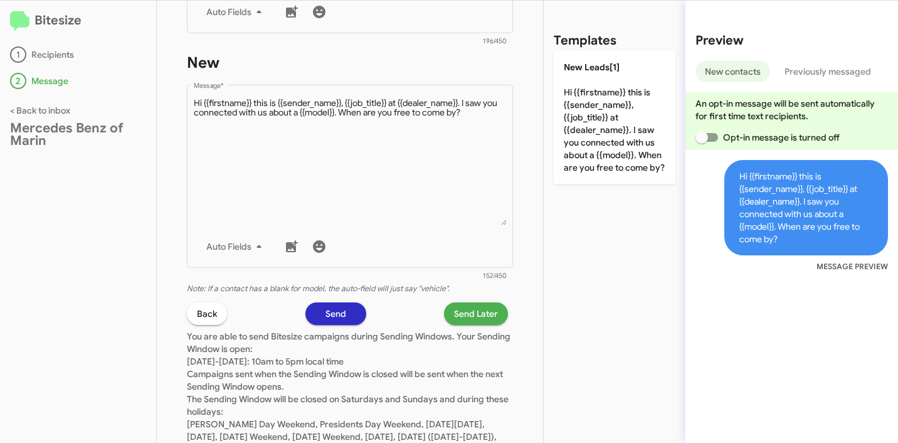
click at [481, 314] on span "Send Later" at bounding box center [476, 313] width 44 height 23
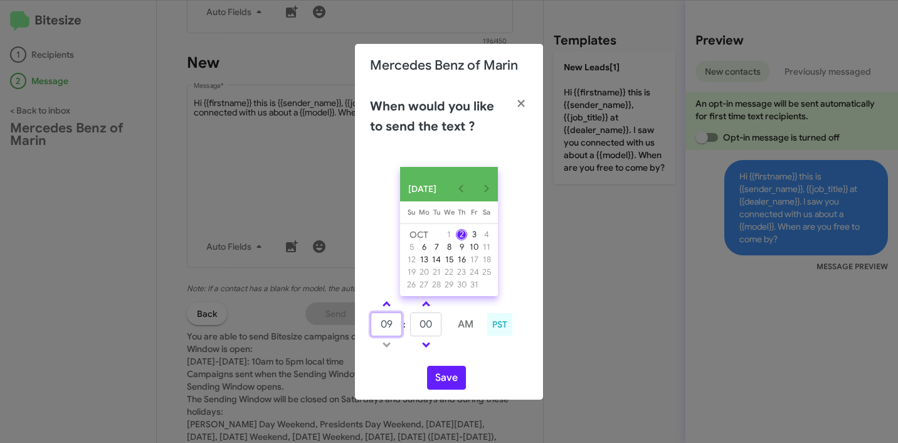
click at [381, 330] on input "09" at bounding box center [386, 324] width 31 height 24
type input "10"
type input "35"
click at [455, 386] on button "Save" at bounding box center [446, 378] width 39 height 24
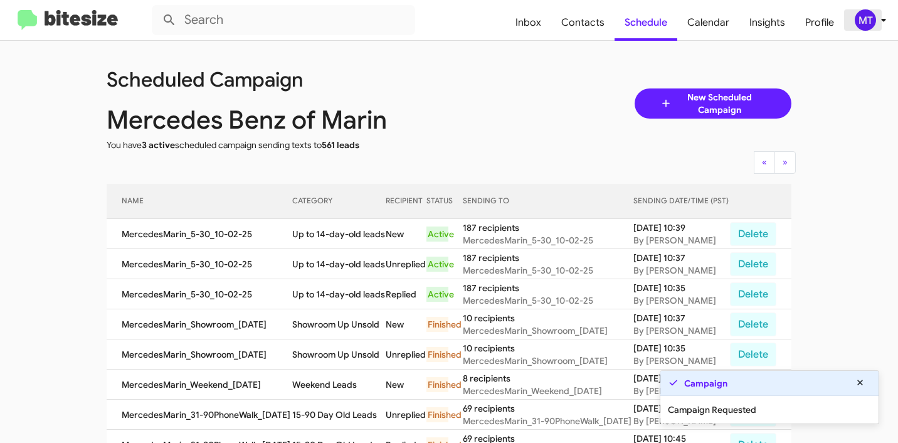
click at [877, 26] on icon at bounding box center [883, 20] width 15 height 15
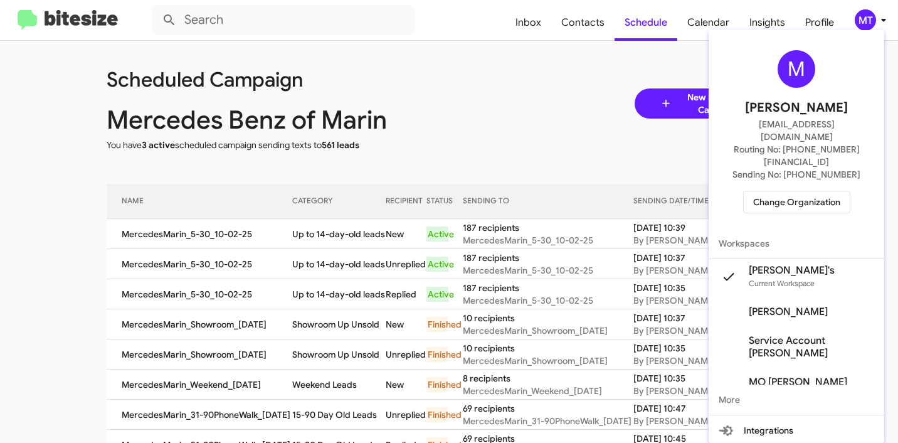
click at [435, 113] on div at bounding box center [449, 221] width 898 height 443
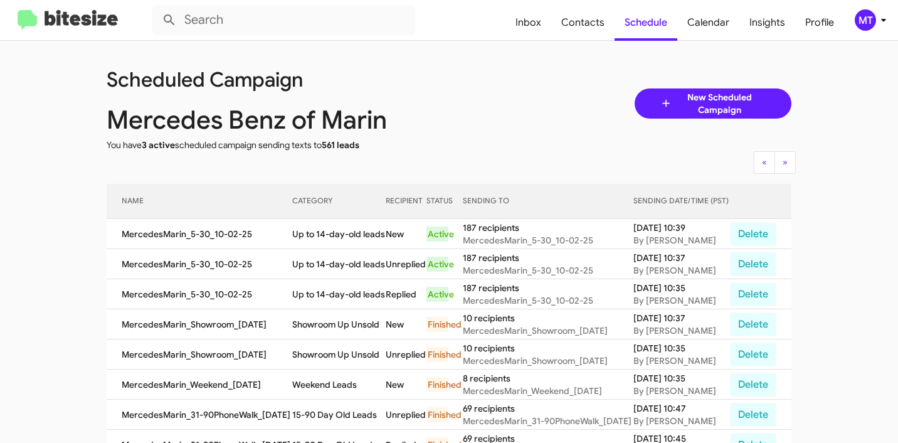
click at [701, 98] on span "New Scheduled Campaign" at bounding box center [720, 103] width 94 height 25
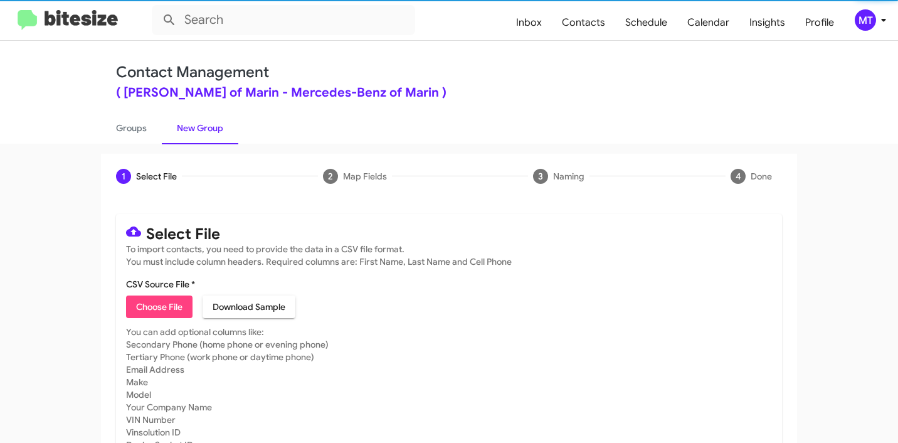
click at [162, 304] on span "Choose File" at bounding box center [159, 306] width 46 height 23
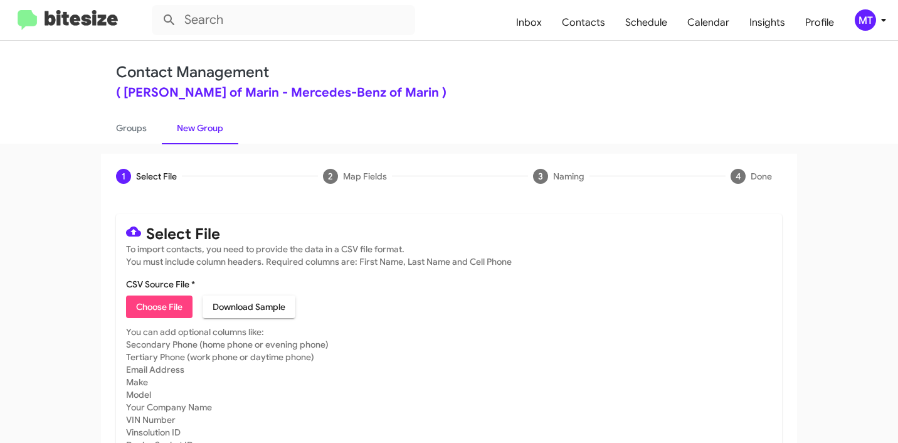
type input "MercedesMarin_KBB_[DATE]"
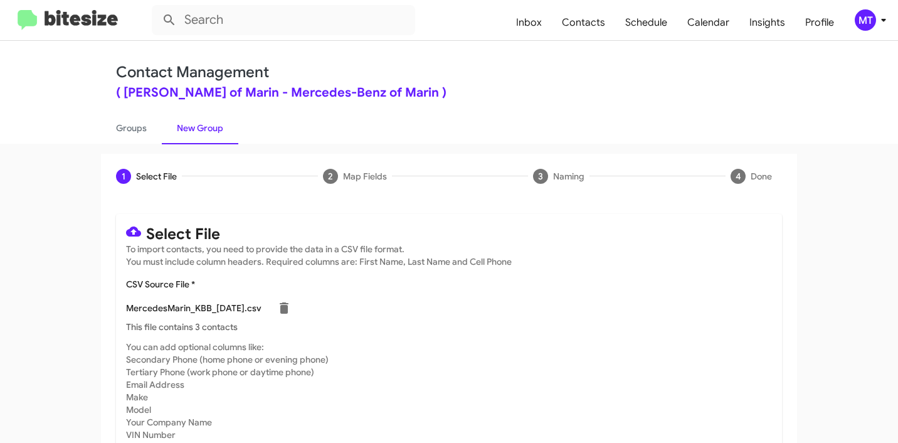
click at [884, 19] on icon at bounding box center [883, 20] width 4 height 3
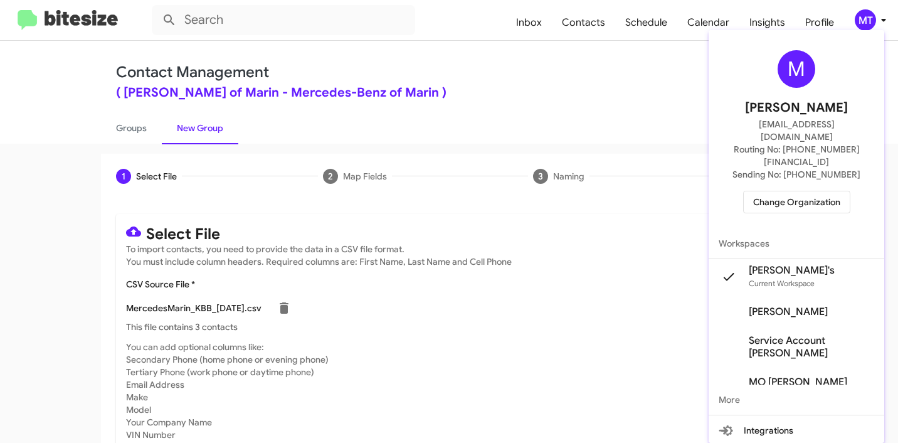
click at [516, 77] on div at bounding box center [449, 221] width 898 height 443
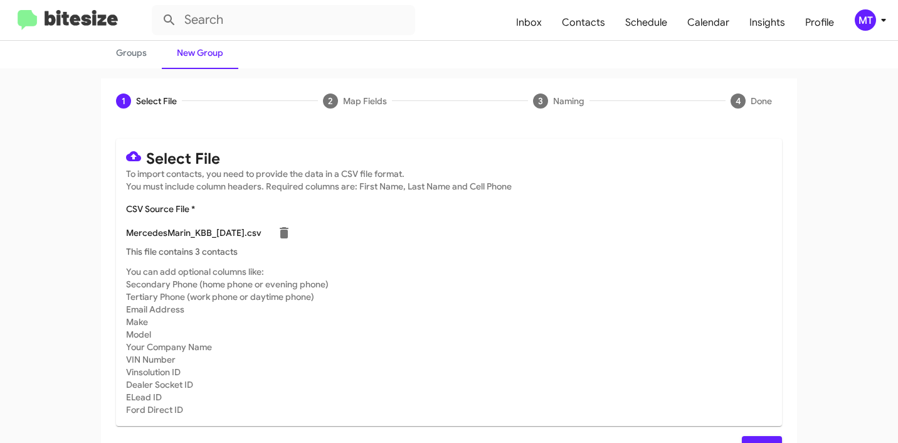
scroll to position [106, 0]
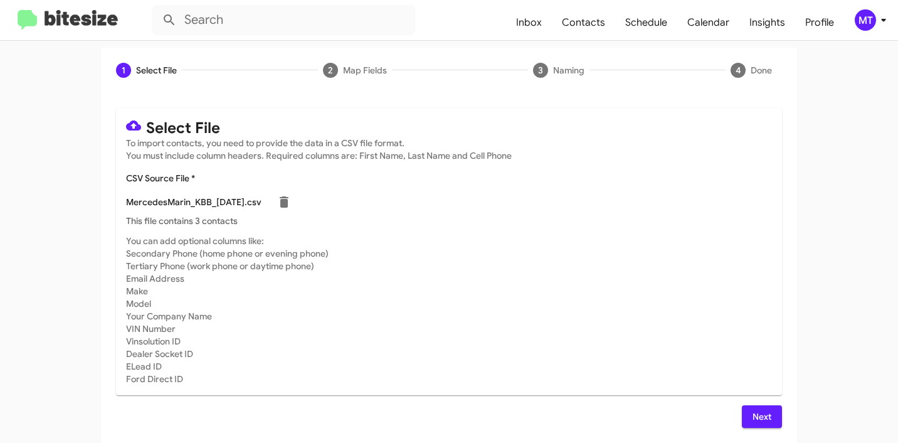
click at [767, 417] on span "Next" at bounding box center [762, 416] width 20 height 23
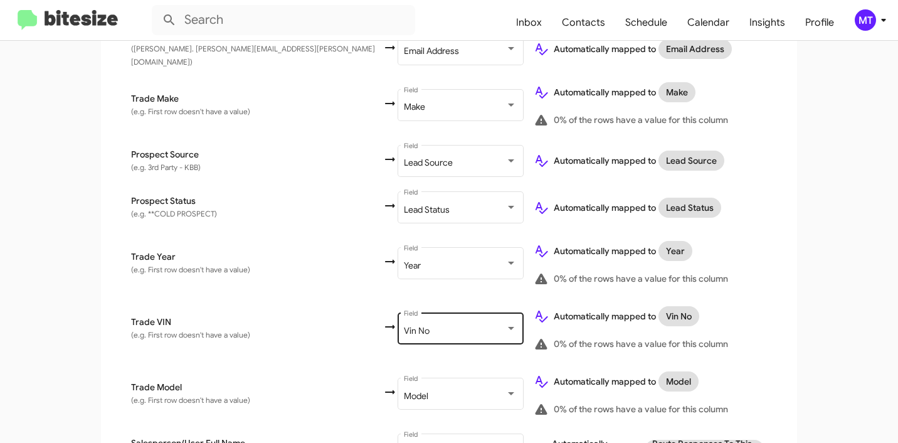
scroll to position [652, 0]
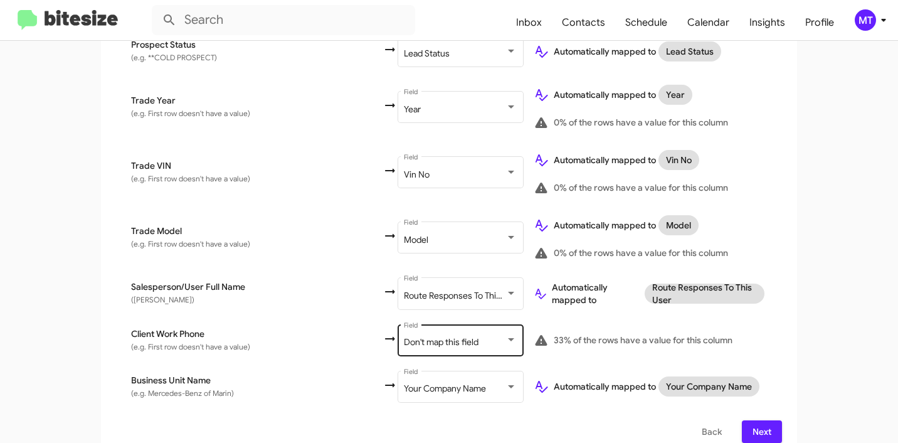
click at [404, 336] on div "Don't map this field Field" at bounding box center [460, 339] width 113 height 35
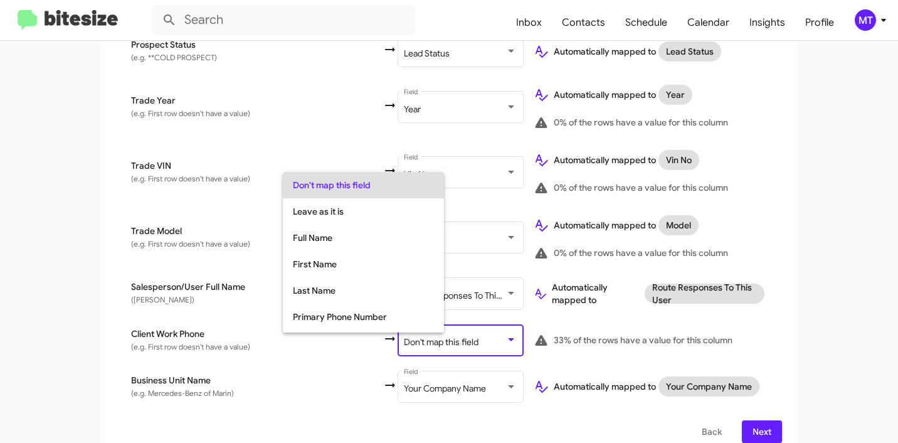
scroll to position [50, 0]
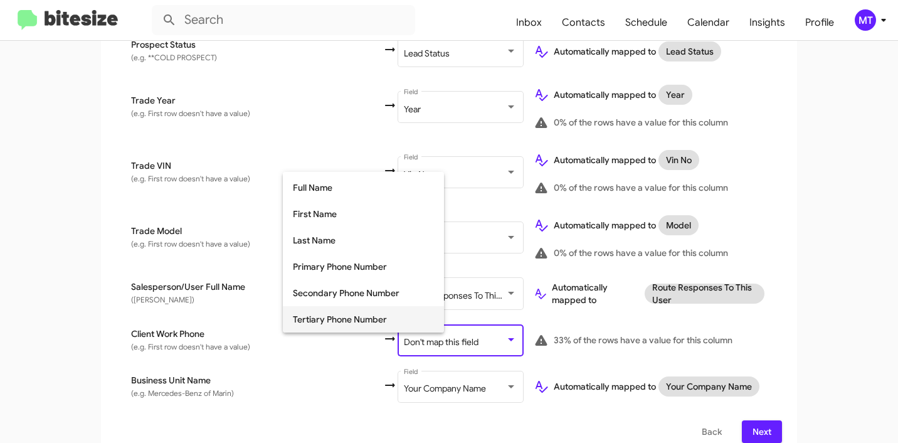
click at [330, 321] on span "Tertiary Phone Number" at bounding box center [363, 319] width 141 height 26
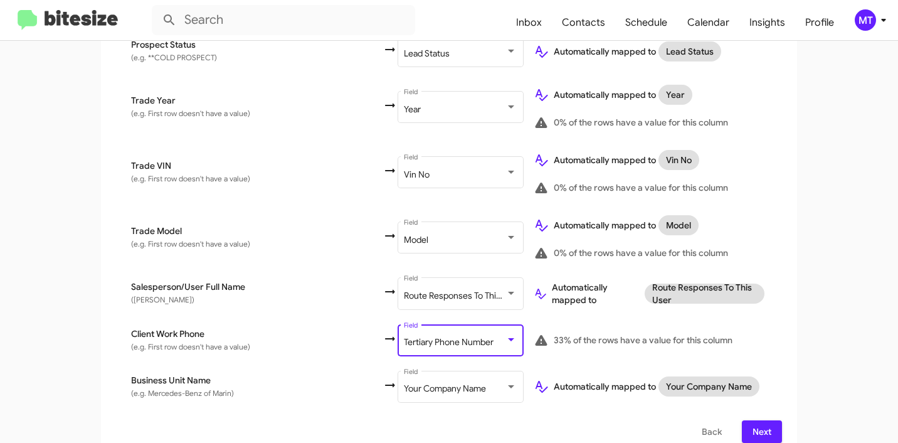
click at [744, 420] on button "Next" at bounding box center [762, 431] width 40 height 23
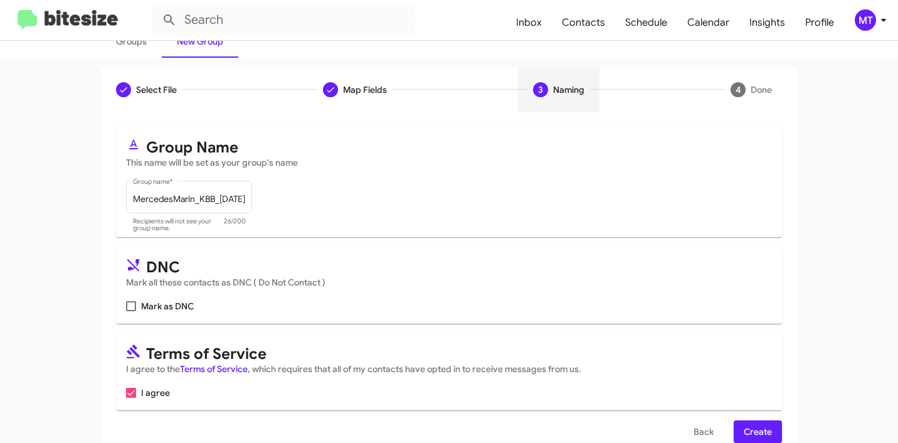
scroll to position [112, 0]
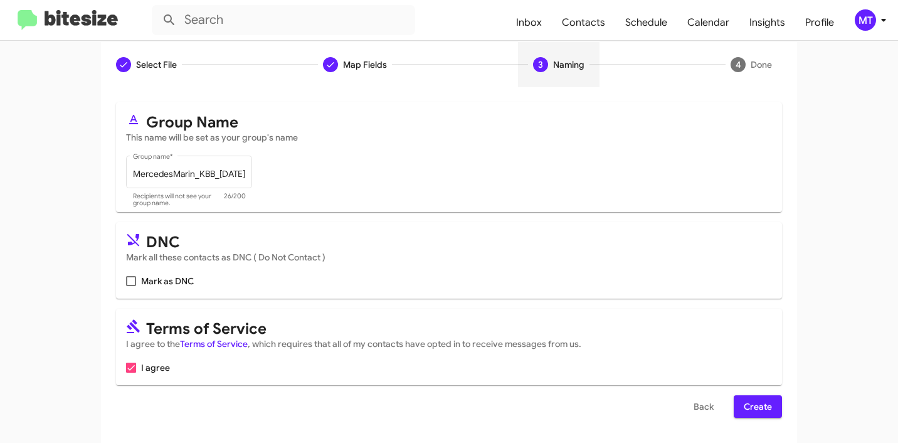
click at [760, 413] on span "Create" at bounding box center [758, 406] width 28 height 23
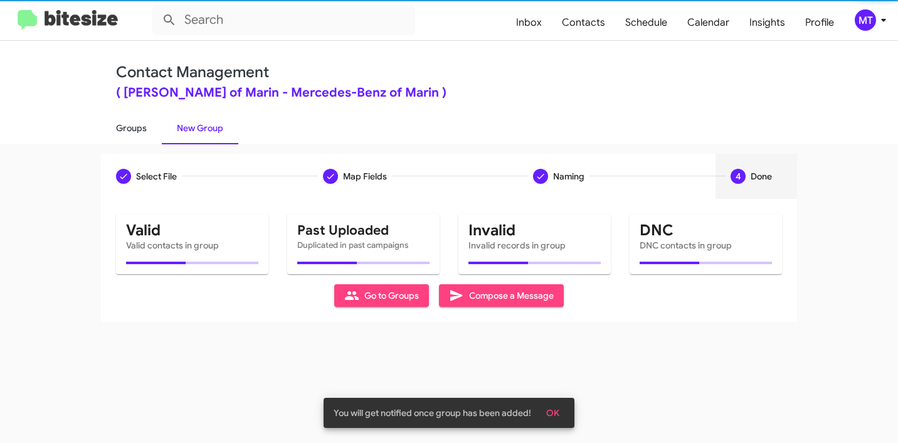
click at [130, 124] on link "Groups" at bounding box center [131, 128] width 61 height 33
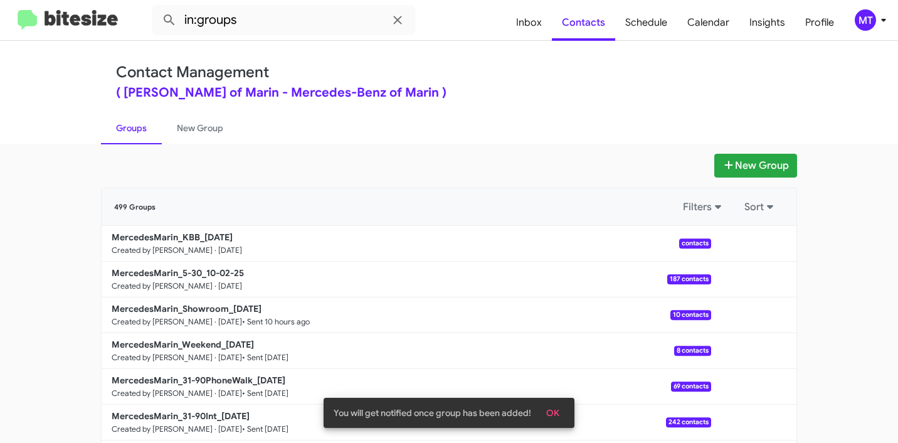
drag, startPoint x: 62, startPoint y: 240, endPoint x: 258, endPoint y: 138, distance: 221.4
click at [193, 233] on app-groups "New Group 499 Groups Filters Sort MercedesMarin_KBB_[DATE] Created by [PERSON_N…" at bounding box center [449, 385] width 898 height 463
copy b "MercedesMarin_KBB"
click at [301, 26] on input "in:groups" at bounding box center [284, 20] width 264 height 30
paste input "MercedesMarin_KBB"
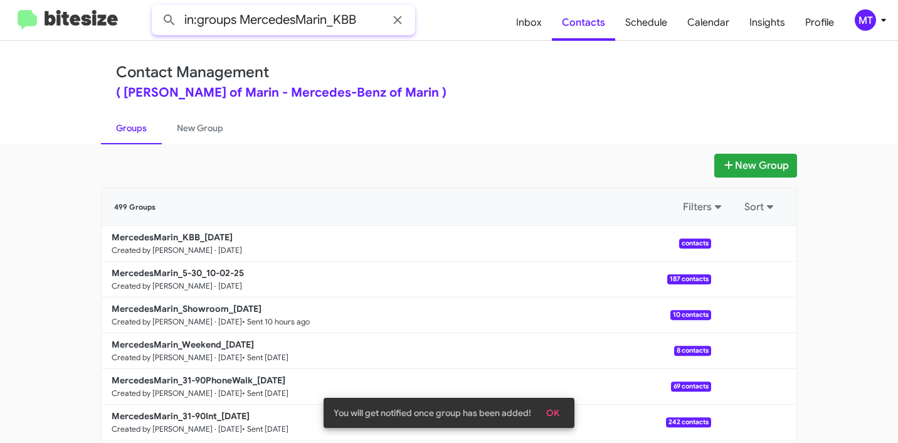
type input "in:groups MercedesMarin_KBB"
click at [157, 8] on button at bounding box center [169, 20] width 25 height 25
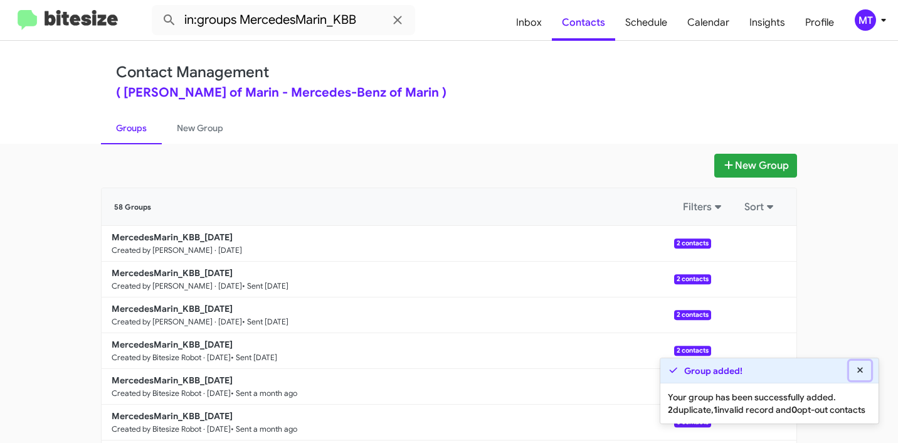
click at [867, 361] on button at bounding box center [860, 370] width 23 height 19
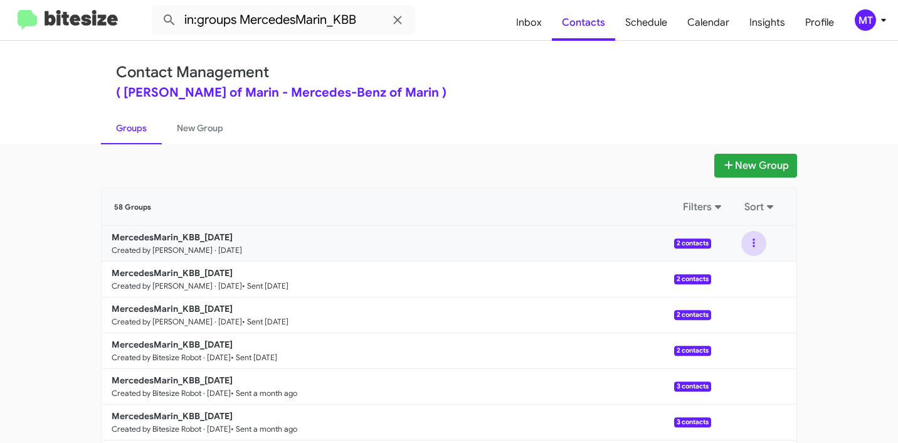
click at [752, 241] on button at bounding box center [754, 243] width 25 height 25
click at [728, 274] on button "View contacts" at bounding box center [716, 277] width 100 height 30
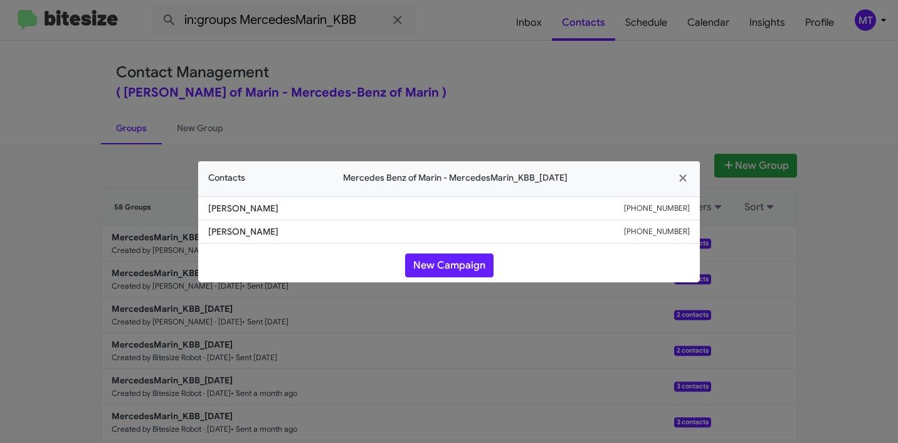
drag, startPoint x: 301, startPoint y: 203, endPoint x: 202, endPoint y: 205, distance: 98.5
click at [202, 205] on li "[PERSON_NAME] [PHONE_NUMBER]" at bounding box center [449, 208] width 502 height 24
copy span "[PERSON_NAME]"
drag, startPoint x: 267, startPoint y: 226, endPoint x: 194, endPoint y: 231, distance: 73.6
click at [194, 231] on modal-container "Contacts Mercedes Benz of Marin - MercedesMarin_KBB_[DATE] [PERSON_NAME] [PHONE…" at bounding box center [449, 221] width 898 height 443
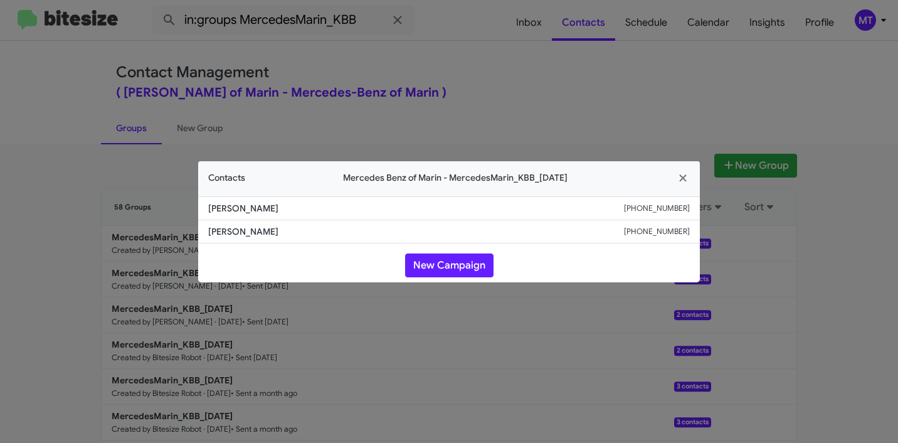
copy span "[PERSON_NAME]"
click at [628, 147] on modal-container "Contacts Mercedes Benz of Marin - MercedesMarin_KBB_[DATE] [PERSON_NAME] [PHONE…" at bounding box center [449, 221] width 898 height 443
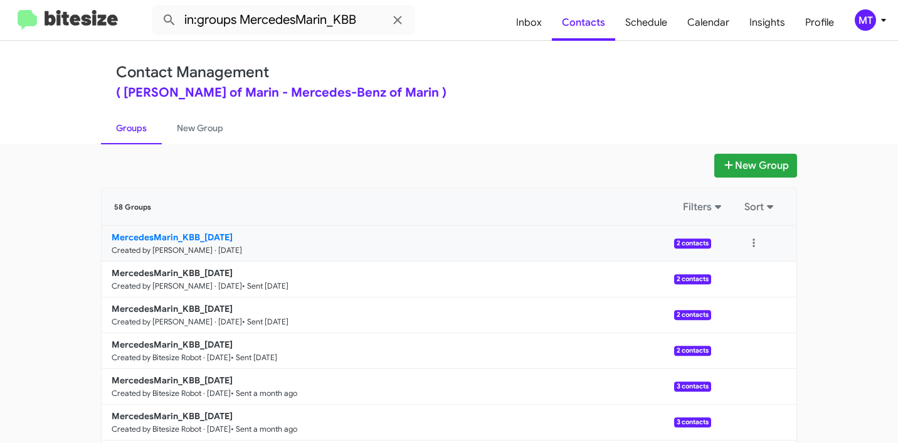
click at [181, 234] on b "MercedesMarin_KBB_[DATE]" at bounding box center [172, 237] width 121 height 11
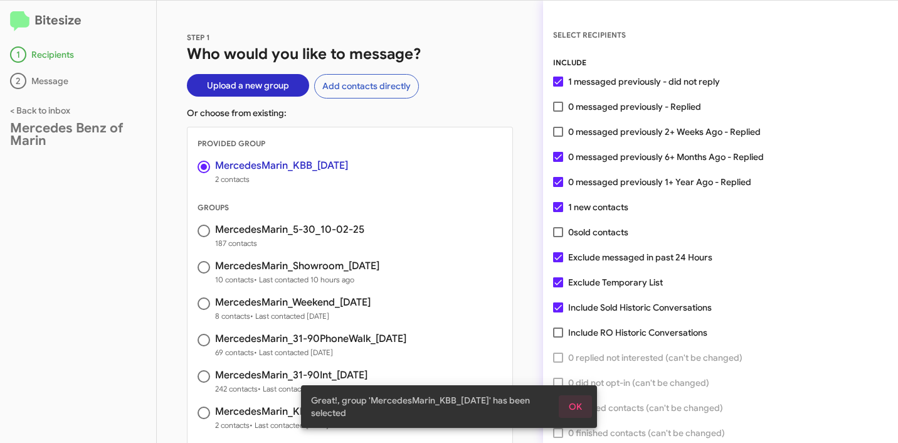
click at [581, 410] on span "OK" at bounding box center [575, 406] width 13 height 23
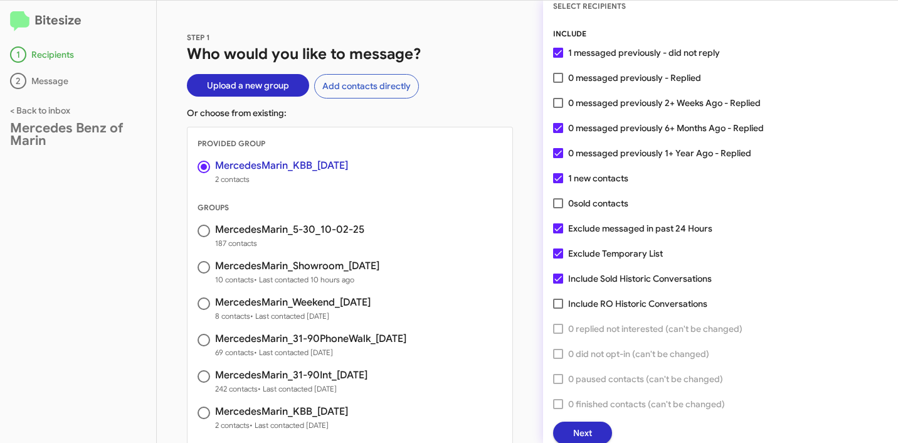
scroll to position [32, 0]
click at [578, 429] on span "Next" at bounding box center [582, 432] width 19 height 23
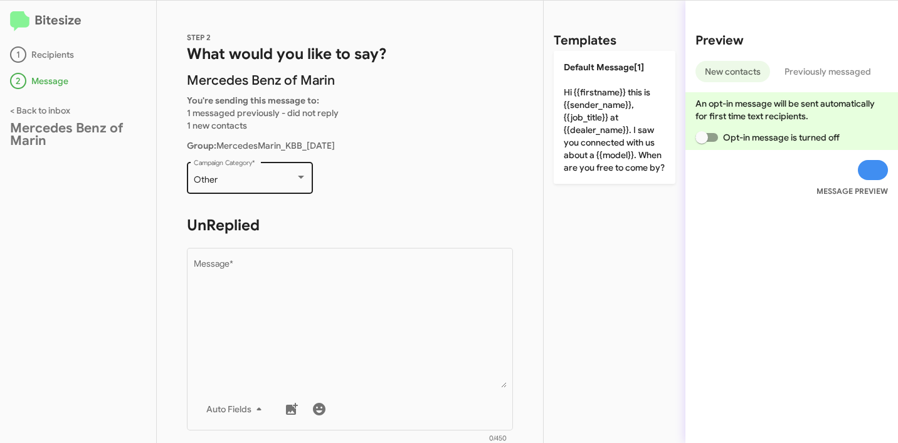
click at [232, 178] on div "Other" at bounding box center [245, 180] width 102 height 10
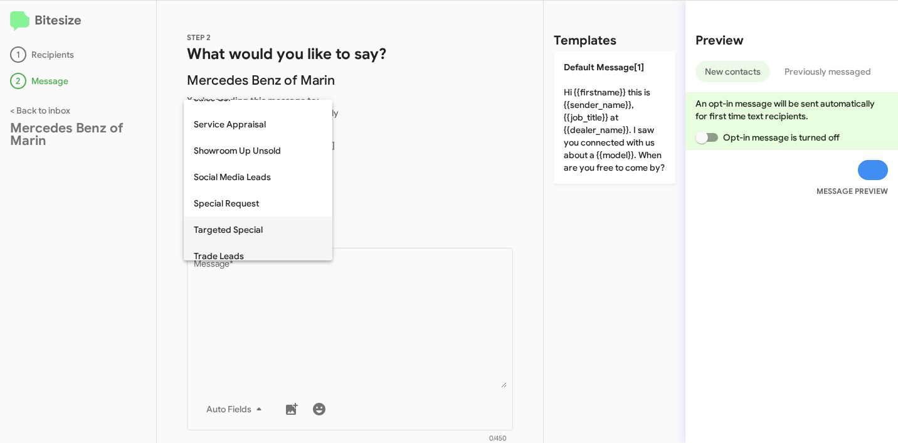
click at [242, 249] on span "Trade Leads" at bounding box center [258, 256] width 129 height 26
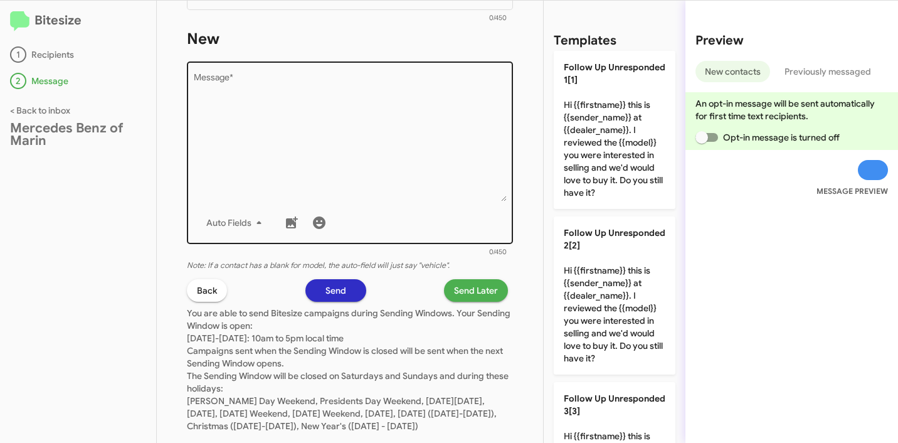
scroll to position [188, 0]
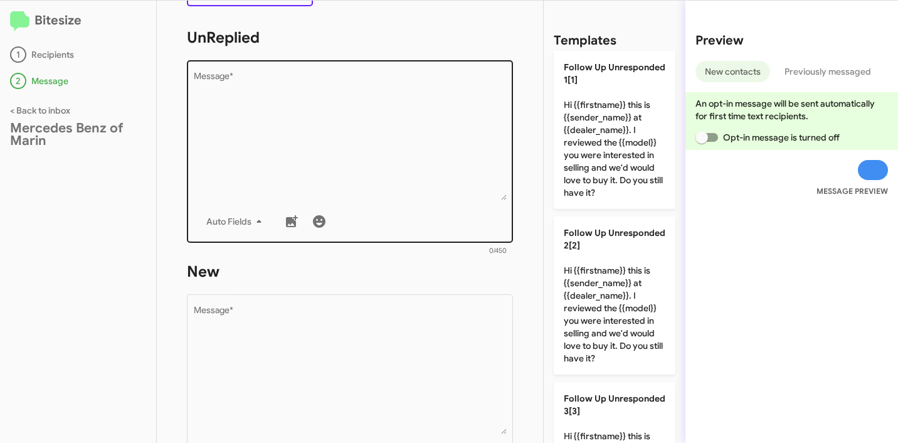
click at [365, 117] on textarea "Message *" at bounding box center [350, 136] width 313 height 128
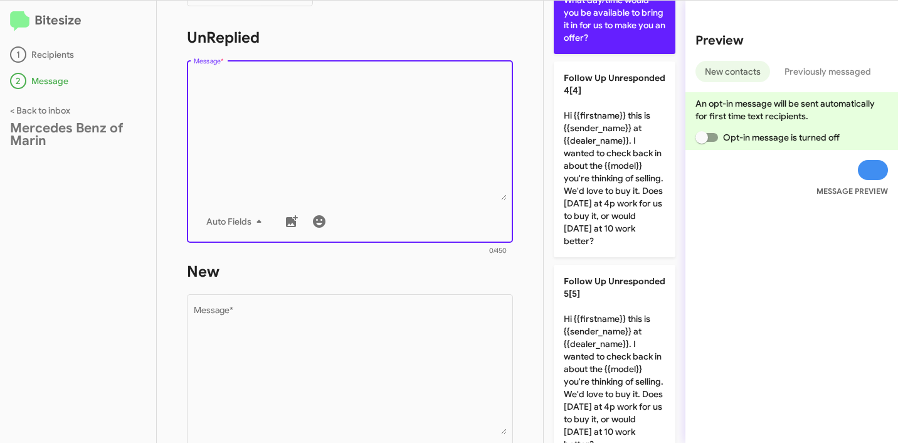
scroll to position [703, 0]
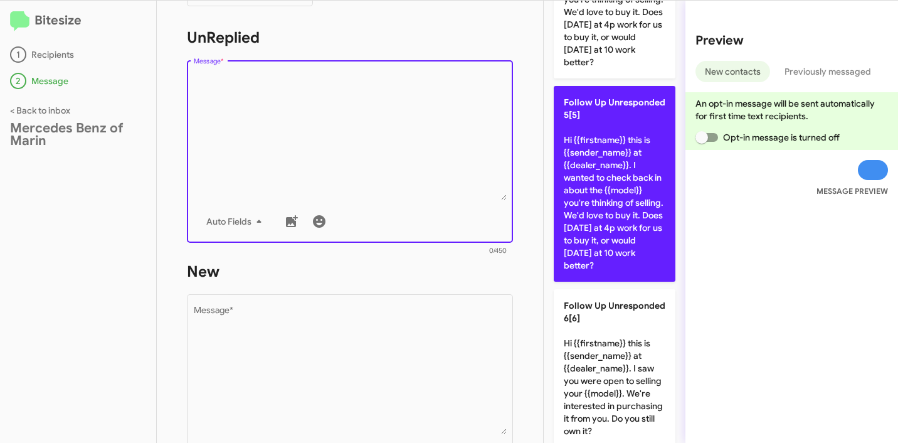
click at [626, 218] on p "Follow Up Unresponded 5[5] Hi {{firstname}} this is {{sender_name}} at {{dealer…" at bounding box center [615, 184] width 122 height 196
type textarea "Hi {{firstname}} this is {{sender_name}} at {{dealer_name}}. I wanted to check …"
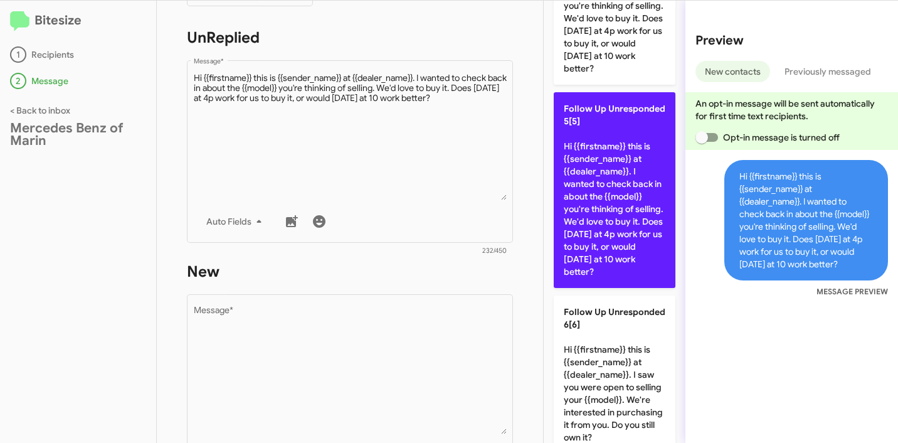
scroll to position [632, 0]
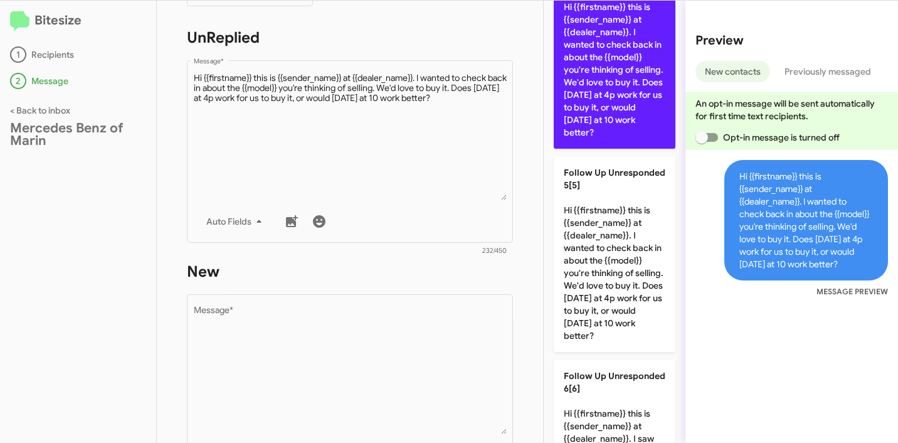
click at [602, 115] on p "Follow Up Unresponded 4[4] Hi {{firstname}} this is {{sender_name}} at {{dealer…" at bounding box center [615, 51] width 122 height 196
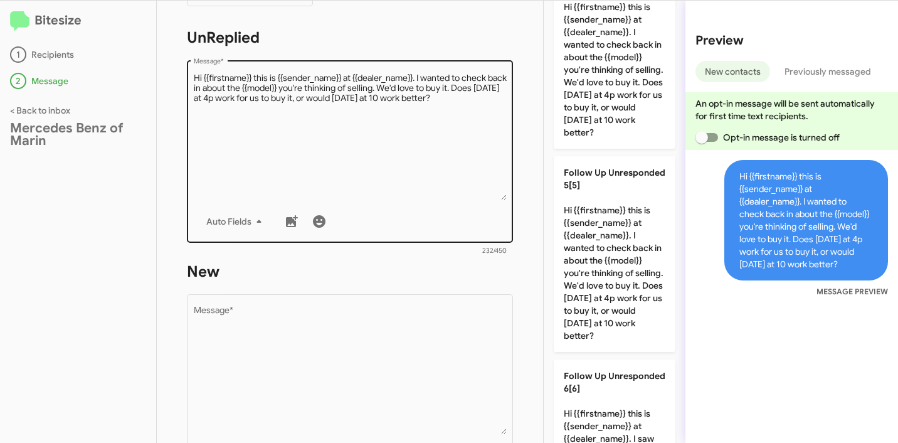
click at [429, 152] on textarea "Message *" at bounding box center [350, 136] width 313 height 128
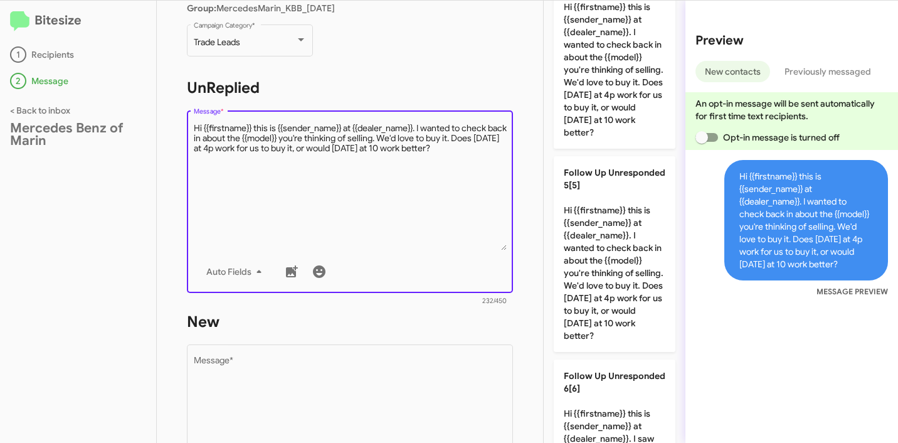
scroll to position [0, 0]
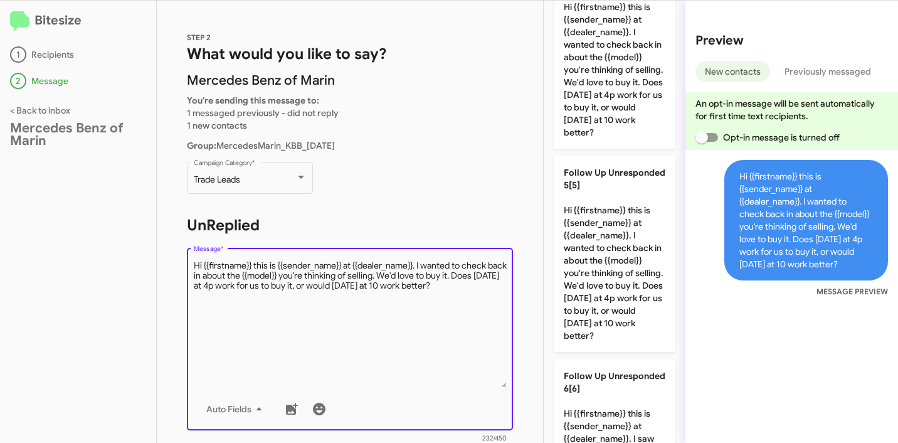
click at [418, 265] on textarea "Message *" at bounding box center [350, 324] width 313 height 128
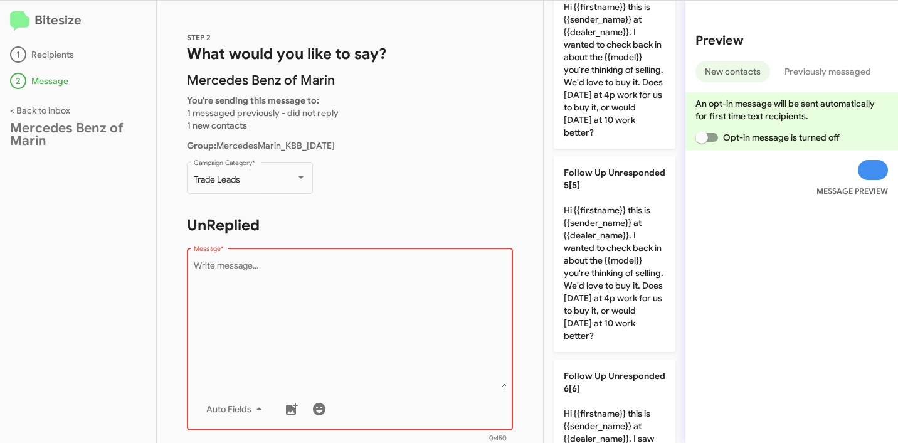
click at [429, 184] on p "Trade Leads Campaign Category *" at bounding box center [350, 183] width 326 height 48
click at [384, 279] on textarea "Message *" at bounding box center [350, 324] width 313 height 128
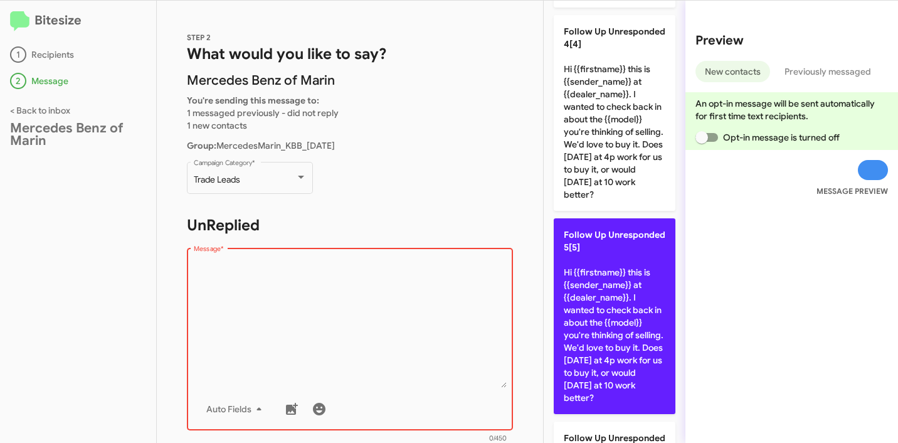
scroll to position [560, 0]
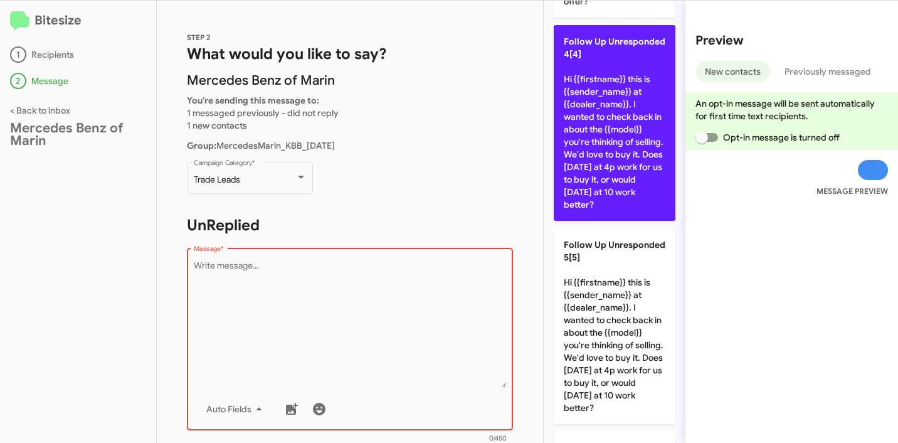
click at [631, 185] on p "Follow Up Unresponded 4[4] Hi {{firstname}} this is {{sender_name}} at {{dealer…" at bounding box center [615, 123] width 122 height 196
type textarea "Hi {{firstname}} this is {{sender_name}} at {{dealer_name}}. I wanted to check …"
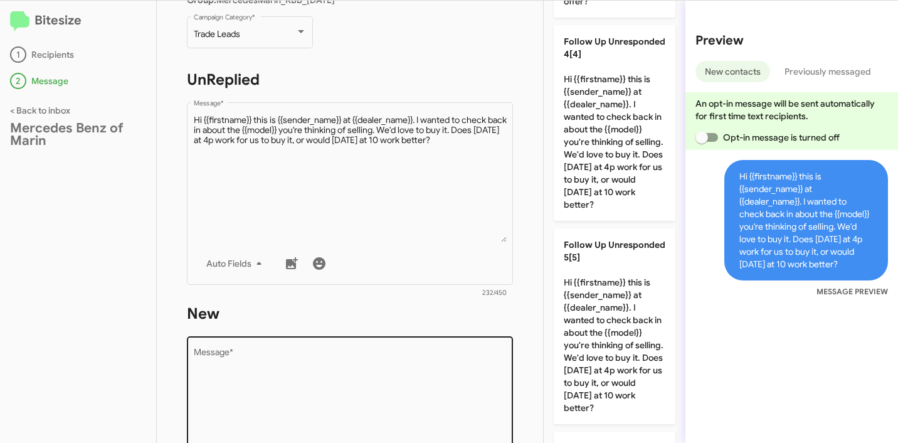
scroll to position [331, 0]
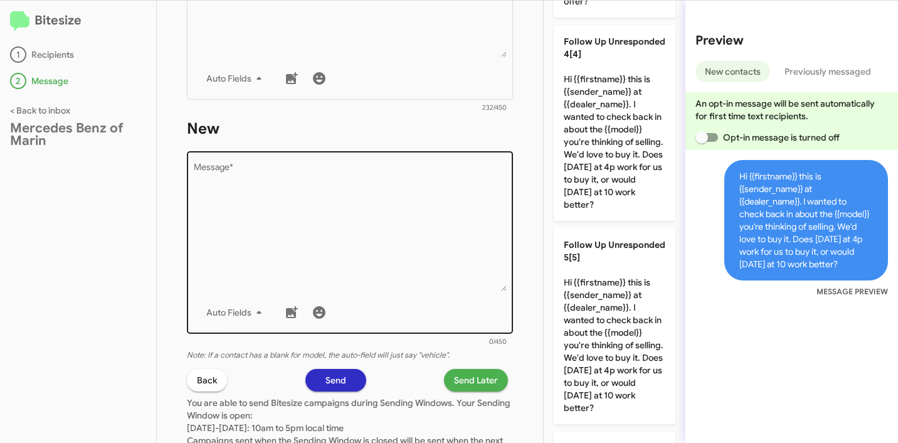
click at [376, 220] on textarea "Message *" at bounding box center [350, 227] width 313 height 128
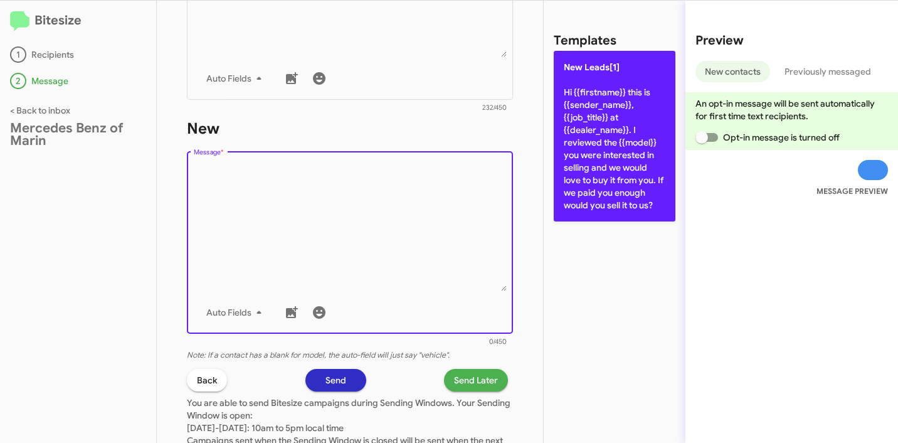
click at [610, 124] on p "New Leads[1] Hi {{firstname}} this is {{sender_name}}, {{job_title}} at {{deale…" at bounding box center [615, 136] width 122 height 171
type textarea "Hi {{firstname}} this is {{sender_name}}, {{job_title}} at {{dealer_name}}. I r…"
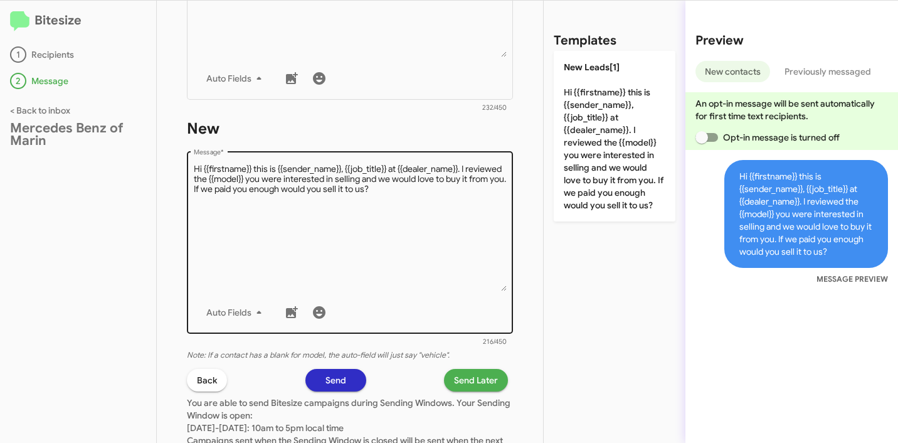
scroll to position [449, 0]
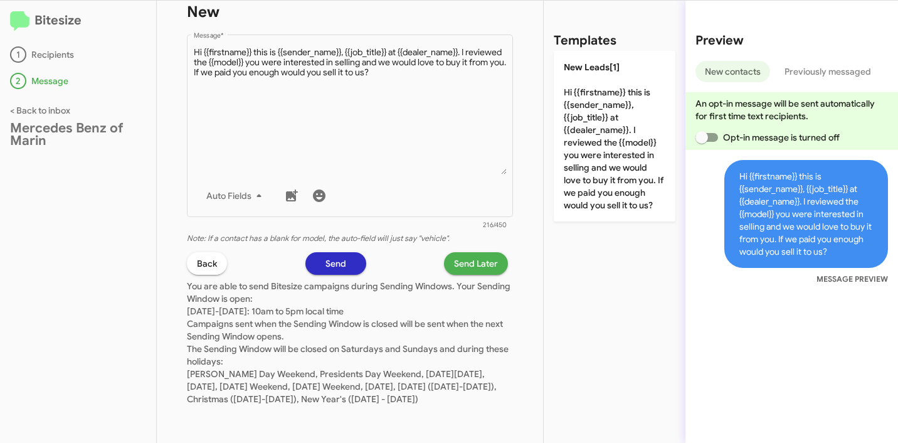
click at [472, 264] on span "Send Later" at bounding box center [476, 263] width 44 height 23
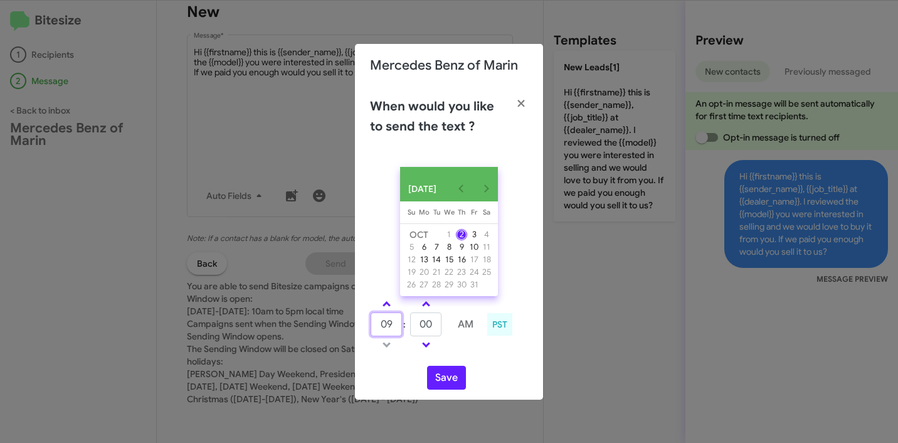
click at [388, 327] on input "09" at bounding box center [386, 324] width 31 height 24
type input "10"
type input "45"
click at [440, 385] on button "Save" at bounding box center [446, 378] width 39 height 24
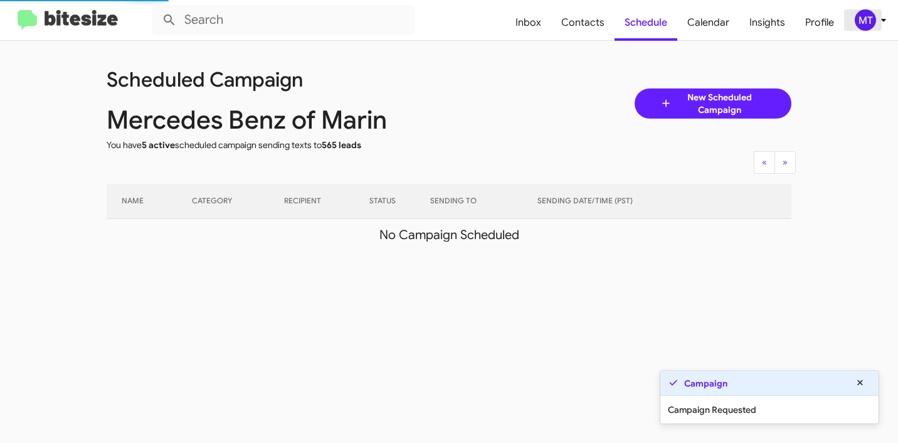
click at [890, 23] on icon at bounding box center [883, 20] width 15 height 15
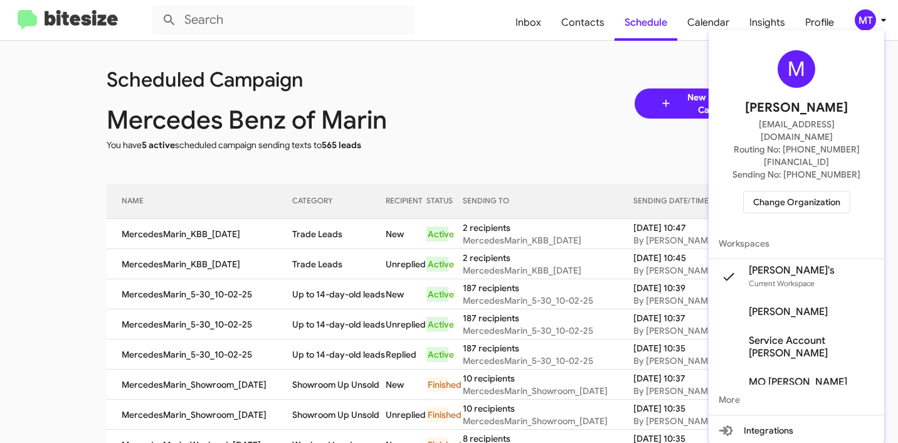
click at [443, 92] on div at bounding box center [449, 221] width 898 height 443
